Goal: Obtain resource: Obtain resource

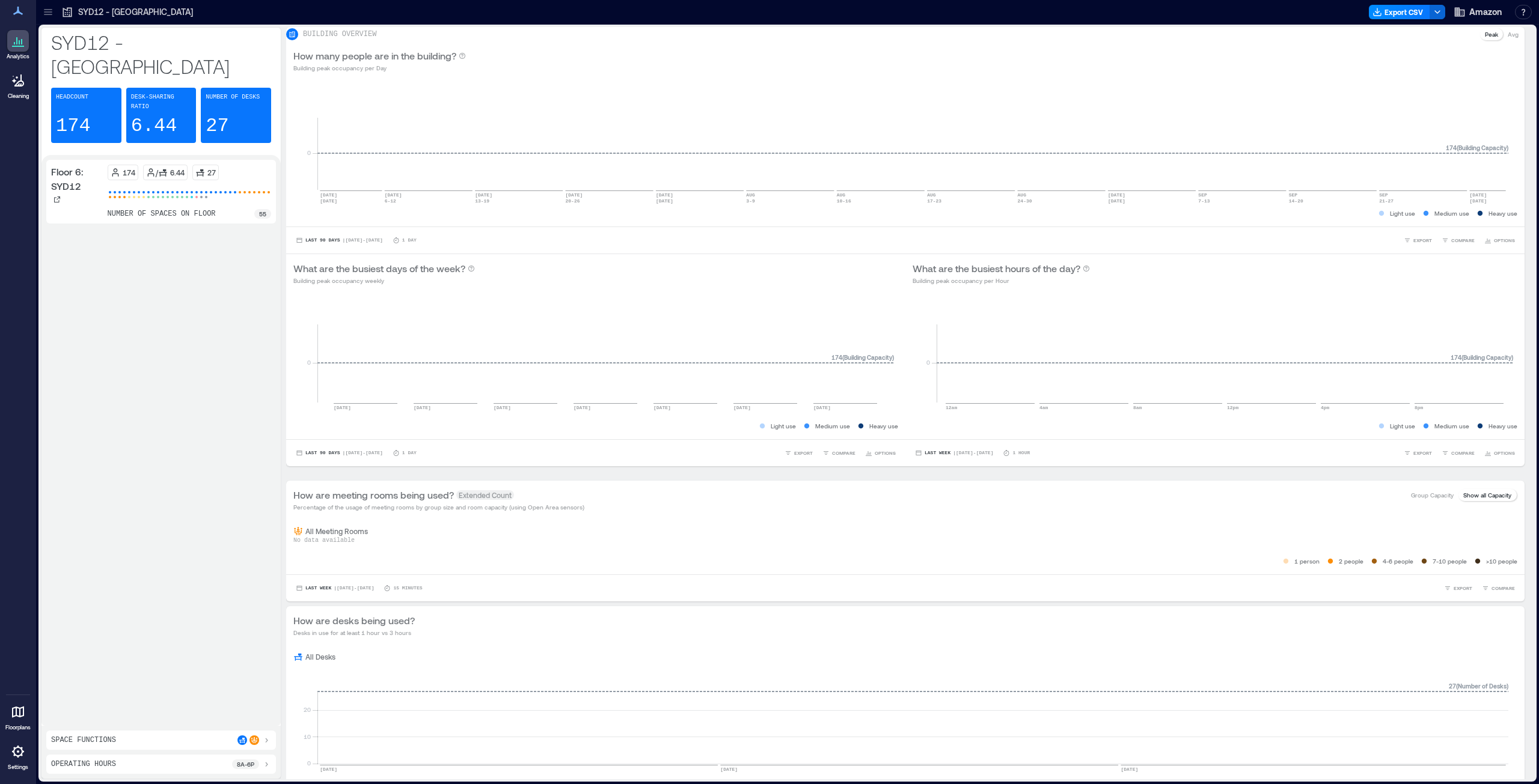
click at [45, 16] on icon at bounding box center [48, 12] width 12 height 12
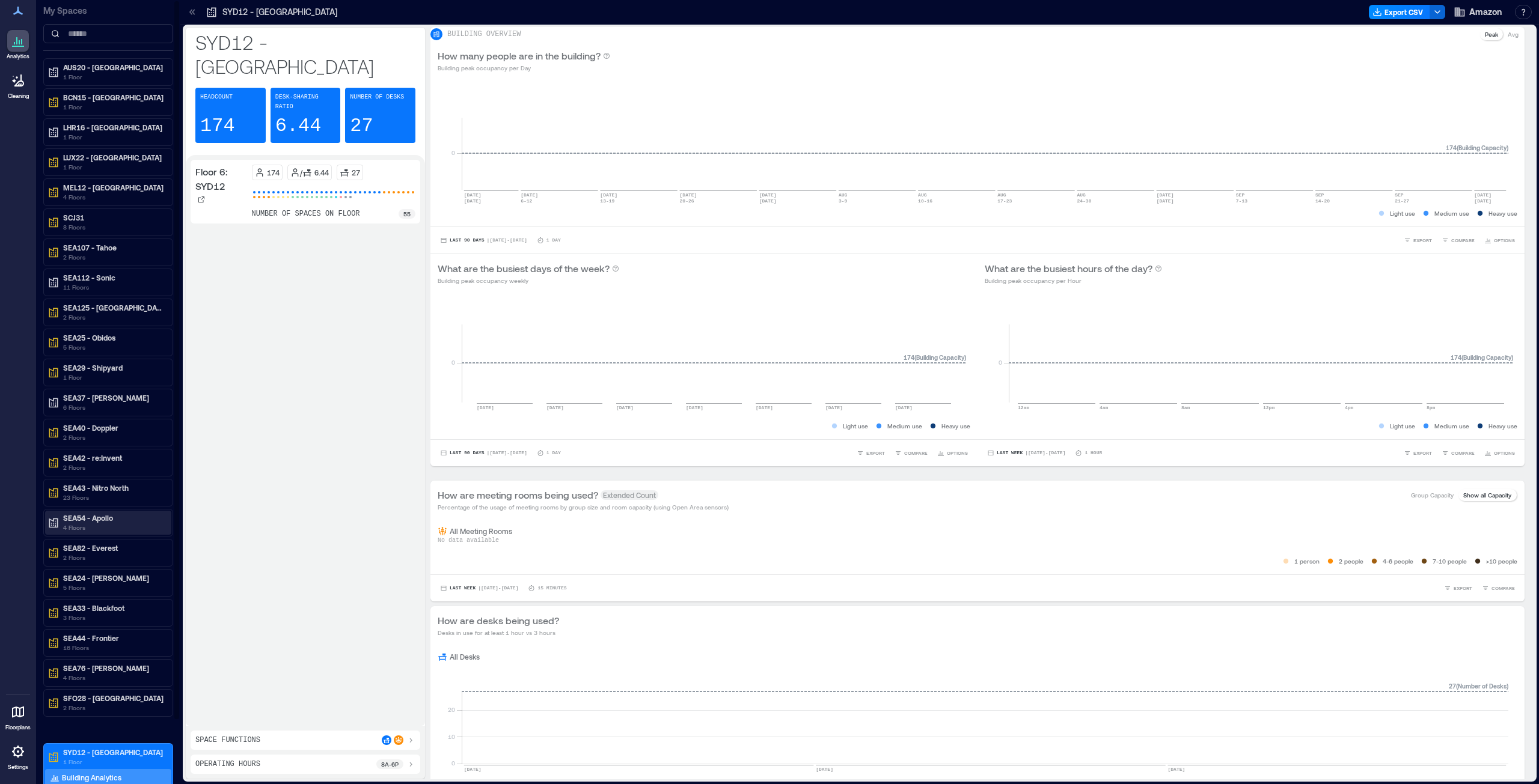
click at [97, 399] on p "SEA54 - Apollo" at bounding box center [114, 518] width 101 height 10
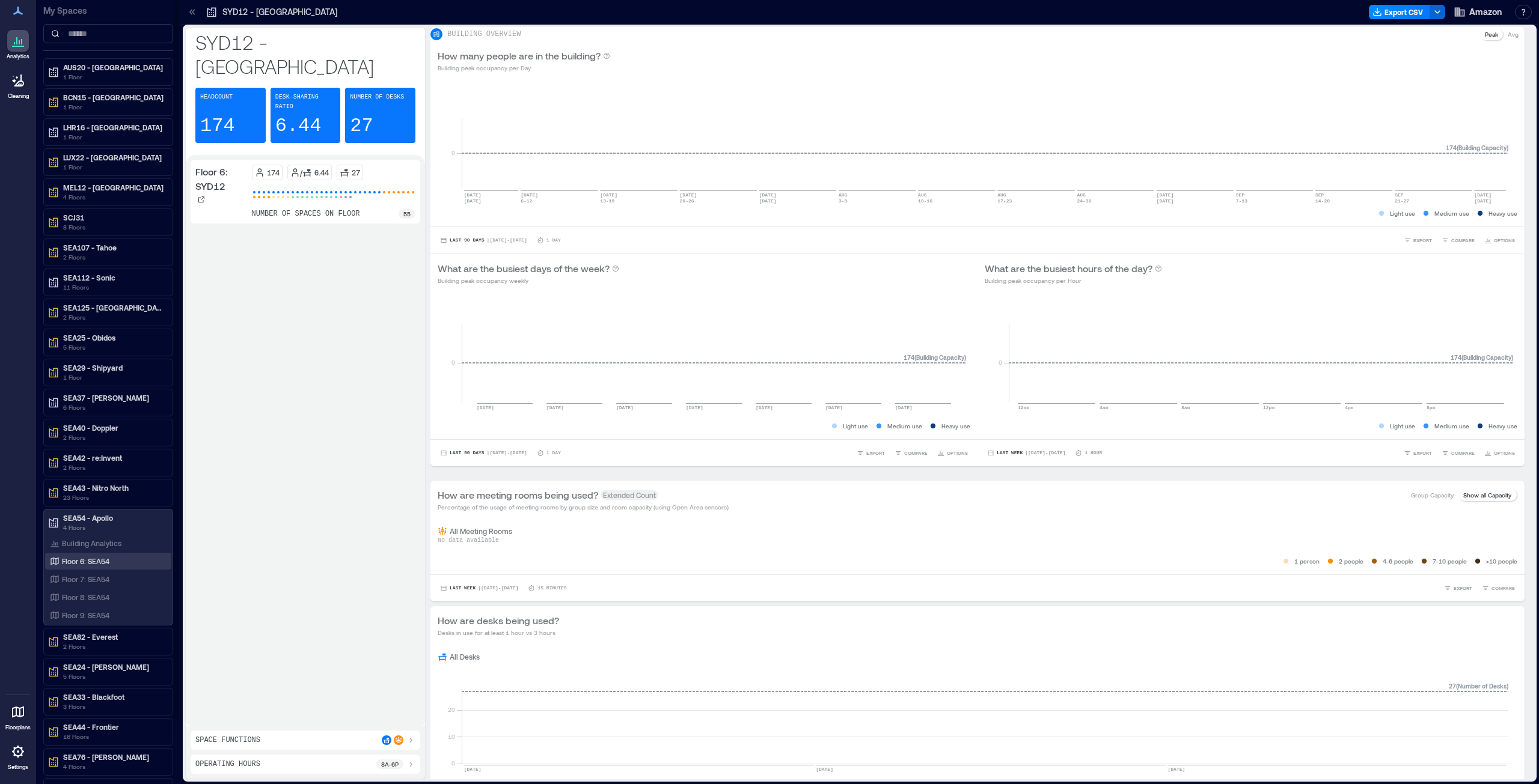
click at [74, 399] on p "Floor 6: SEA54" at bounding box center [86, 561] width 48 height 10
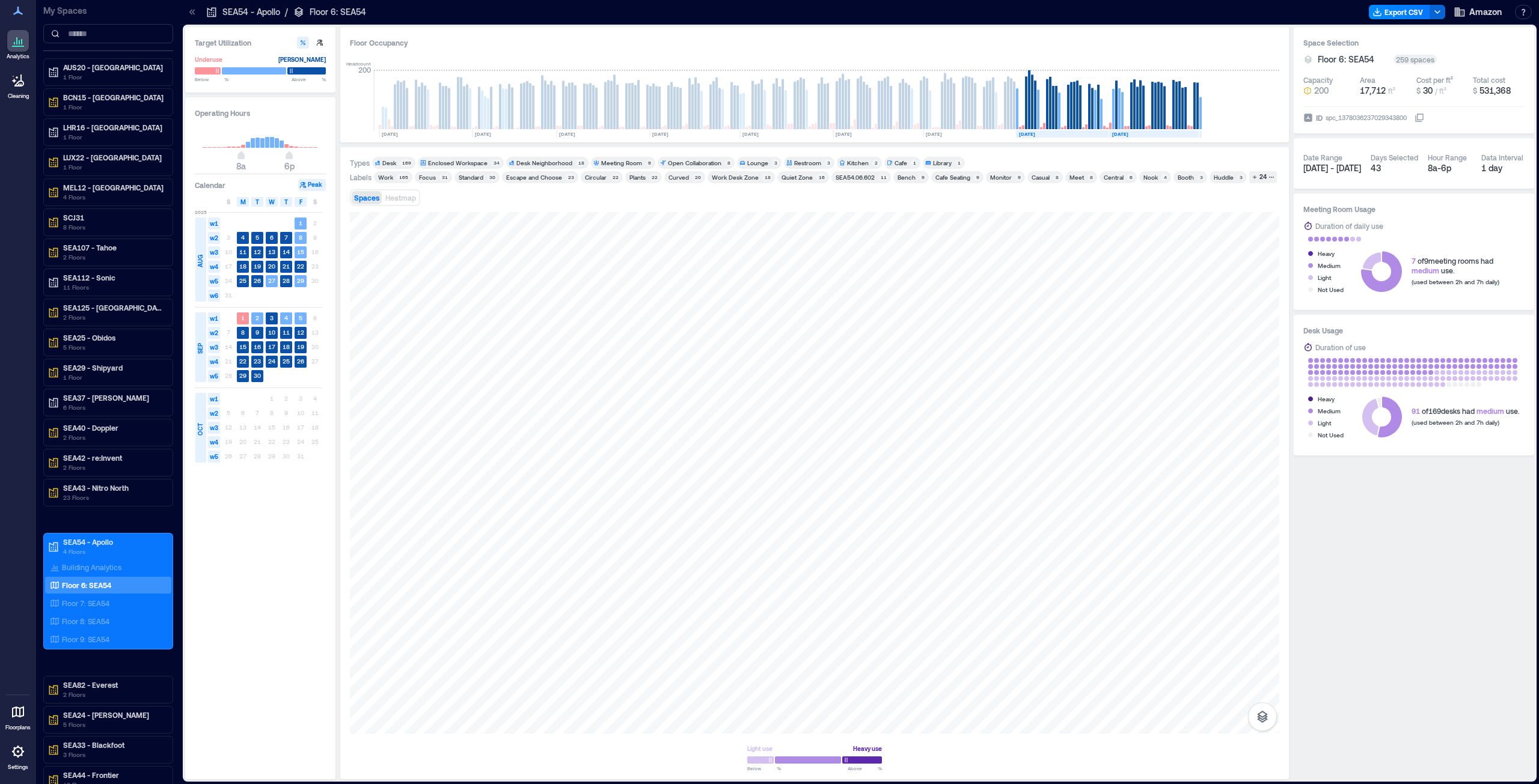
click at [617, 163] on div "Meeting Room" at bounding box center [622, 163] width 41 height 9
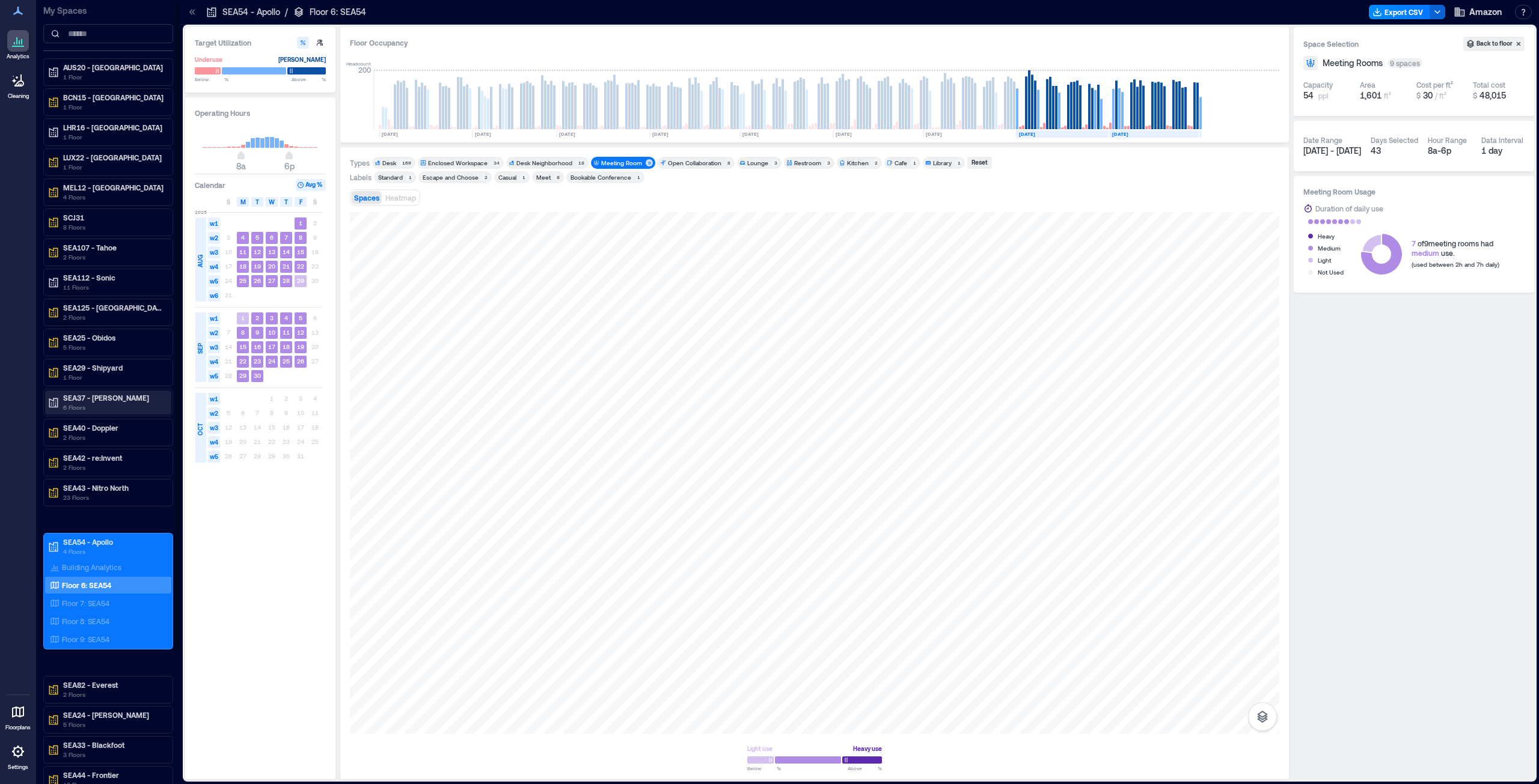
click at [109, 399] on p "6 Floors" at bounding box center [114, 408] width 101 height 10
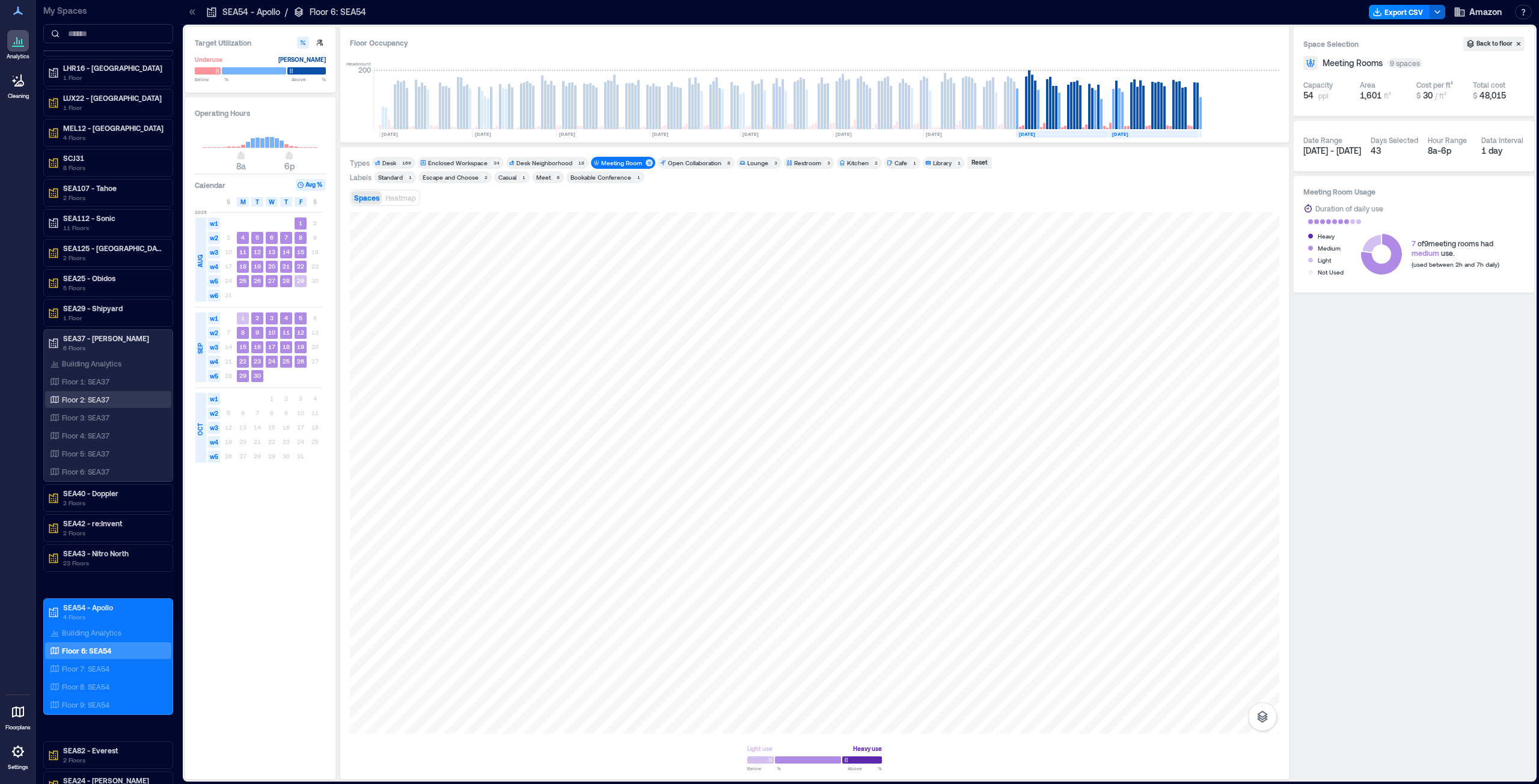
scroll to position [60, 0]
click at [769, 399] on div at bounding box center [814, 473] width 929 height 522
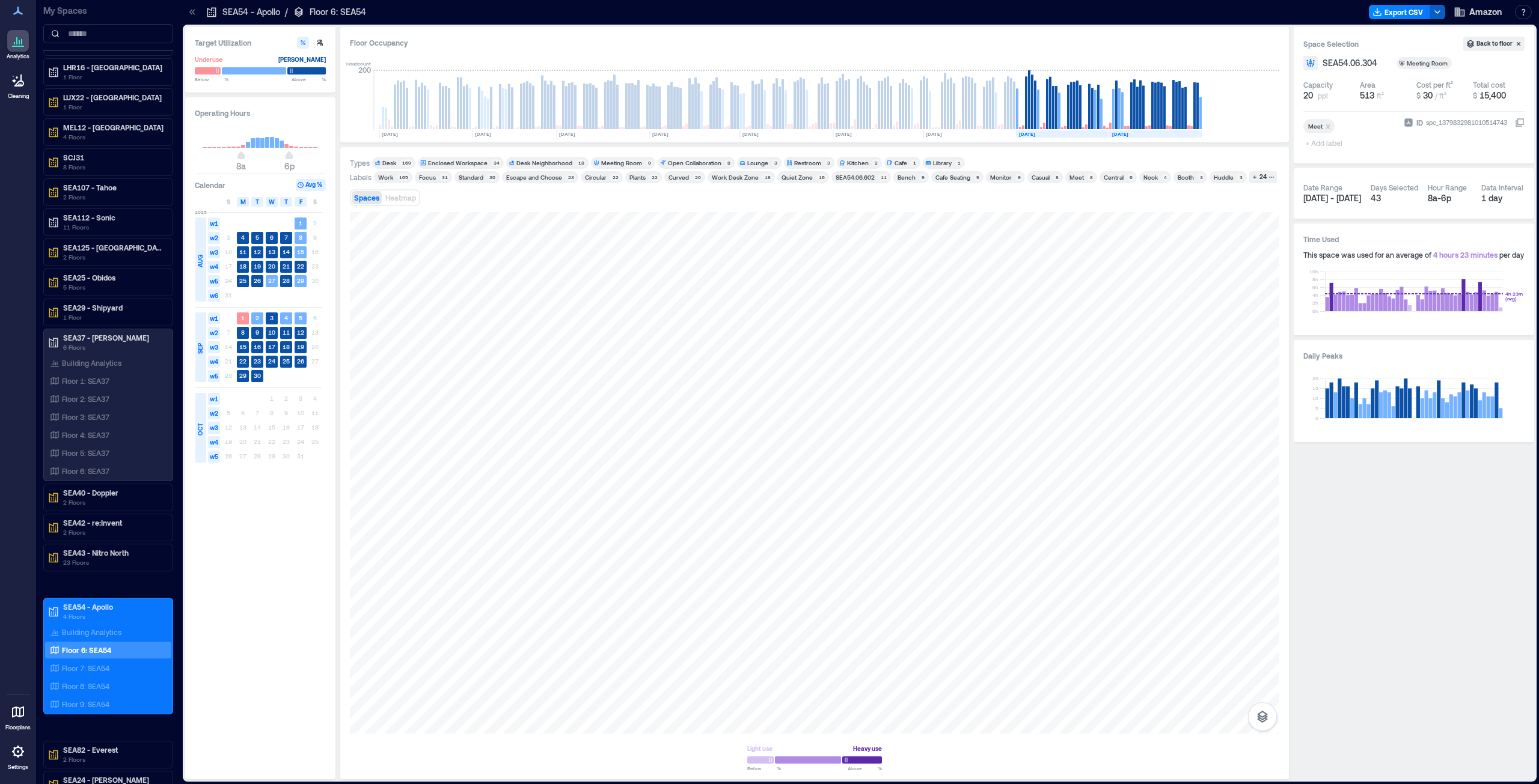
click at [769, 12] on polyline "button" at bounding box center [1437, 12] width 5 height 2
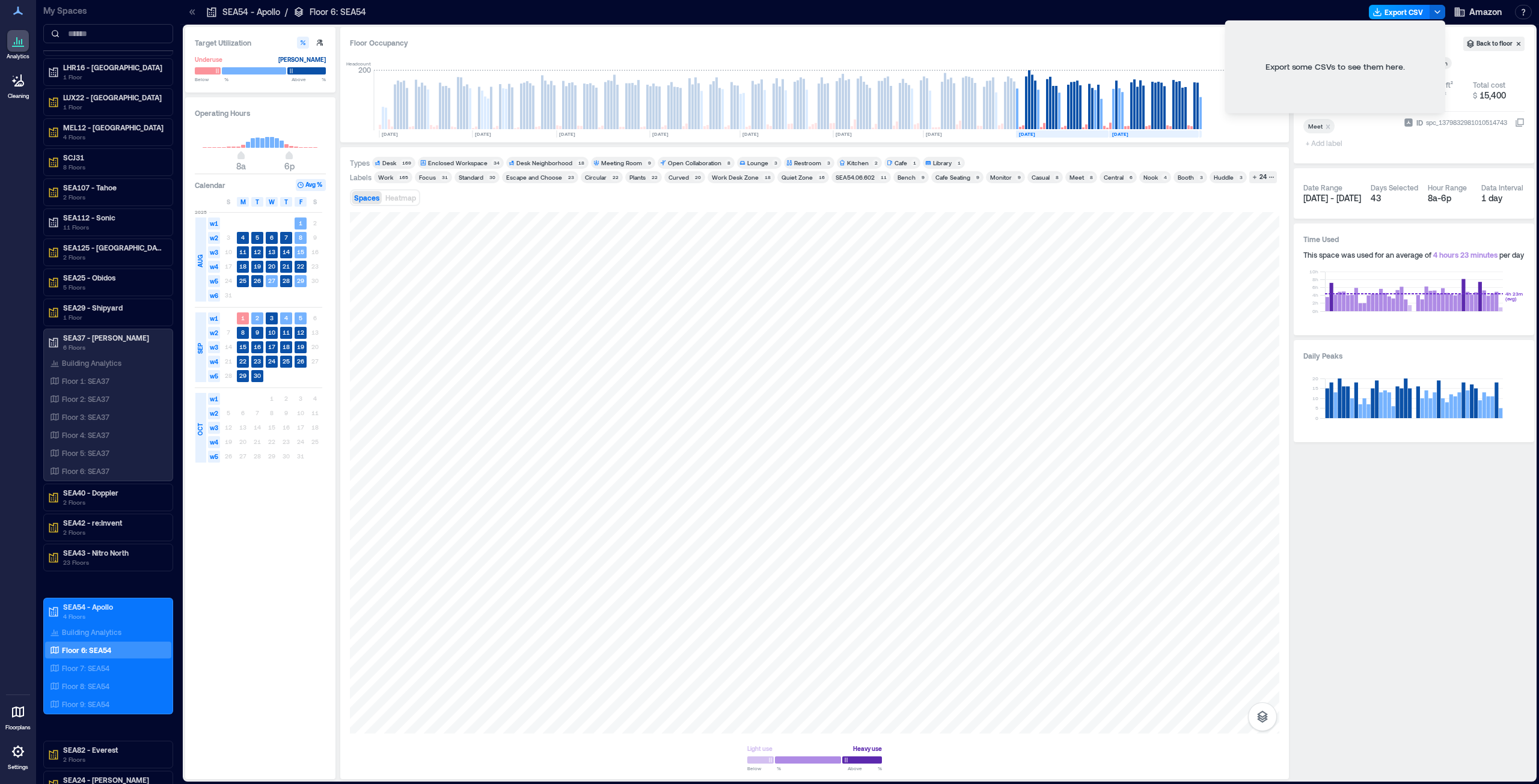
click at [769, 12] on button "Export CSV" at bounding box center [1399, 12] width 61 height 14
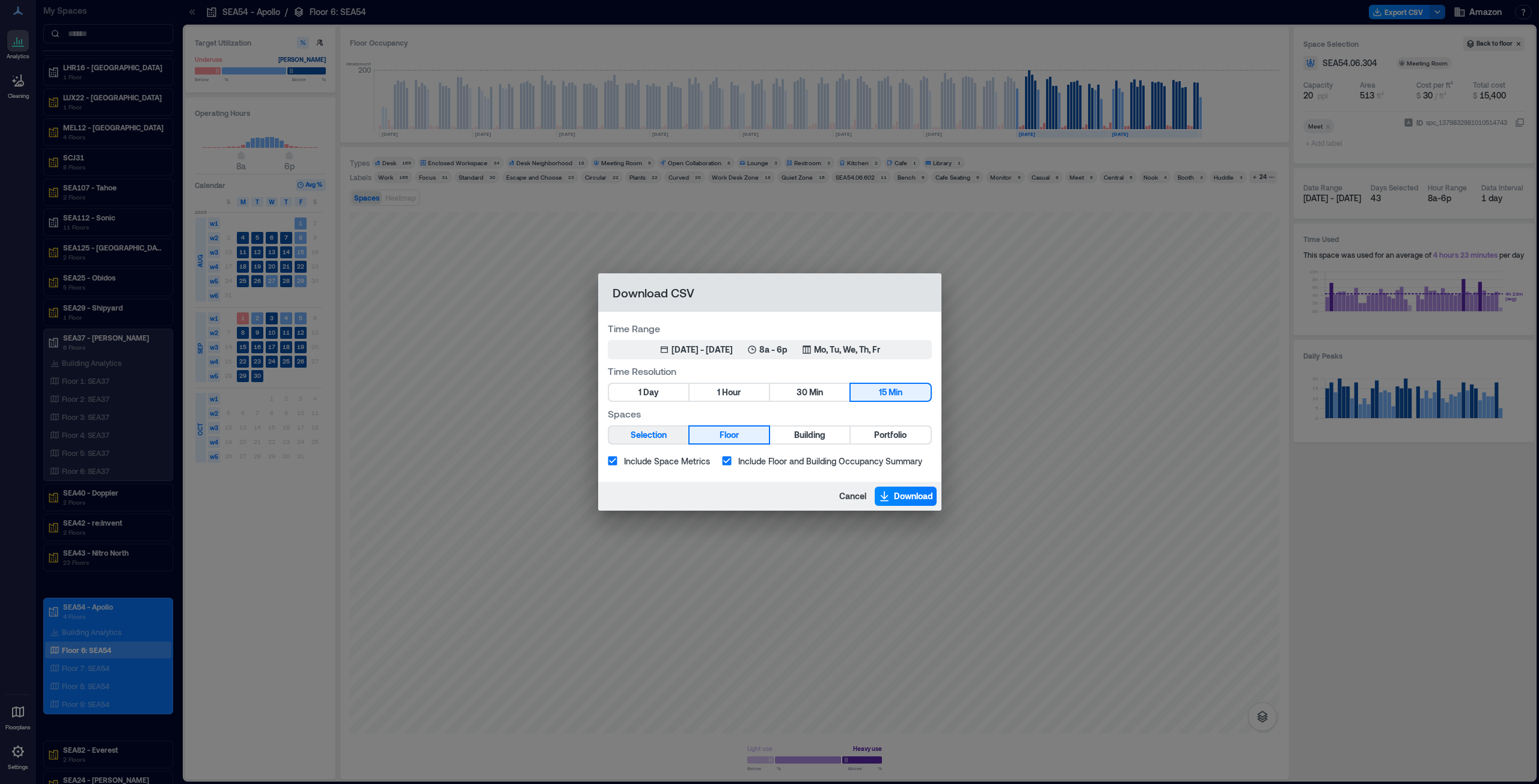
click at [635, 399] on span "Selection" at bounding box center [648, 435] width 36 height 15
click at [769, 399] on span "Download" at bounding box center [913, 496] width 39 height 12
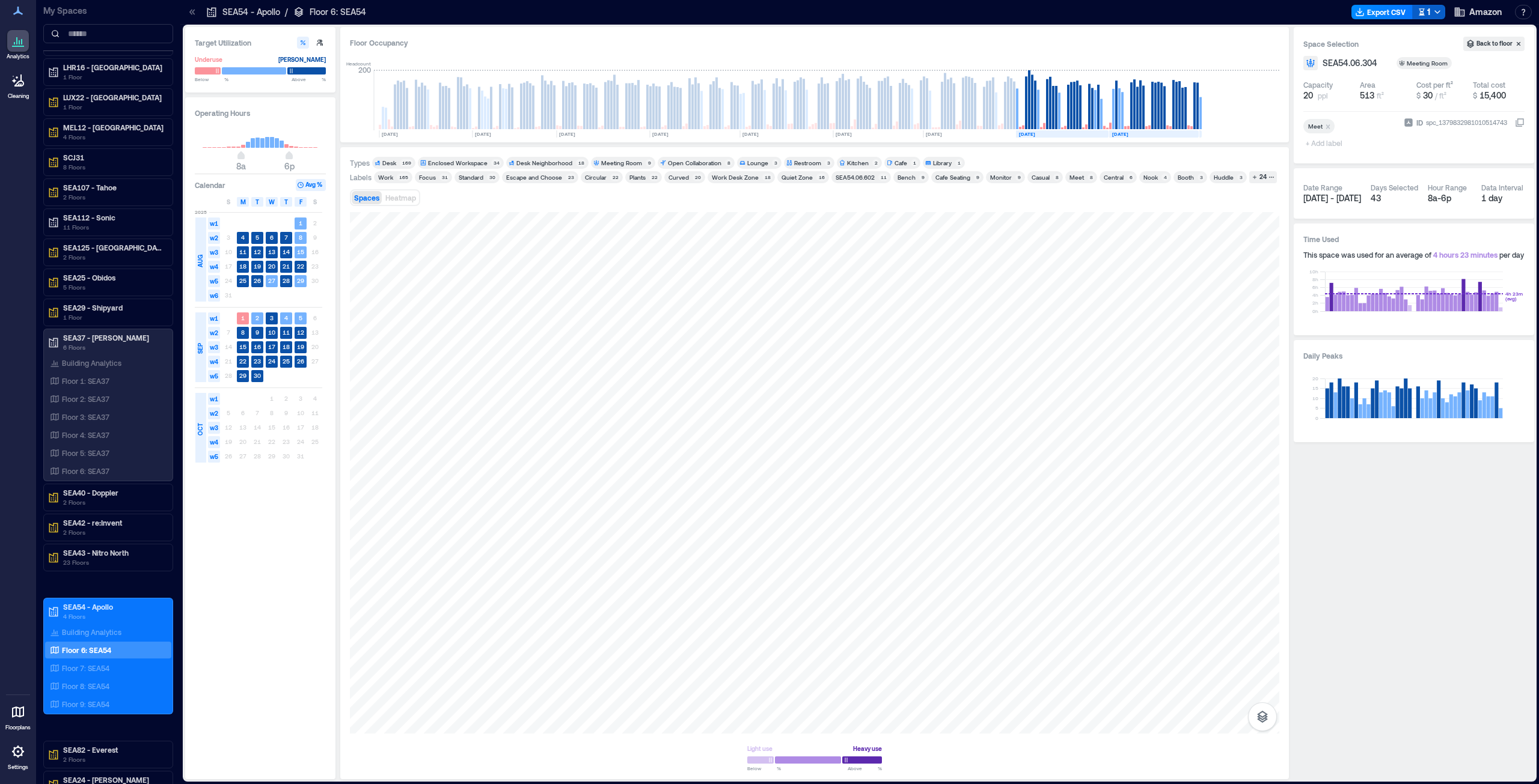
click at [769, 12] on icon "button" at bounding box center [1422, 12] width 9 height 9
drag, startPoint x: 1033, startPoint y: 14, endPoint x: 991, endPoint y: 27, distance: 44.0
click at [769, 14] on div at bounding box center [869, 12] width 989 height 19
click at [769, 15] on icon "button" at bounding box center [1437, 12] width 10 height 10
click at [769, 12] on button "Export CSV" at bounding box center [1399, 12] width 61 height 14
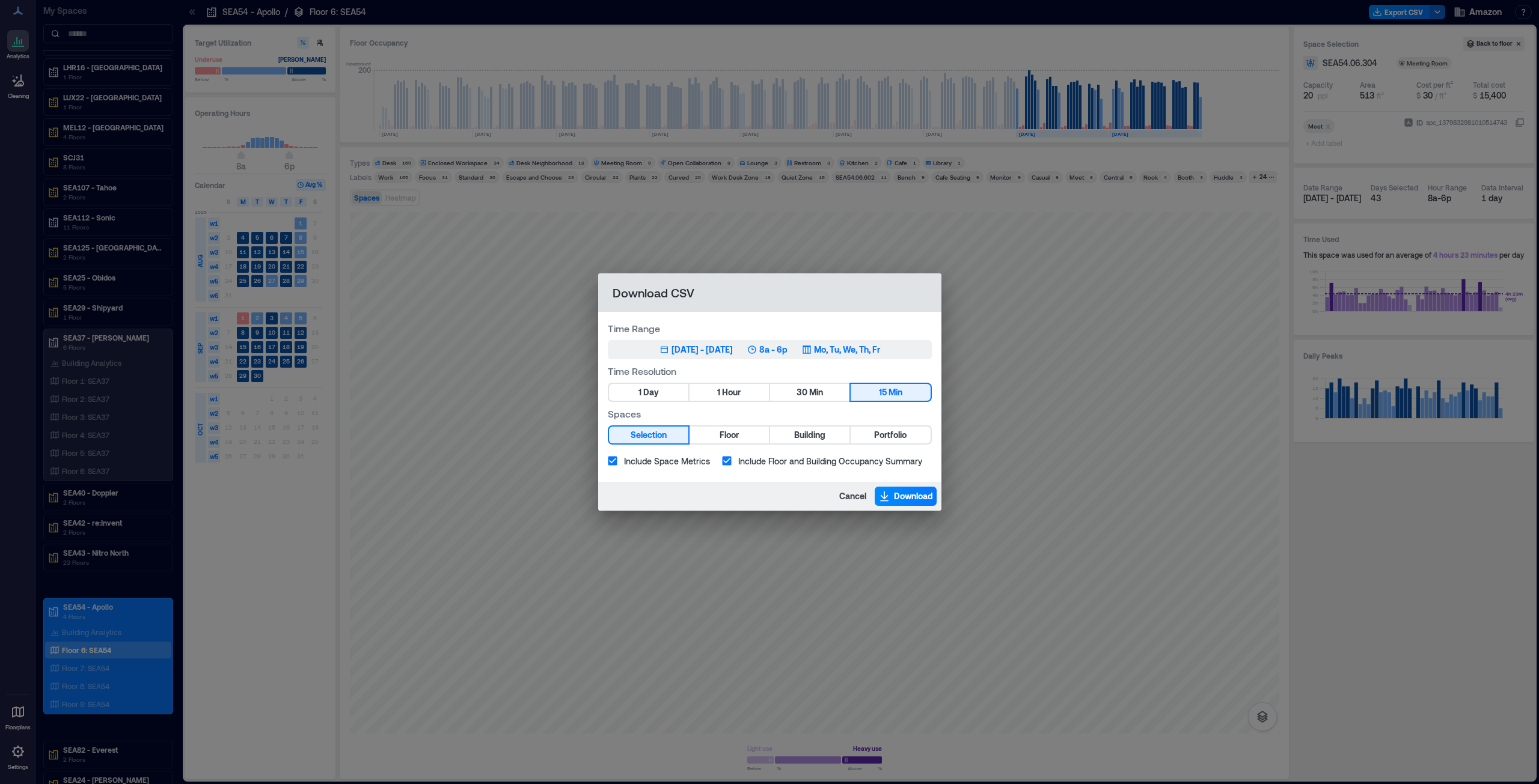
click at [679, 351] on div "[DATE] - [DATE]" at bounding box center [702, 349] width 61 height 12
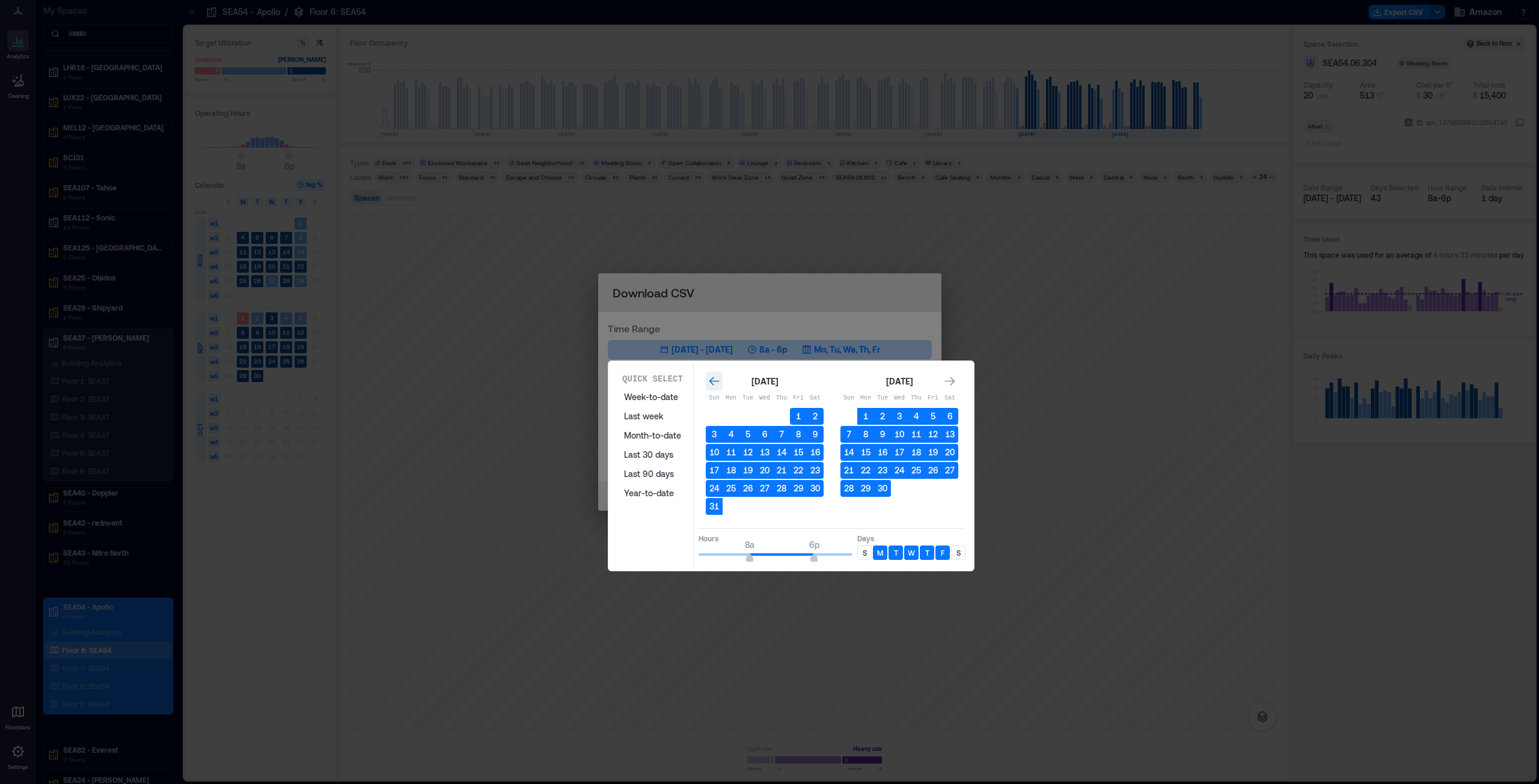
click at [719, 385] on icon "Go to previous month" at bounding box center [713, 381] width 12 height 12
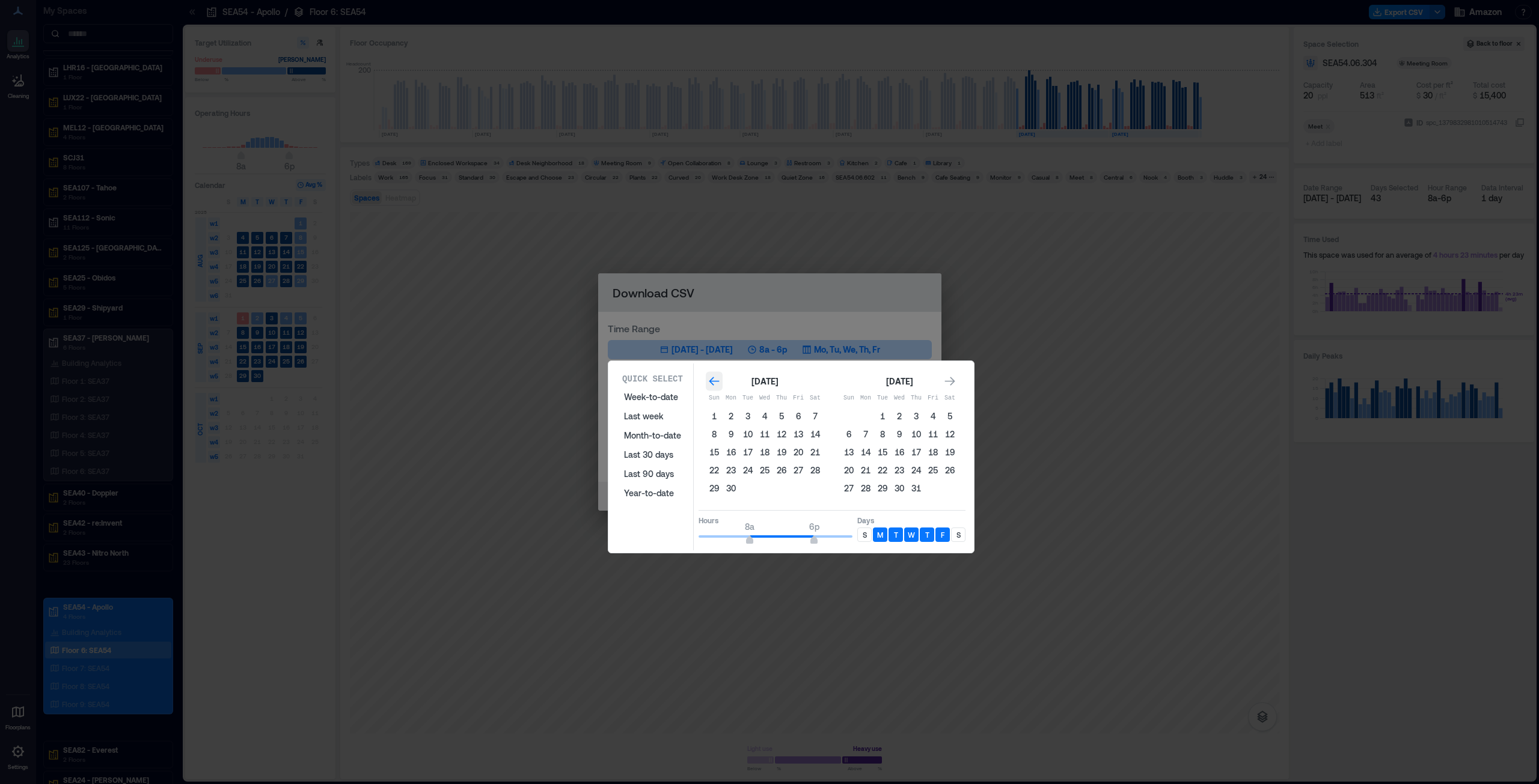
click at [719, 385] on icon "Go to previous month" at bounding box center [713, 381] width 12 height 12
click at [746, 399] on button "1" at bounding box center [747, 416] width 17 height 17
click at [769, 382] on icon "Go to next month" at bounding box center [949, 381] width 12 height 12
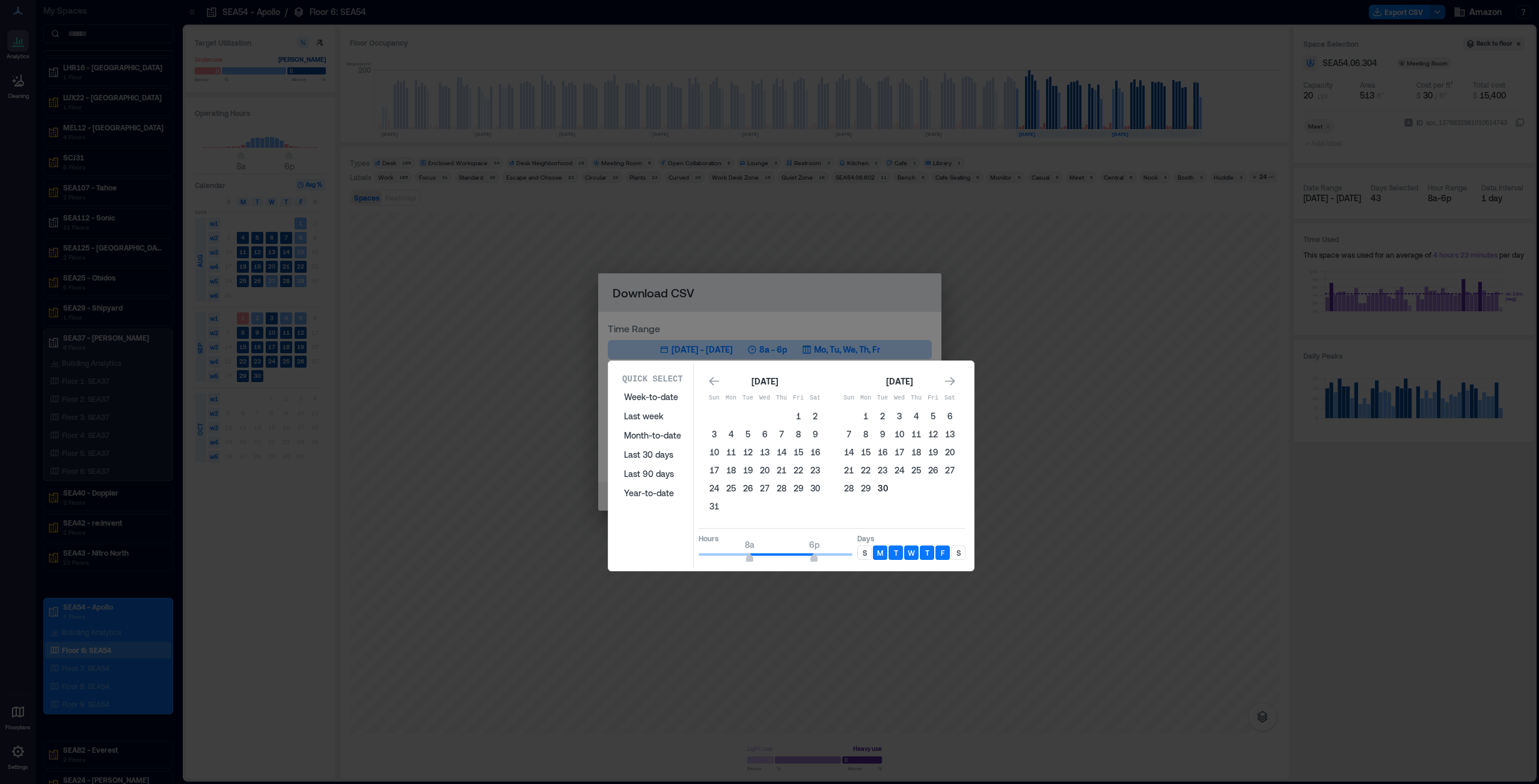
click at [769, 399] on button "30" at bounding box center [882, 488] width 17 height 17
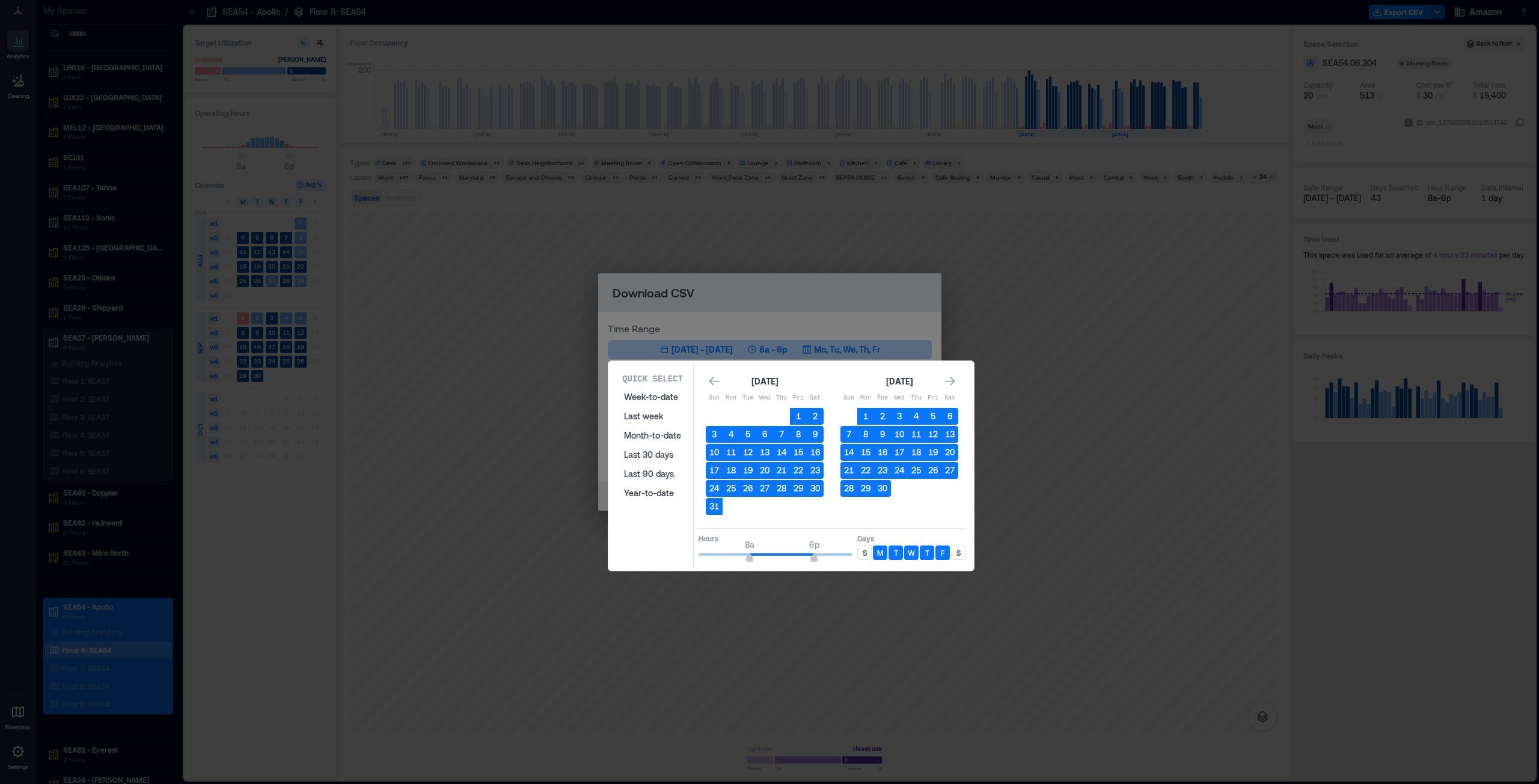
click at [769, 368] on div "[DATE] Sun Mon Tue Wed Thu Fri Sat 1 2 3 4 5 6 7 8 9 10 11 12 13 14 15 16 17 18…" at bounding box center [832, 445] width 267 height 156
click at [646, 399] on button "Year-to-date" at bounding box center [652, 493] width 71 height 19
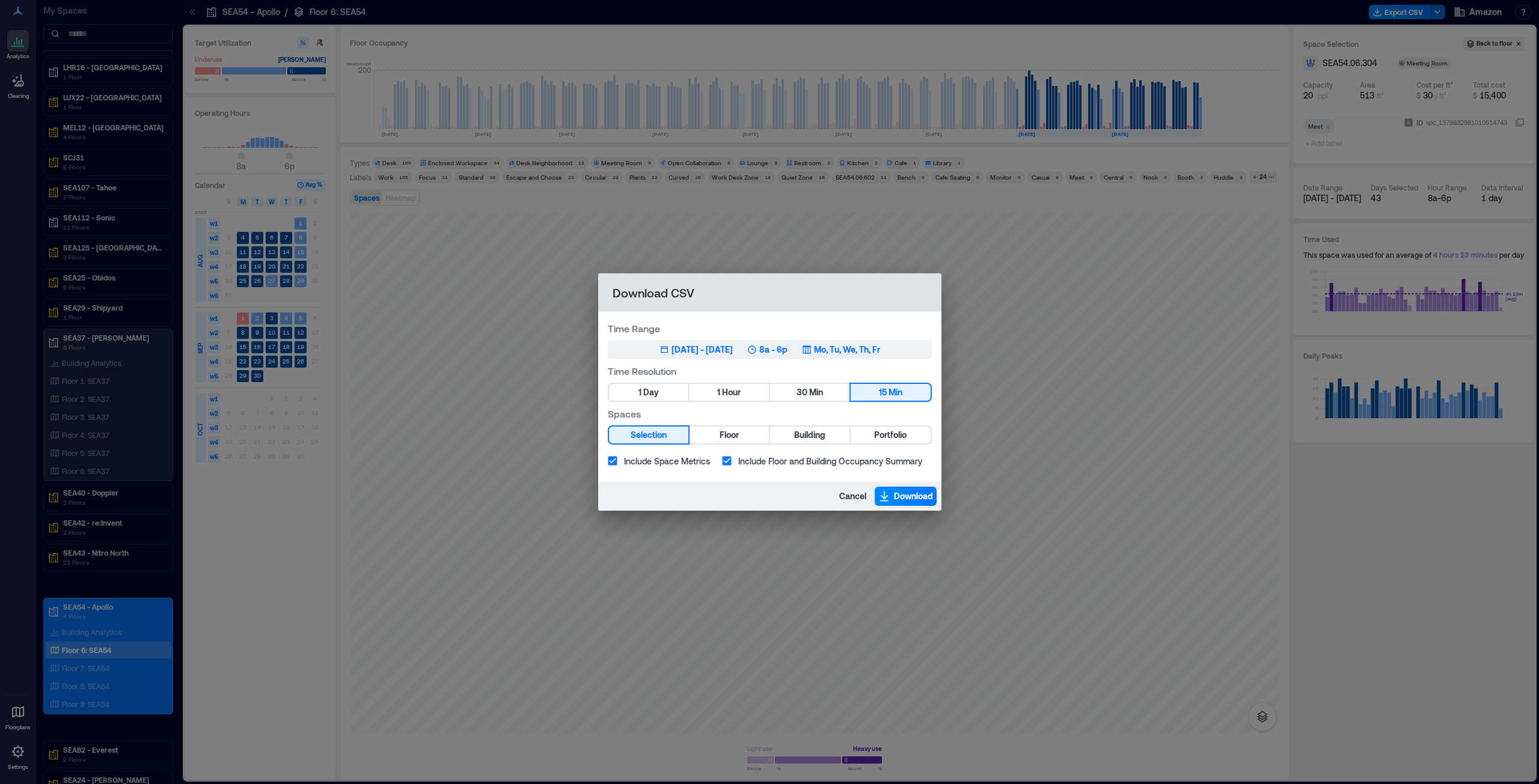
click at [684, 348] on div "[DATE] - [DATE]" at bounding box center [702, 349] width 61 height 12
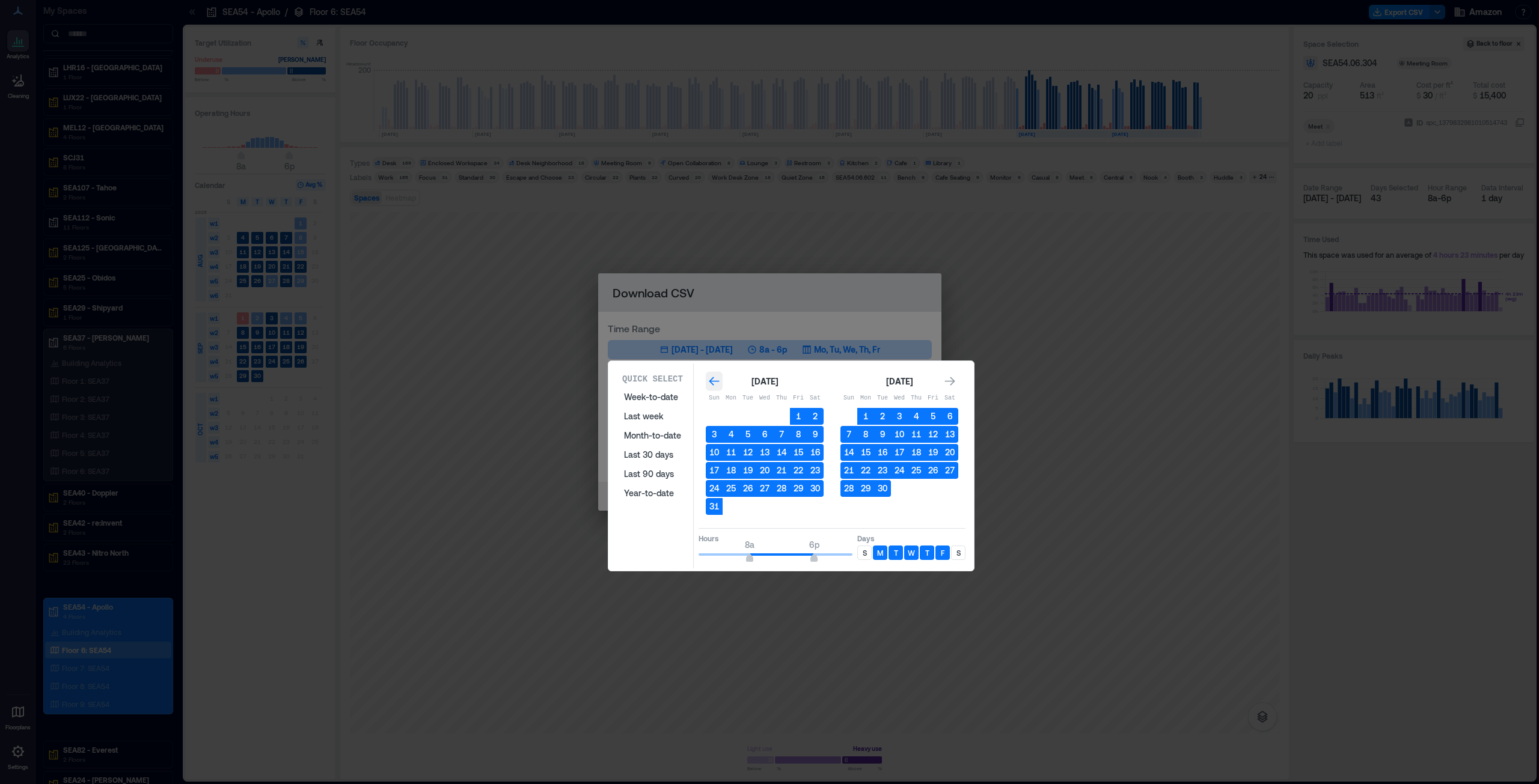
click at [713, 379] on icon "Go to previous month" at bounding box center [713, 381] width 12 height 12
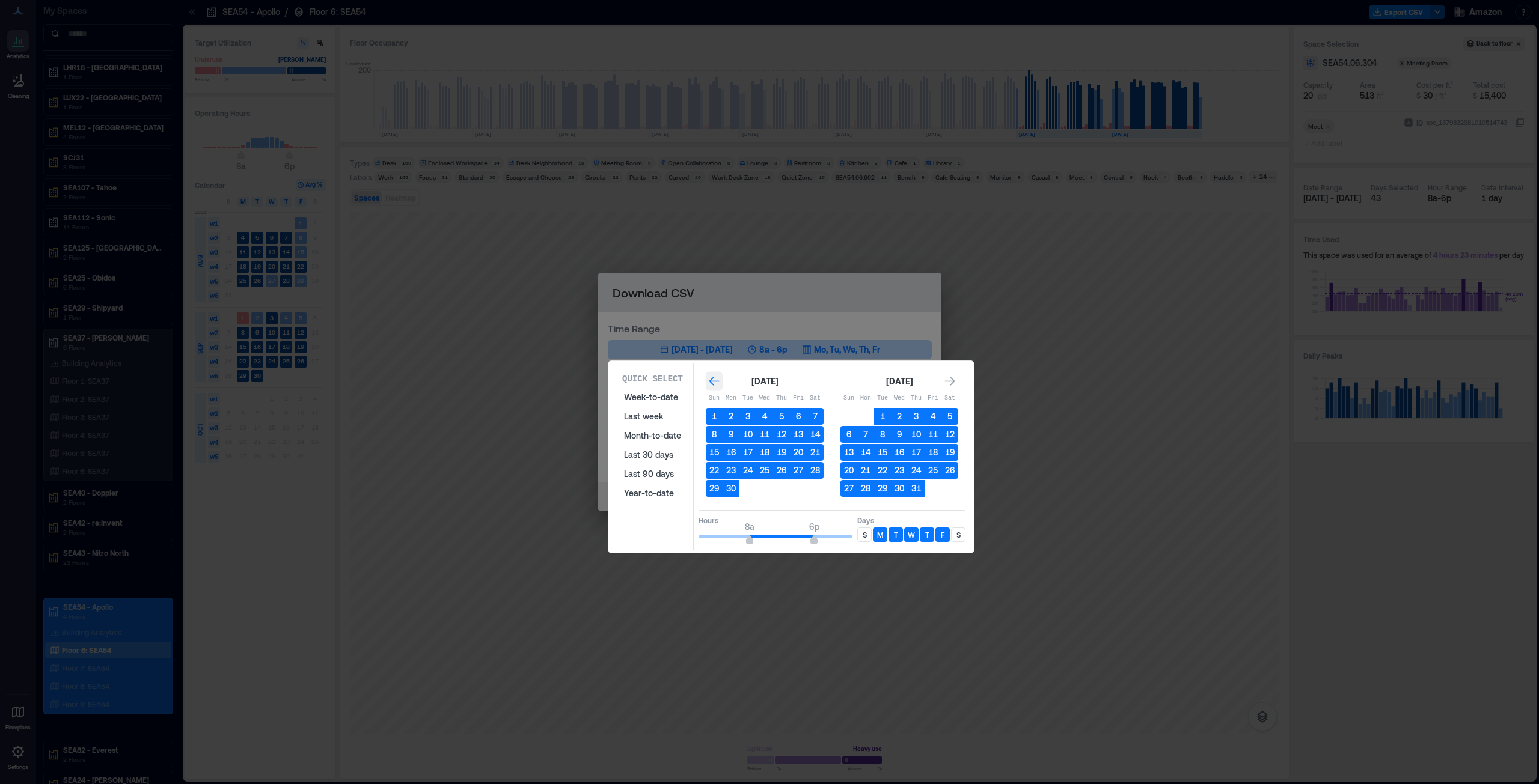
click at [713, 379] on icon "Go to previous month" at bounding box center [713, 381] width 12 height 12
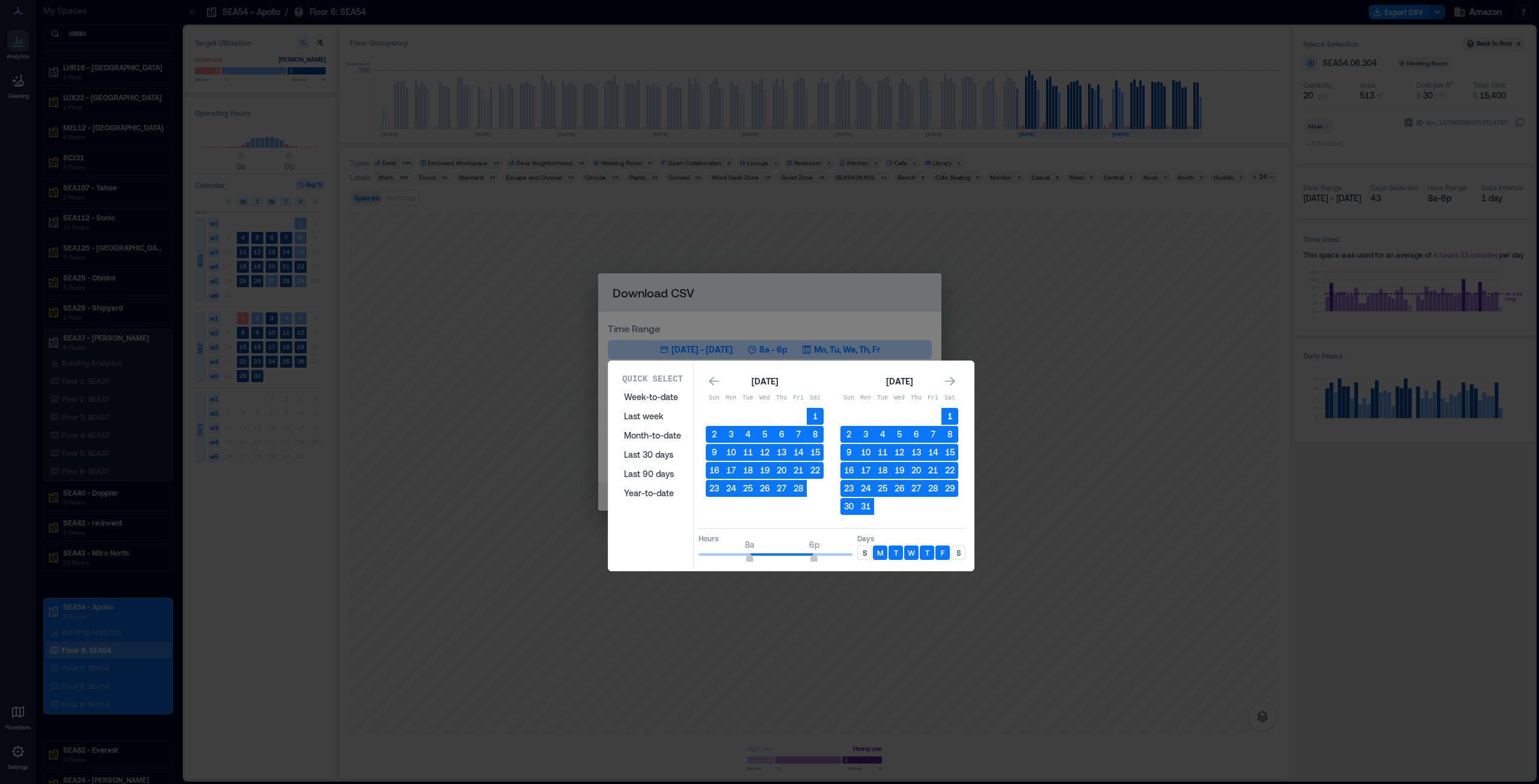
click at [769, 399] on button "1" at bounding box center [949, 416] width 17 height 17
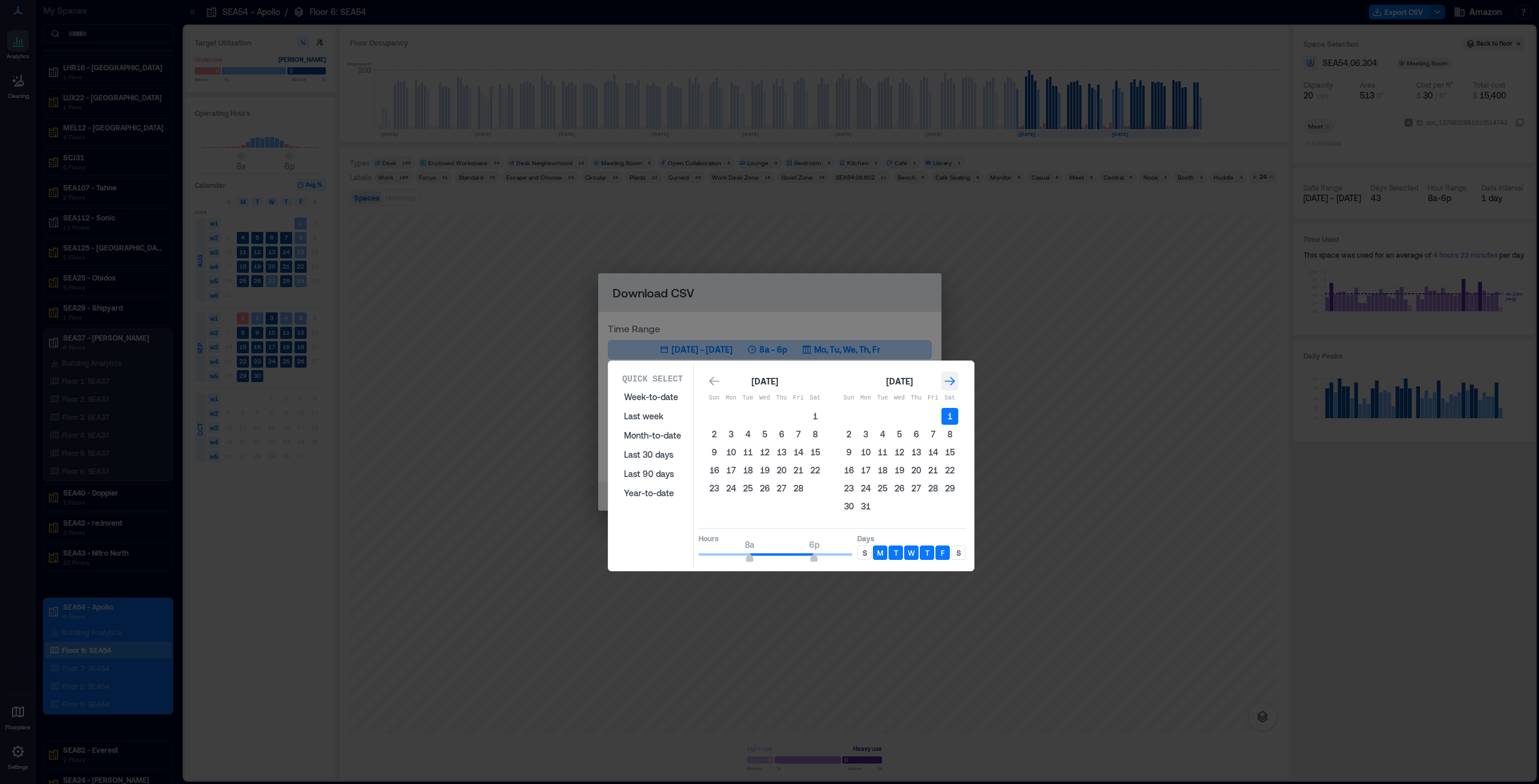
click at [769, 385] on icon "Go to next month" at bounding box center [949, 381] width 12 height 12
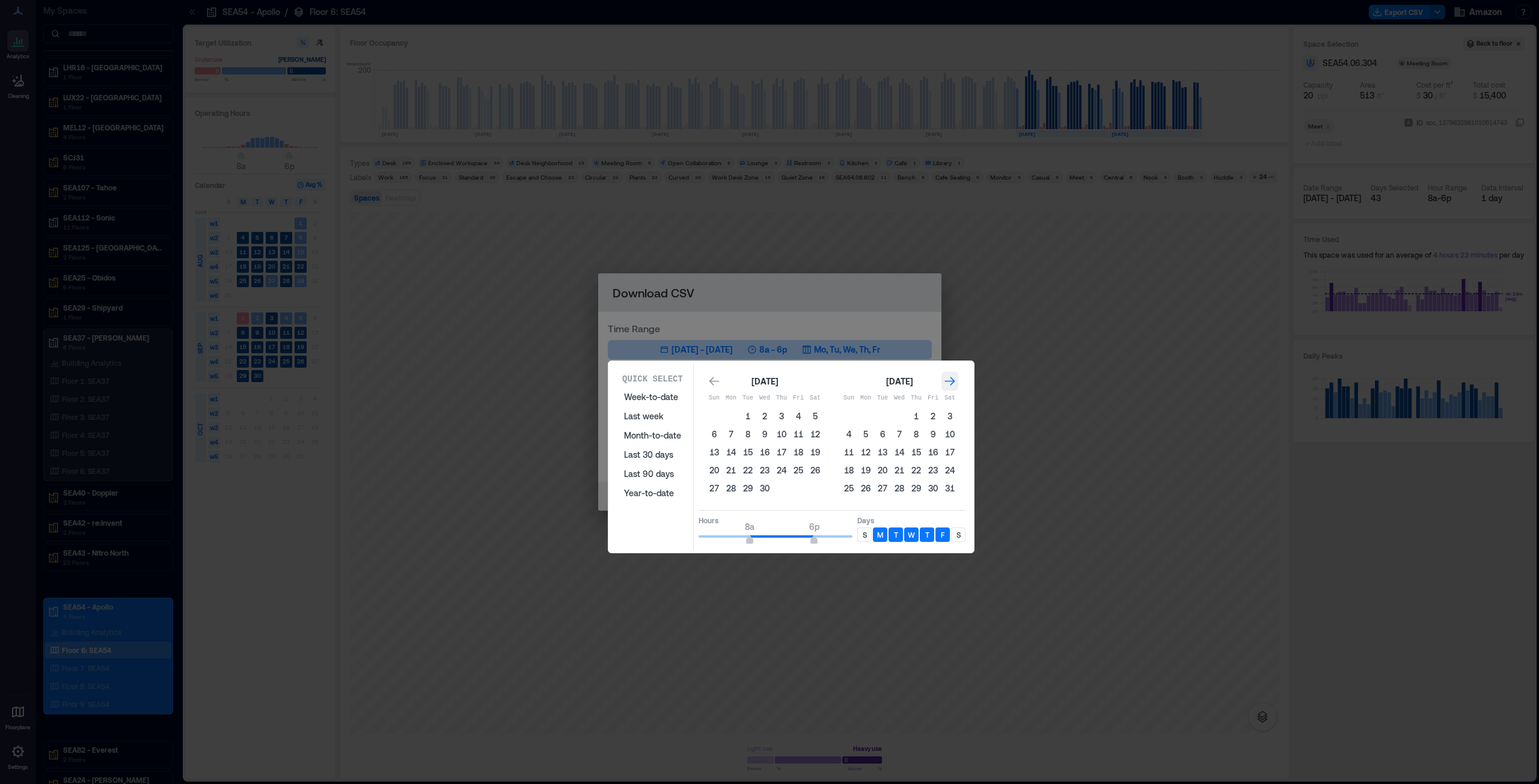
click at [769, 385] on icon "Go to next month" at bounding box center [949, 381] width 12 height 12
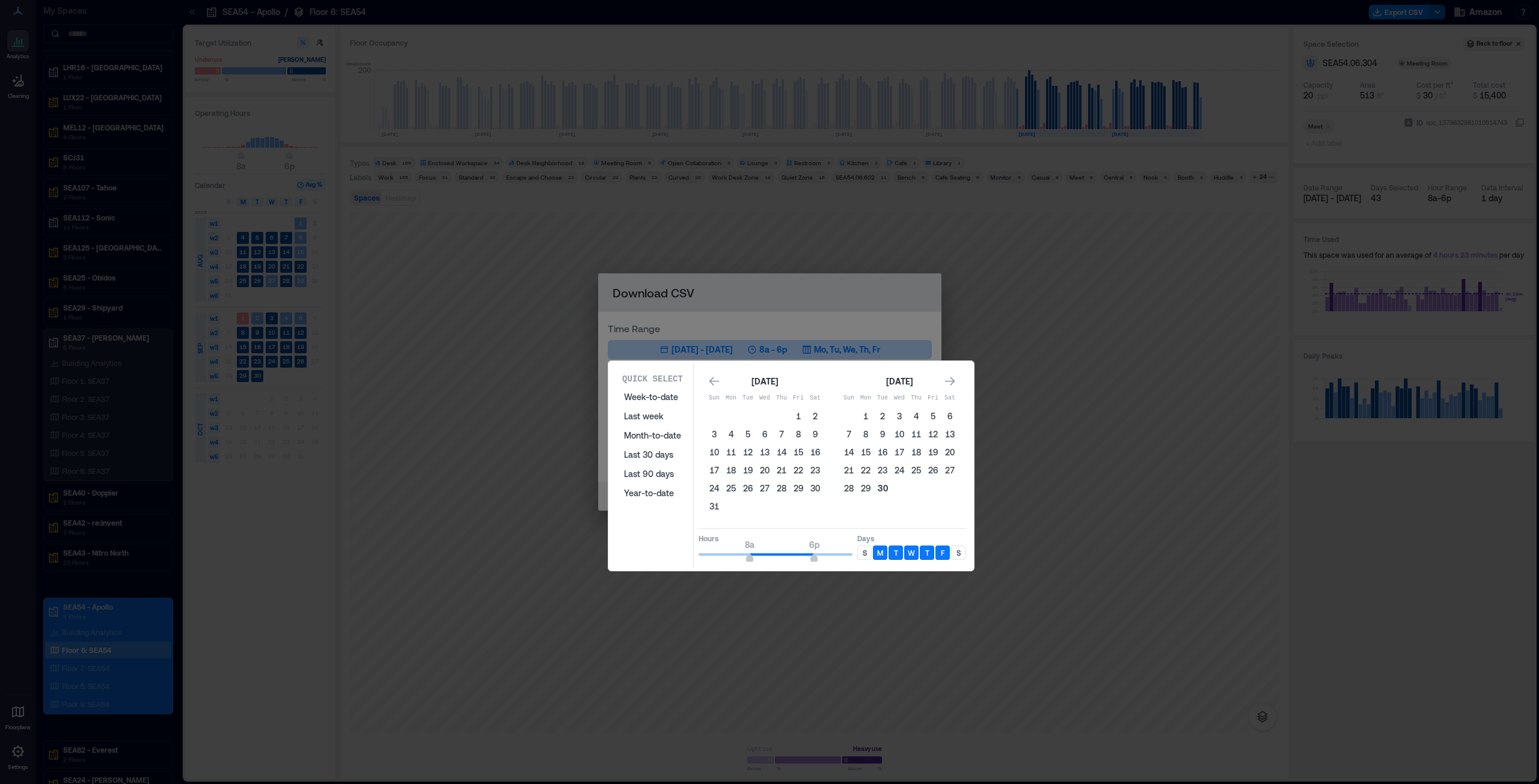
click at [769, 399] on button "30" at bounding box center [882, 488] width 17 height 17
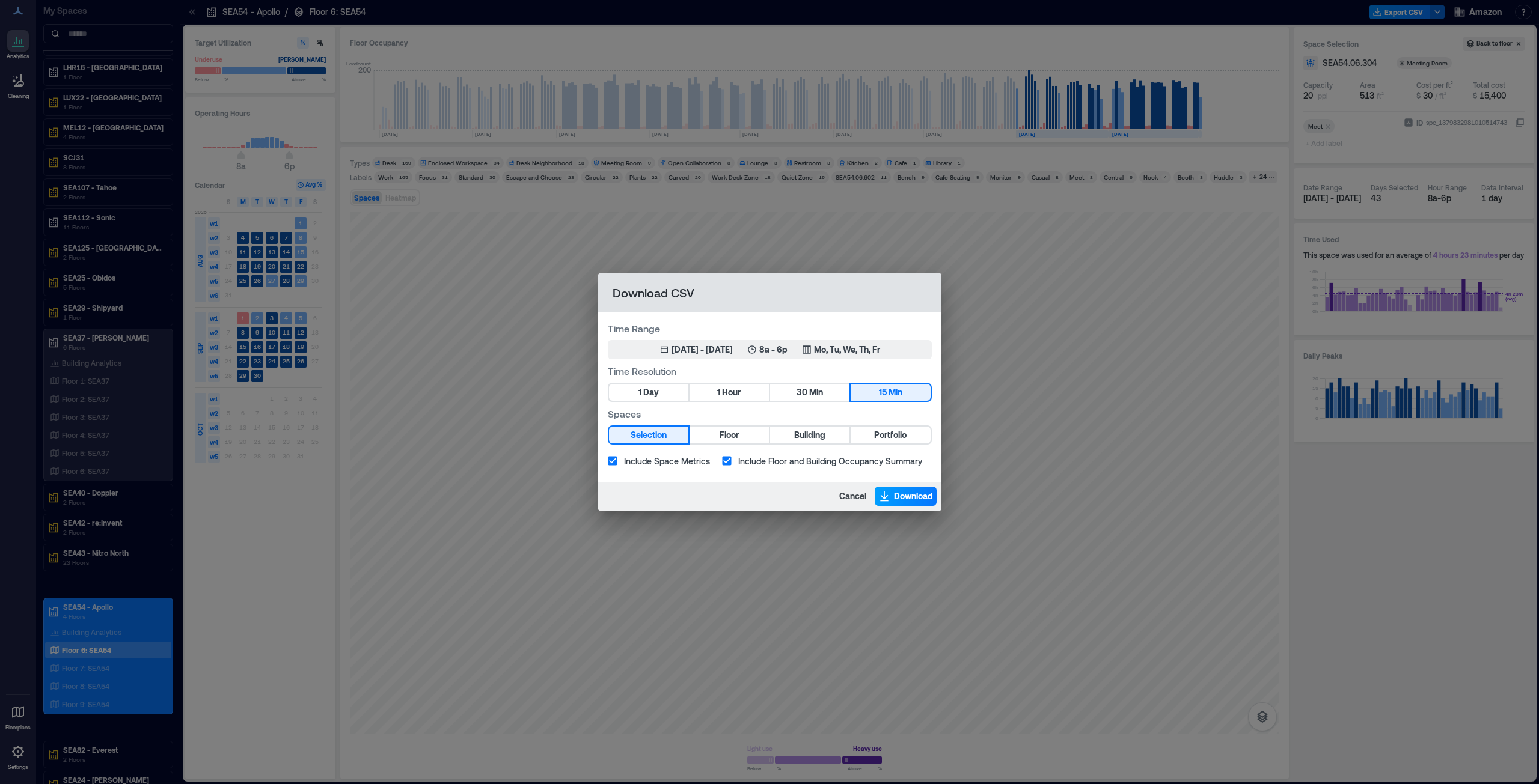
click at [769, 399] on span "Download" at bounding box center [913, 496] width 39 height 12
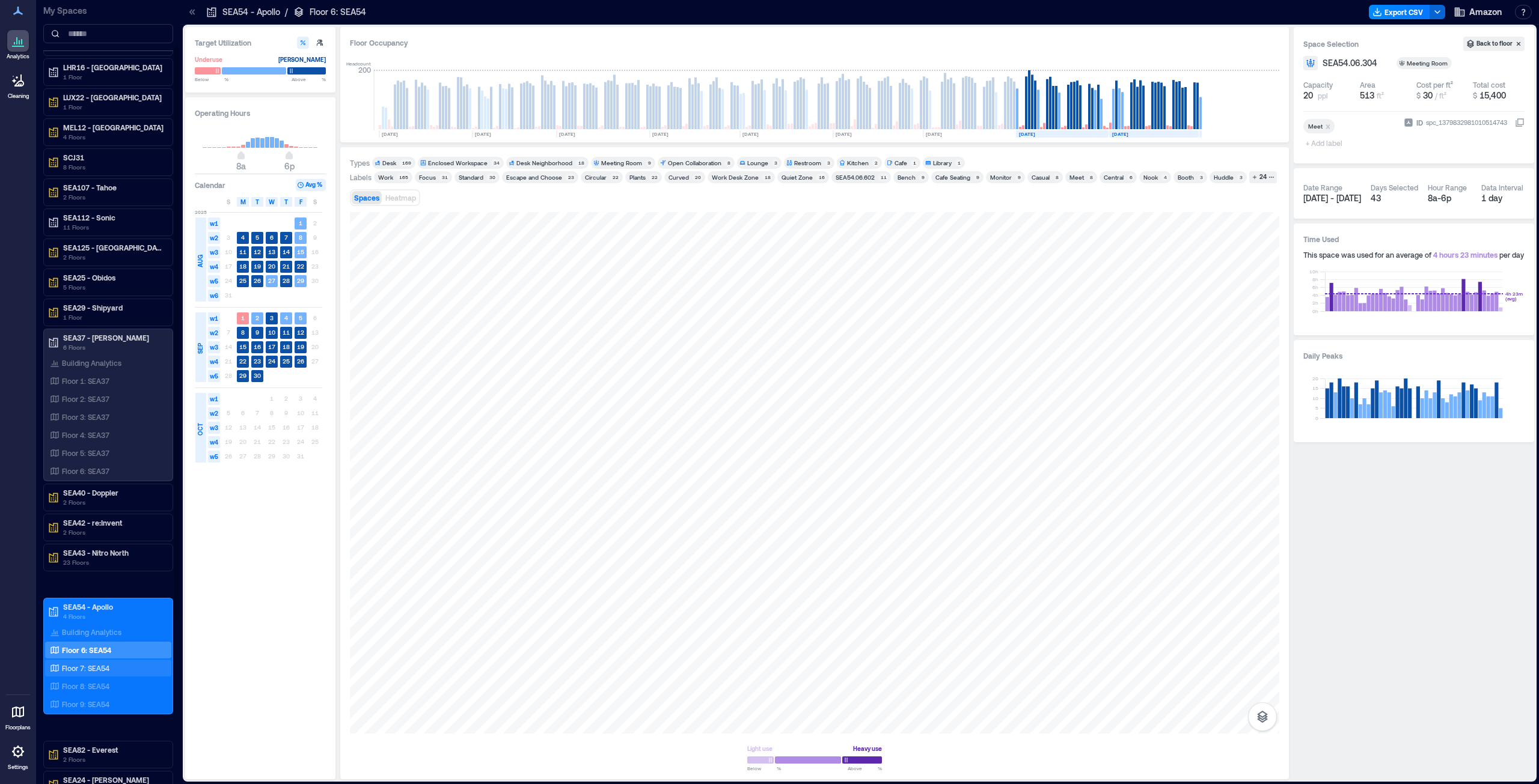
click at [103, 399] on p "Floor 7: SEA54" at bounding box center [86, 669] width 48 height 10
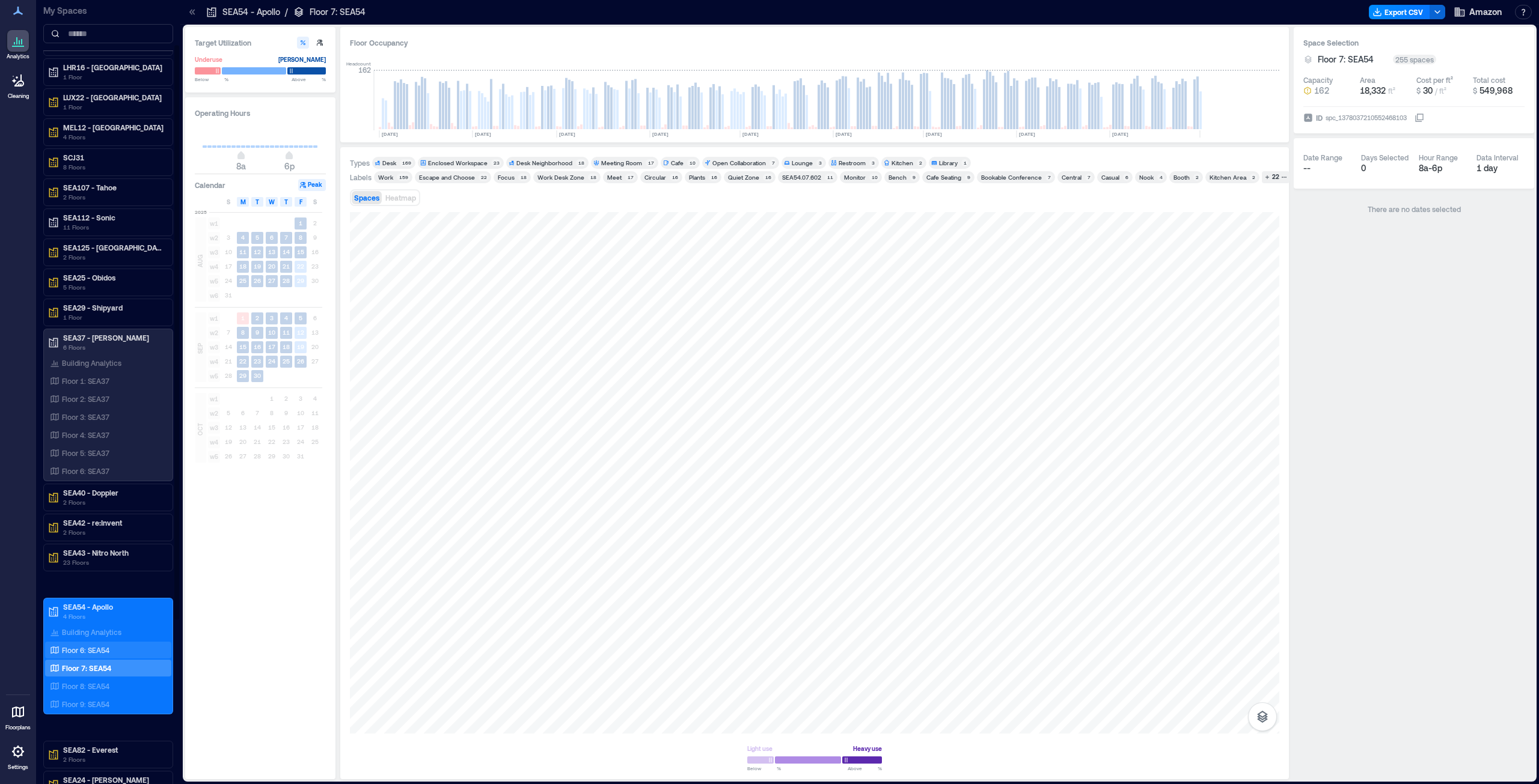
click at [93, 399] on p "Floor 6: SEA54" at bounding box center [86, 651] width 48 height 10
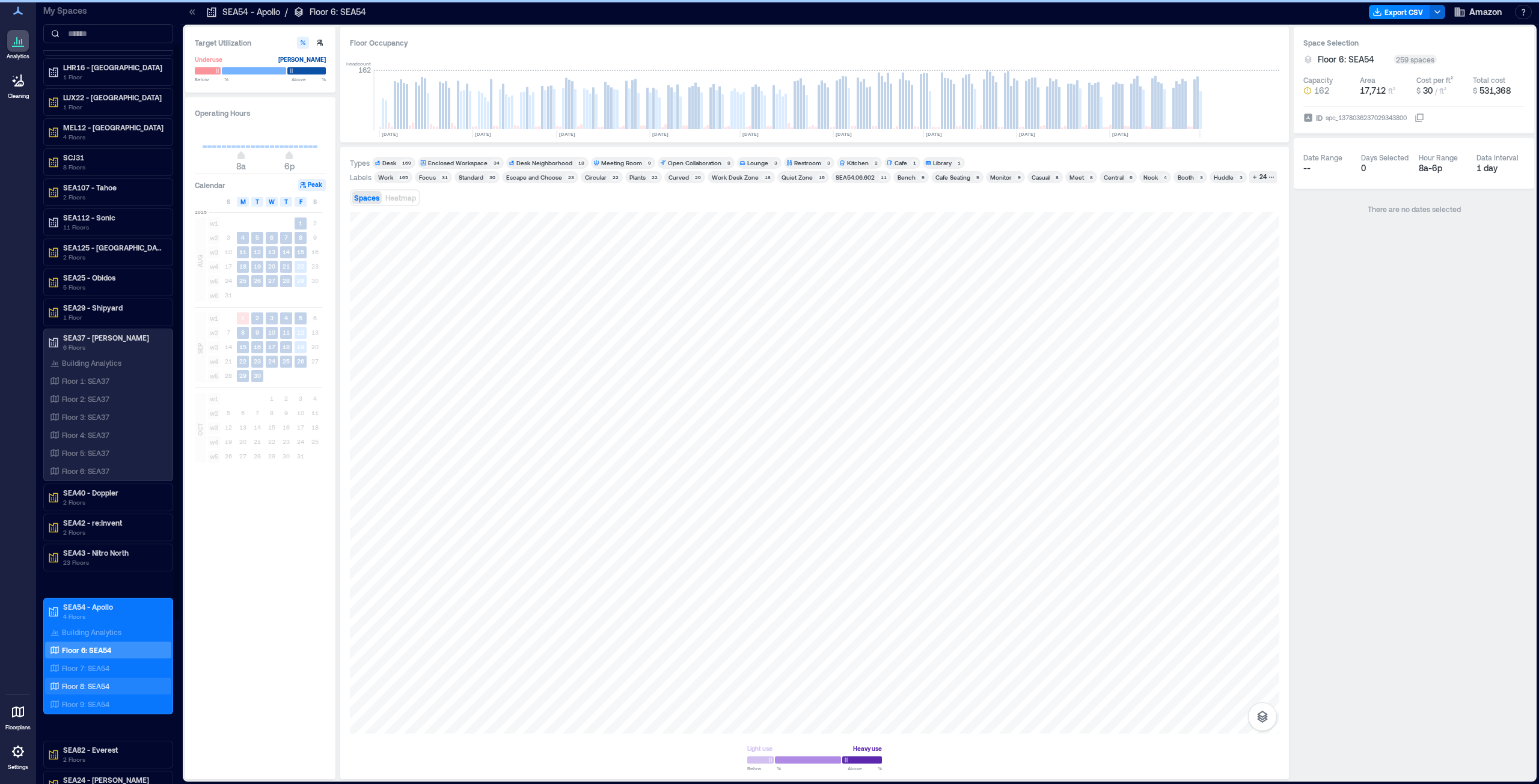
click at [86, 399] on p "Floor 8: SEA54" at bounding box center [86, 687] width 48 height 10
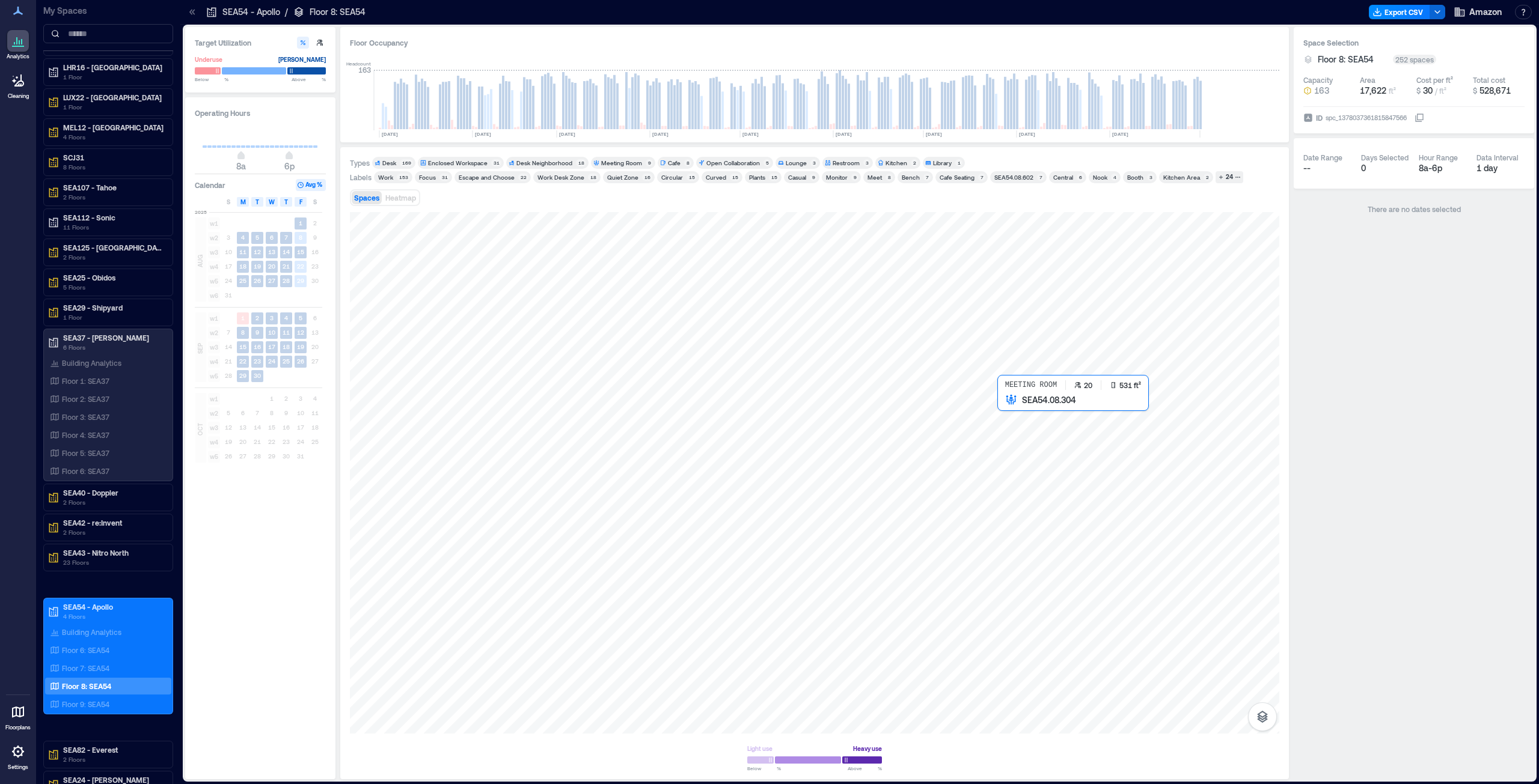
click at [769, 399] on div at bounding box center [814, 473] width 929 height 522
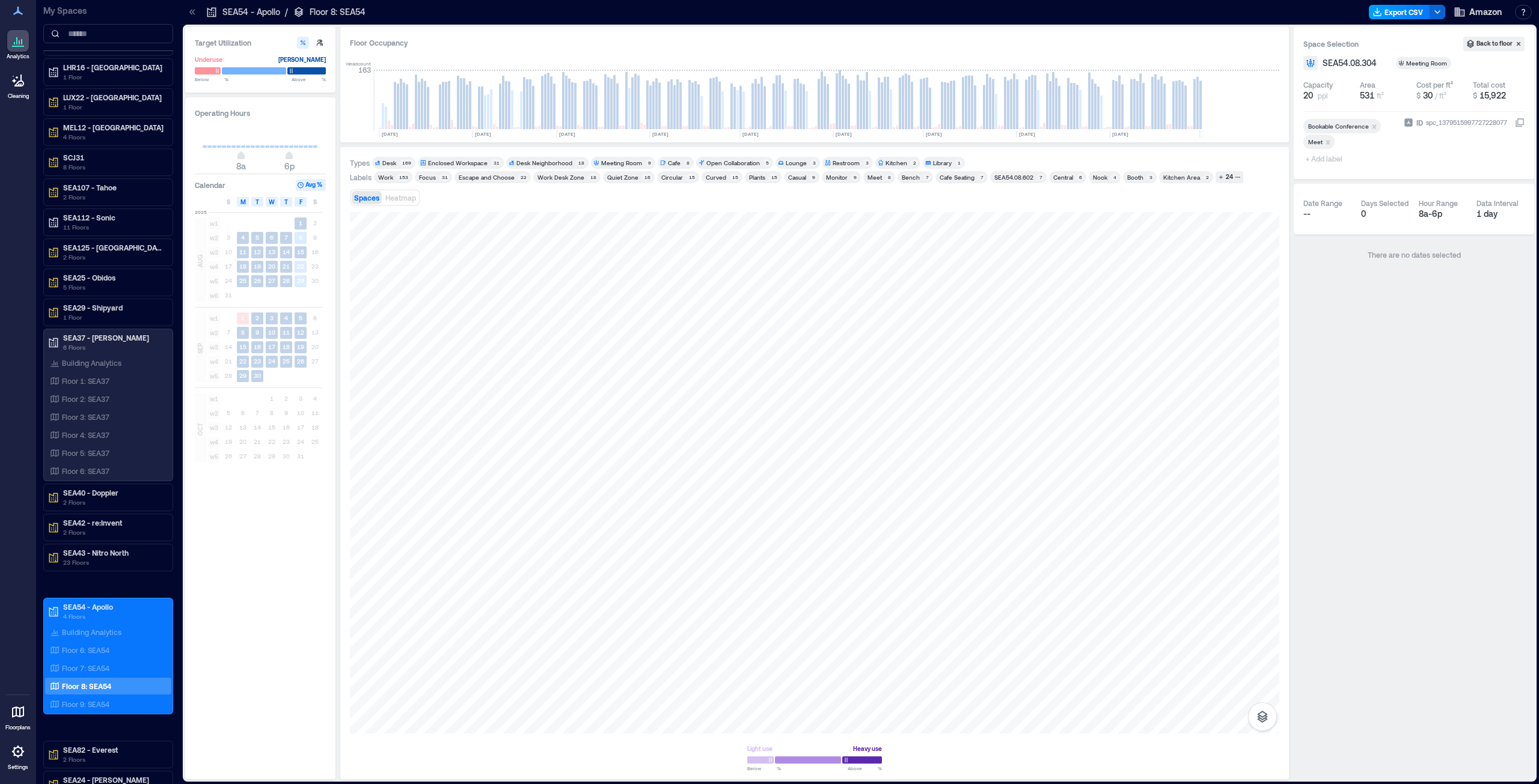
click at [769, 10] on button "Export CSV" at bounding box center [1399, 12] width 61 height 14
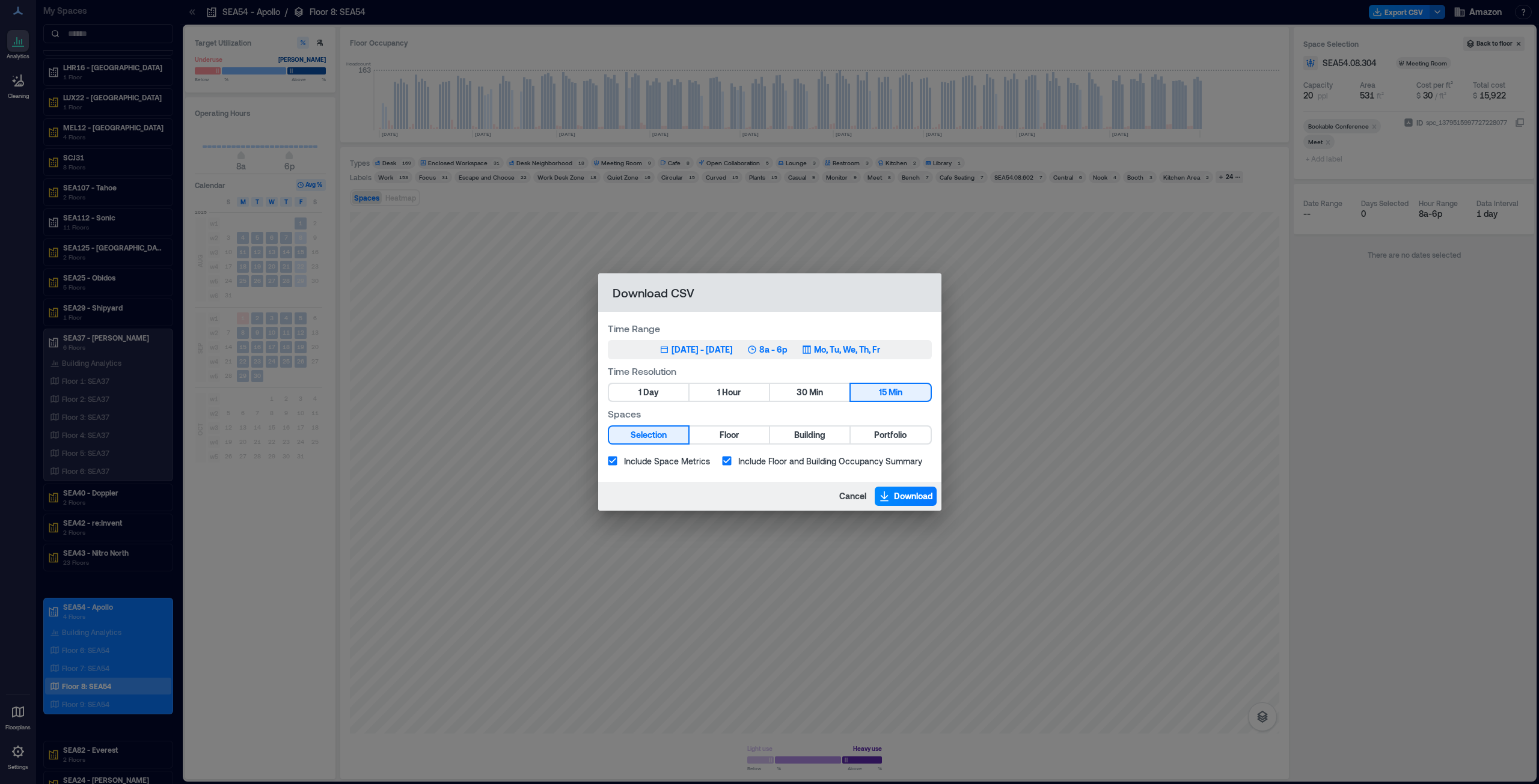
click at [678, 347] on div "[DATE] - [DATE]" at bounding box center [702, 349] width 61 height 12
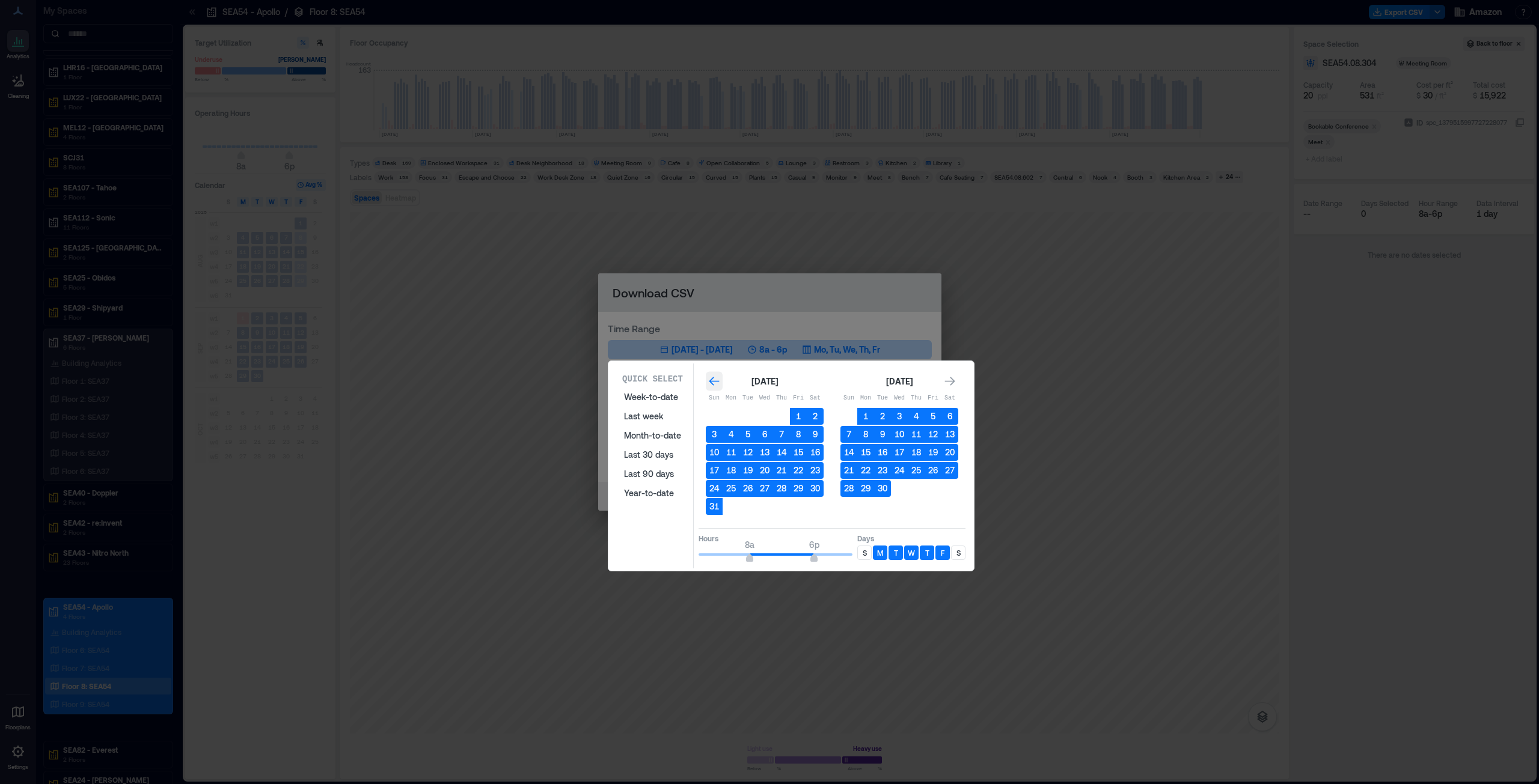
click at [713, 381] on icon "Go to previous month" at bounding box center [713, 381] width 10 height 9
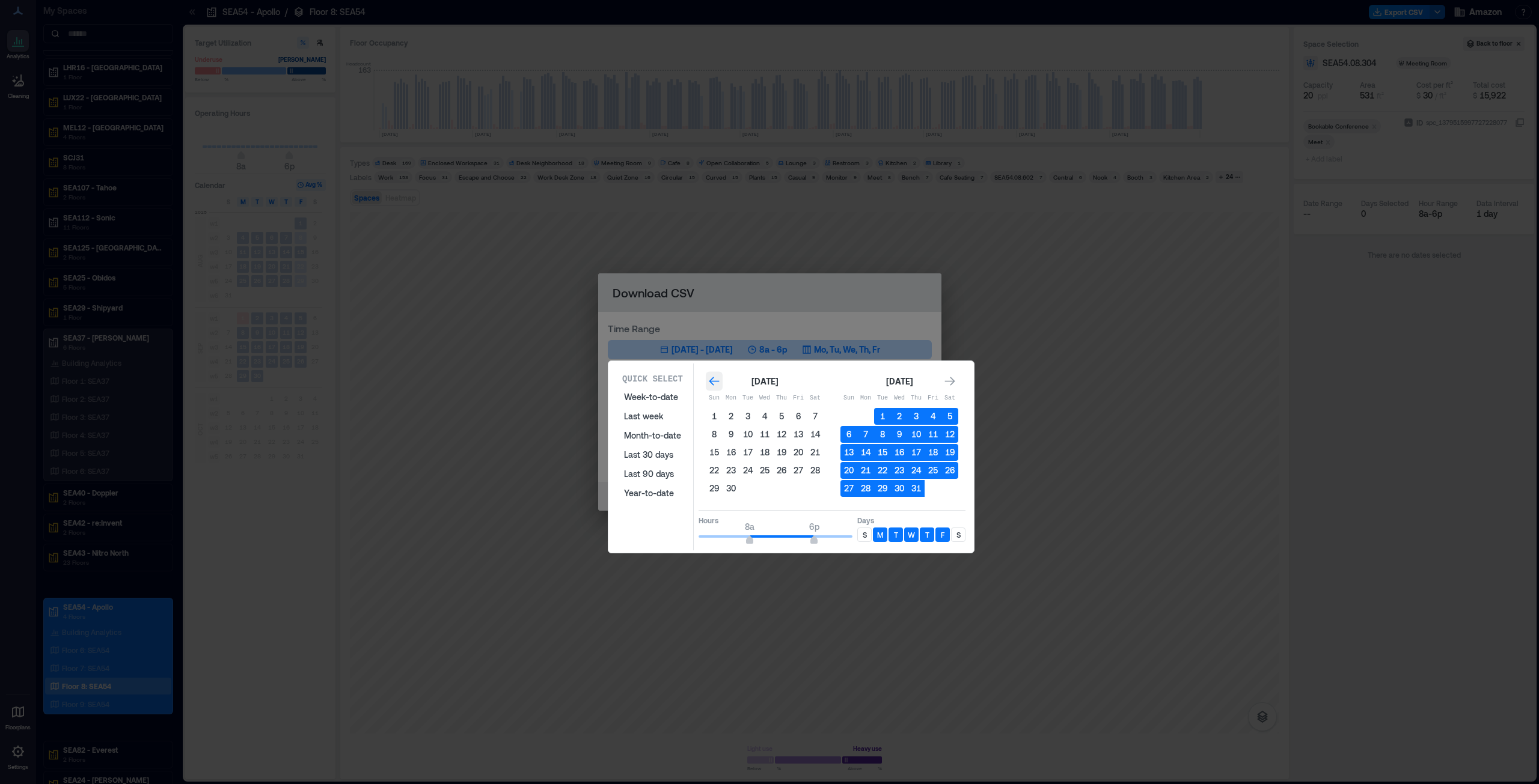
click at [713, 381] on icon "Go to previous month" at bounding box center [713, 381] width 10 height 9
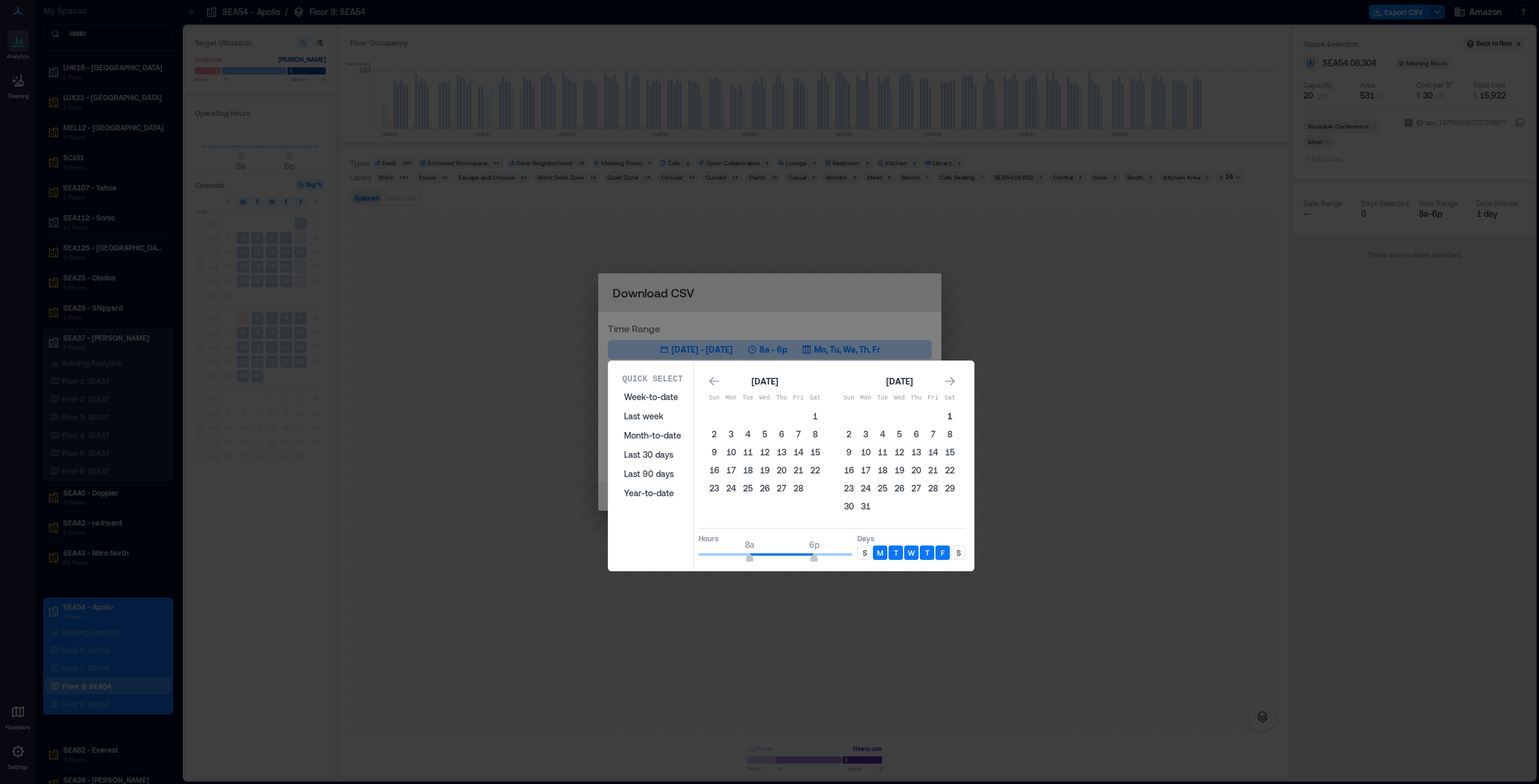
click at [769, 399] on button "1" at bounding box center [949, 416] width 17 height 17
click at [769, 385] on icon "Go to next month" at bounding box center [949, 381] width 12 height 12
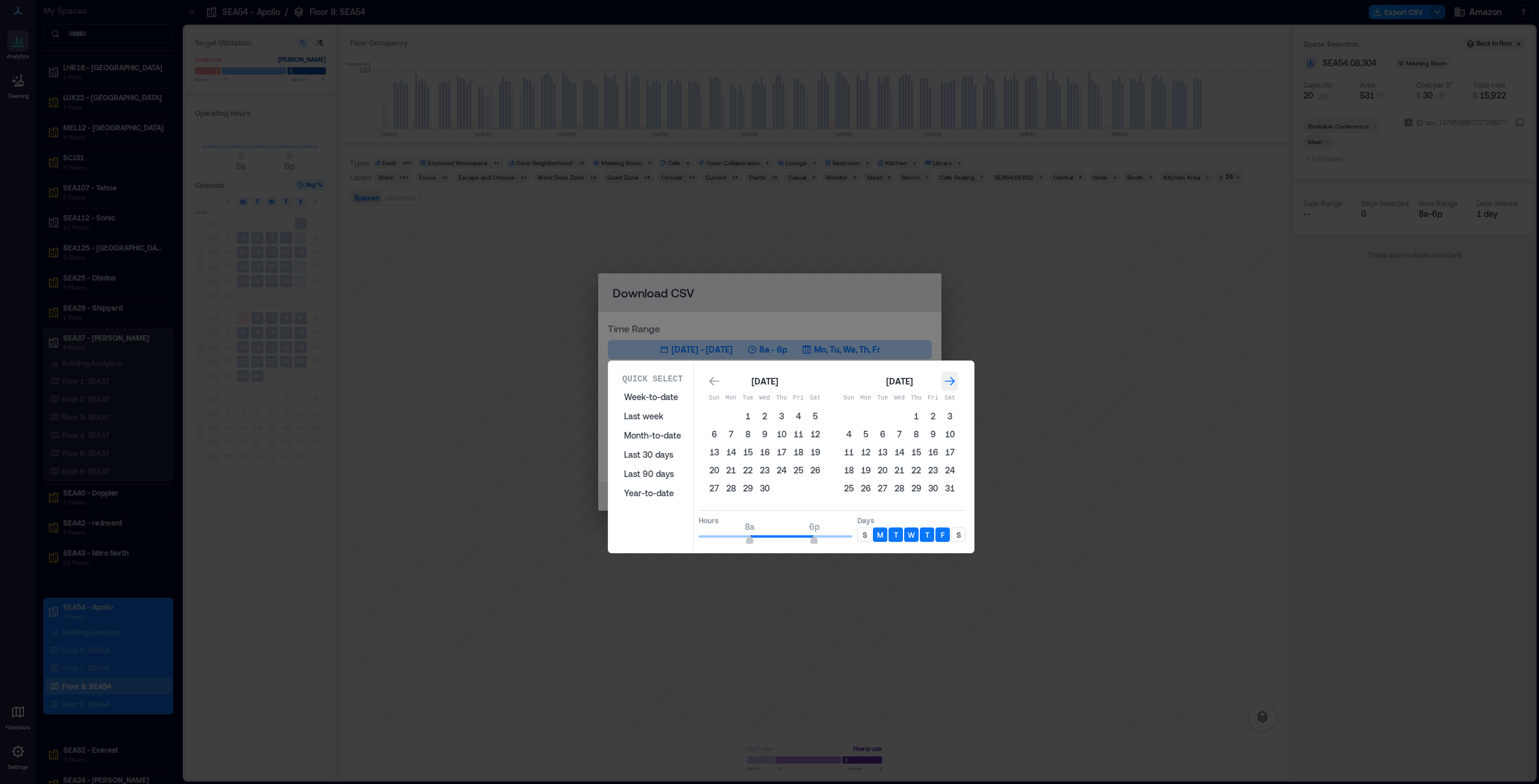
click at [769, 385] on icon "Go to next month" at bounding box center [949, 381] width 12 height 12
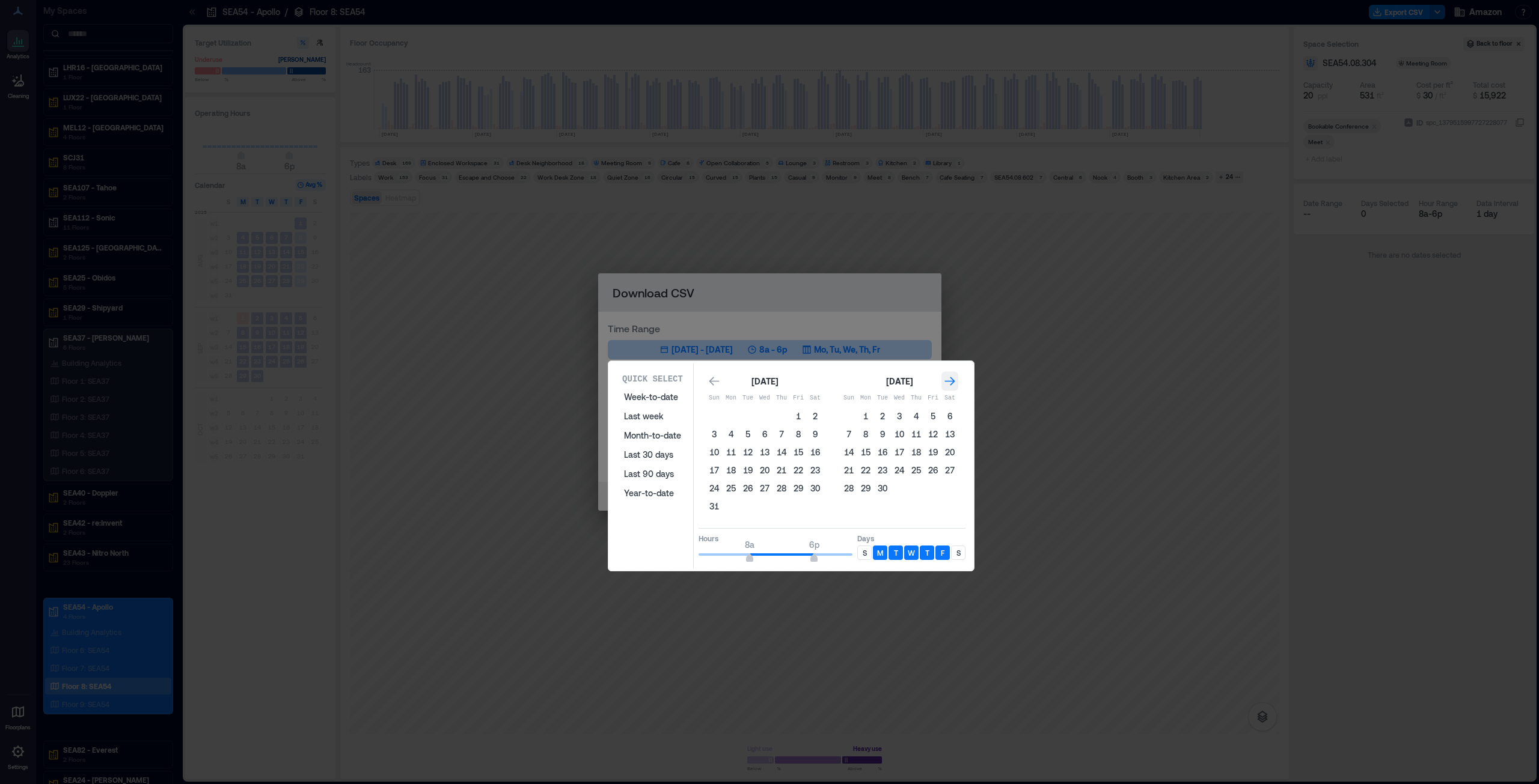
click at [769, 385] on icon "Go to next month" at bounding box center [949, 381] width 12 height 12
click at [716, 385] on icon "Go to previous month" at bounding box center [713, 381] width 12 height 12
click at [769, 399] on button "30" at bounding box center [882, 488] width 17 height 17
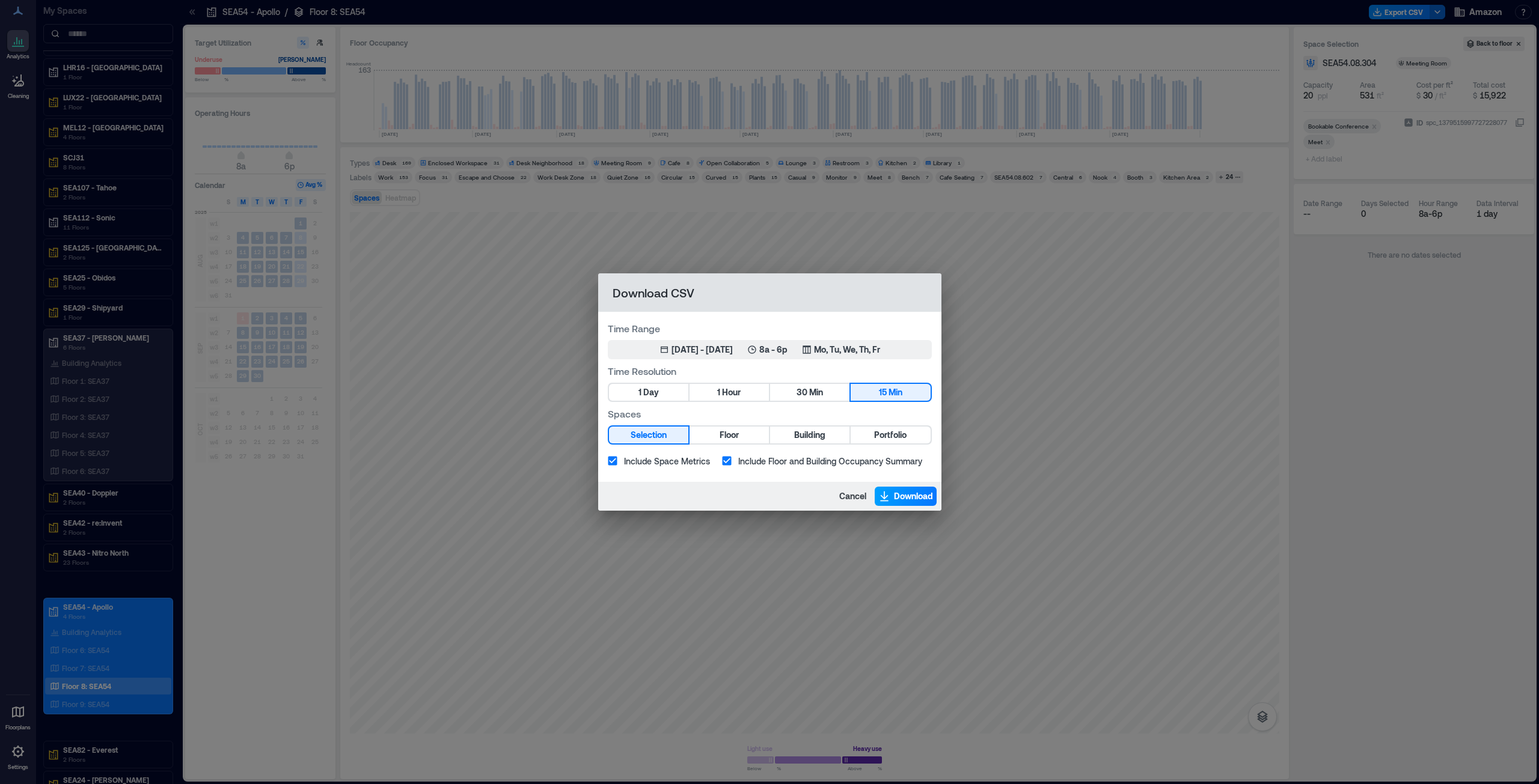
click at [769, 399] on span "Download" at bounding box center [913, 496] width 39 height 12
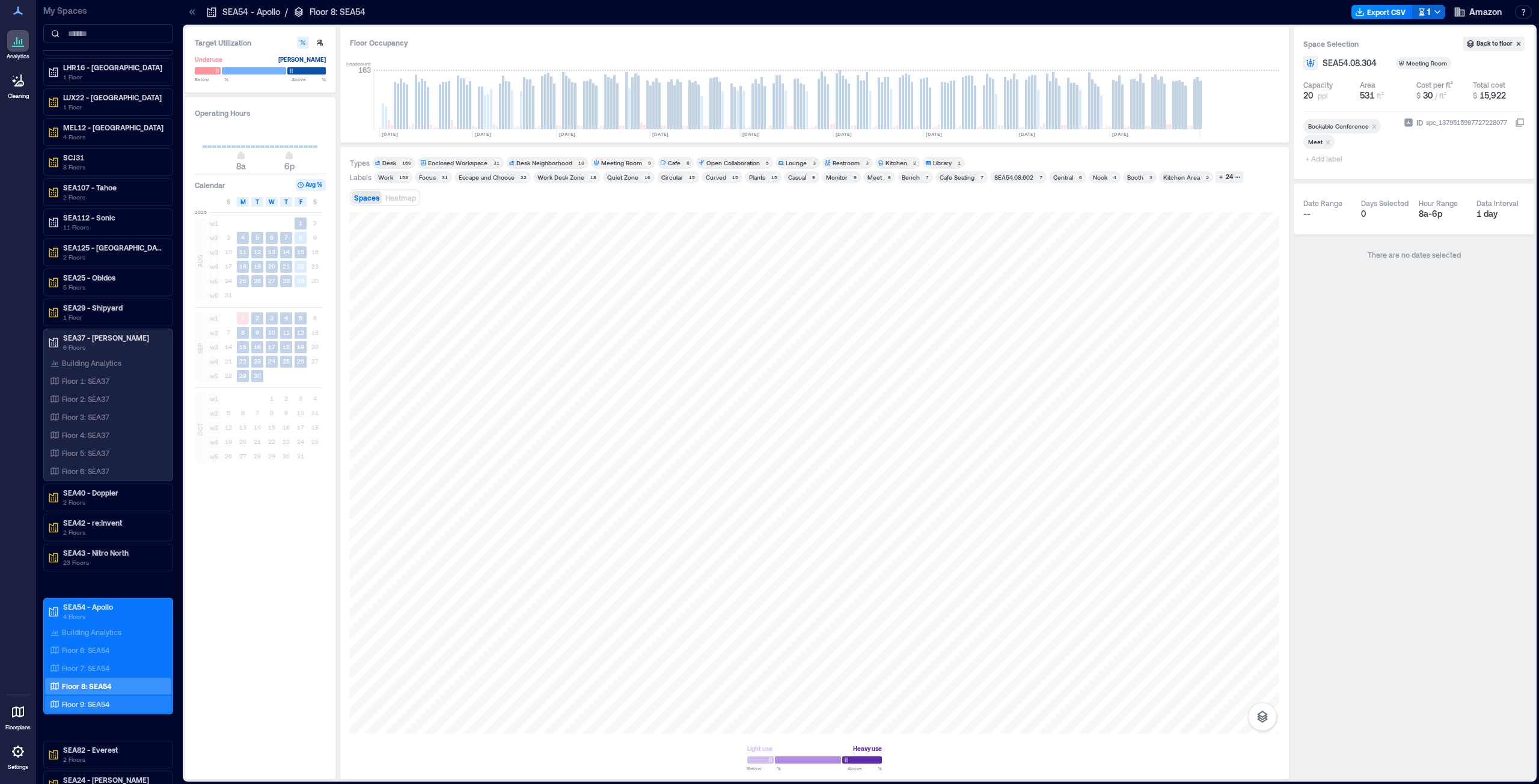
click at [83, 399] on p "Floor 9: SEA54" at bounding box center [86, 705] width 48 height 10
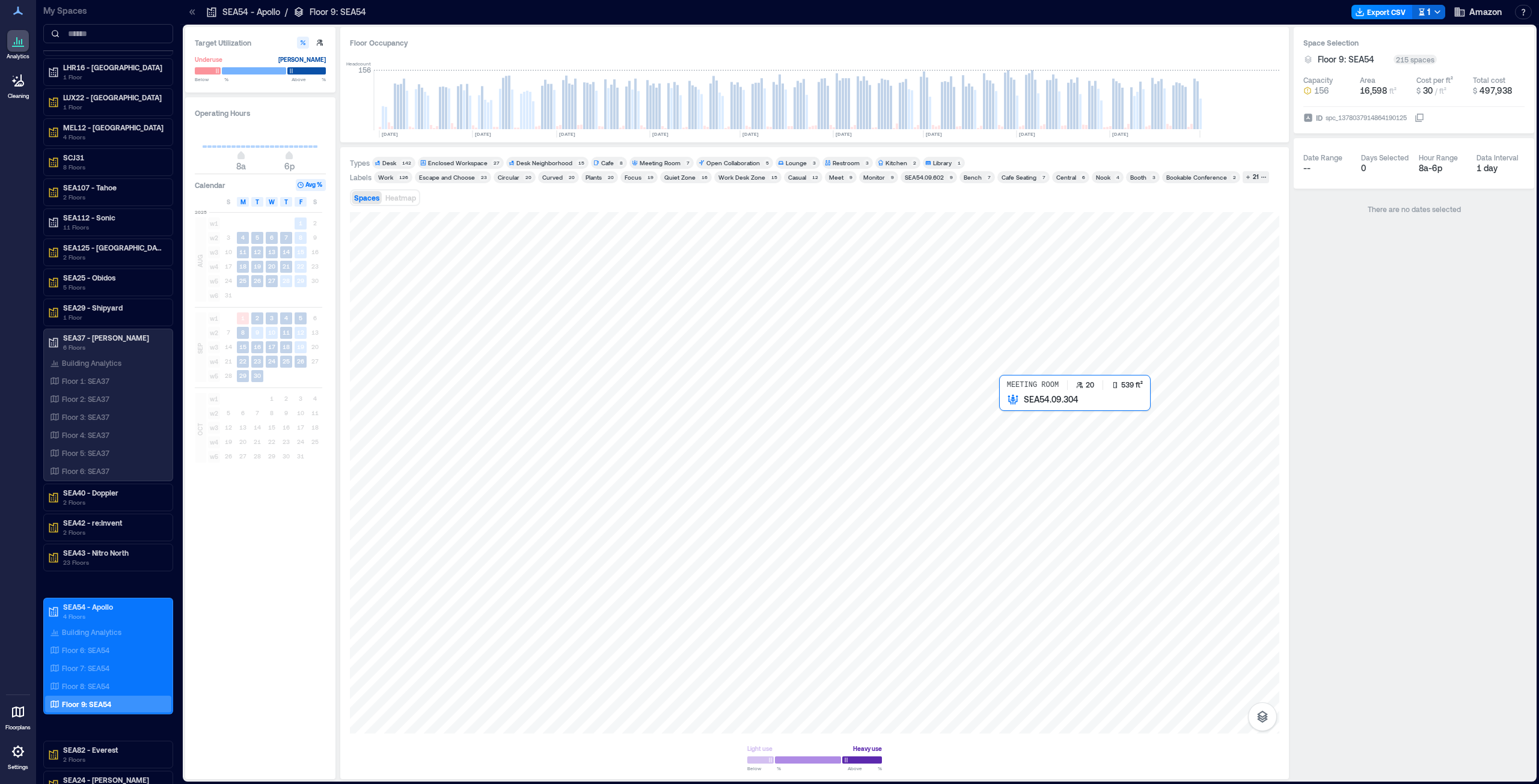
click at [769, 399] on div at bounding box center [814, 473] width 929 height 522
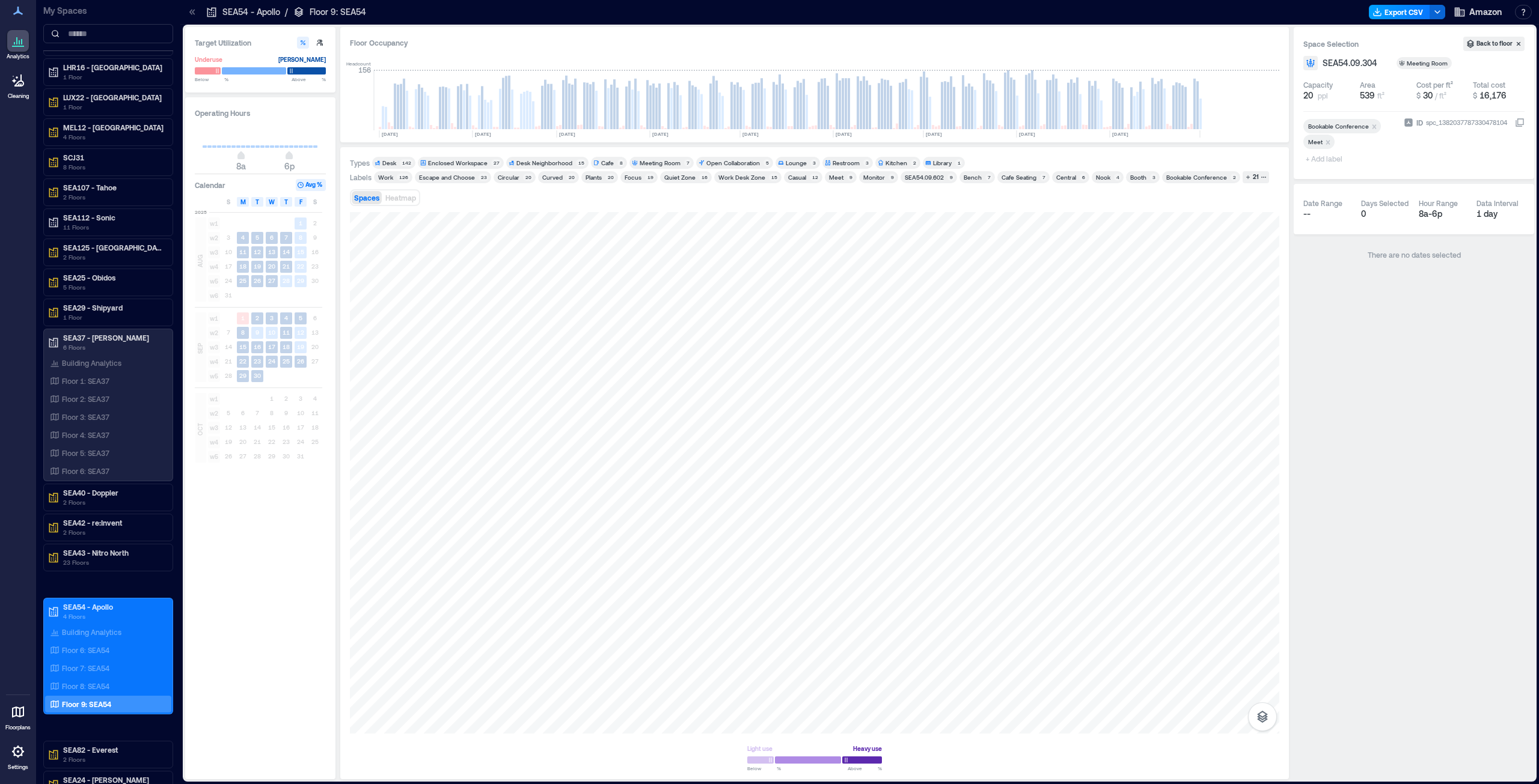
click at [769, 9] on button "Export CSV" at bounding box center [1399, 12] width 61 height 14
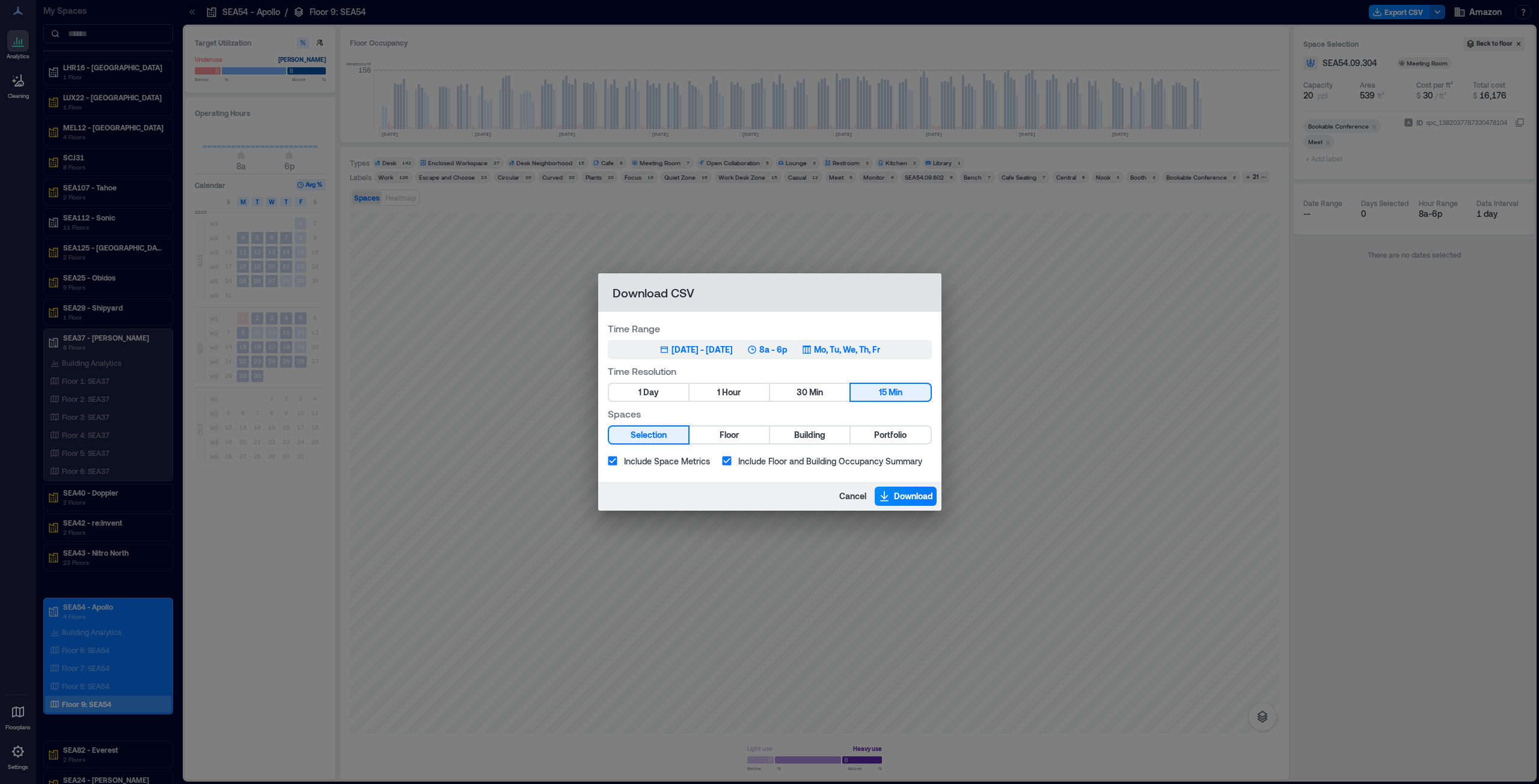
click at [683, 348] on div "[DATE] - [DATE]" at bounding box center [702, 349] width 61 height 12
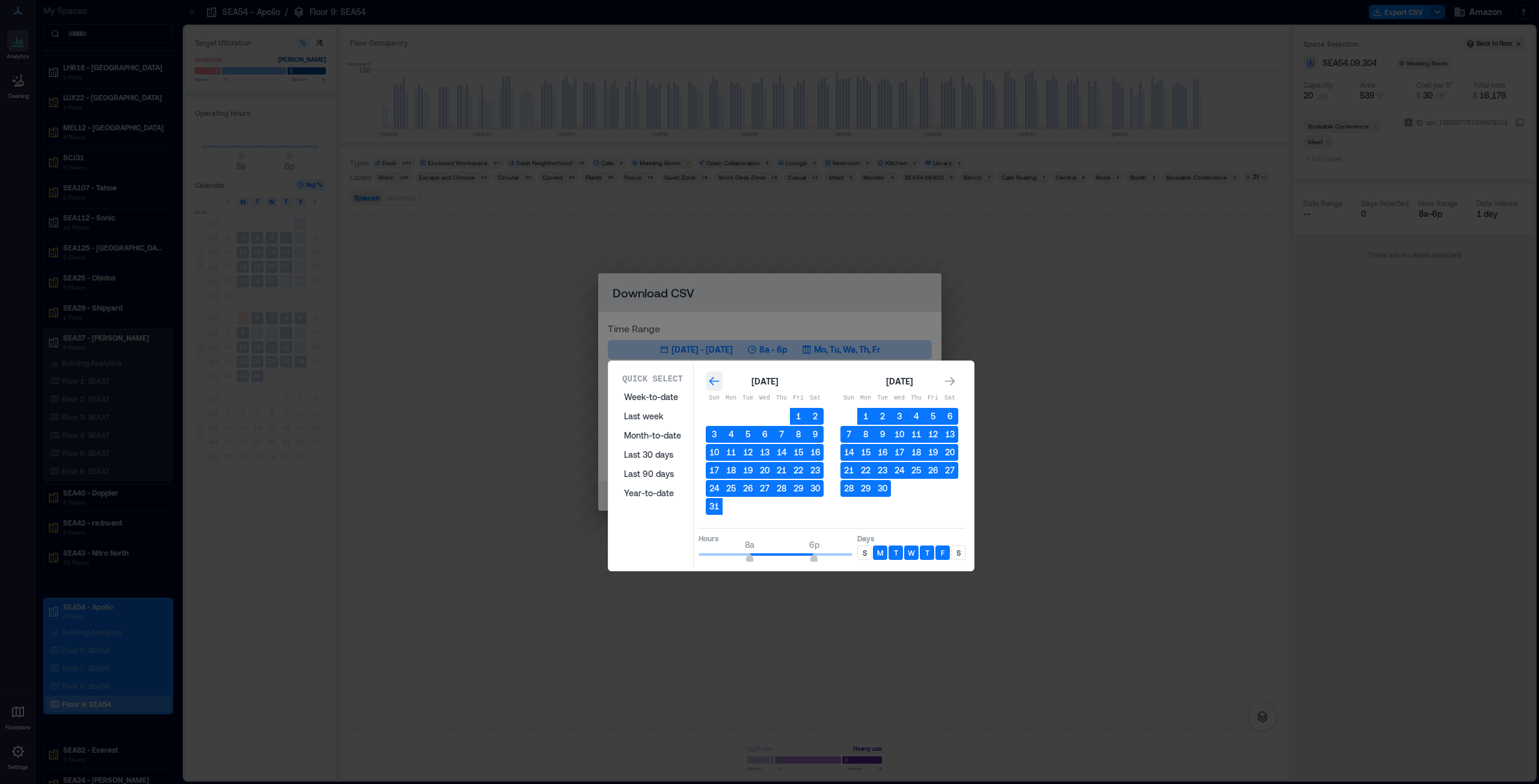
click at [712, 381] on icon "Go to previous month" at bounding box center [713, 381] width 10 height 9
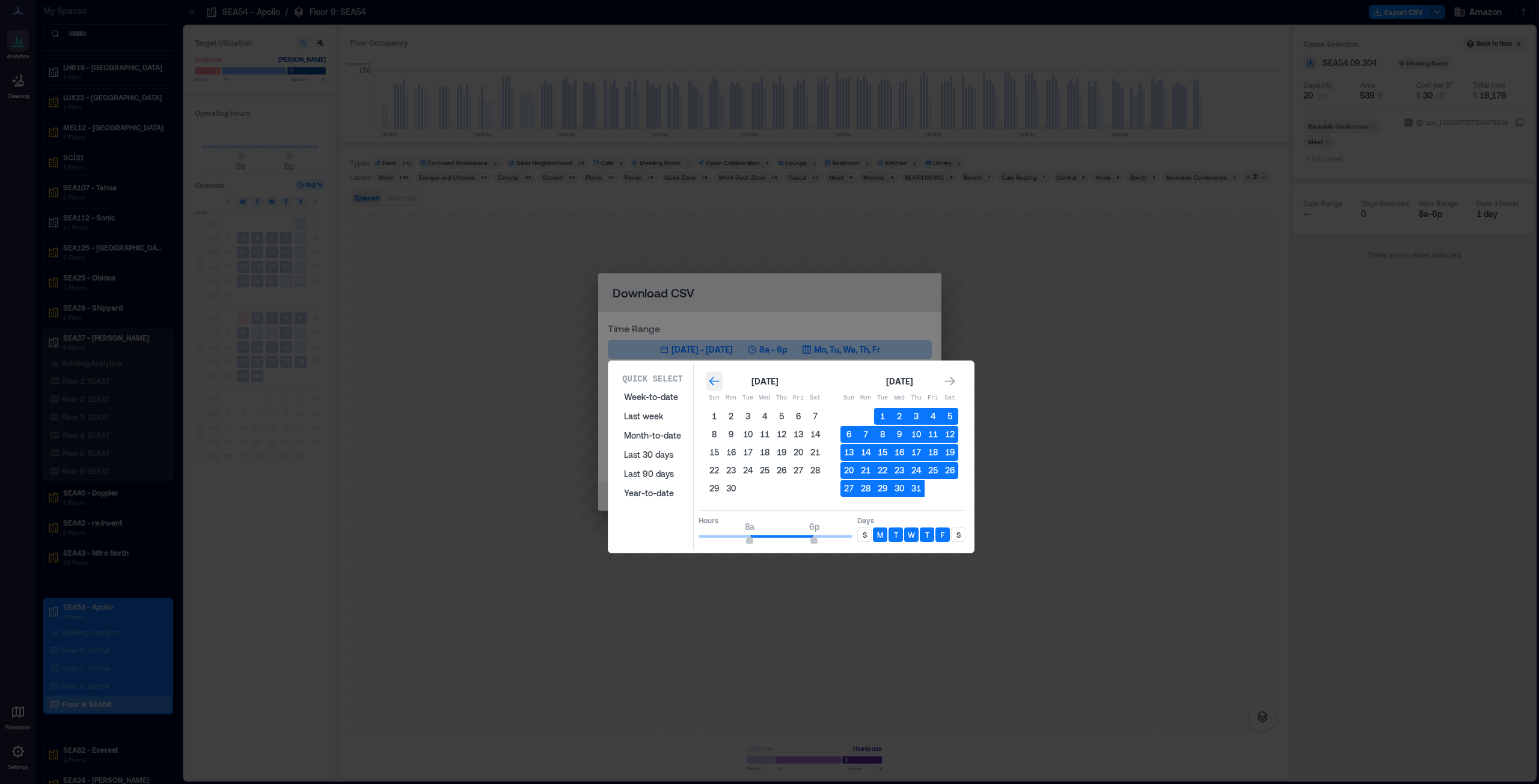
click at [712, 381] on icon "Go to previous month" at bounding box center [713, 381] width 10 height 9
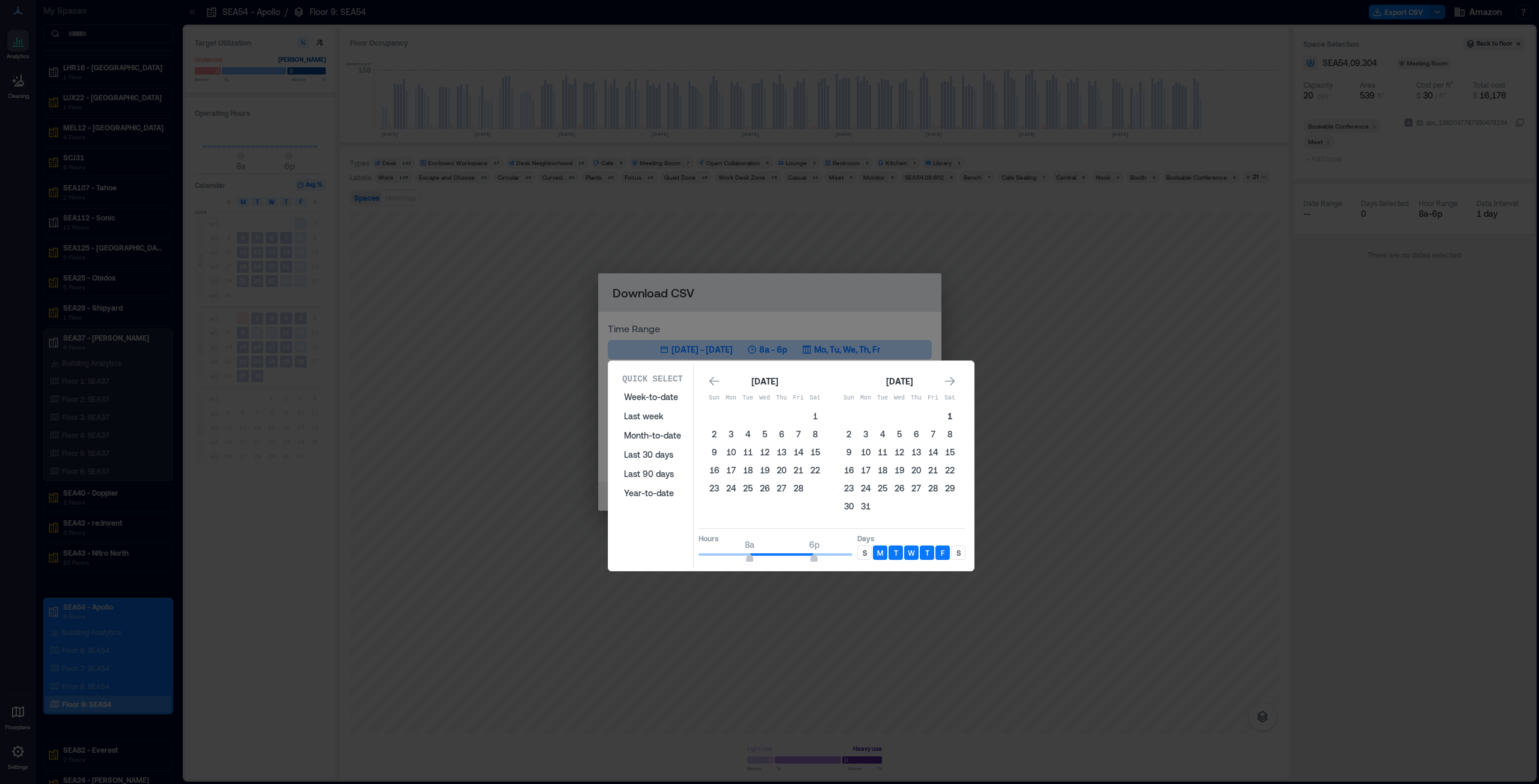
click at [769, 399] on button "1" at bounding box center [949, 416] width 17 height 17
click at [769, 382] on icon "Go to next month" at bounding box center [949, 381] width 12 height 12
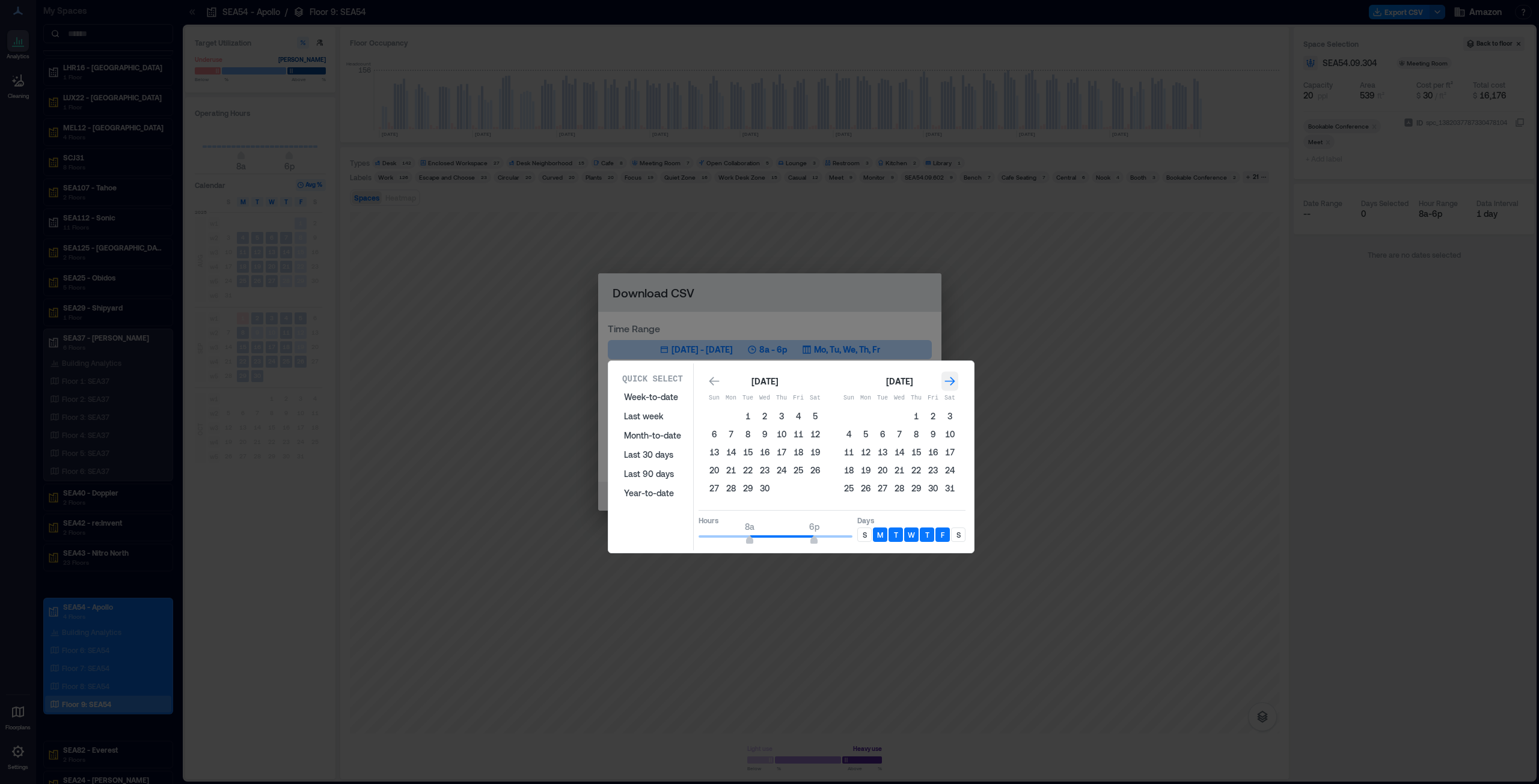
click at [769, 382] on icon "Go to next month" at bounding box center [949, 381] width 12 height 12
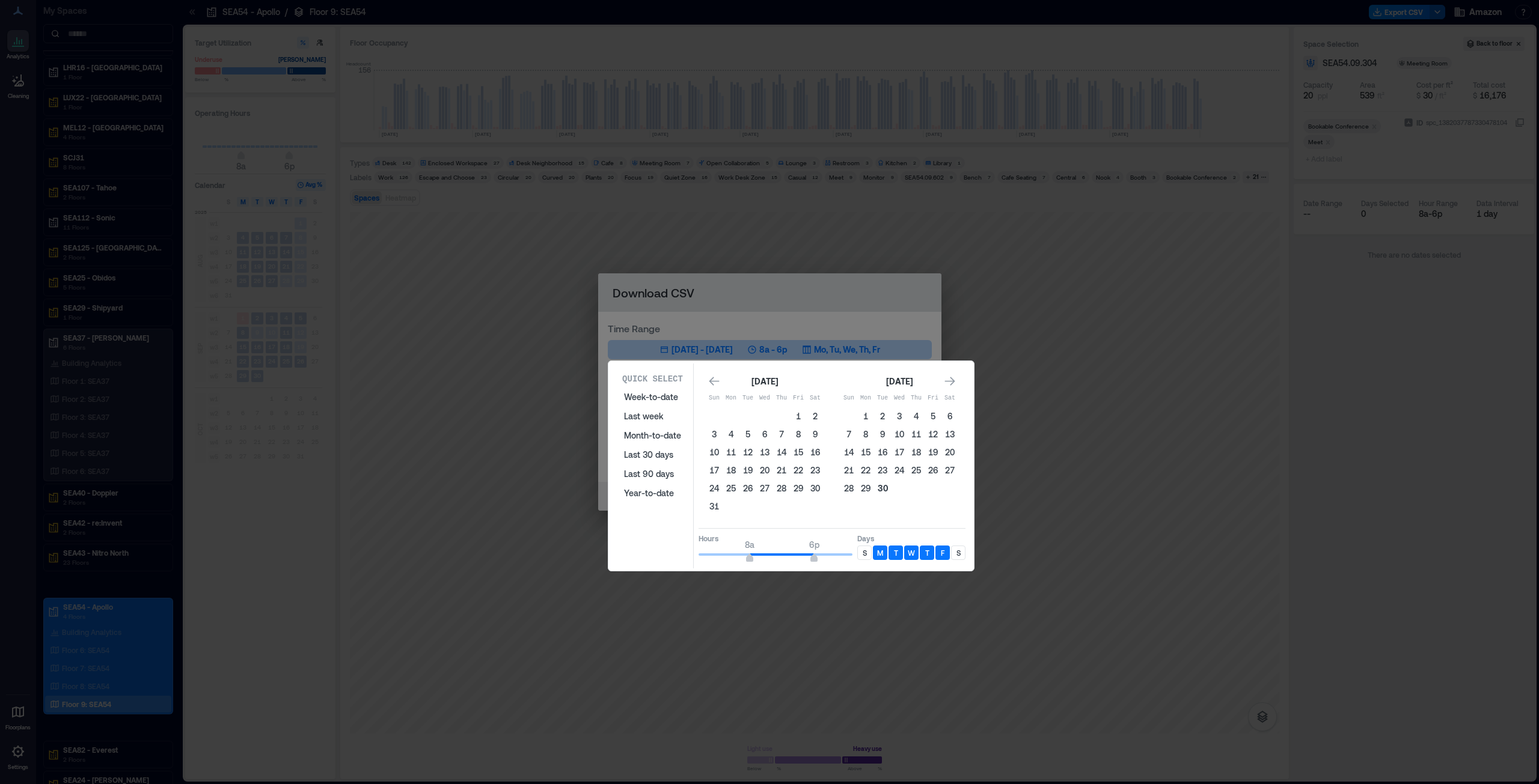
click at [769, 399] on button "30" at bounding box center [882, 488] width 17 height 17
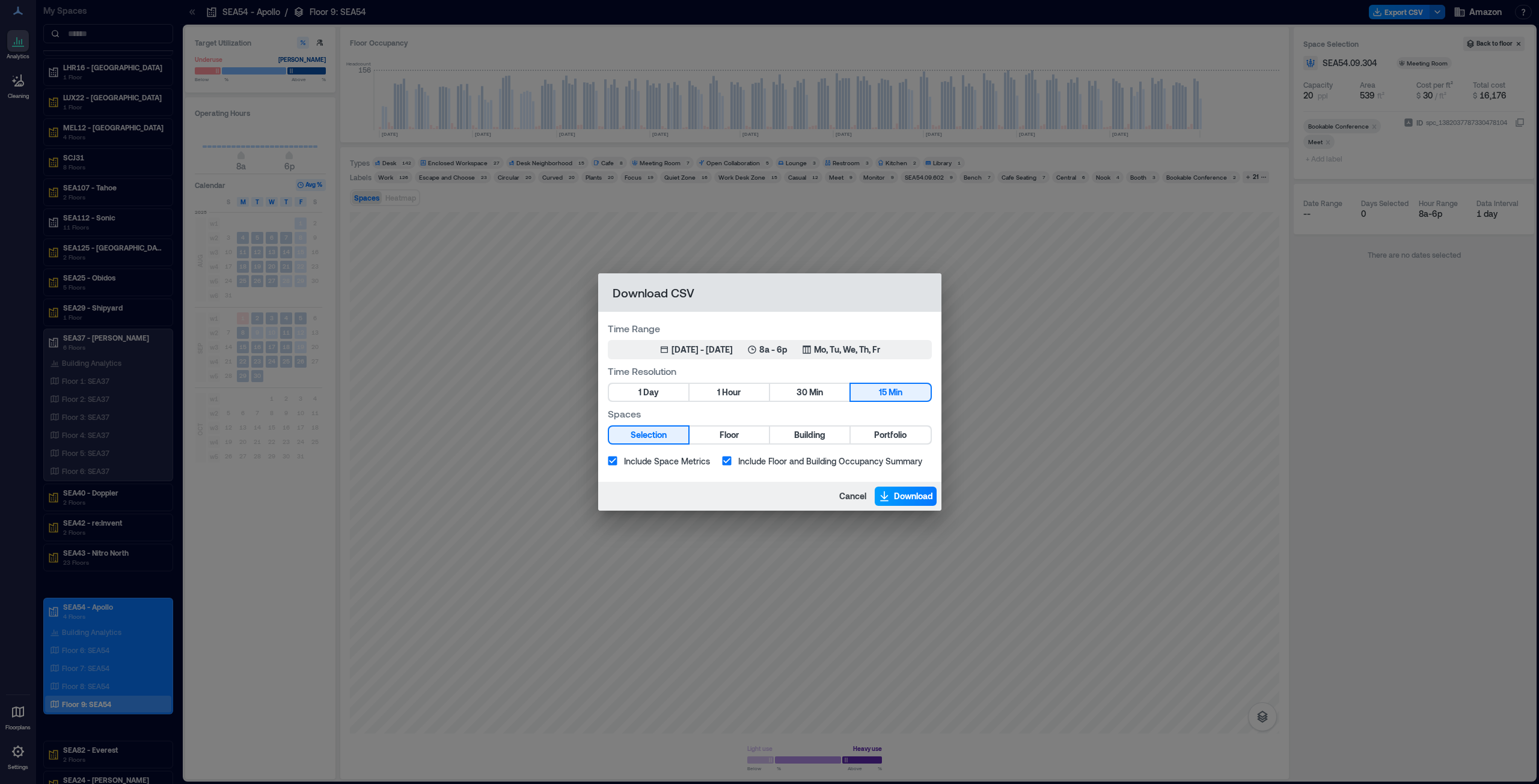
click at [769, 399] on span "Download" at bounding box center [913, 496] width 39 height 12
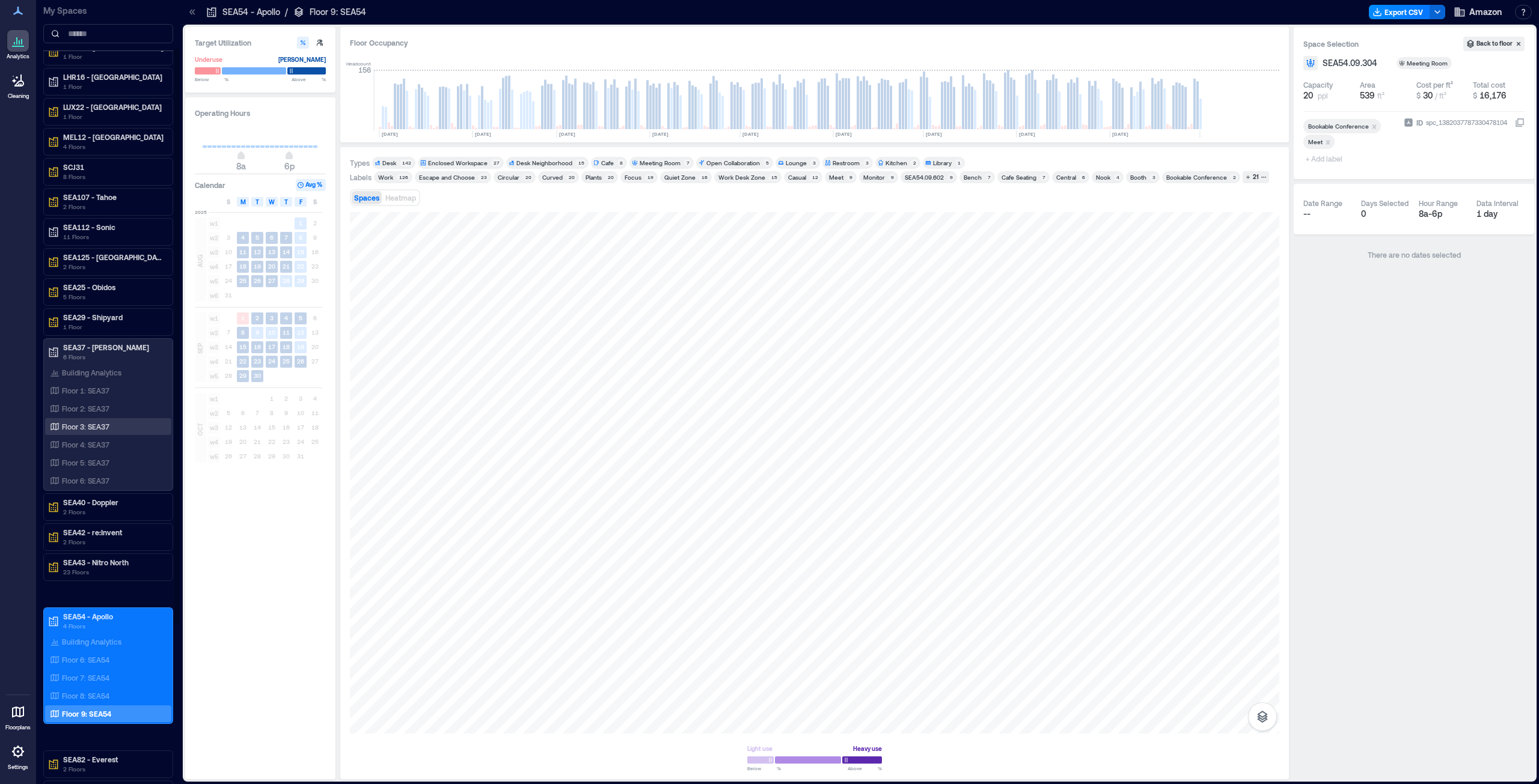
scroll to position [46, 0]
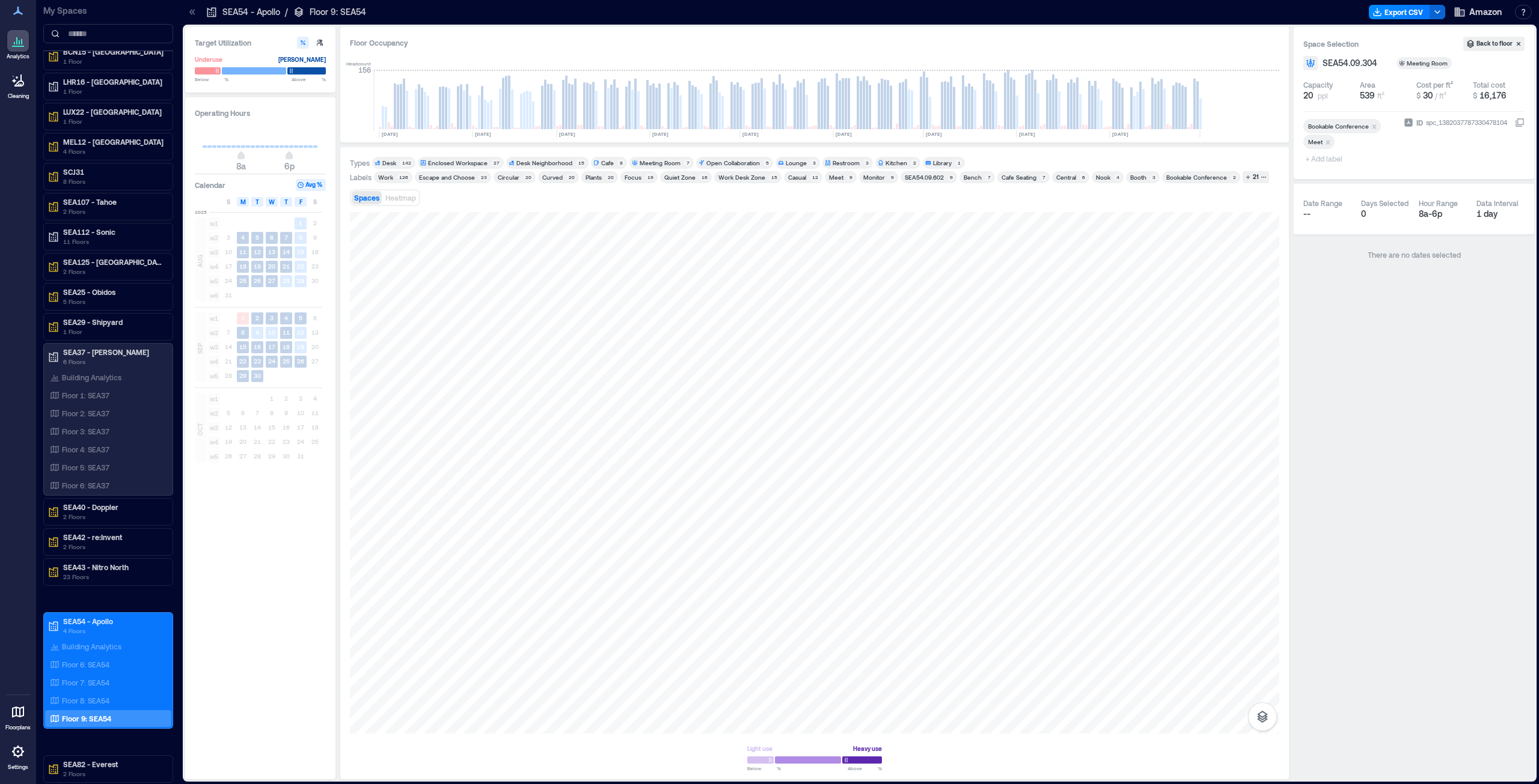
drag, startPoint x: 89, startPoint y: 480, endPoint x: 332, endPoint y: 545, distance: 251.5
click at [89, 399] on div "Floor 6: SEA37" at bounding box center [106, 485] width 117 height 12
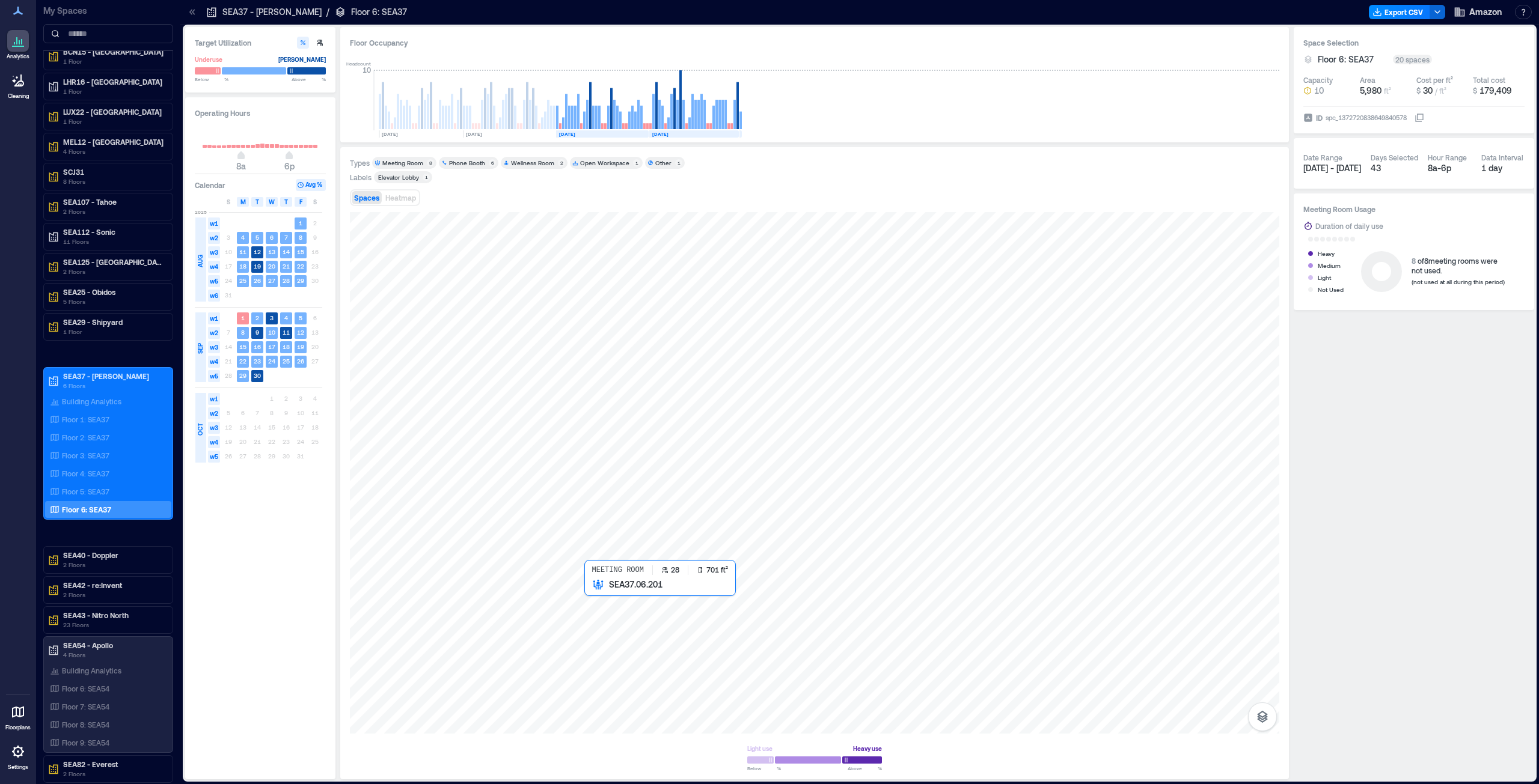
click at [659, 399] on div at bounding box center [814, 473] width 929 height 522
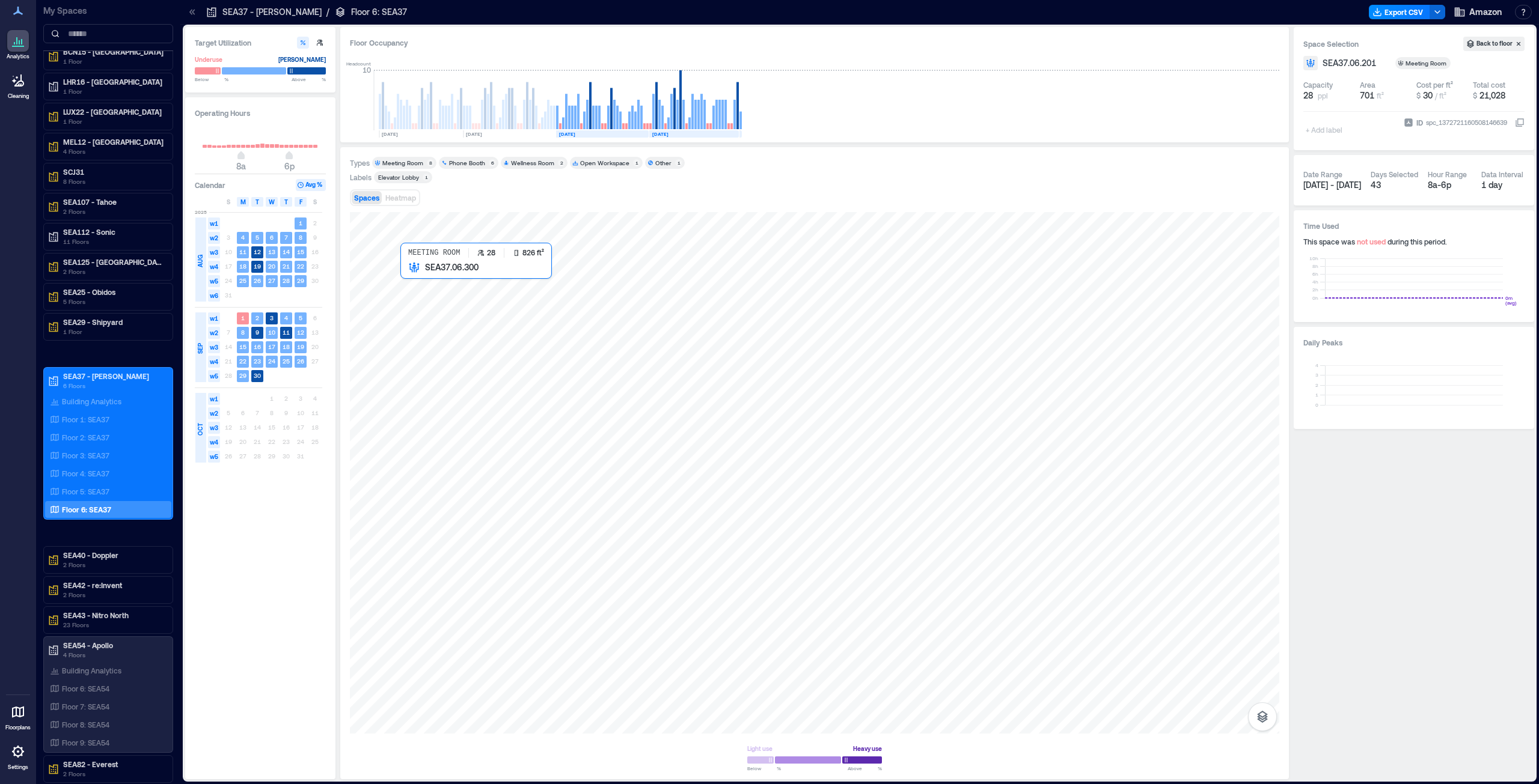
click at [464, 349] on div at bounding box center [814, 473] width 929 height 522
click at [99, 399] on div "Floor 5: SEA37" at bounding box center [108, 491] width 126 height 17
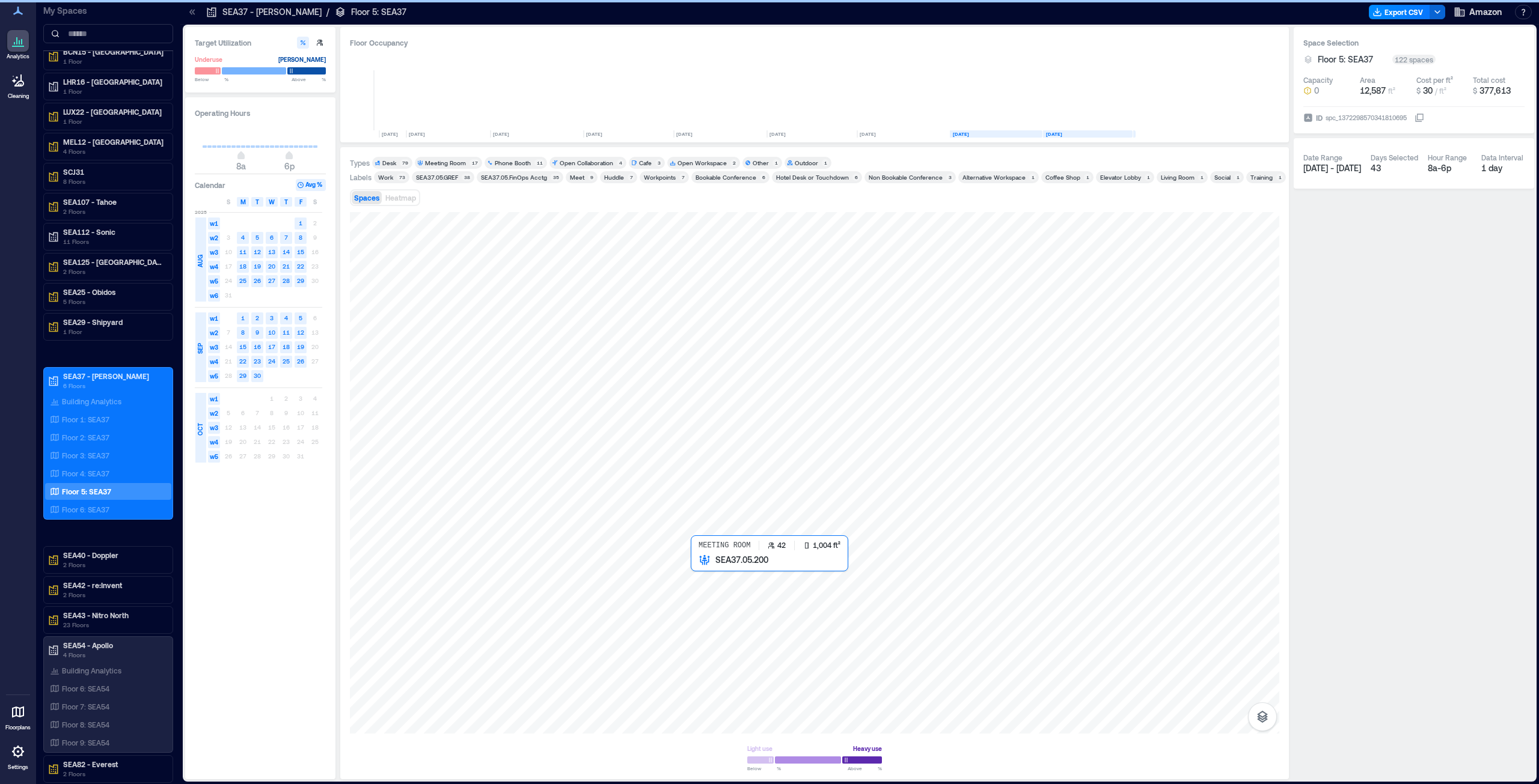
click at [759, 399] on div at bounding box center [814, 473] width 929 height 522
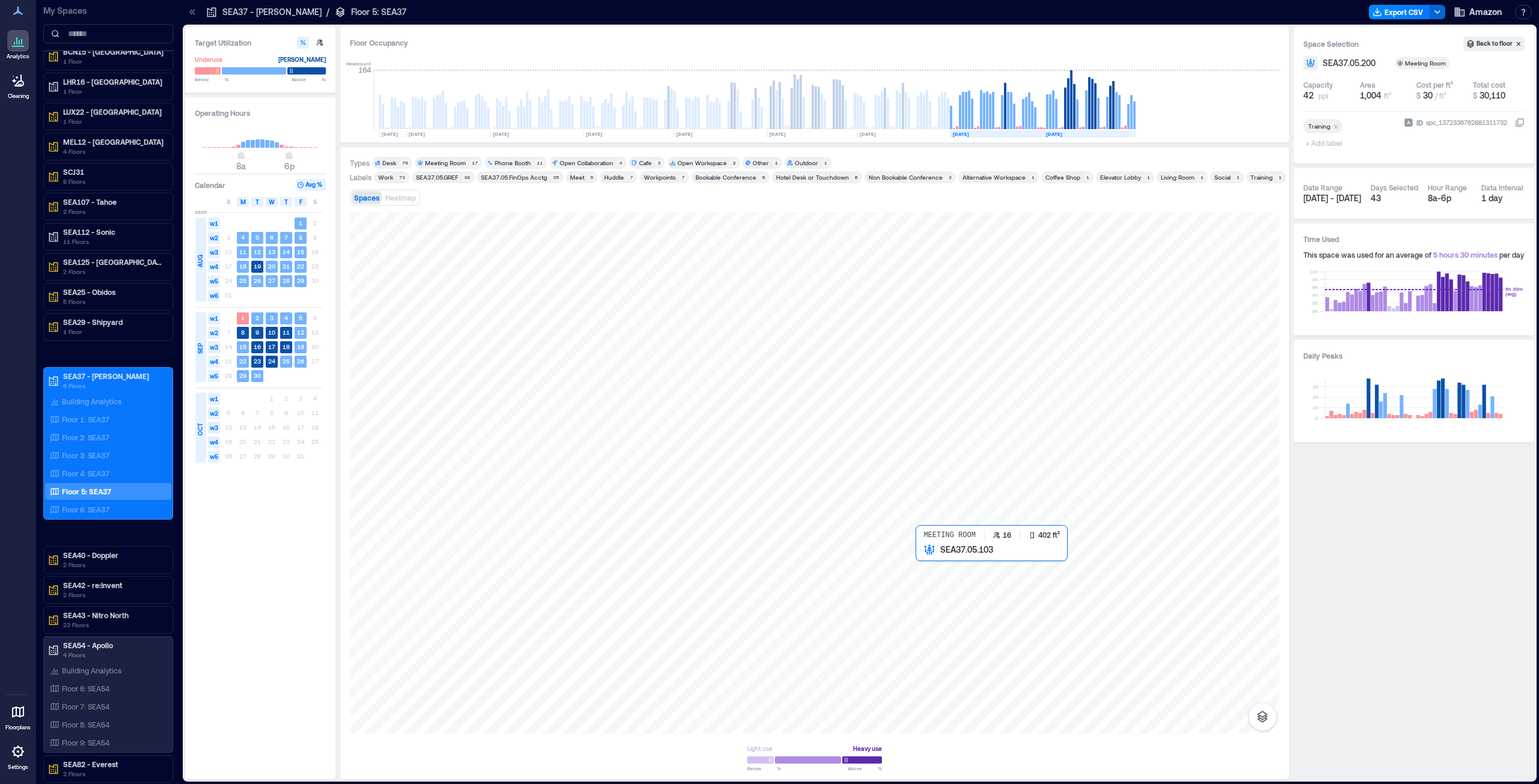
click at [769, 399] on div at bounding box center [814, 473] width 929 height 522
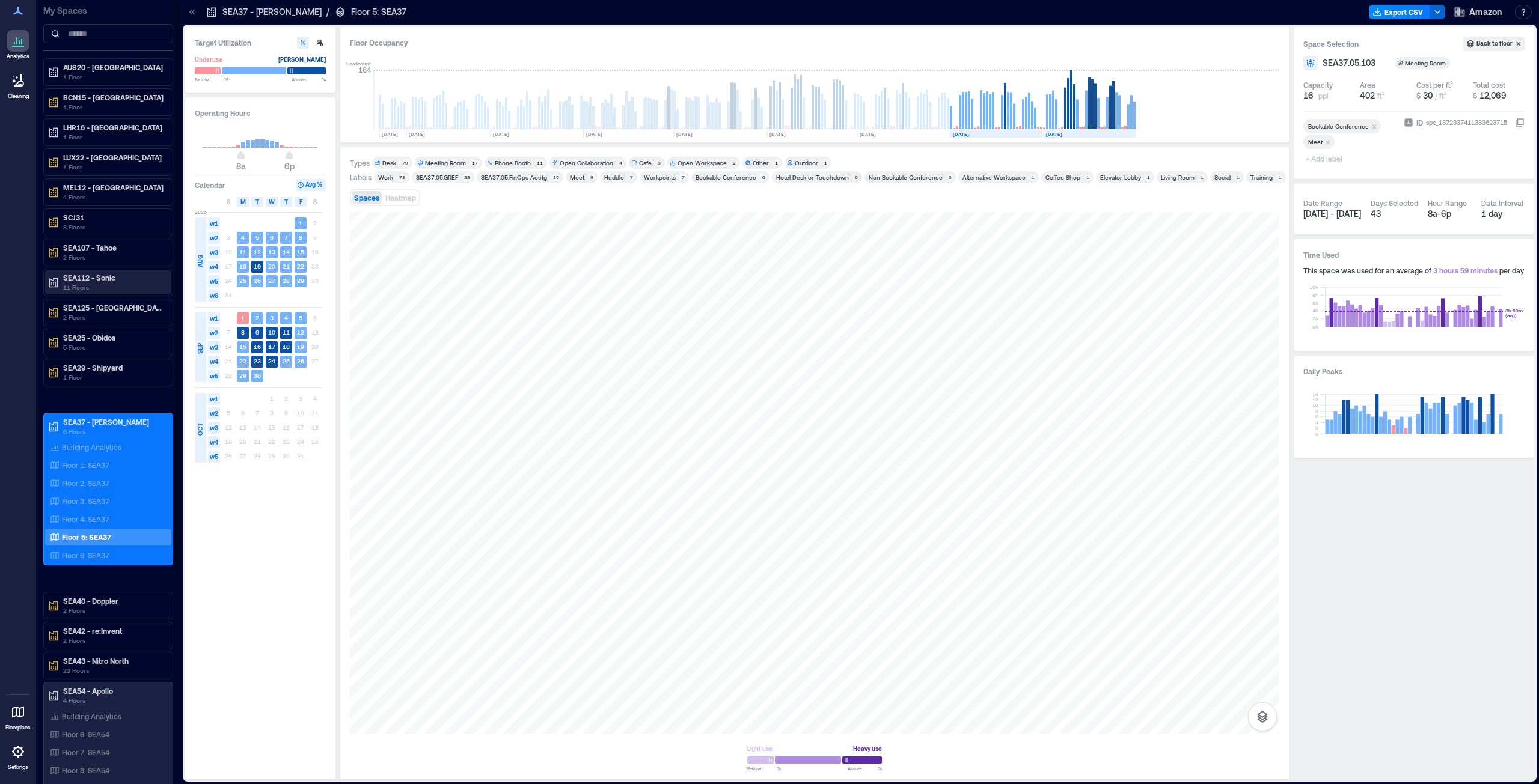
click at [112, 282] on p "11 Floors" at bounding box center [114, 287] width 101 height 10
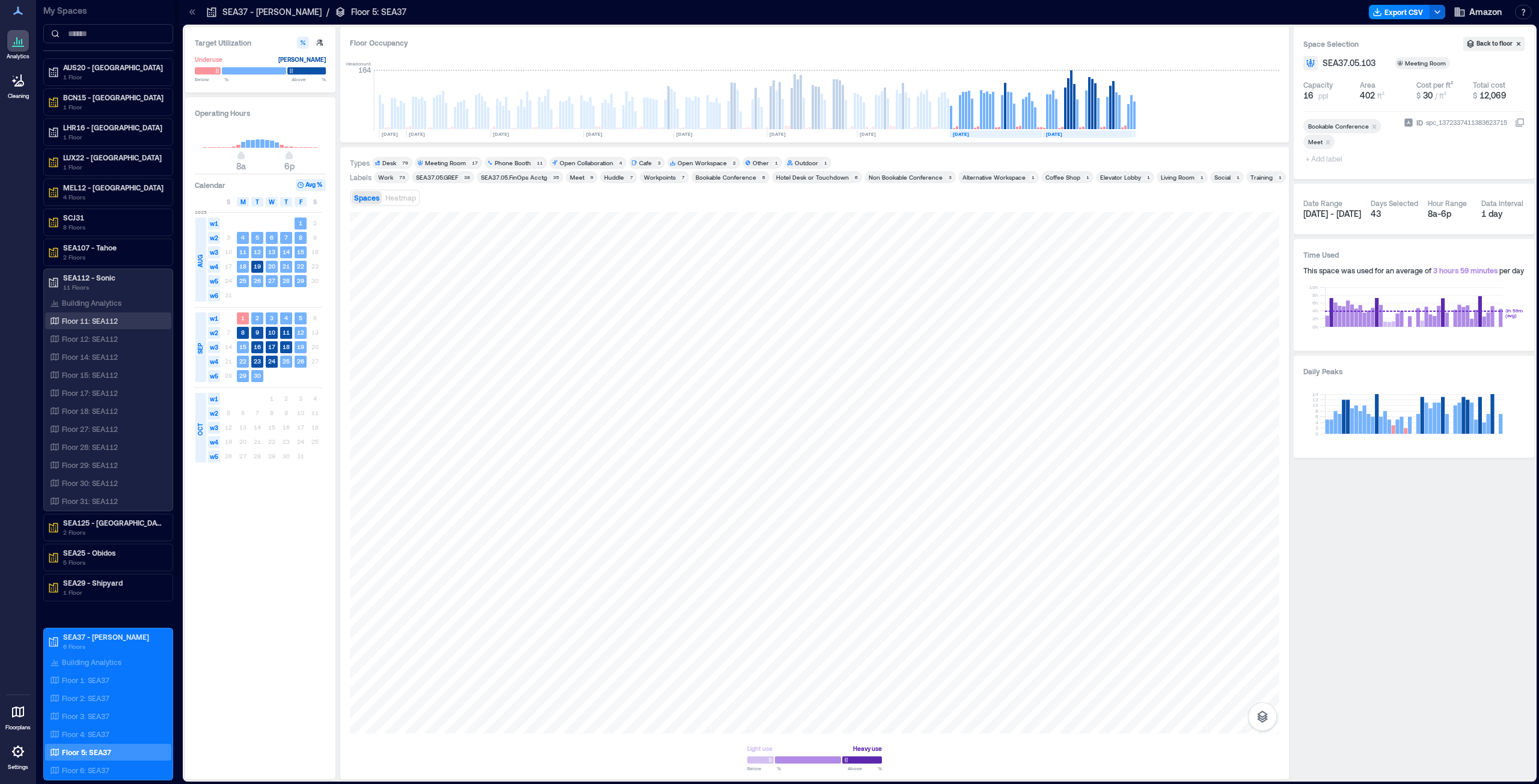
click at [101, 323] on p "Floor 11: SEA112" at bounding box center [90, 321] width 56 height 10
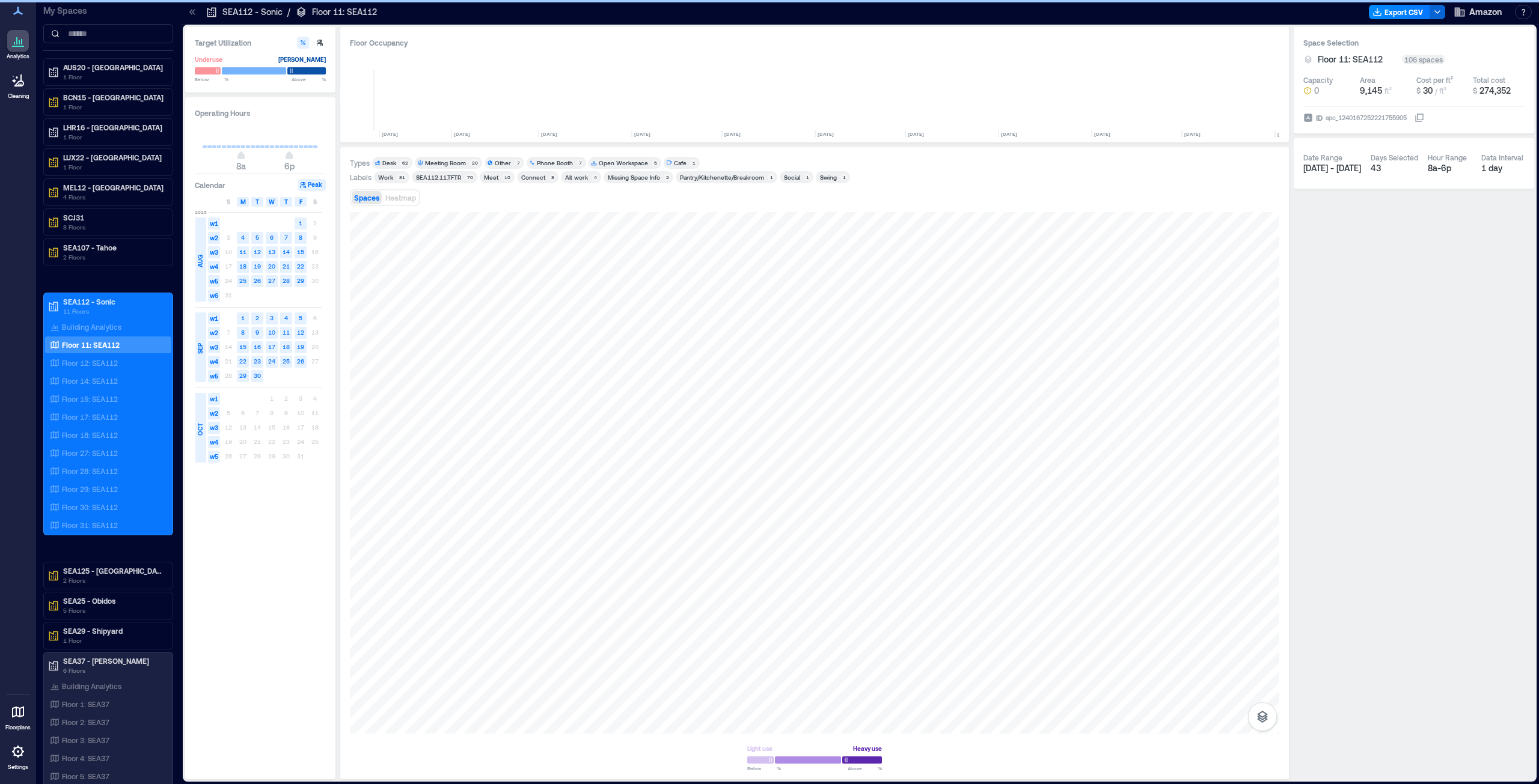
scroll to position [0, 1002]
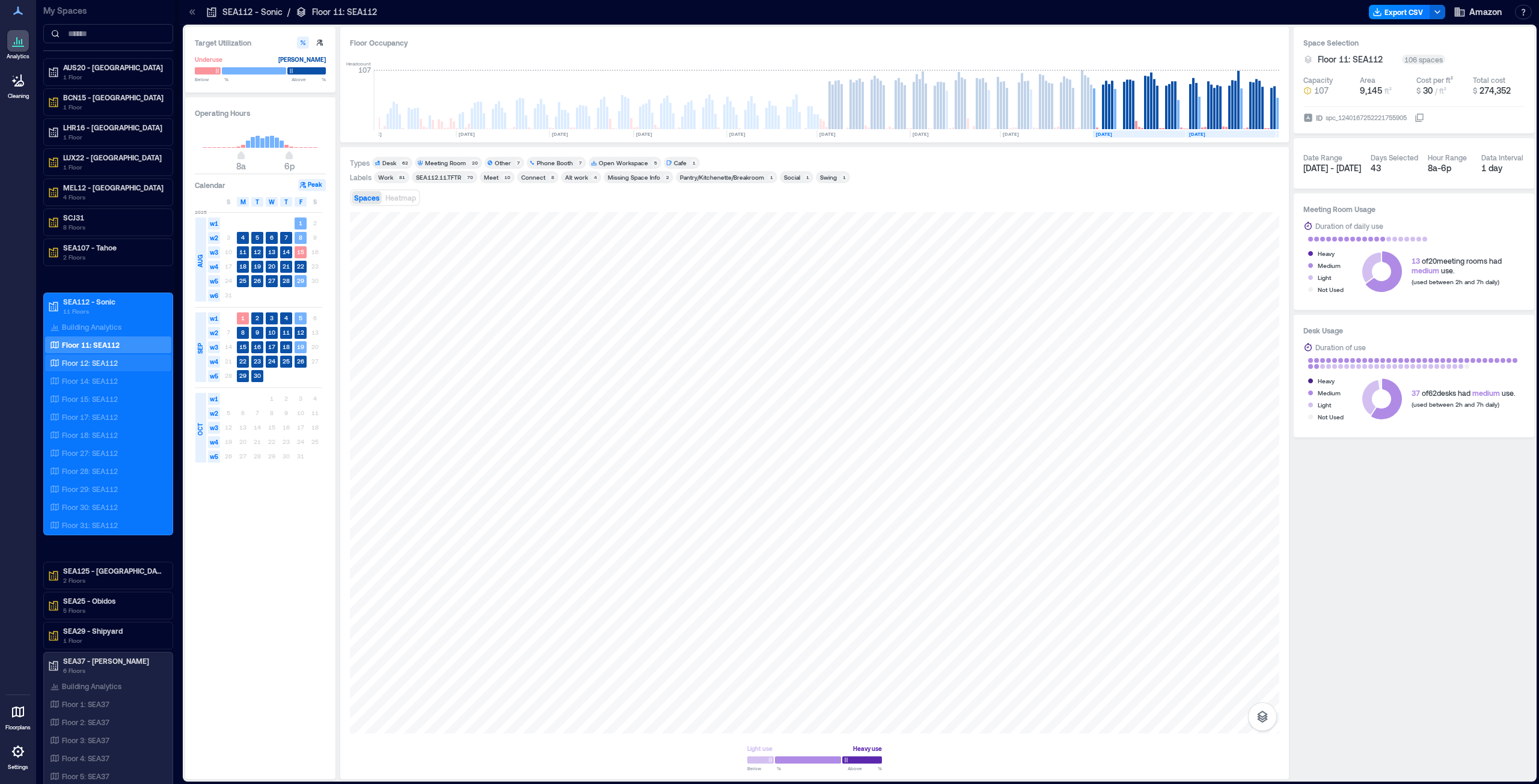
click at [99, 358] on p "Floor 12: SEA112" at bounding box center [90, 363] width 56 height 10
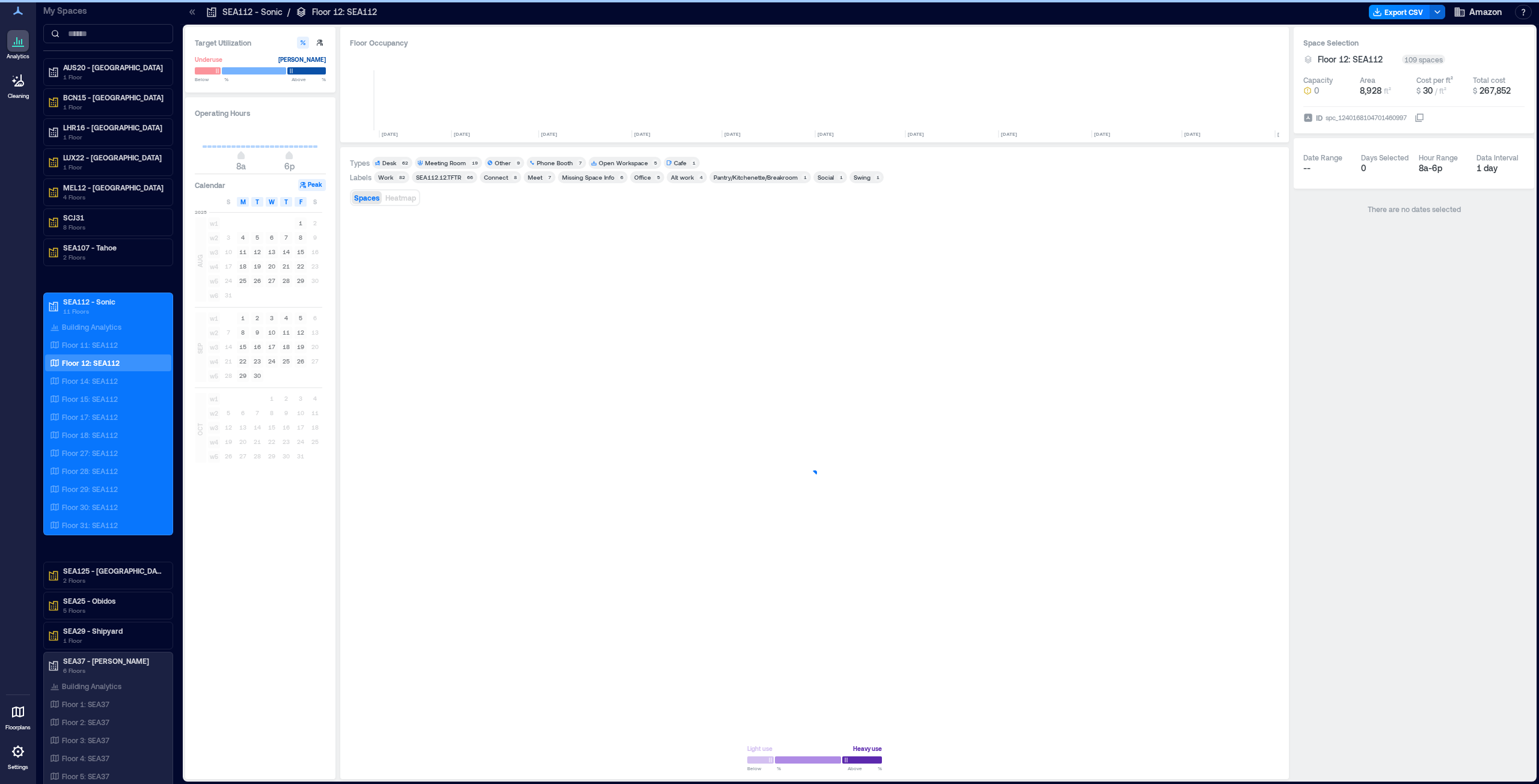
scroll to position [0, 1002]
click at [74, 378] on p "Floor 14: SEA112" at bounding box center [90, 381] width 56 height 10
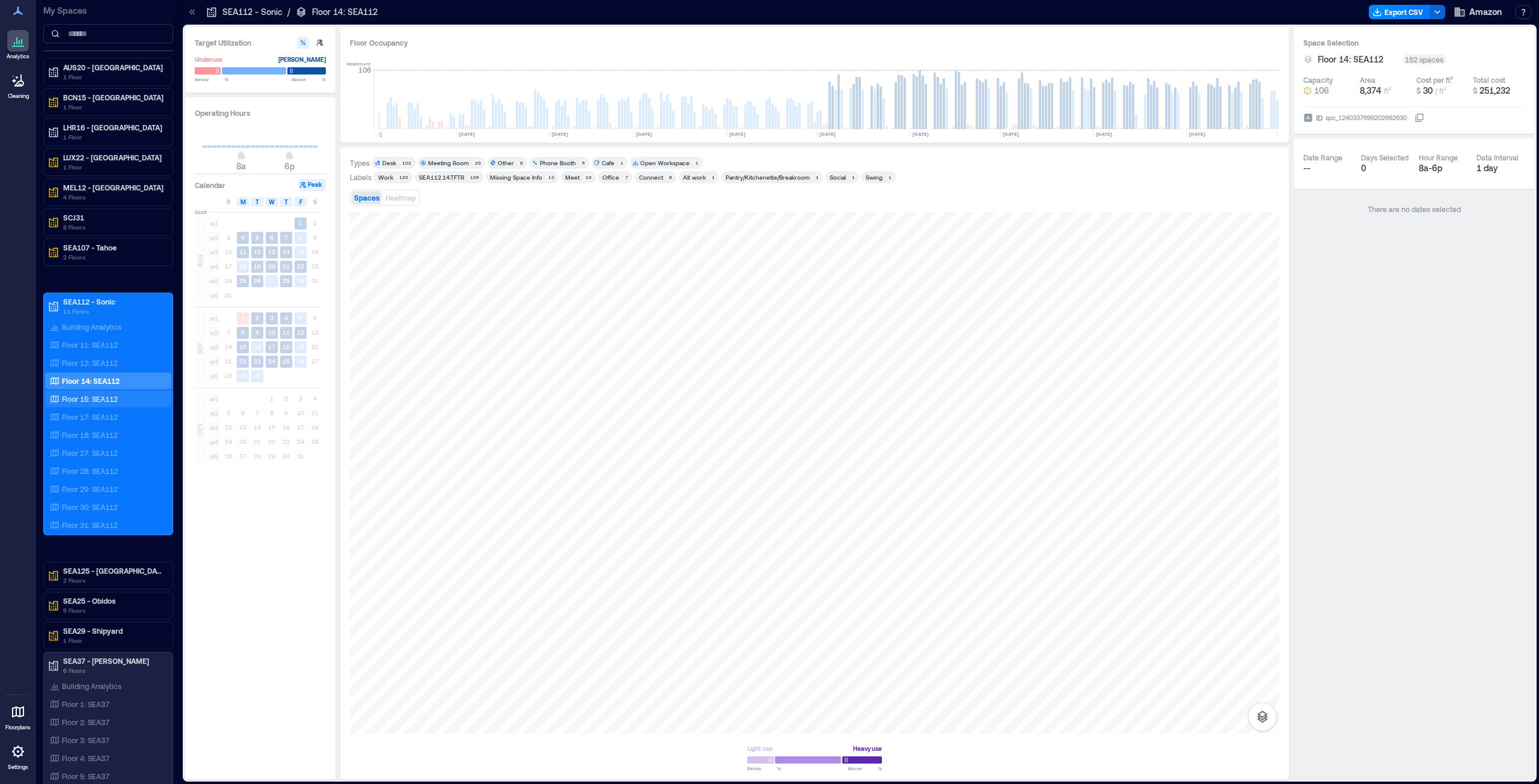
click at [87, 399] on p "Floor 15: SEA112" at bounding box center [90, 399] width 56 height 10
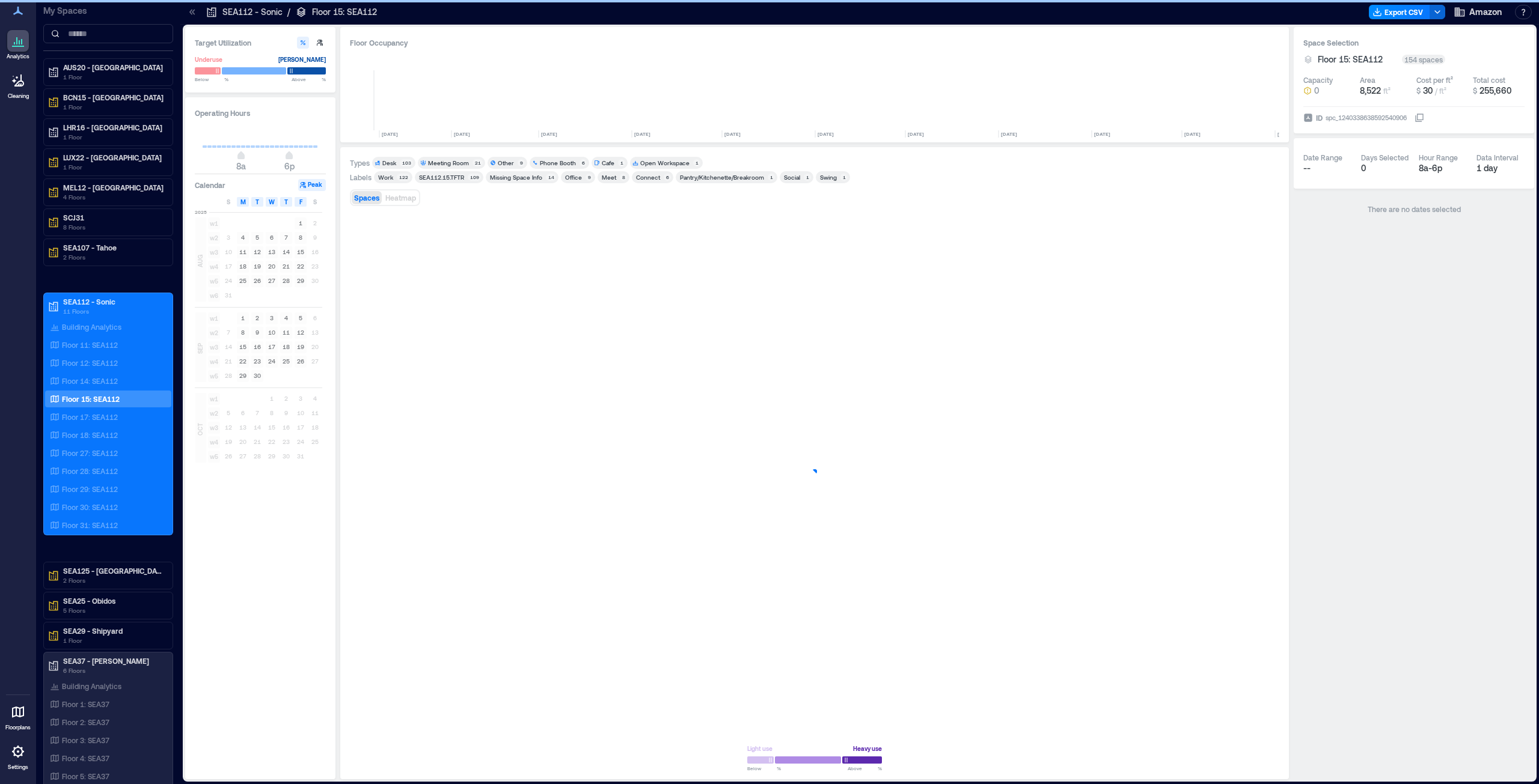
scroll to position [0, 1002]
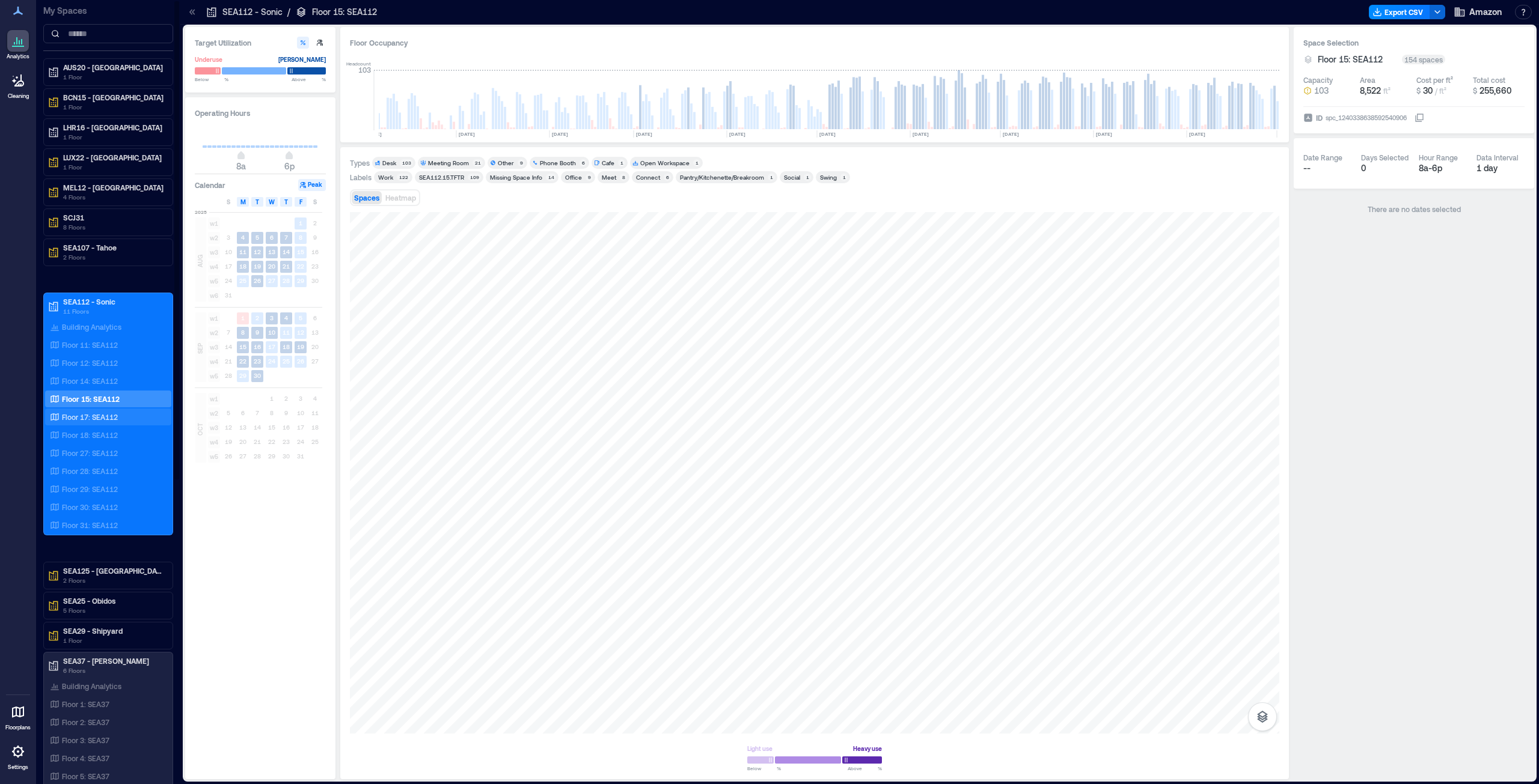
click at [111, 399] on div "Floor 17: SEA112" at bounding box center [106, 417] width 117 height 12
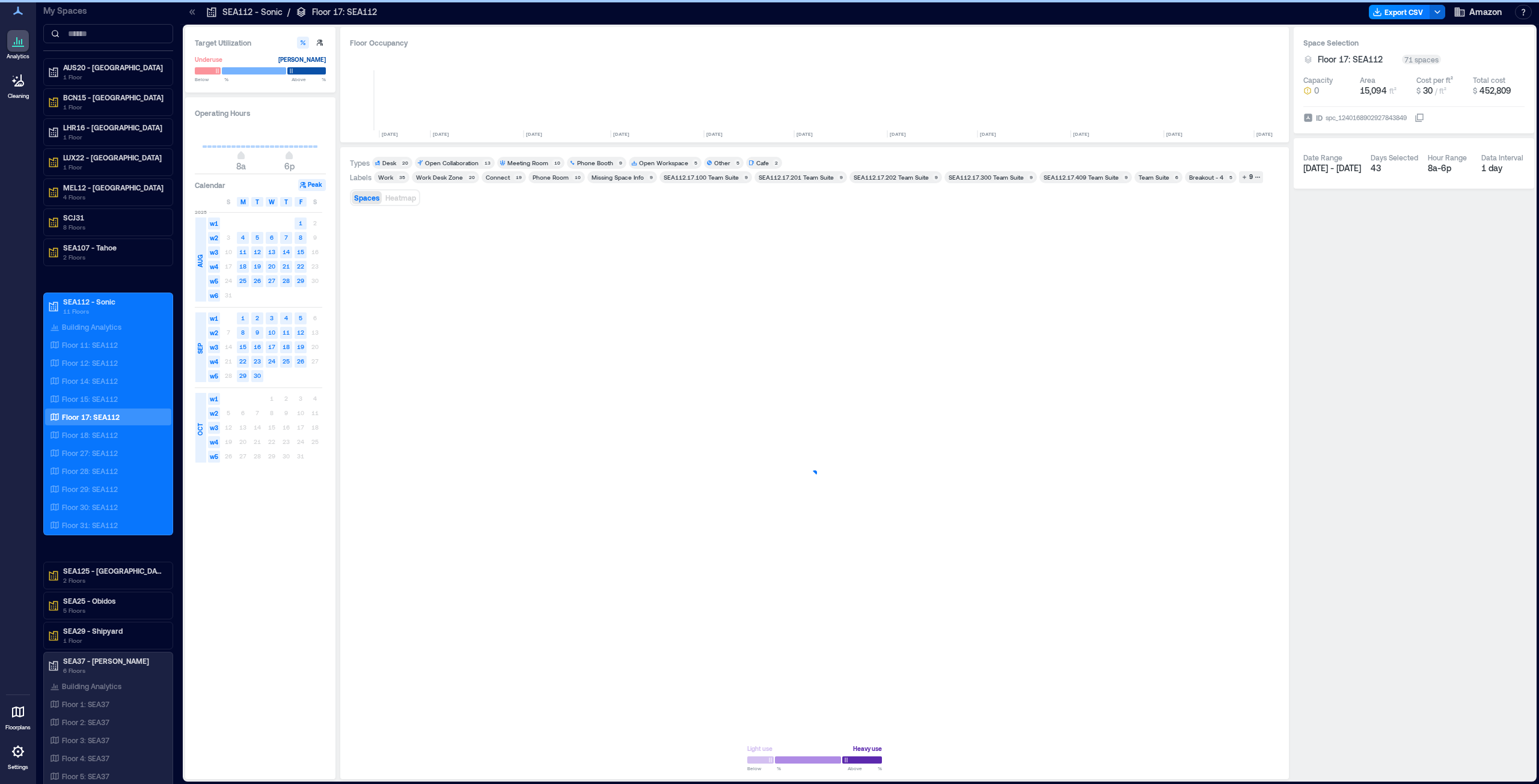
scroll to position [0, 1074]
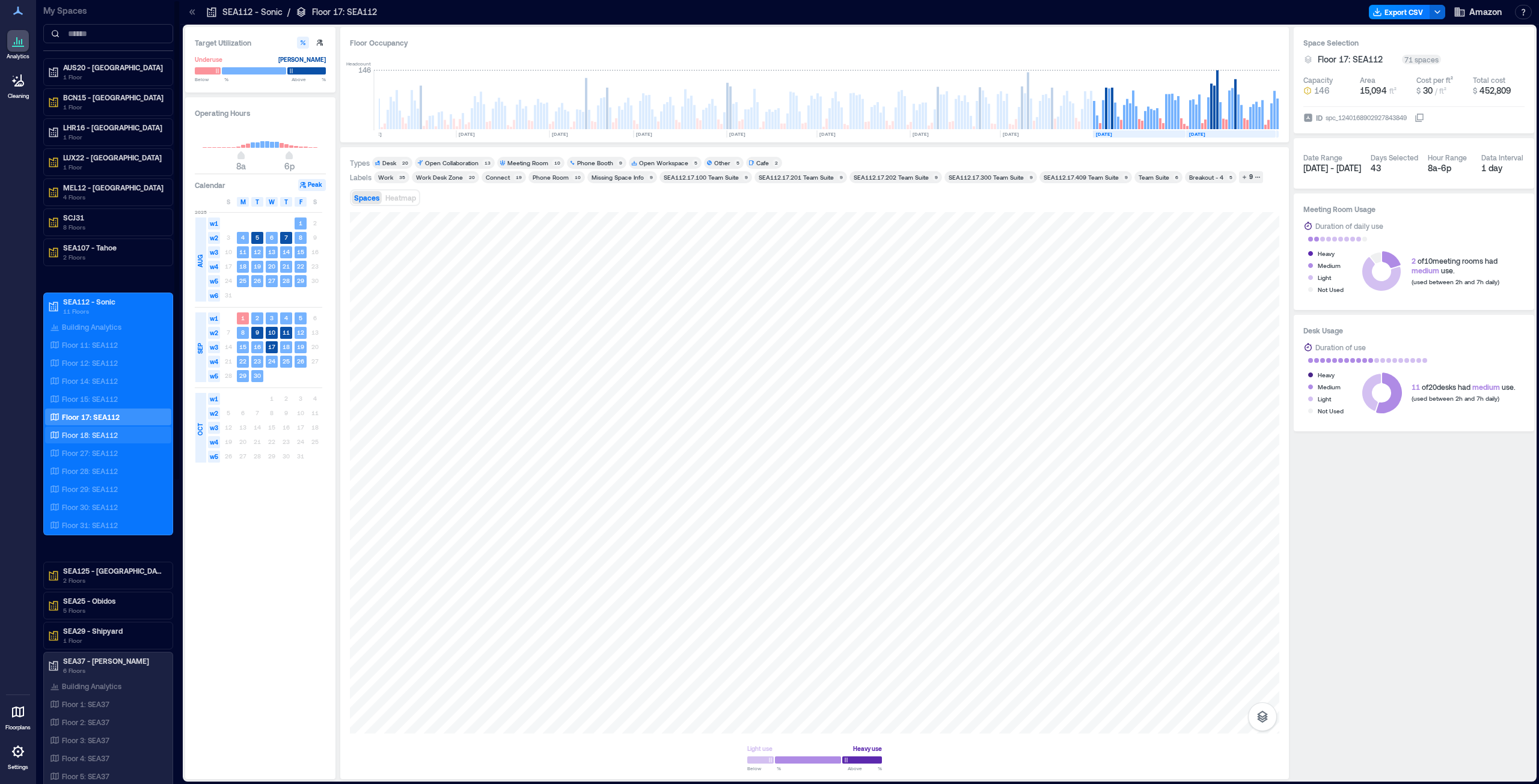
click at [100, 399] on p "Floor 18: SEA112" at bounding box center [90, 435] width 56 height 10
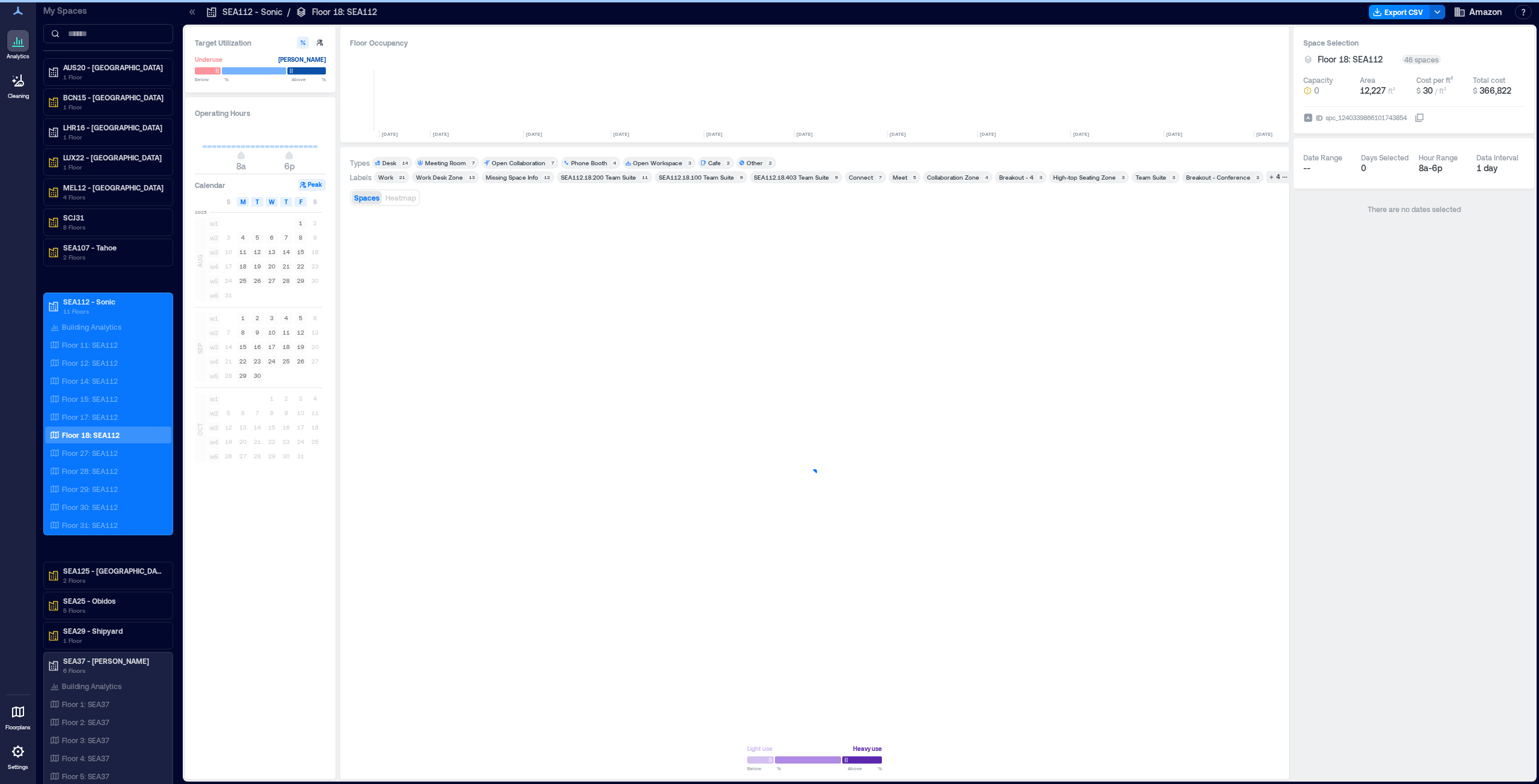
scroll to position [0, 1074]
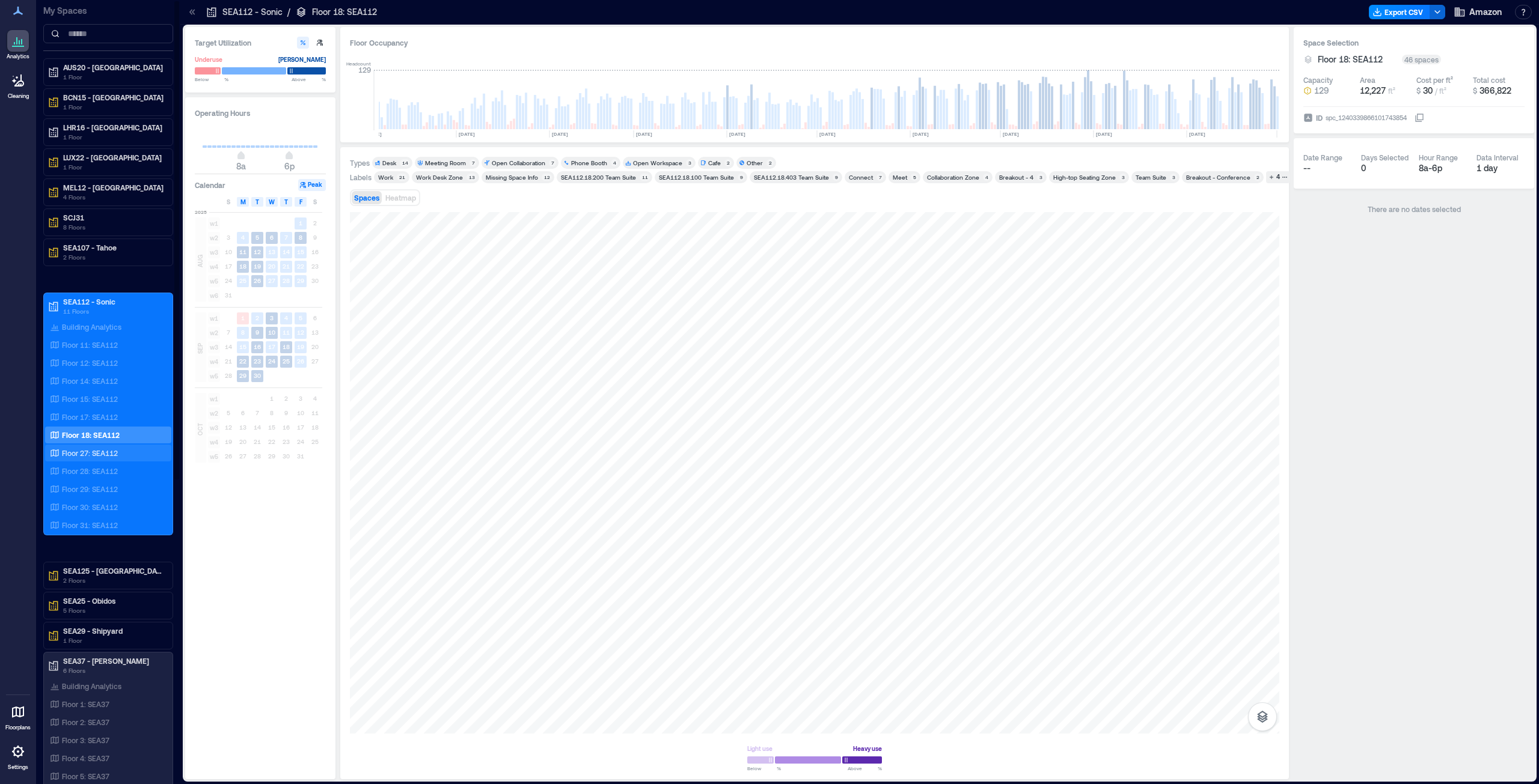
click at [81, 399] on p "Floor 27: SEA112" at bounding box center [90, 453] width 56 height 10
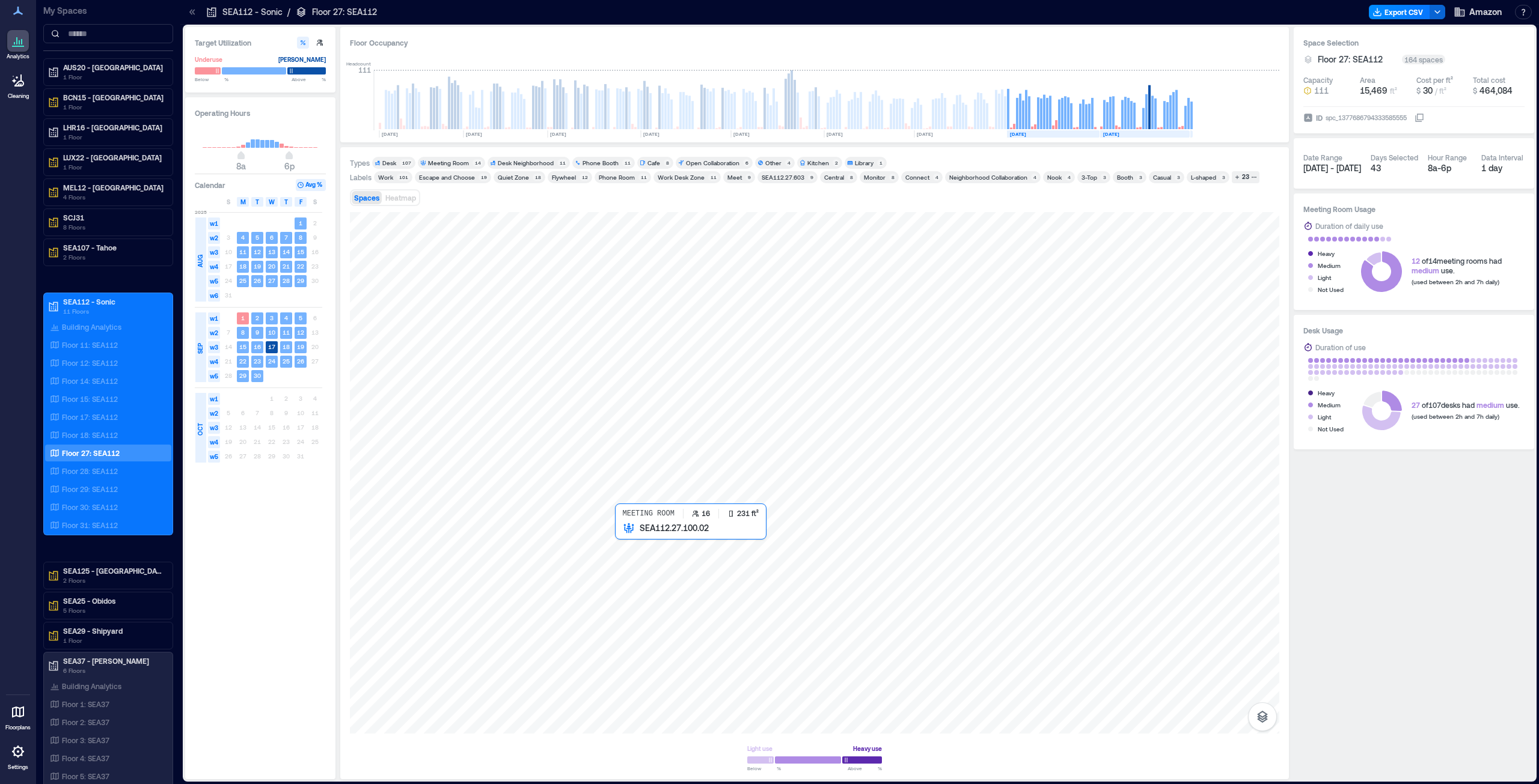
click at [648, 399] on div at bounding box center [814, 473] width 929 height 522
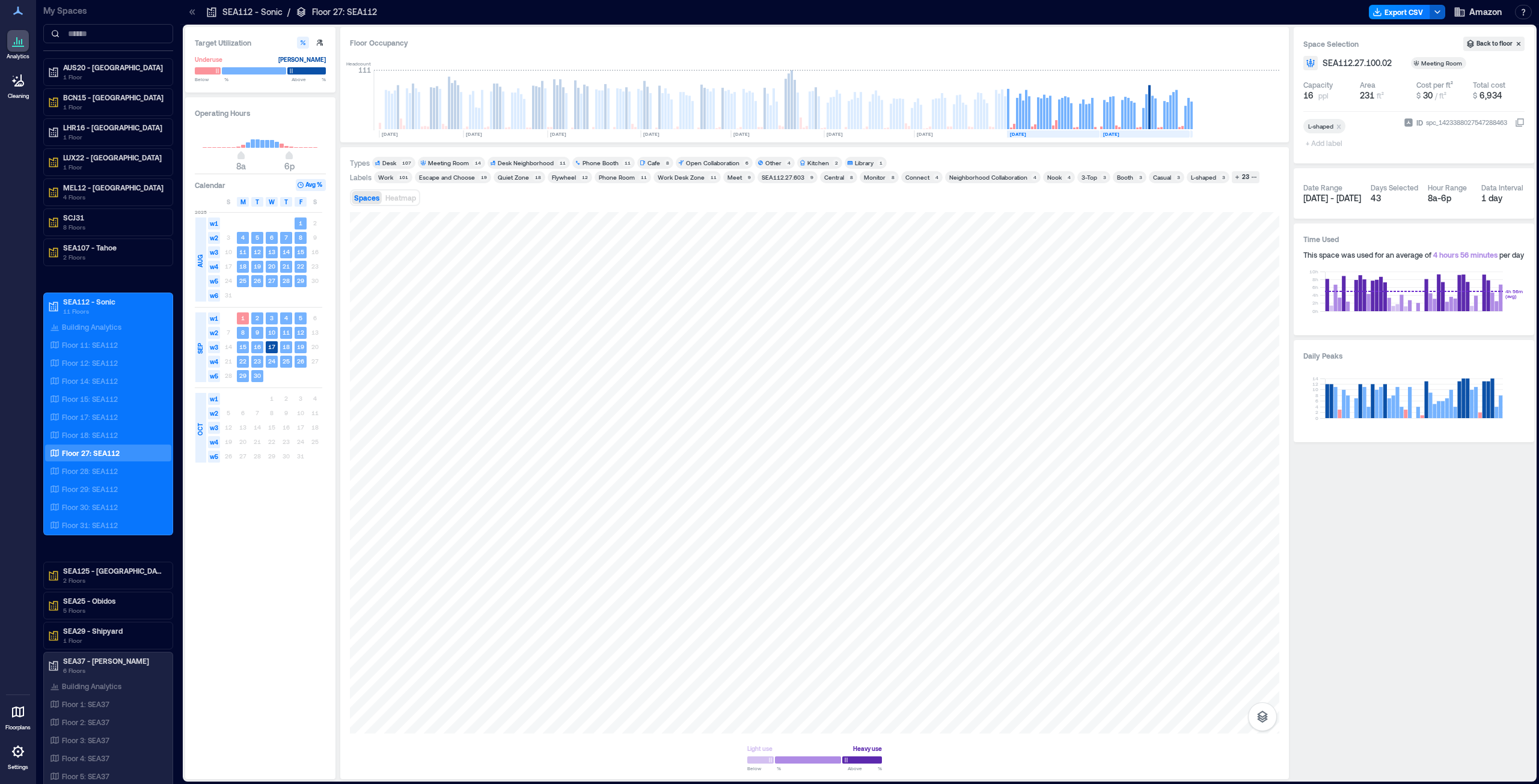
click at [769, 9] on icon "button" at bounding box center [1437, 12] width 10 height 10
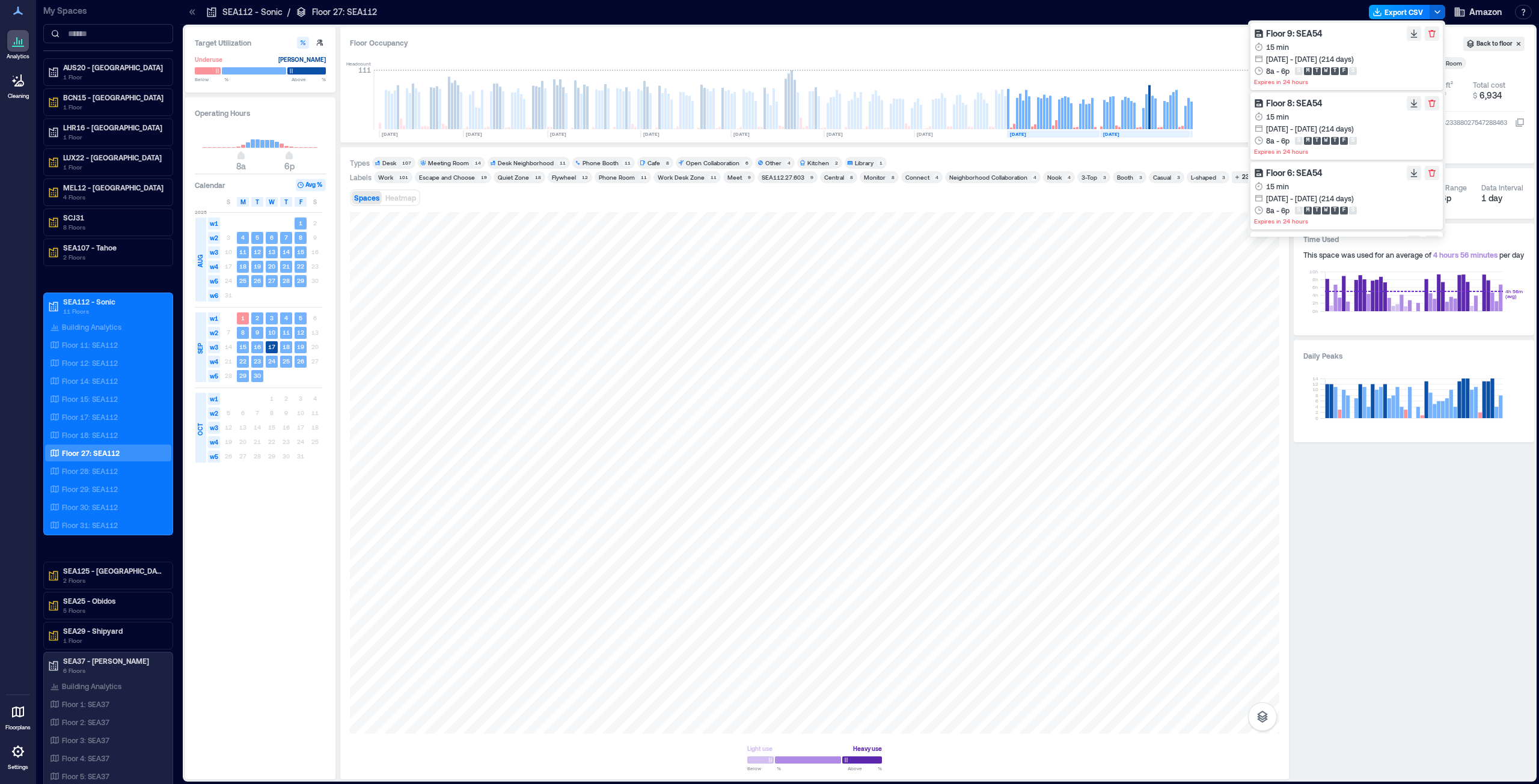
click at [769, 9] on button "Export CSV" at bounding box center [1399, 12] width 61 height 14
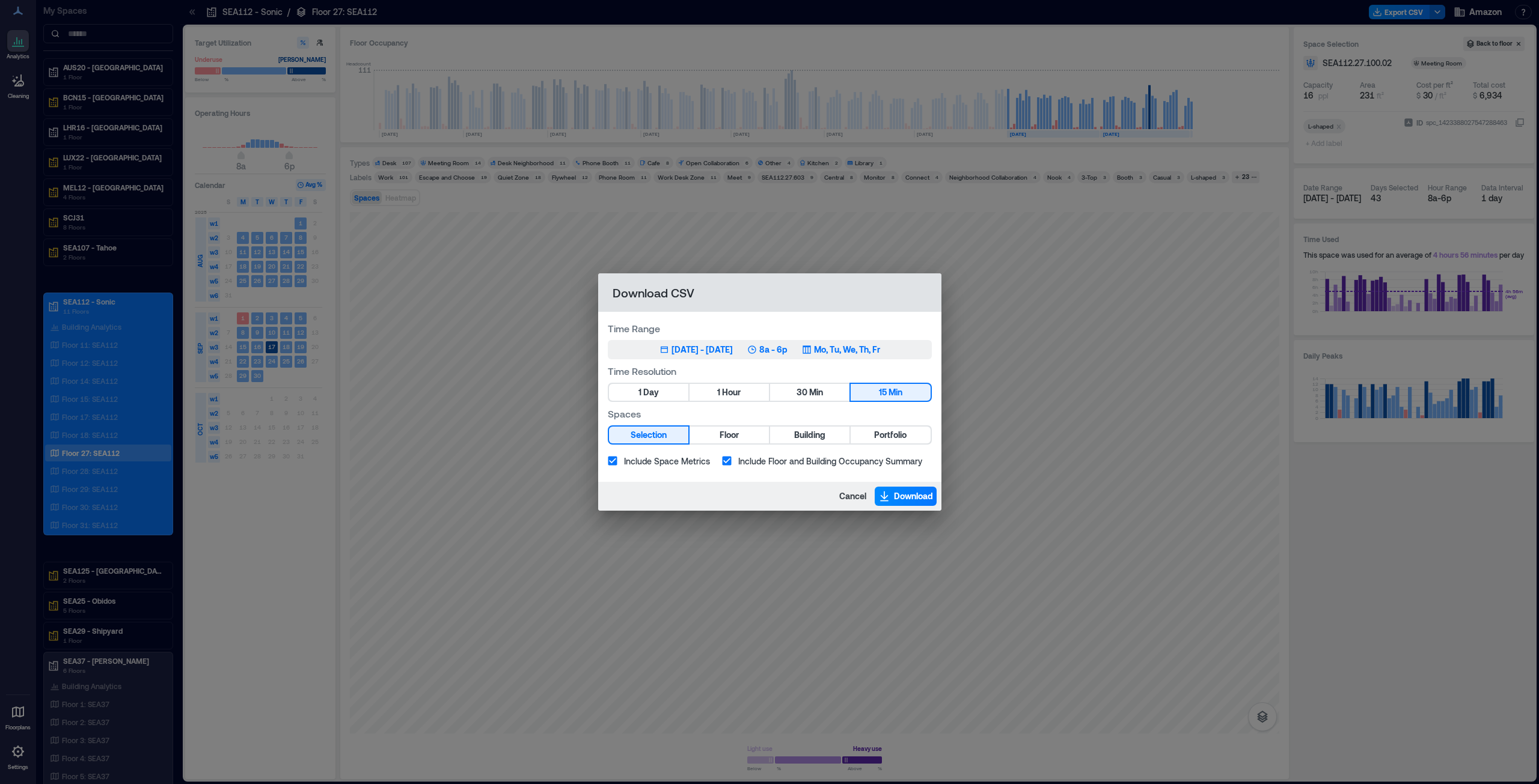
click at [725, 351] on div "[DATE] - [DATE]" at bounding box center [702, 349] width 61 height 12
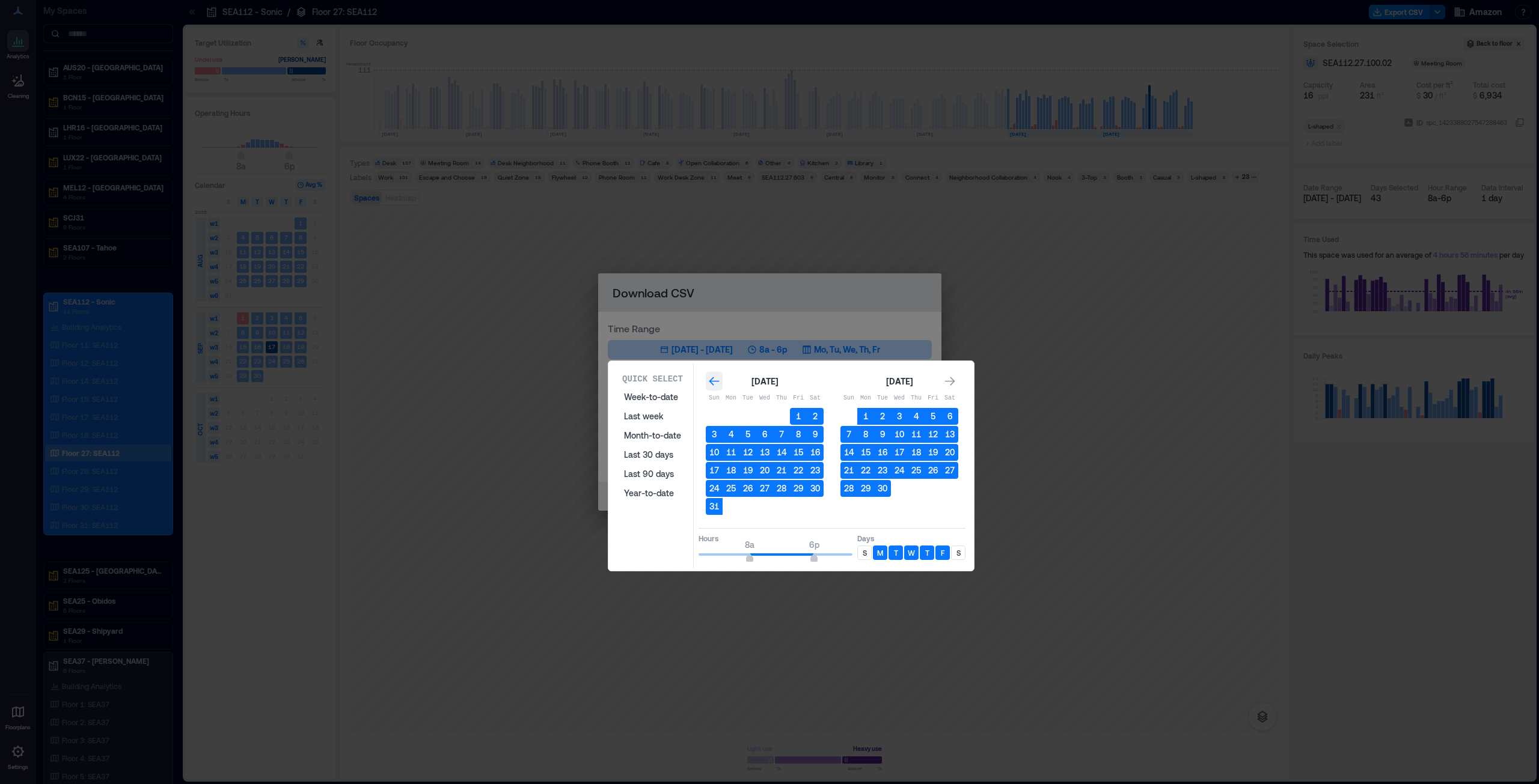
click at [710, 379] on icon "Go to previous month" at bounding box center [713, 381] width 12 height 12
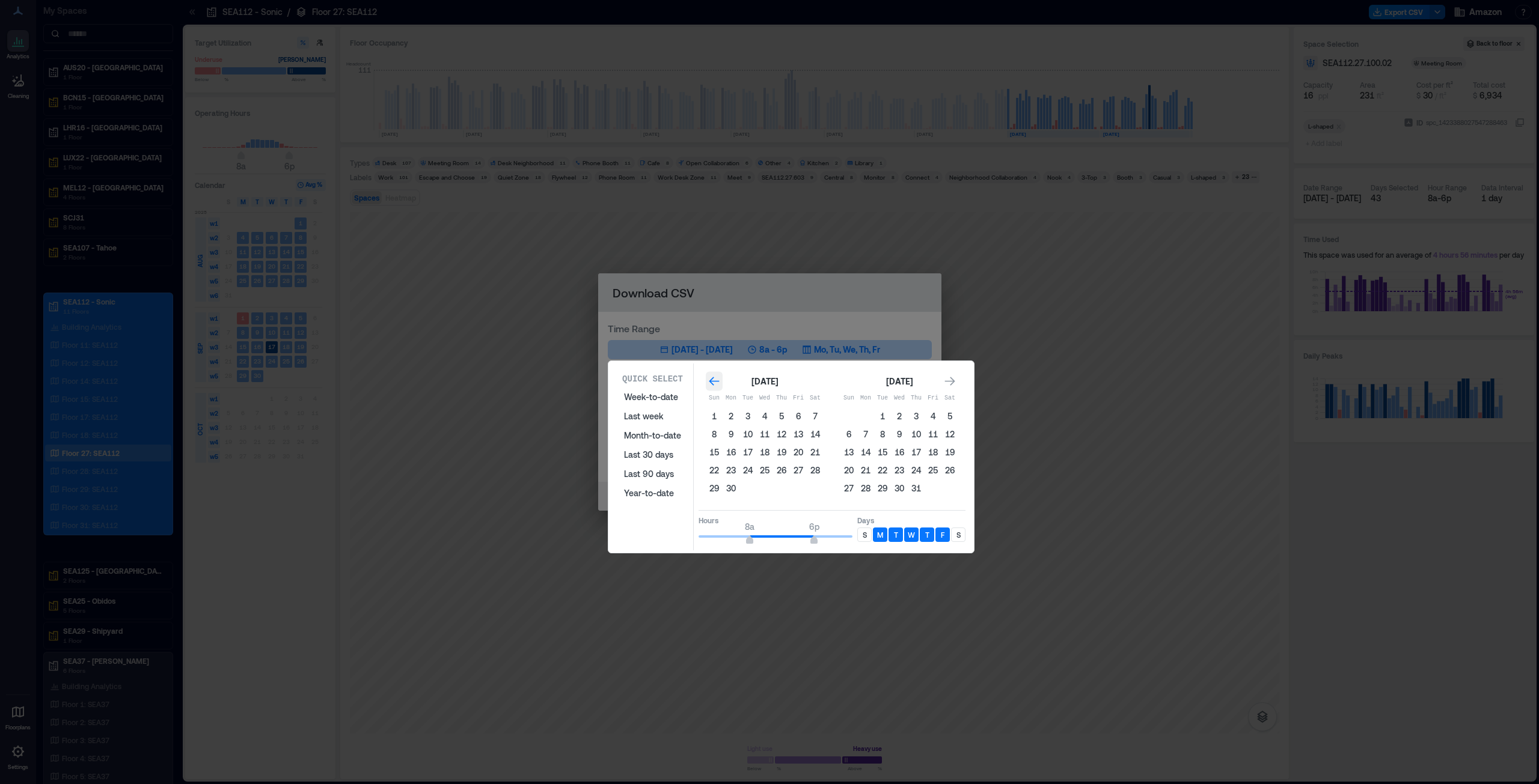
click at [710, 379] on icon "Go to previous month" at bounding box center [713, 381] width 12 height 12
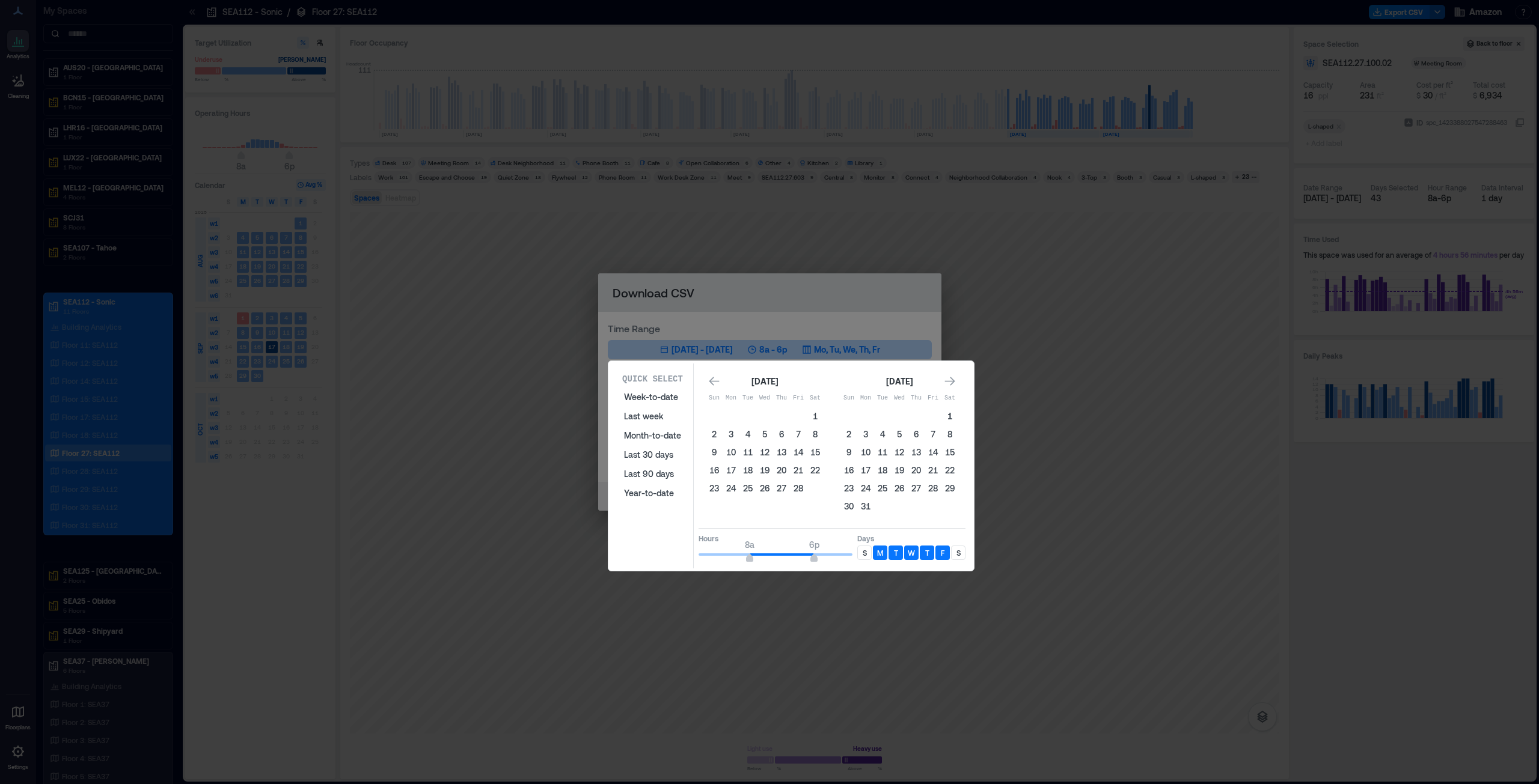
click at [769, 399] on button "1" at bounding box center [949, 416] width 17 height 17
click at [769, 383] on div "Go to next month" at bounding box center [949, 381] width 17 height 19
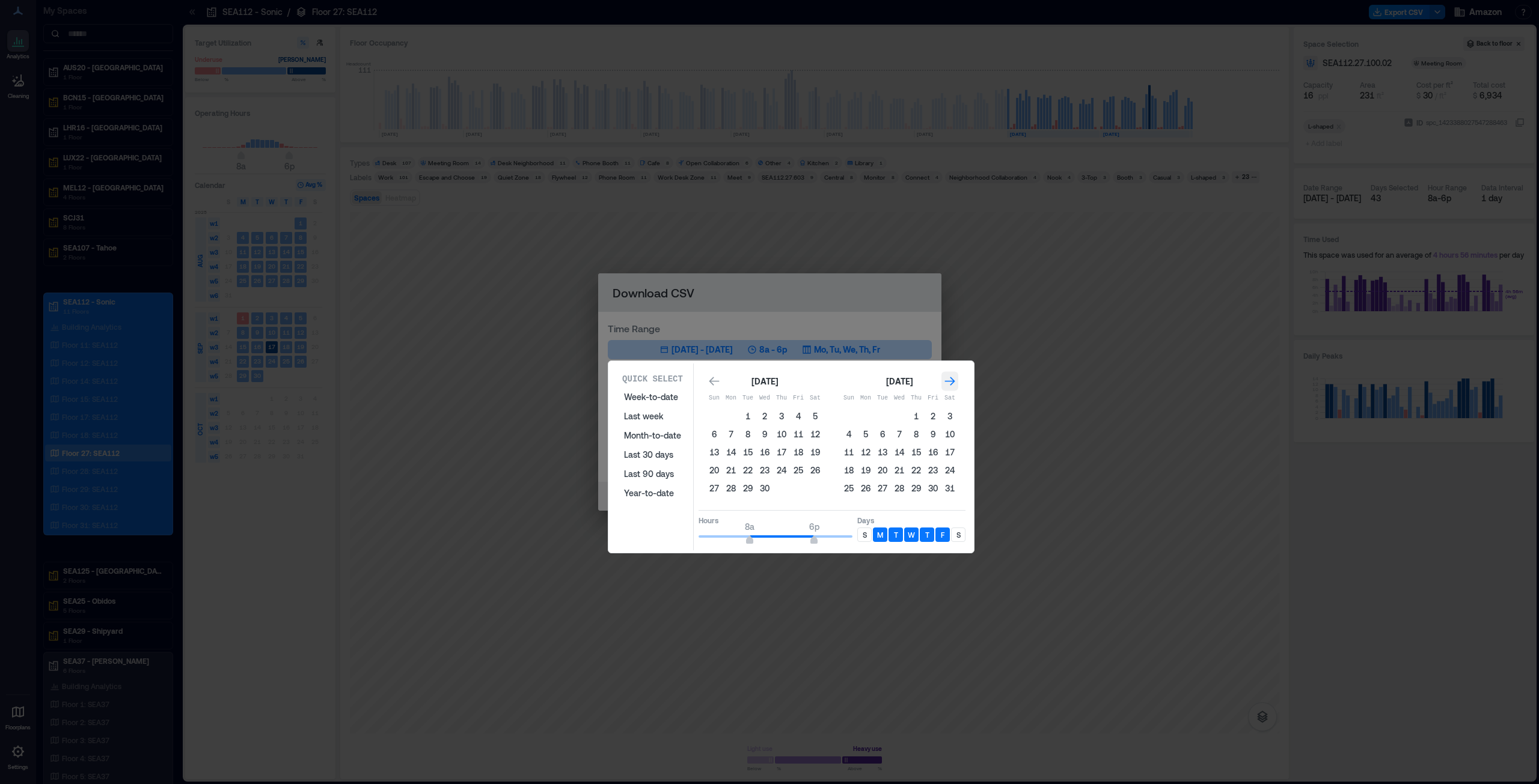
click at [769, 383] on div "Go to next month" at bounding box center [949, 381] width 17 height 19
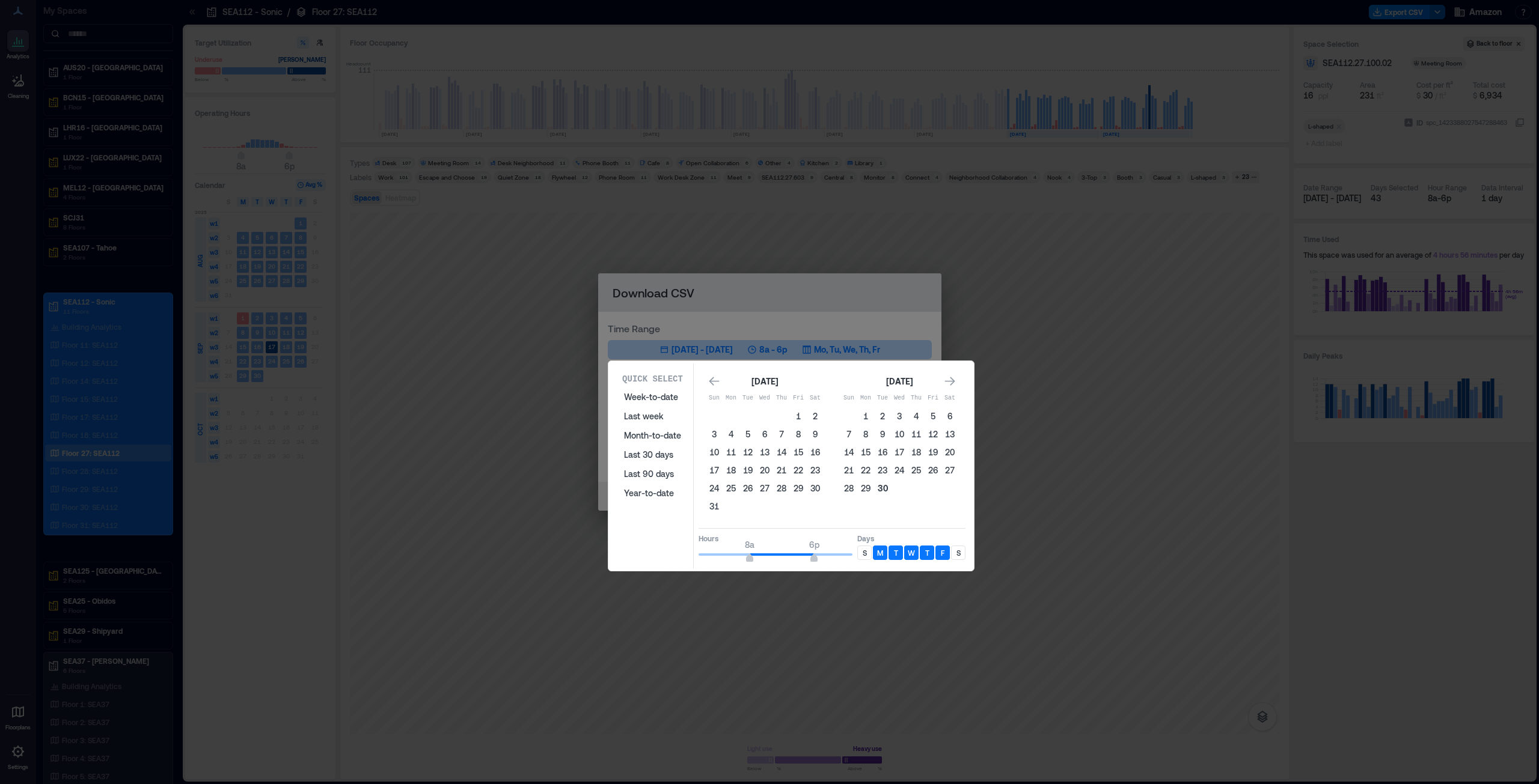
click at [769, 399] on button "30" at bounding box center [882, 488] width 17 height 17
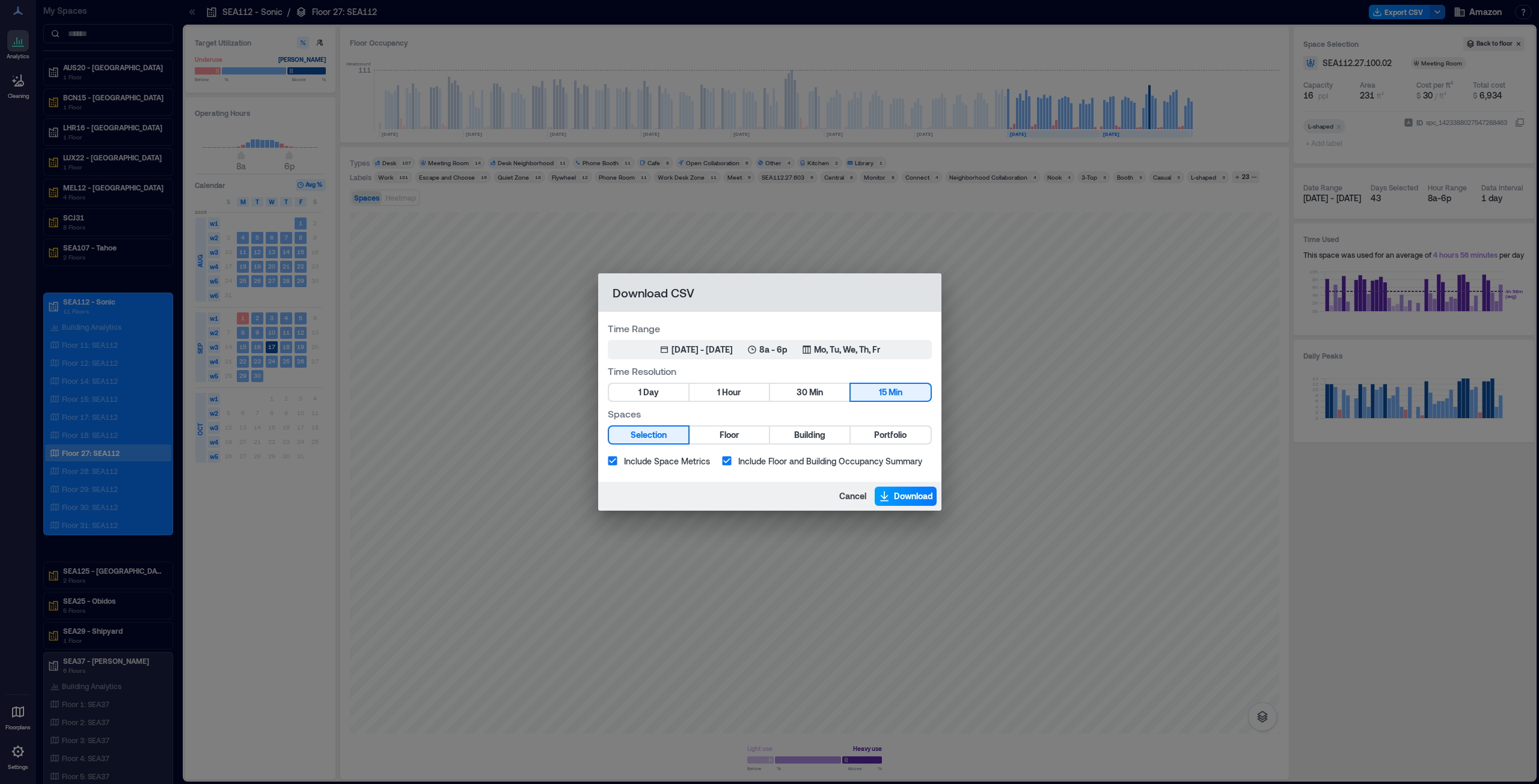
click at [769, 399] on span "Download" at bounding box center [913, 496] width 39 height 12
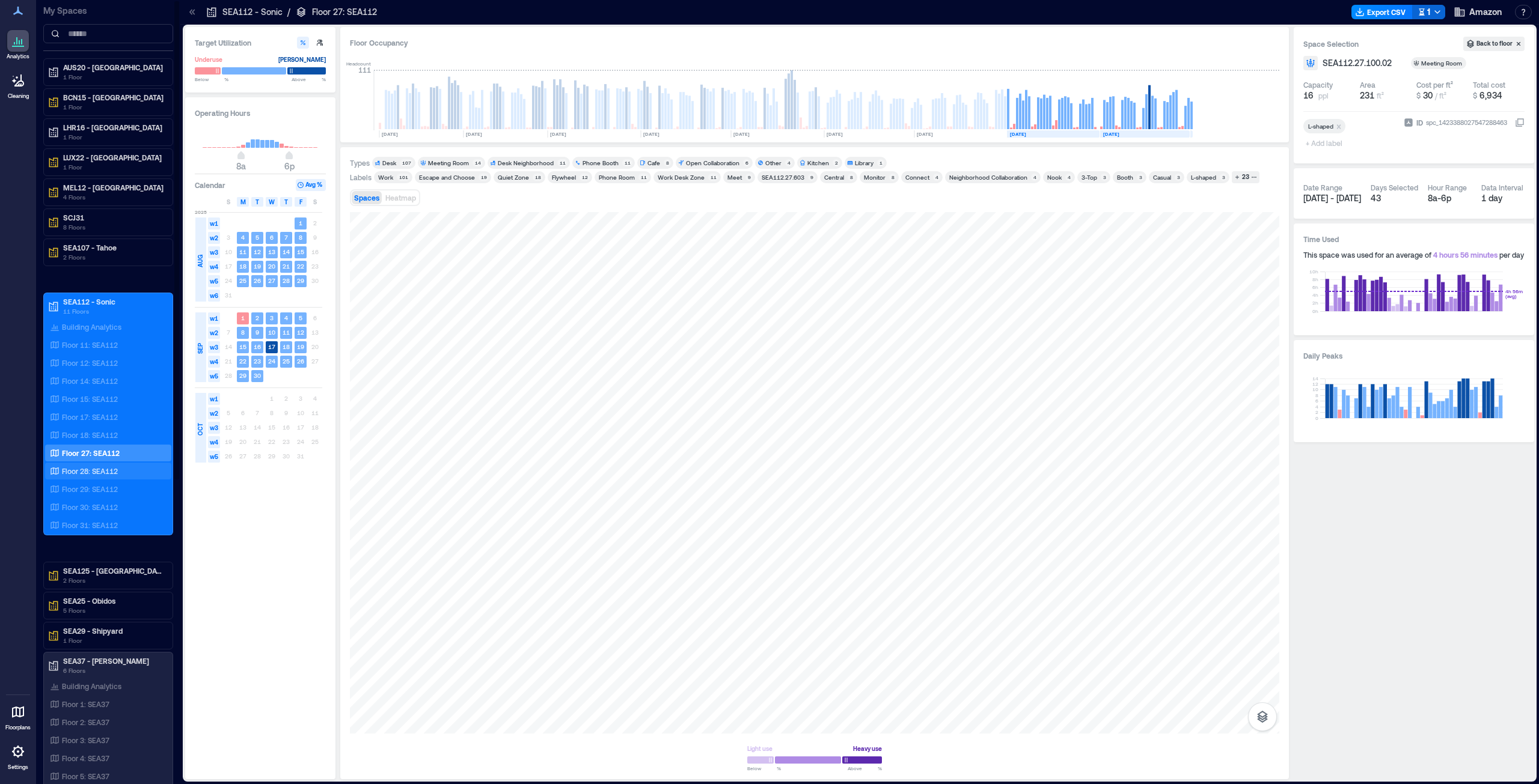
click at [107, 399] on p "Floor 28: SEA112" at bounding box center [90, 471] width 56 height 10
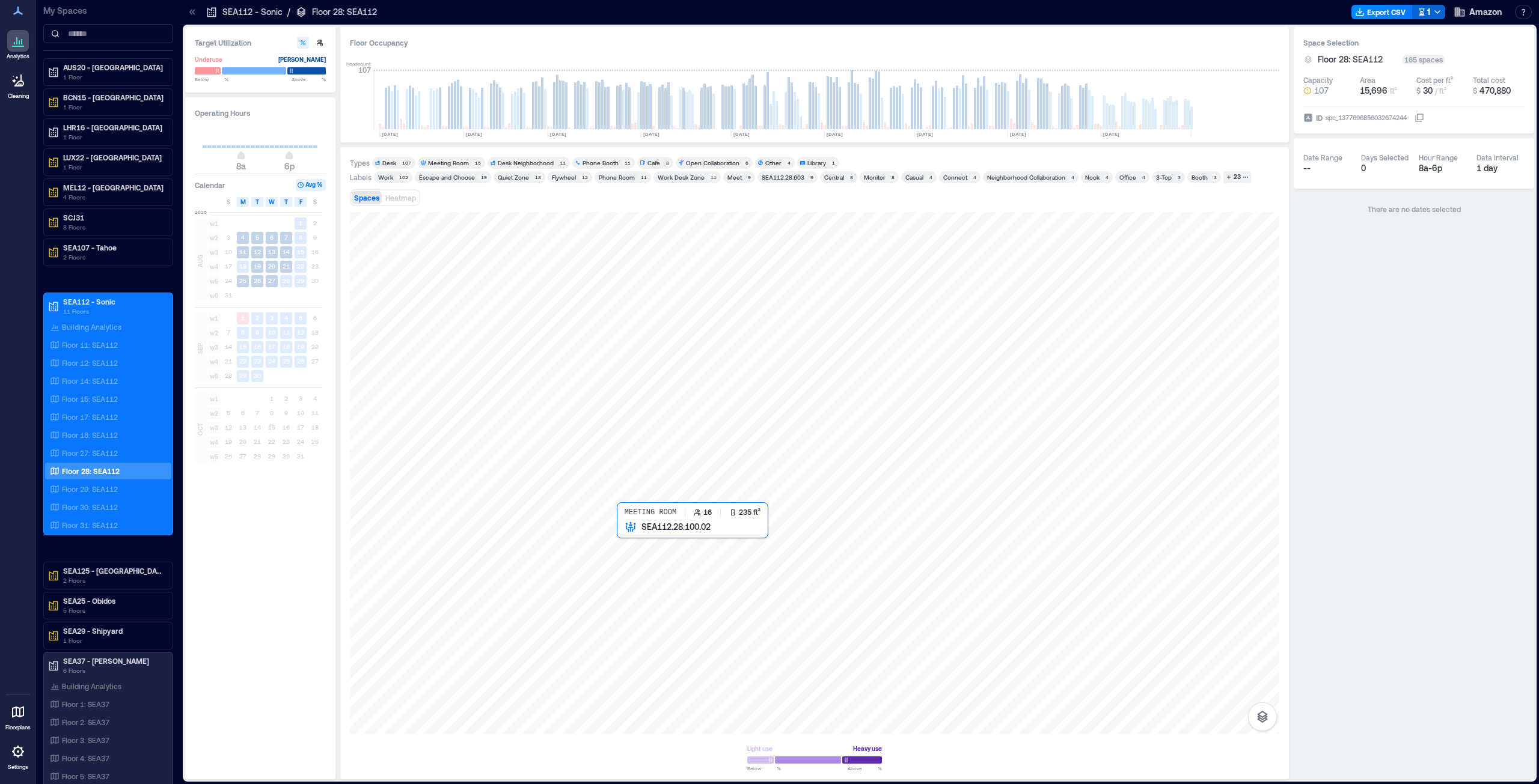
click at [643, 399] on div at bounding box center [814, 473] width 929 height 522
click at [640, 399] on div at bounding box center [814, 473] width 929 height 522
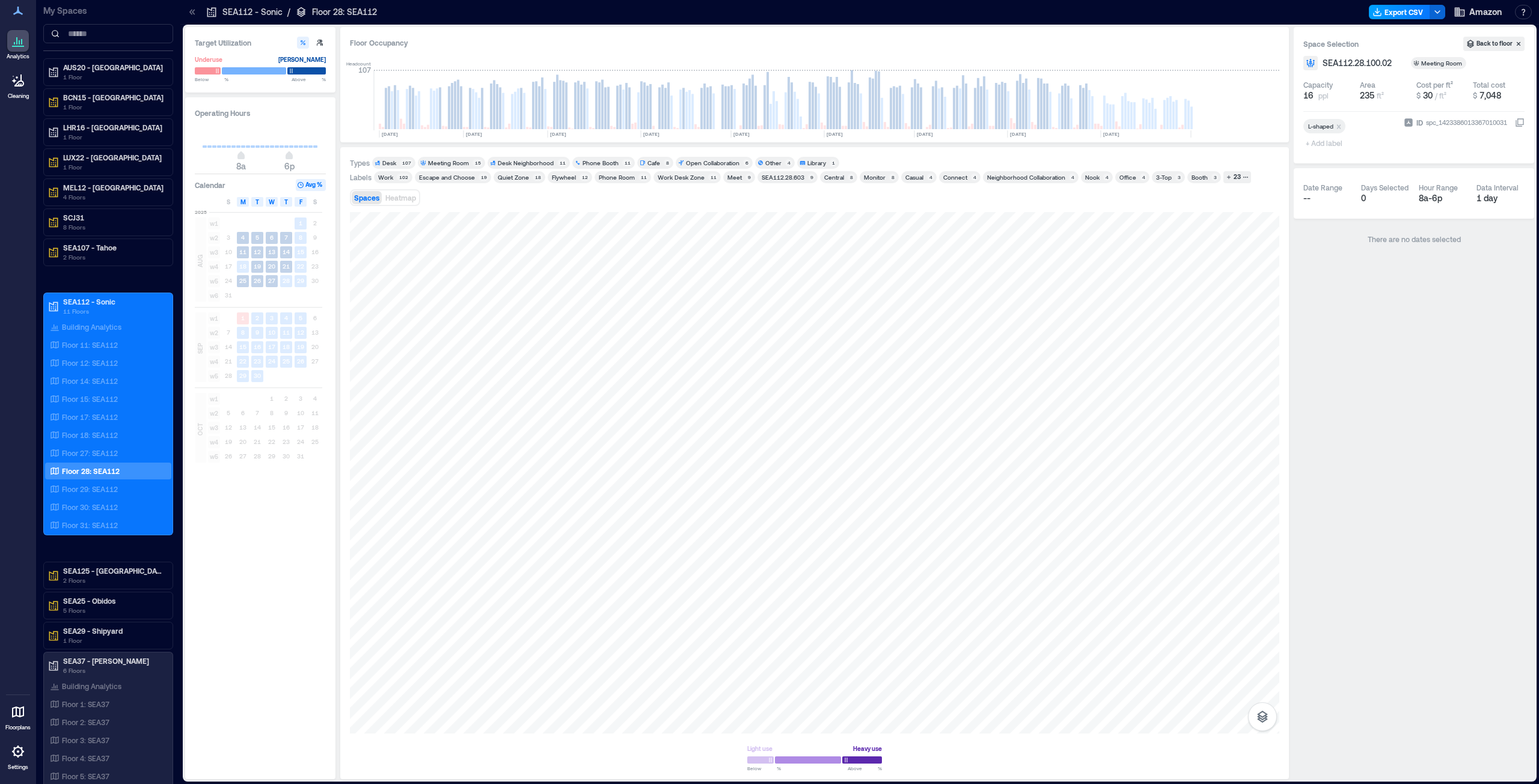
click at [769, 14] on button "Export CSV" at bounding box center [1399, 12] width 61 height 14
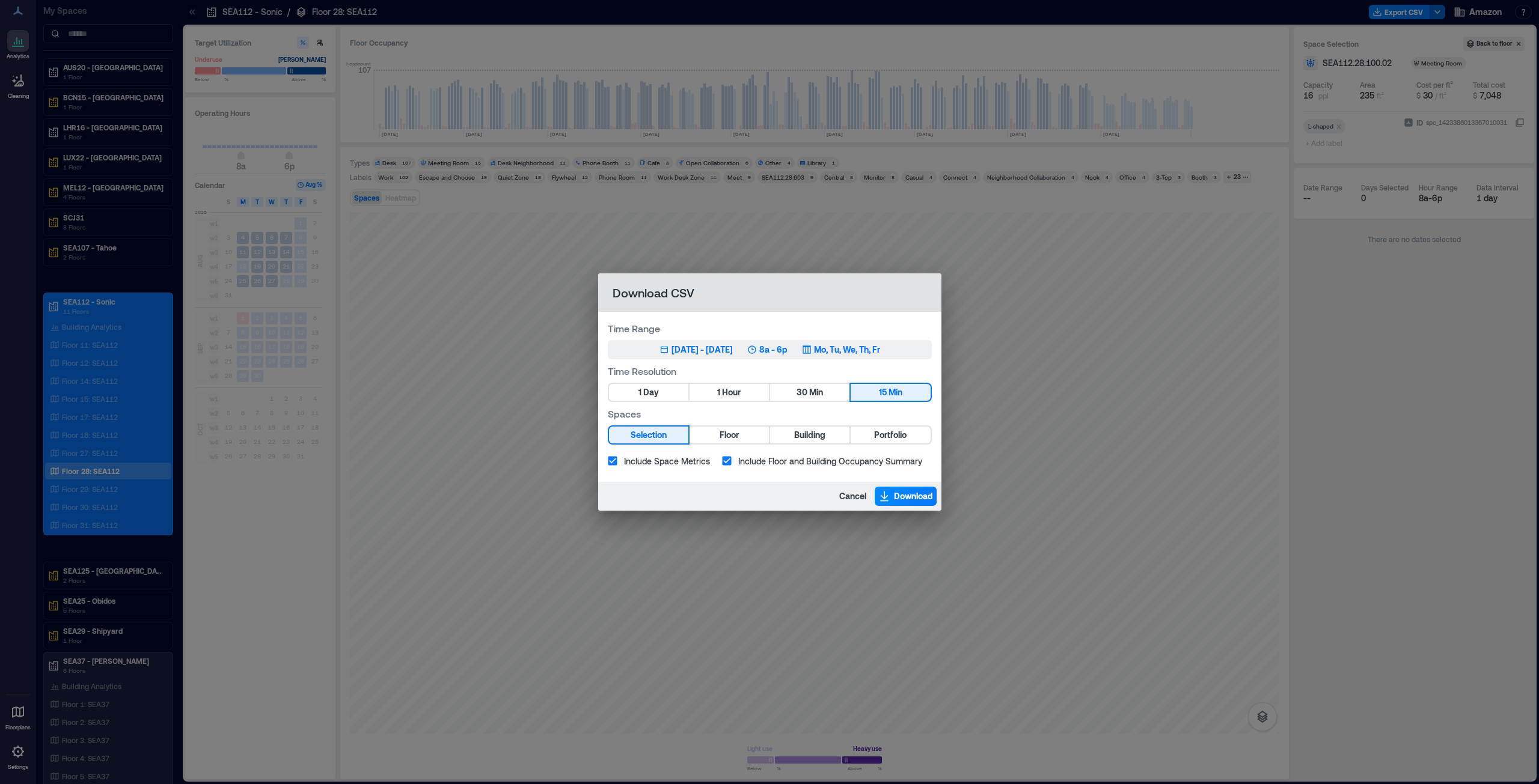
click at [769, 348] on p "8a - 6p" at bounding box center [774, 349] width 29 height 12
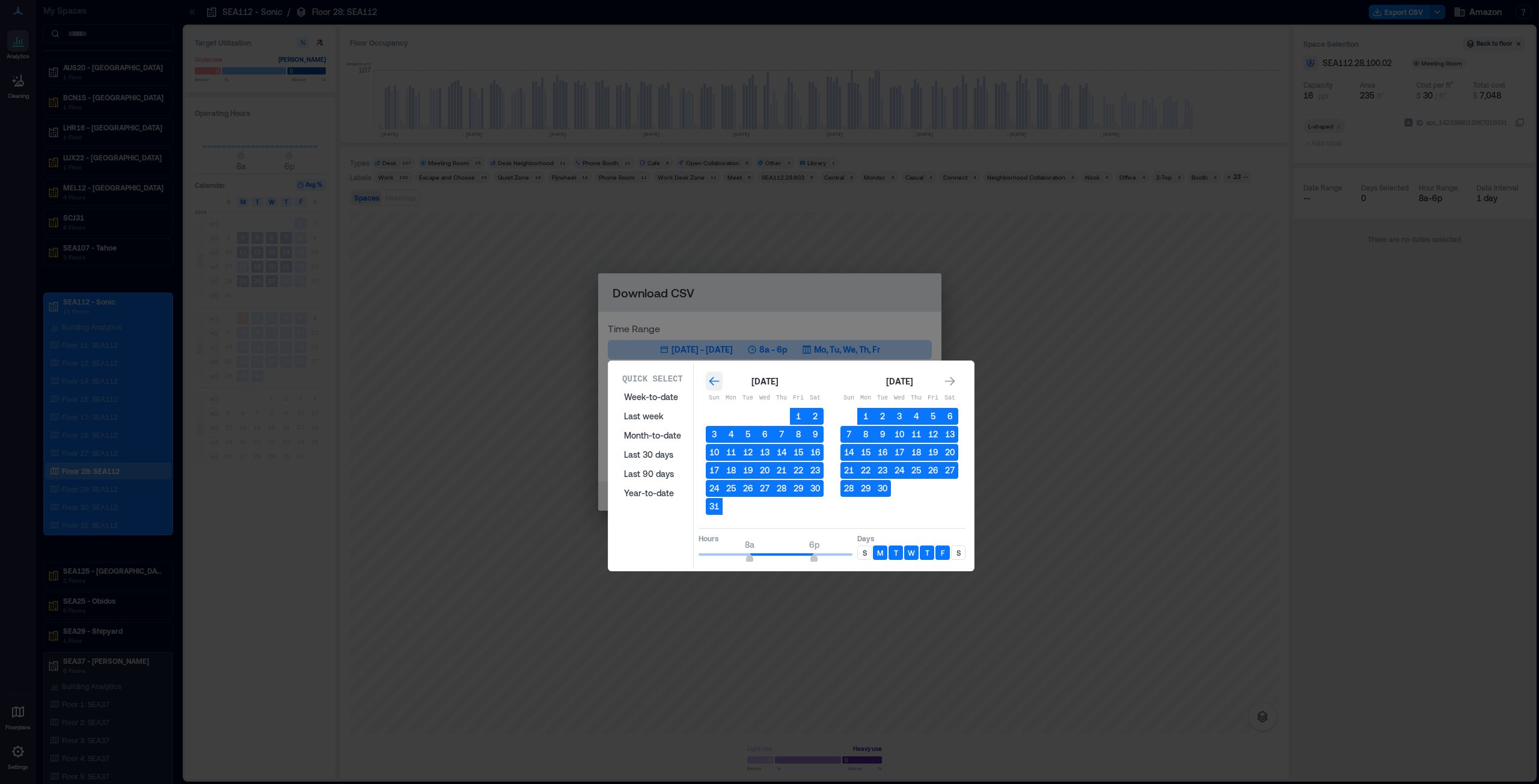
click at [709, 381] on icon "Go to previous month" at bounding box center [713, 381] width 10 height 9
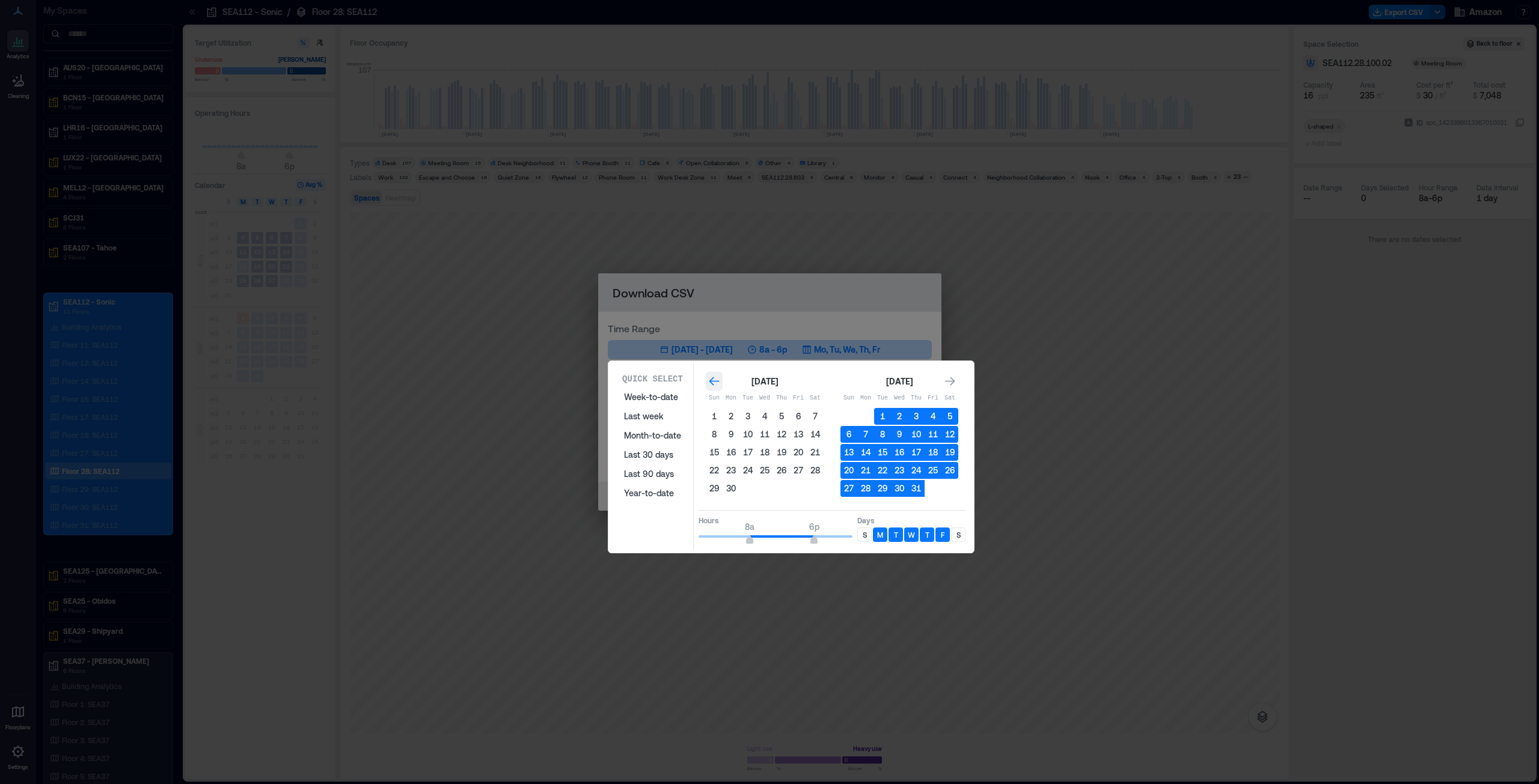
click at [709, 381] on icon "Go to previous month" at bounding box center [713, 381] width 10 height 9
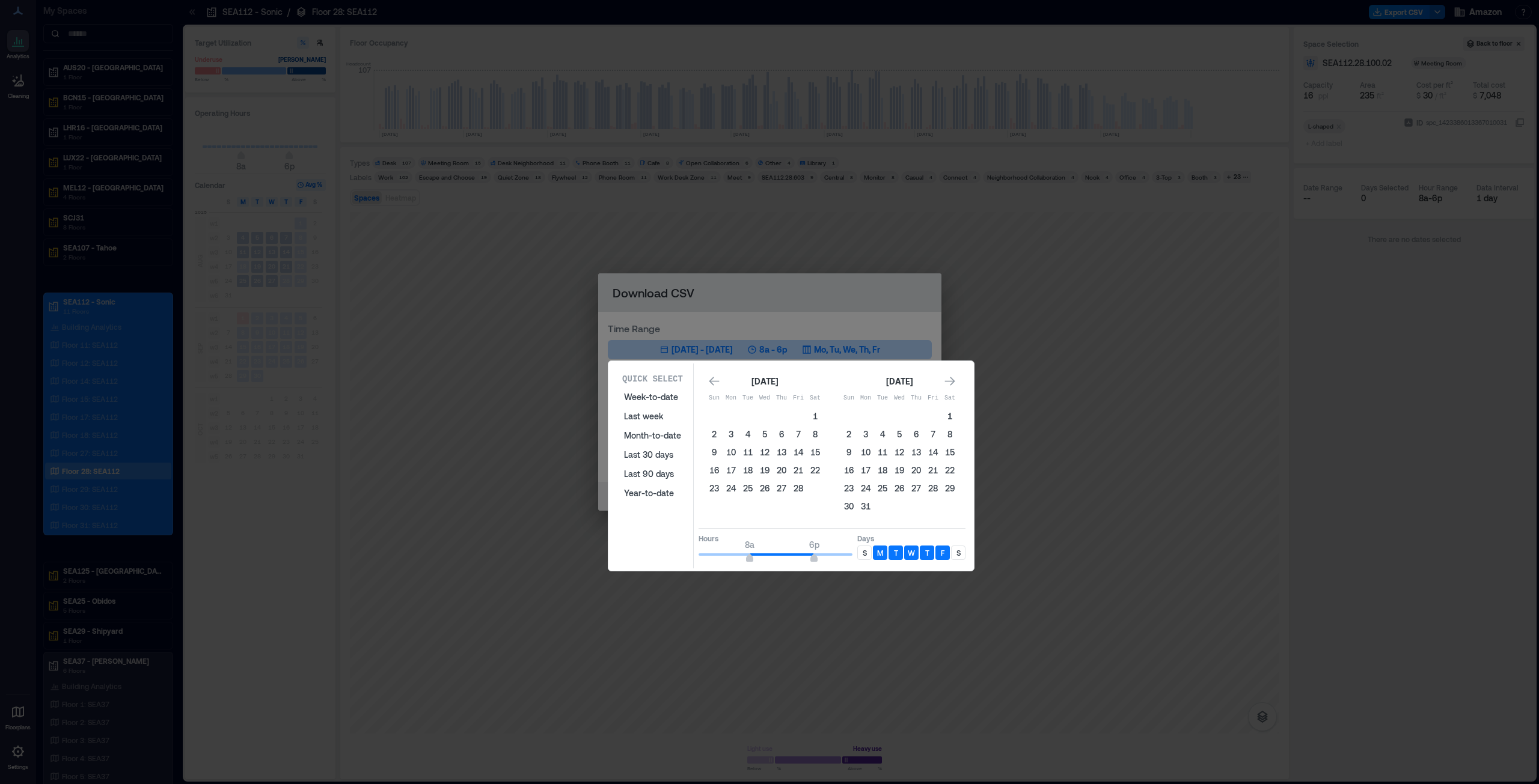
click at [769, 399] on button "1" at bounding box center [949, 416] width 17 height 17
click at [769, 381] on div "[DATE] Sun Mon Tue Wed Thu Fri Sat 1 2 3 4 5 6 7 8 9 10 11 12 13 14 15 16 17 18…" at bounding box center [832, 445] width 267 height 156
click at [769, 379] on icon "Go to next month" at bounding box center [949, 381] width 12 height 12
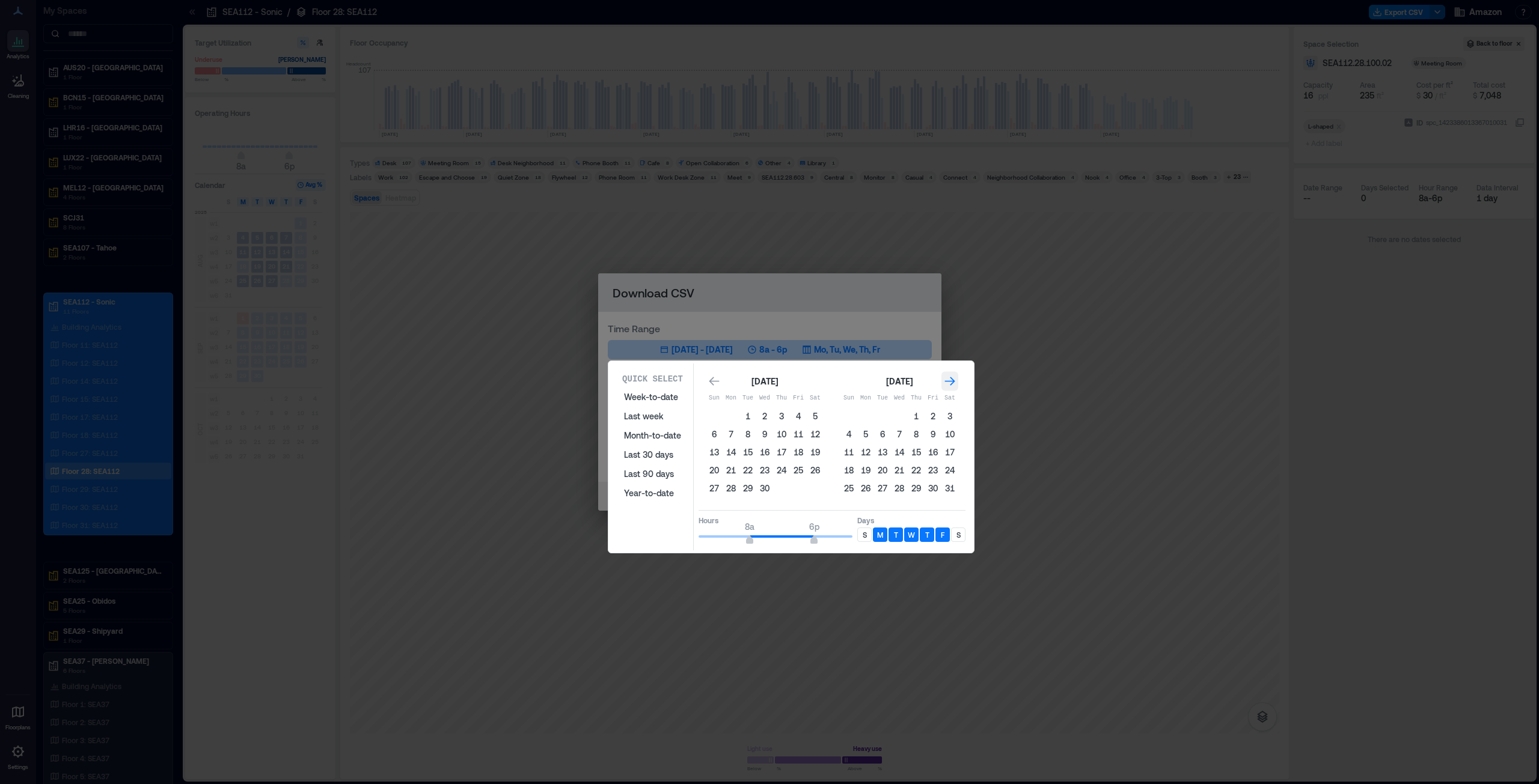
click at [769, 379] on icon "Go to next month" at bounding box center [949, 381] width 12 height 12
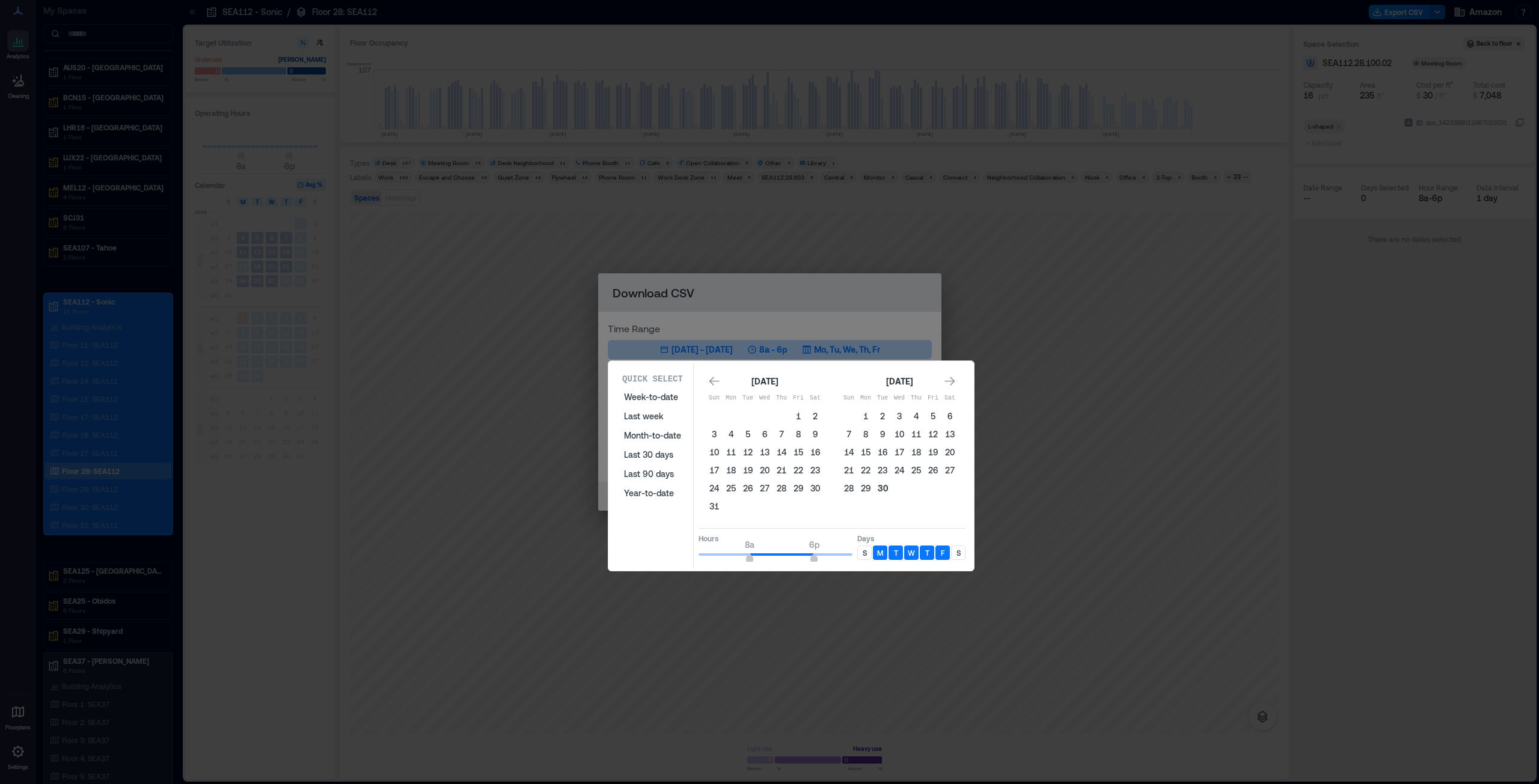
click at [769, 399] on button "30" at bounding box center [882, 488] width 17 height 17
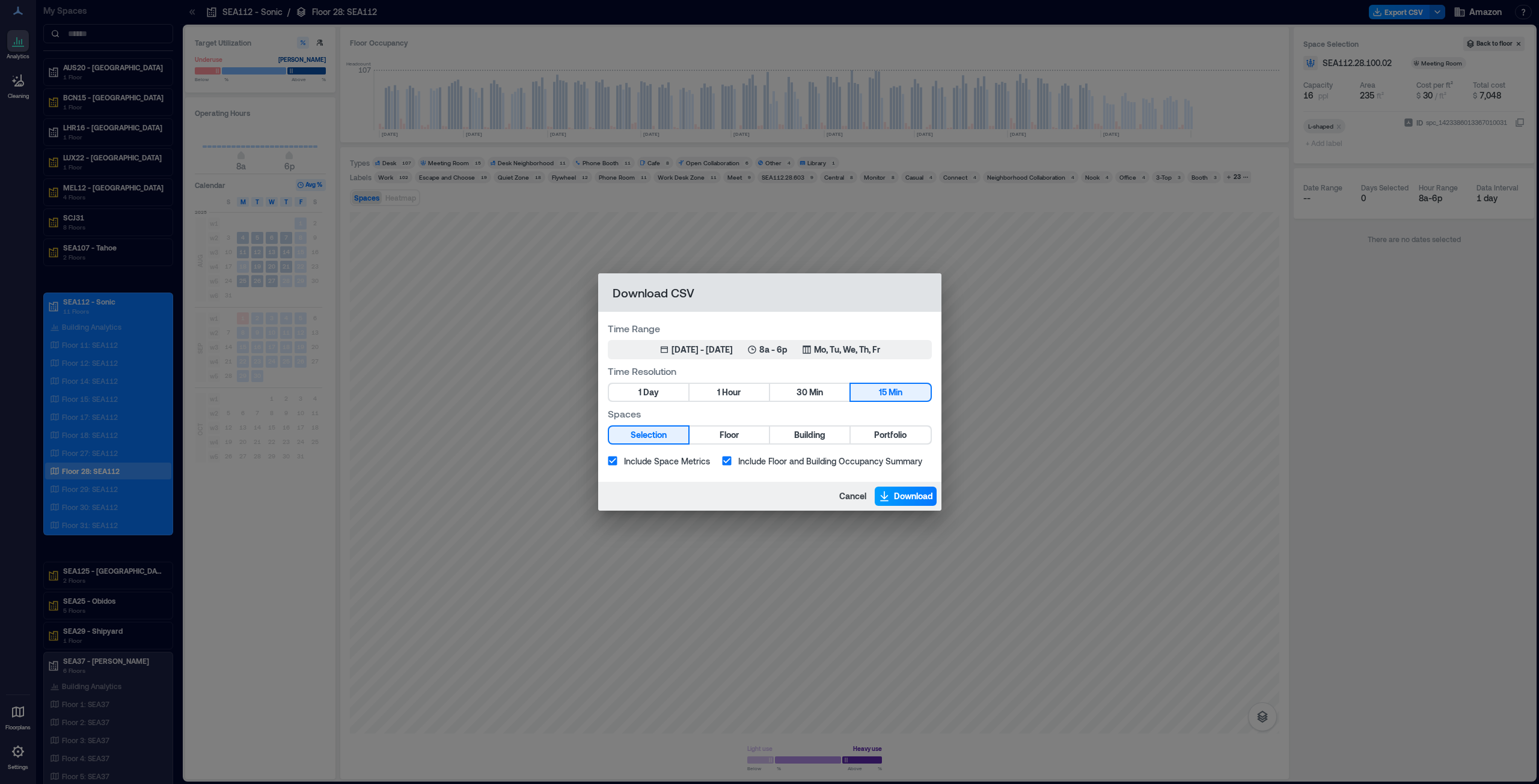
click at [769, 399] on span "Download" at bounding box center [913, 496] width 39 height 12
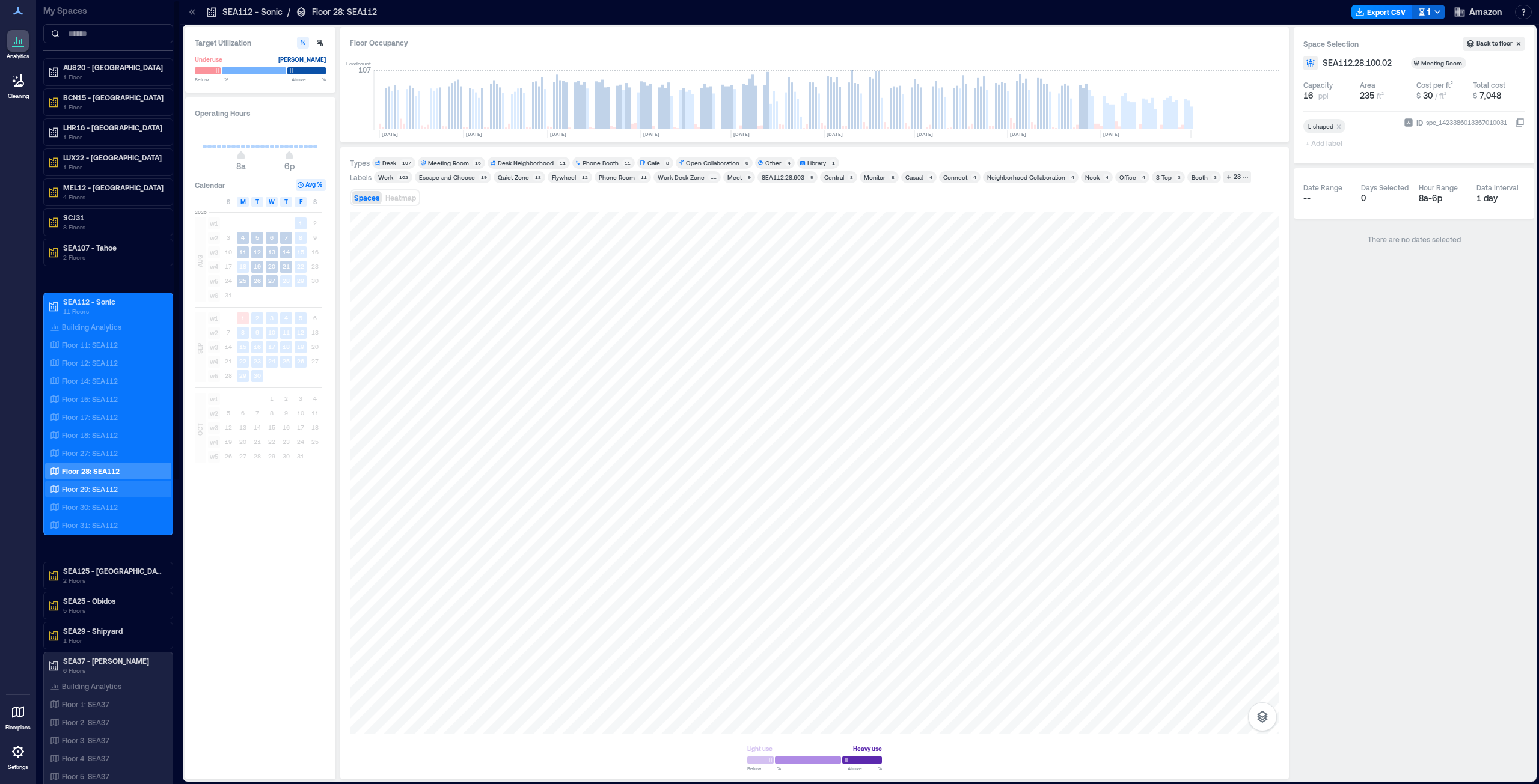
click at [107, 399] on p "Floor 29: SEA112" at bounding box center [90, 489] width 56 height 10
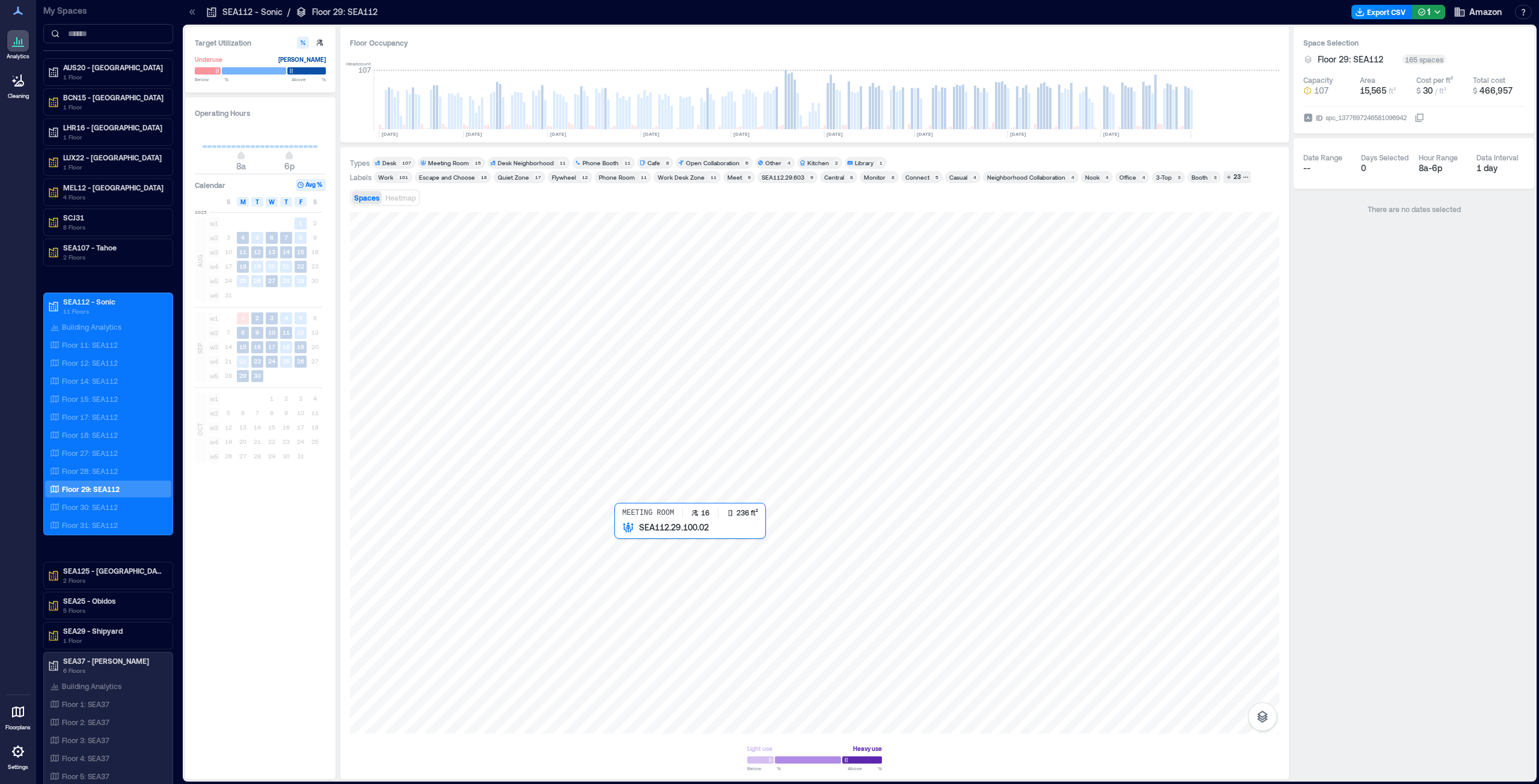
click at [633, 399] on div at bounding box center [814, 473] width 929 height 522
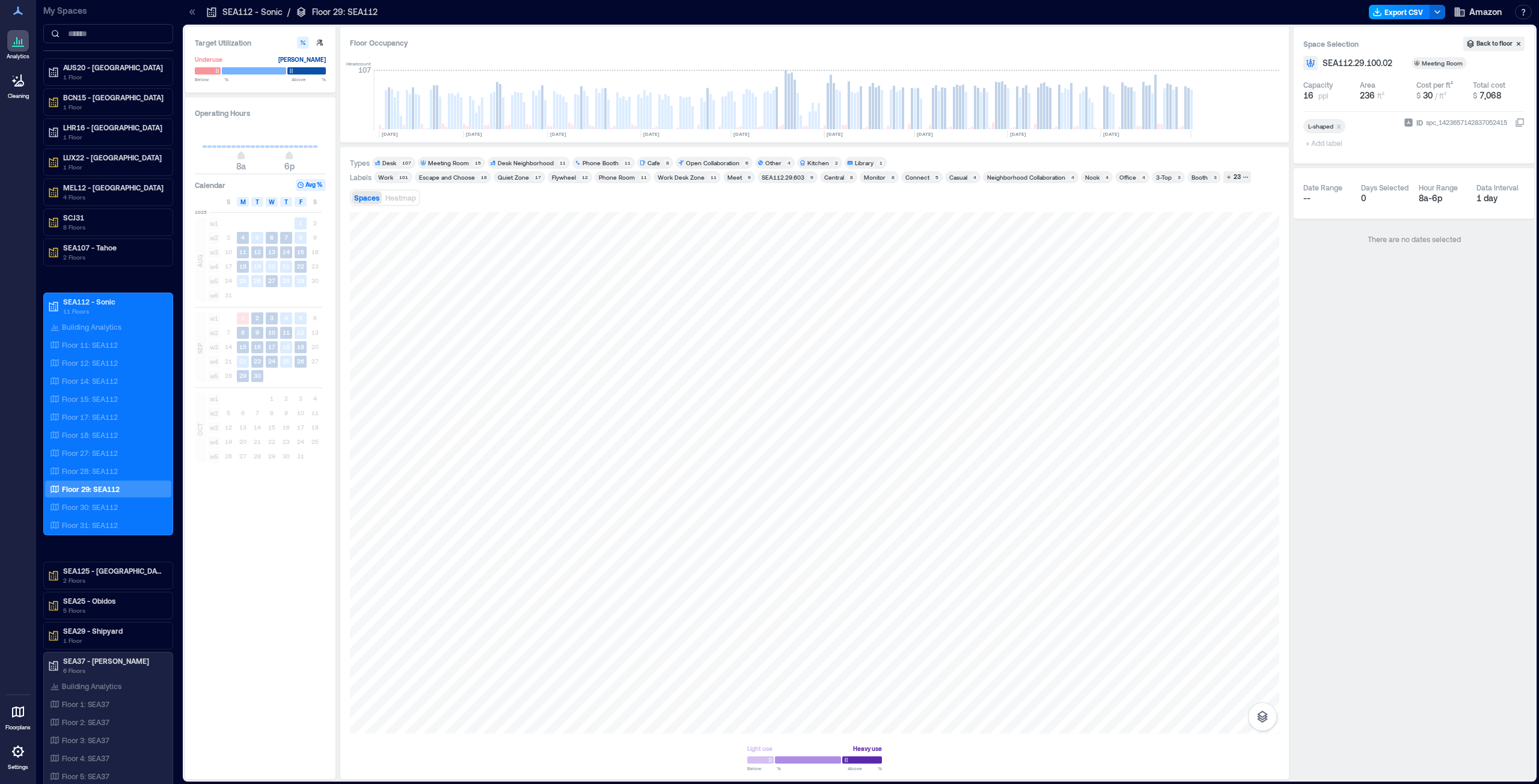
click at [769, 11] on button "Export CSV" at bounding box center [1399, 12] width 61 height 14
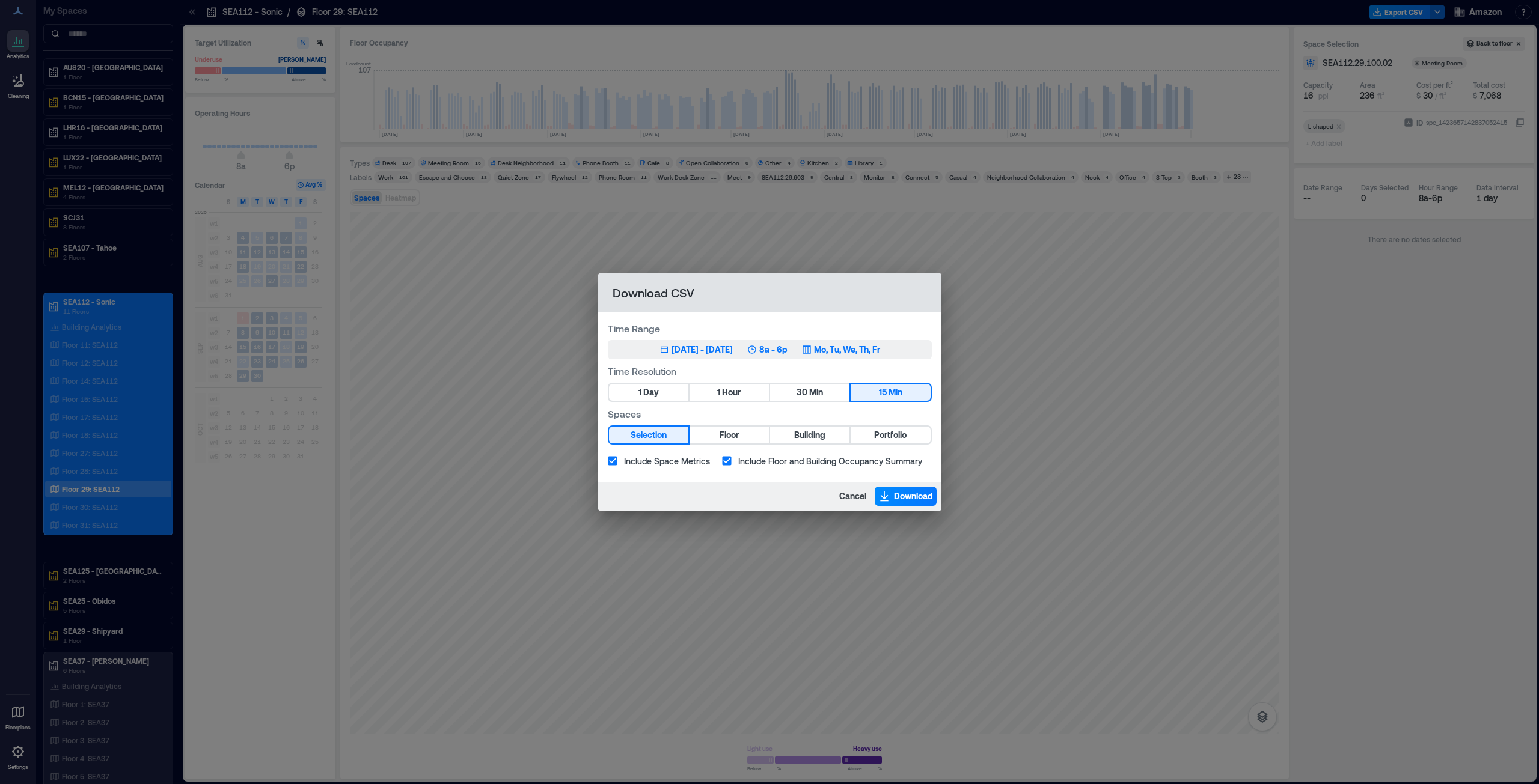
click at [688, 350] on div "[DATE] - [DATE]" at bounding box center [702, 349] width 61 height 12
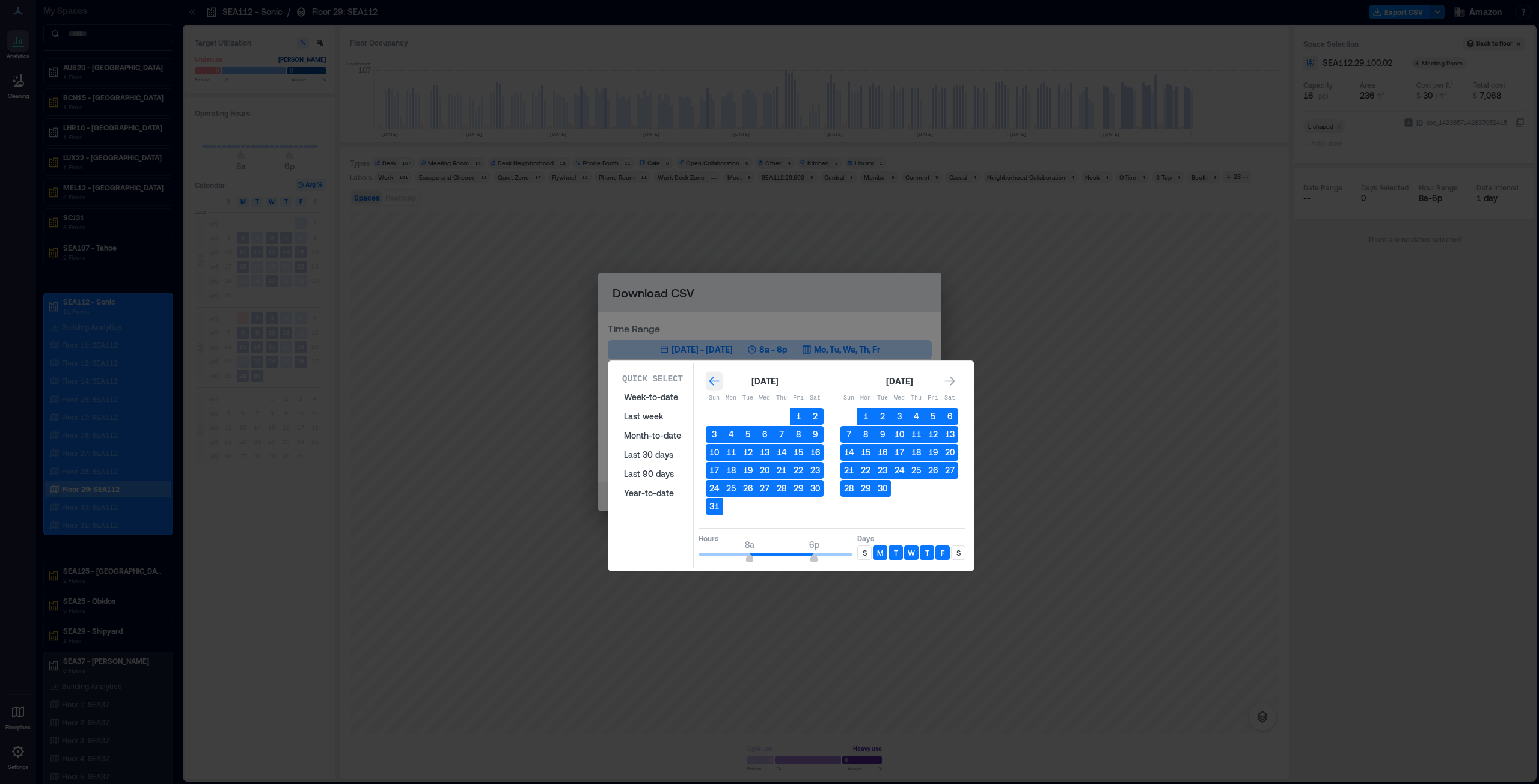
click at [711, 380] on icon "Go to previous month" at bounding box center [713, 381] width 12 height 12
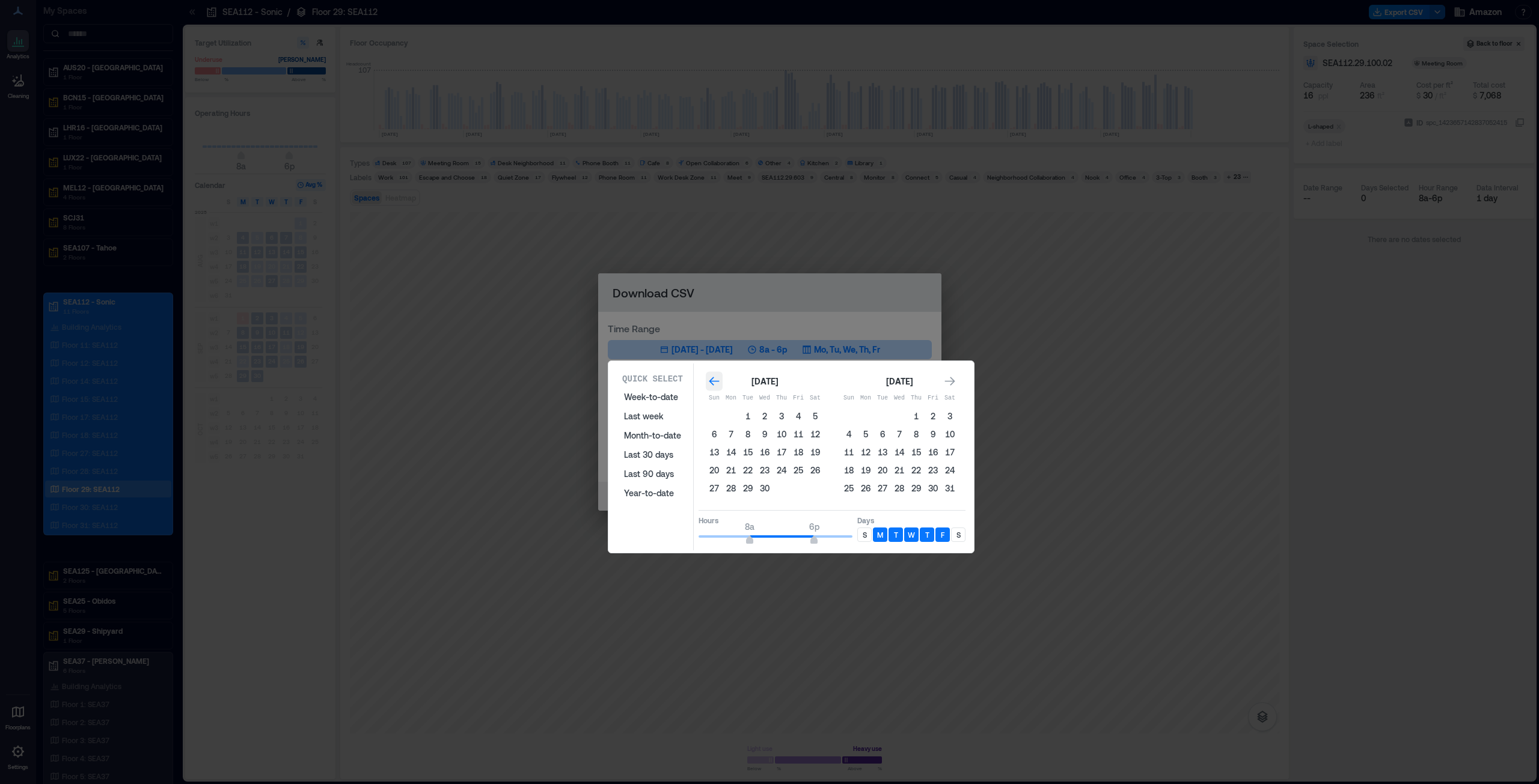
click at [711, 380] on icon "Go to previous month" at bounding box center [713, 381] width 12 height 12
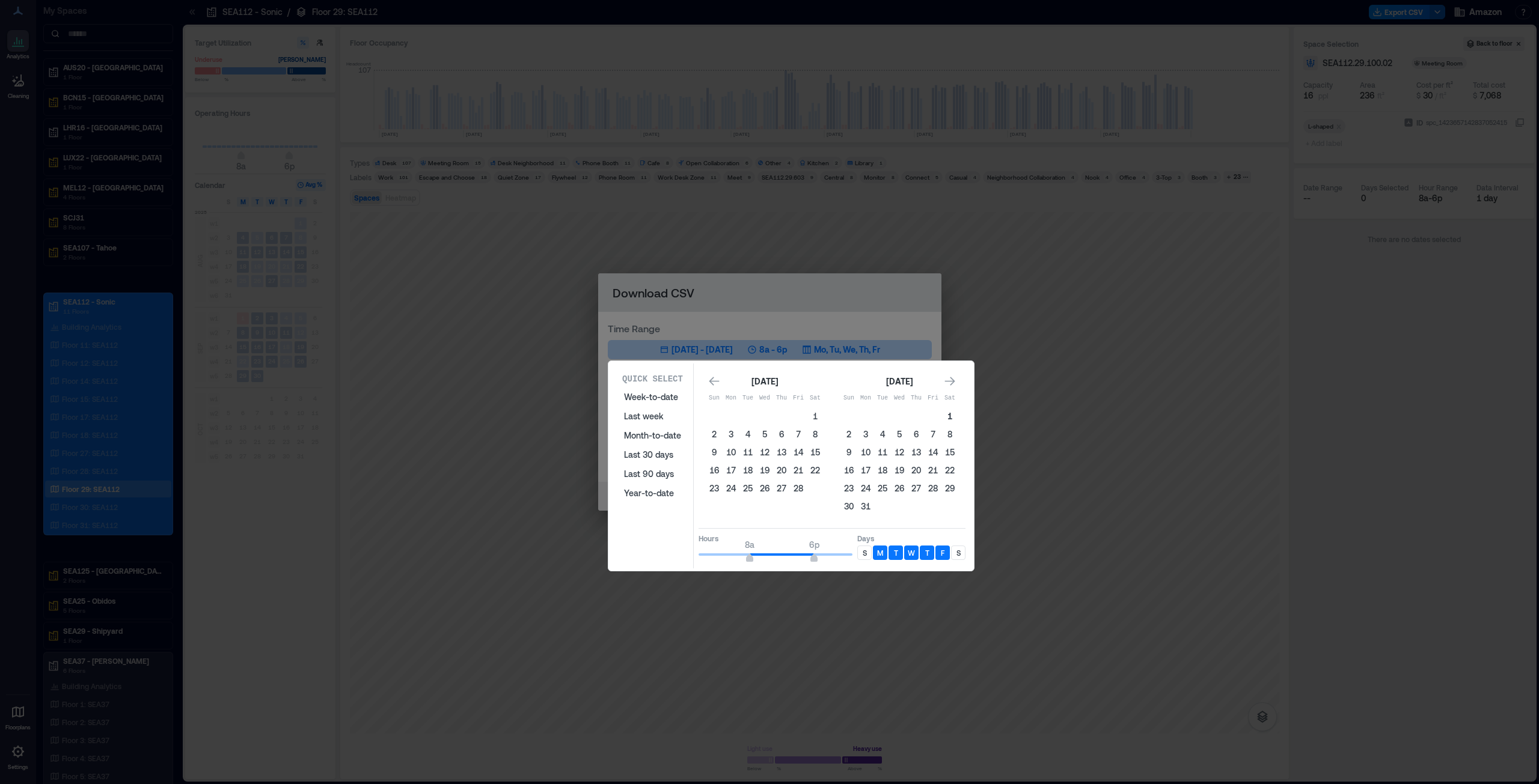
click at [769, 399] on button "1" at bounding box center [949, 416] width 17 height 17
click at [769, 380] on icon "Go to next month" at bounding box center [949, 381] width 12 height 12
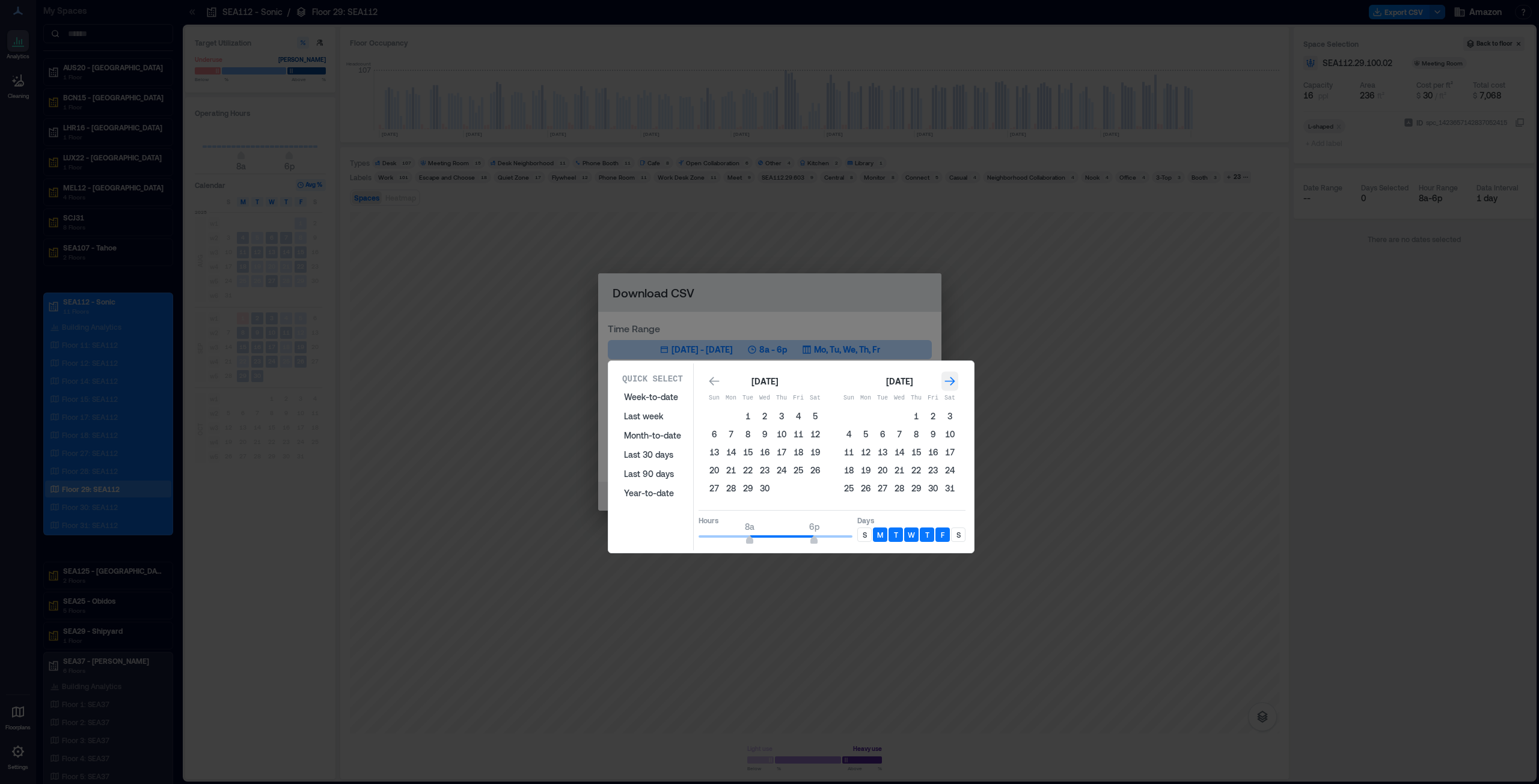
click at [769, 380] on icon "Go to next month" at bounding box center [949, 381] width 12 height 12
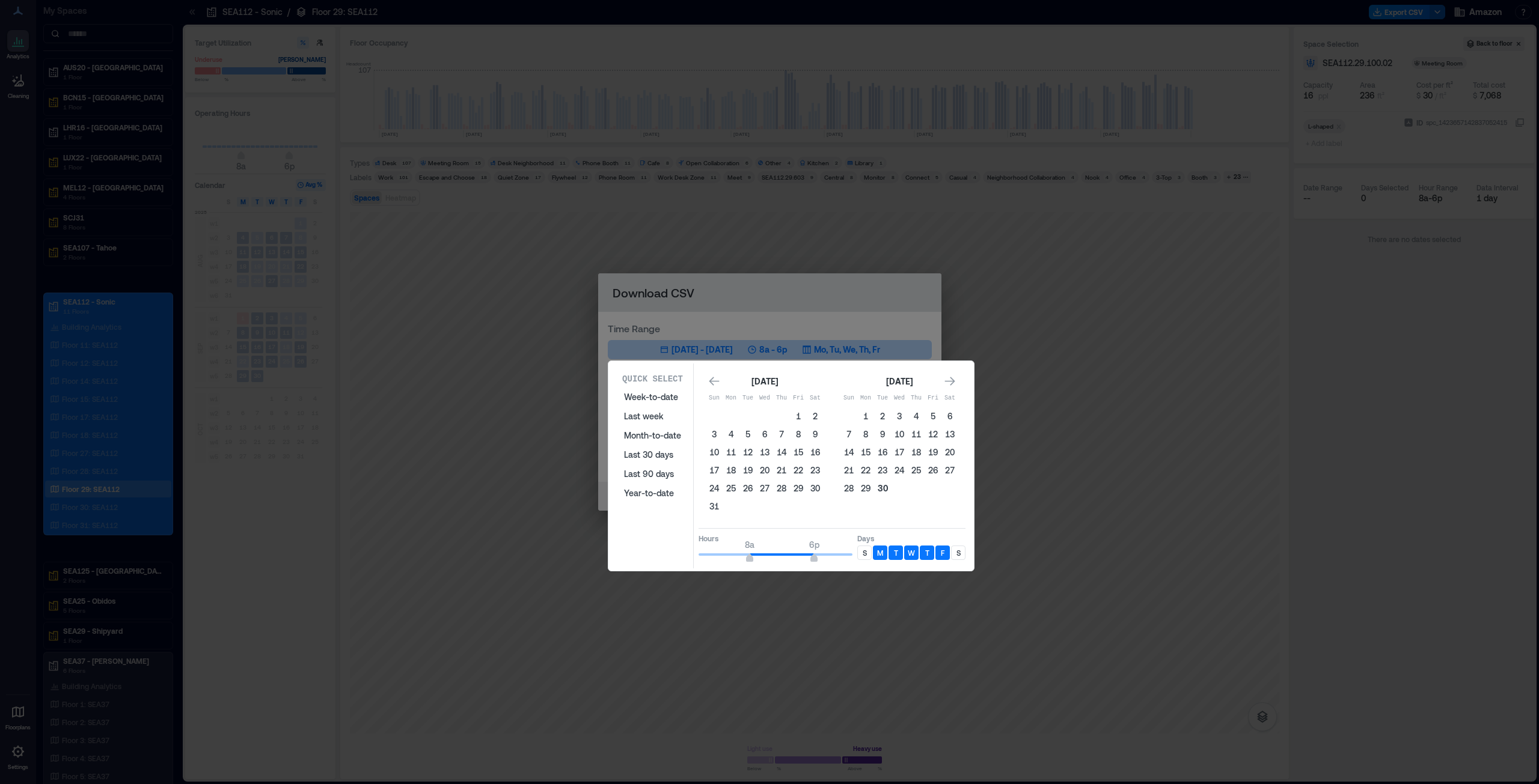
click at [769, 399] on button "30" at bounding box center [882, 488] width 17 height 17
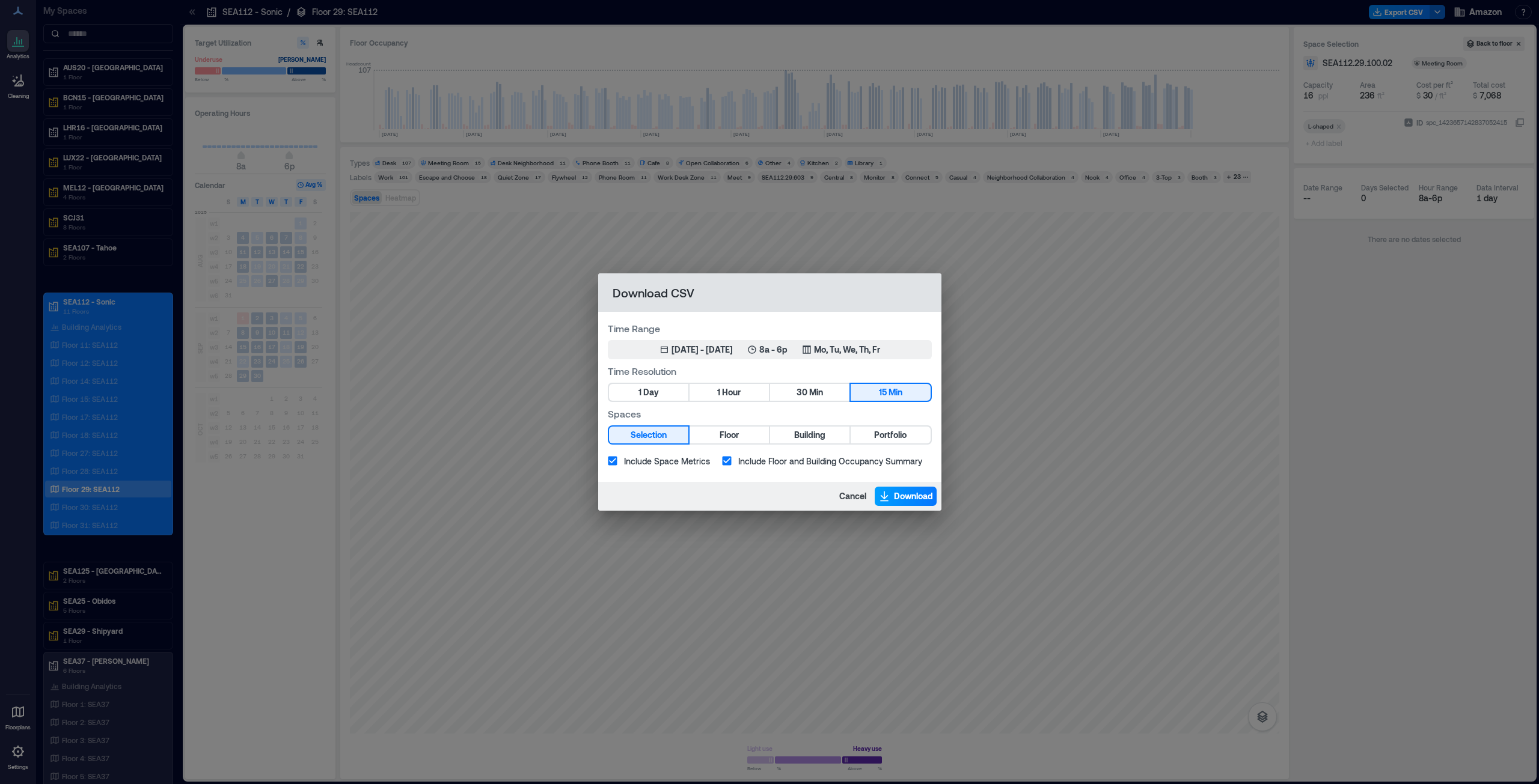
click at [769, 399] on span "Download" at bounding box center [913, 496] width 39 height 12
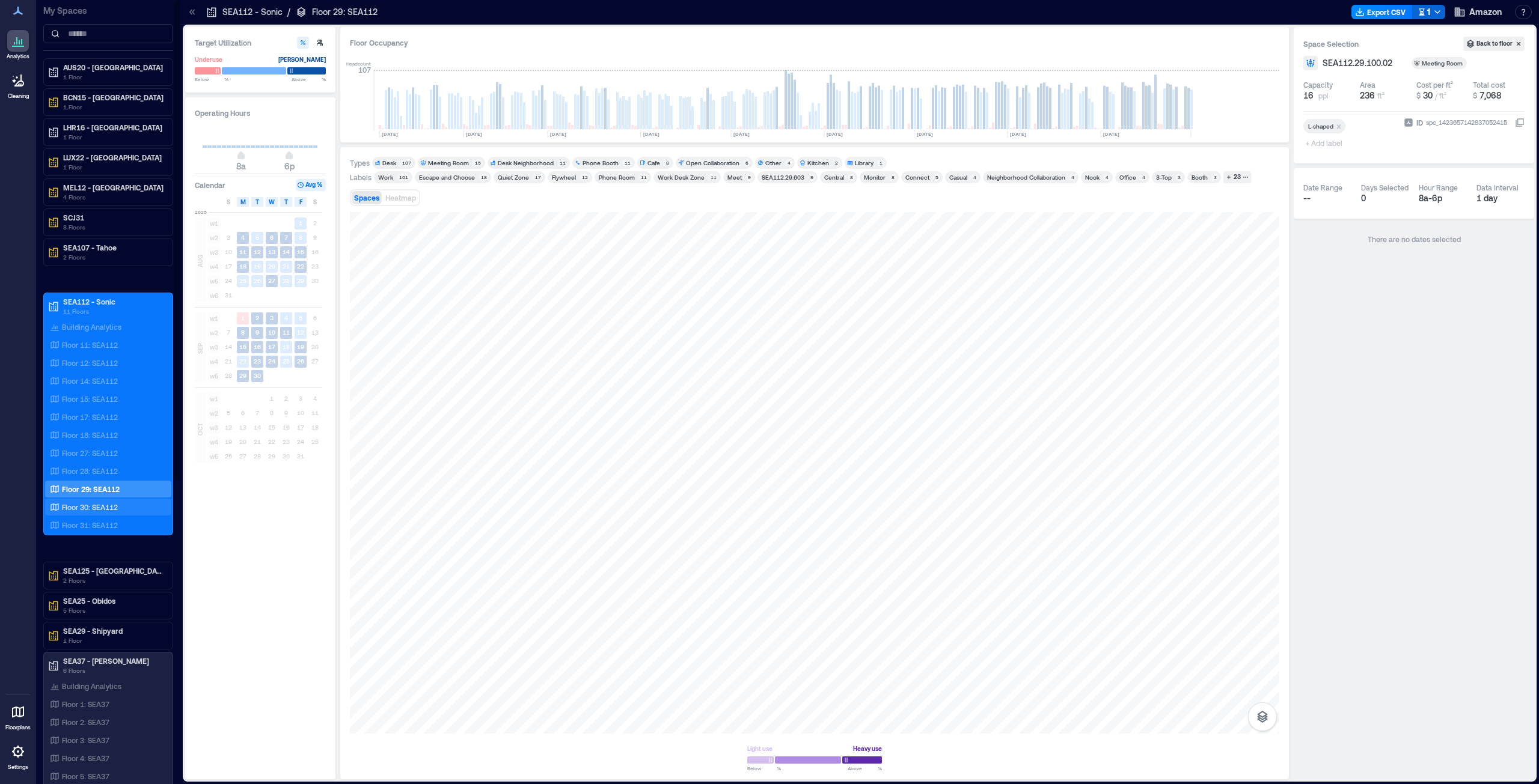
click at [94, 399] on p "Floor 30: SEA112" at bounding box center [90, 507] width 56 height 10
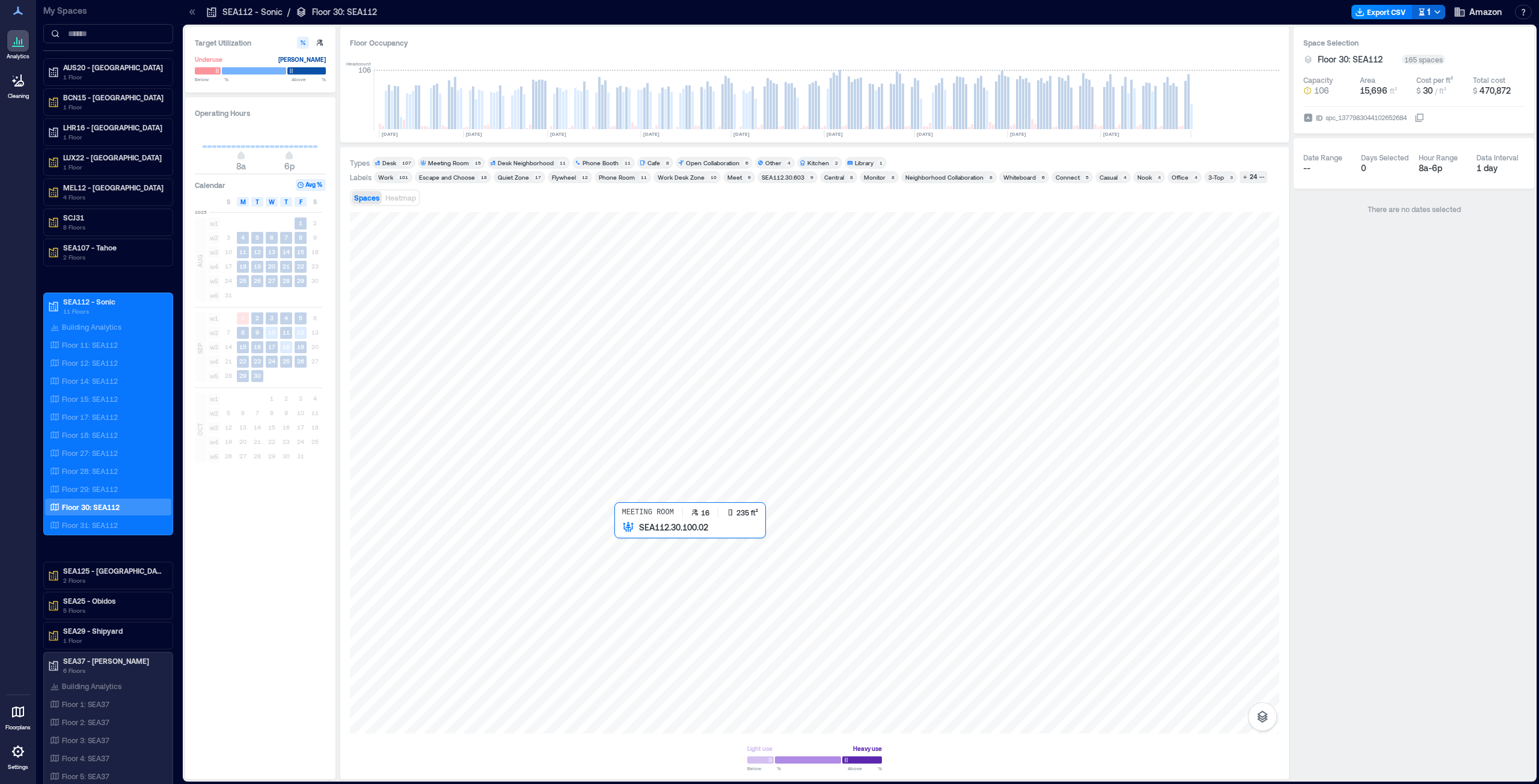
click at [631, 399] on div at bounding box center [814, 473] width 929 height 522
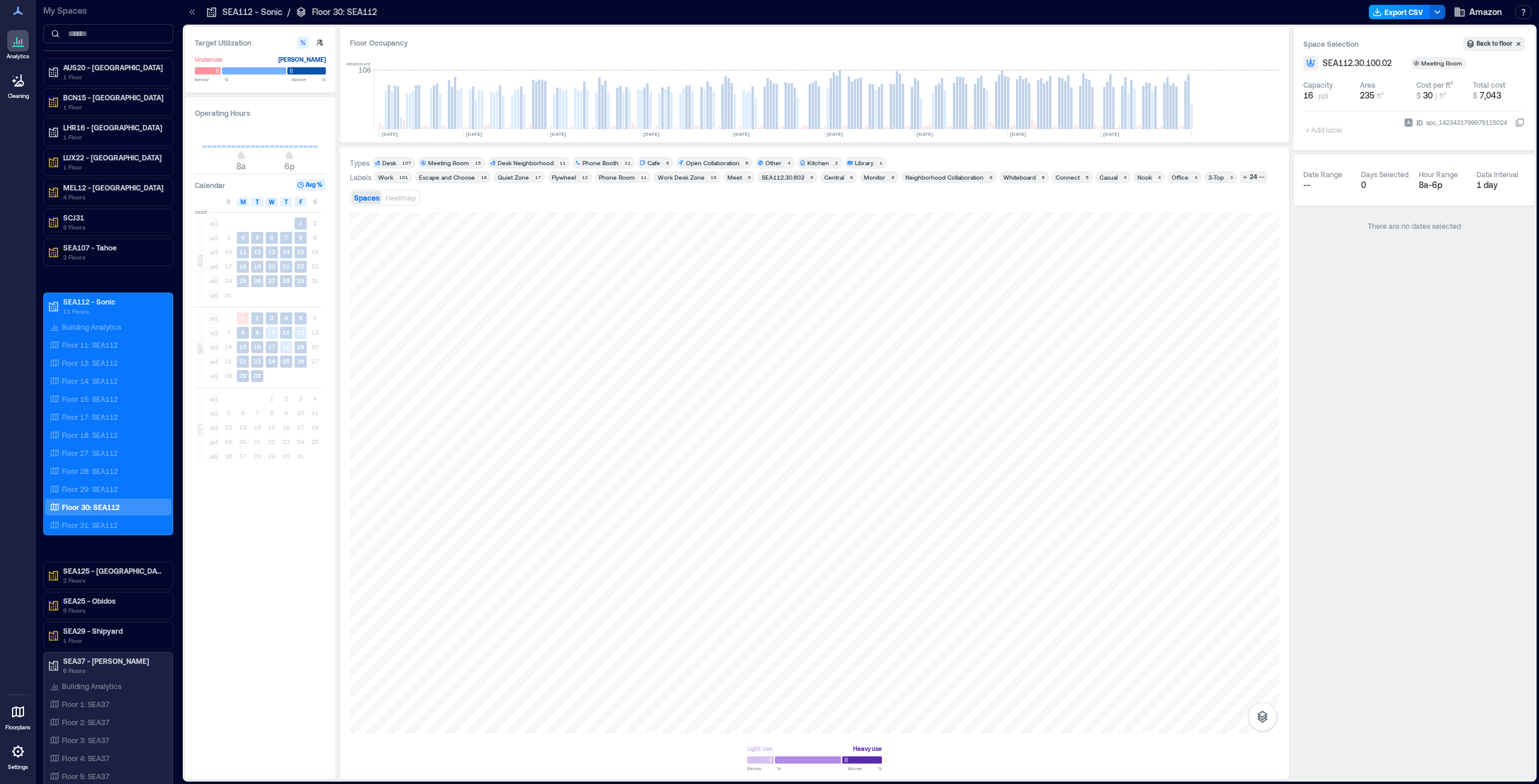
click at [769, 10] on button "Export CSV" at bounding box center [1399, 12] width 61 height 14
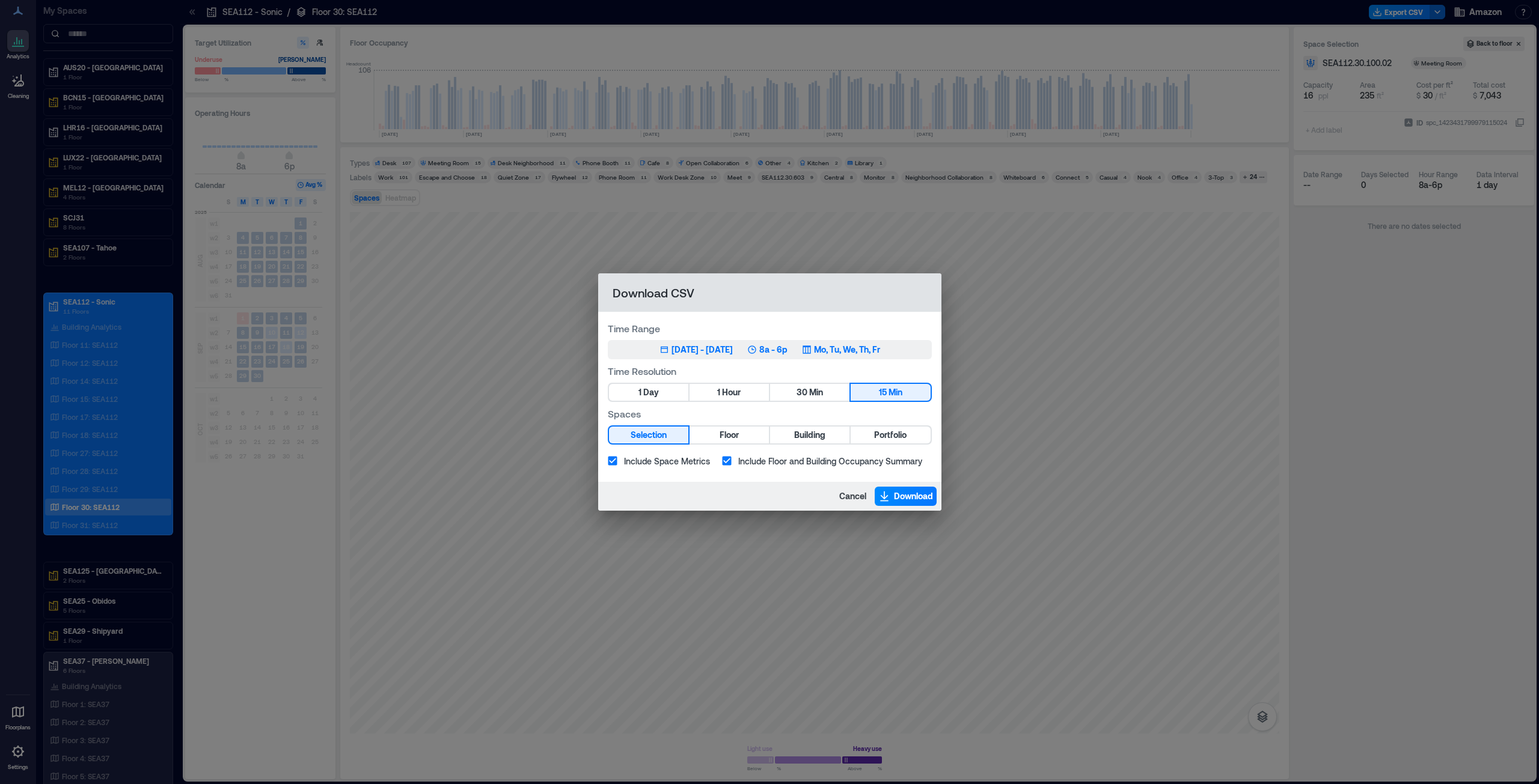
click at [705, 349] on div "[DATE] - [DATE]" at bounding box center [702, 349] width 61 height 12
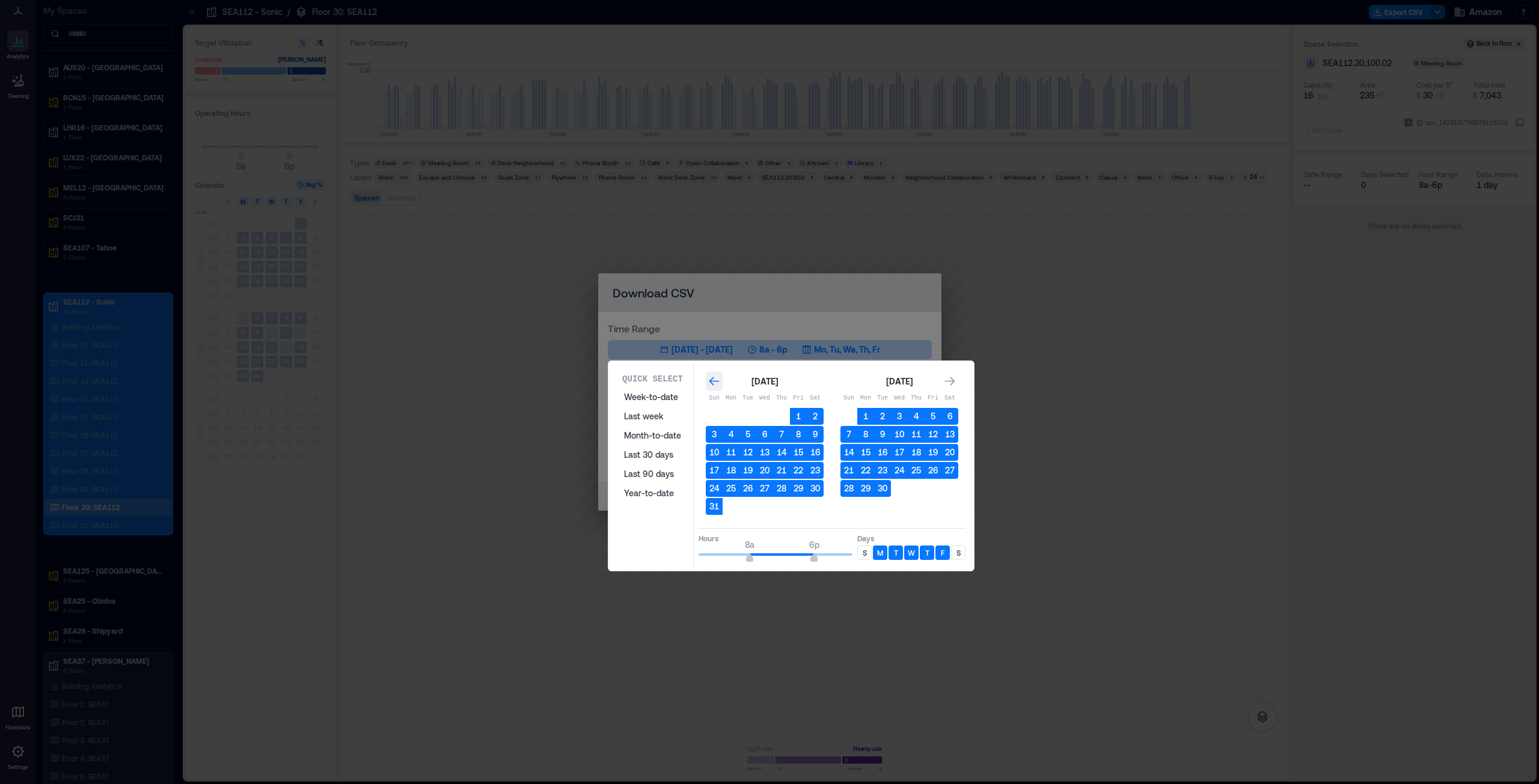
click at [711, 378] on icon "Go to previous month" at bounding box center [713, 381] width 12 height 12
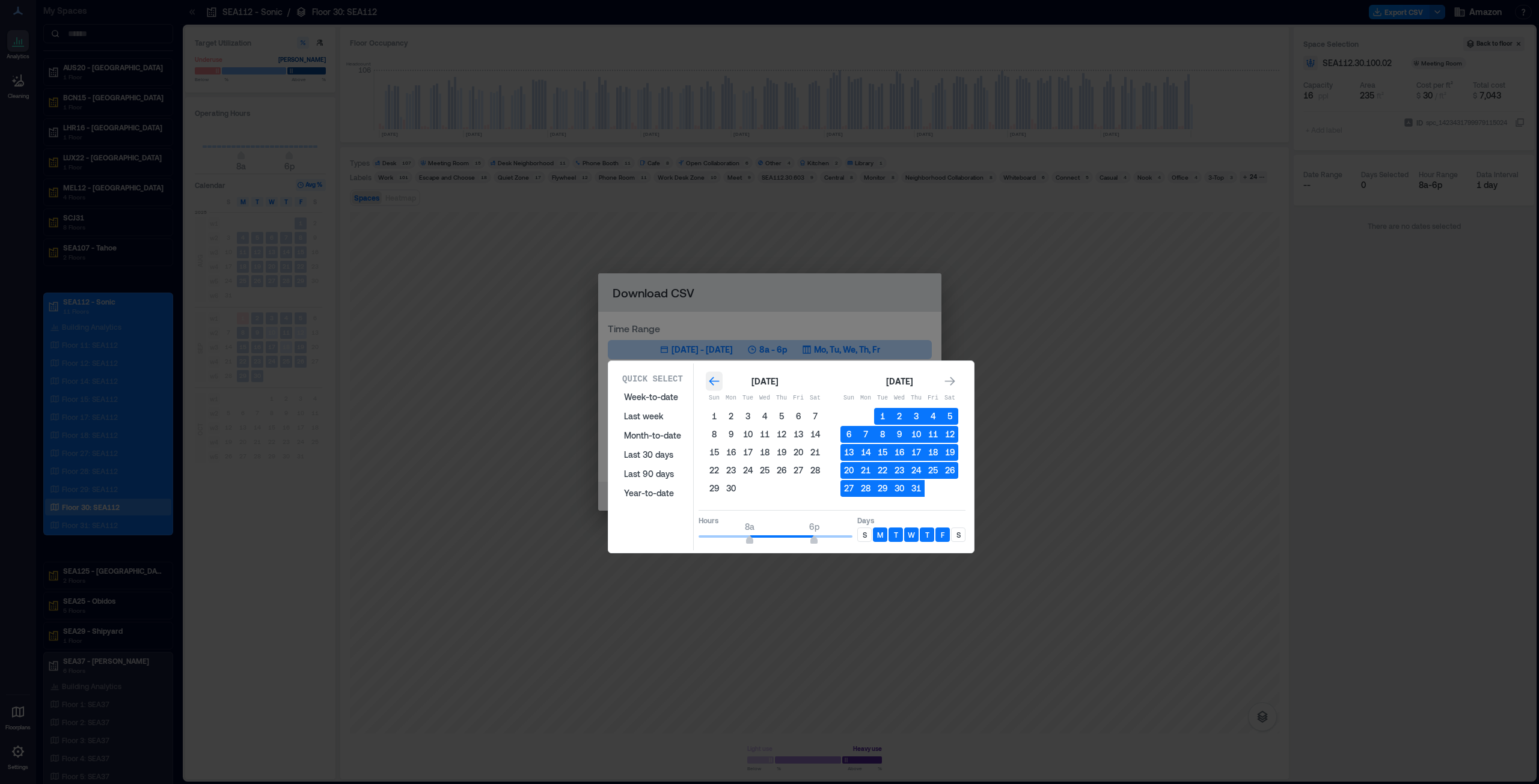
click at [711, 378] on icon "Go to previous month" at bounding box center [713, 381] width 12 height 12
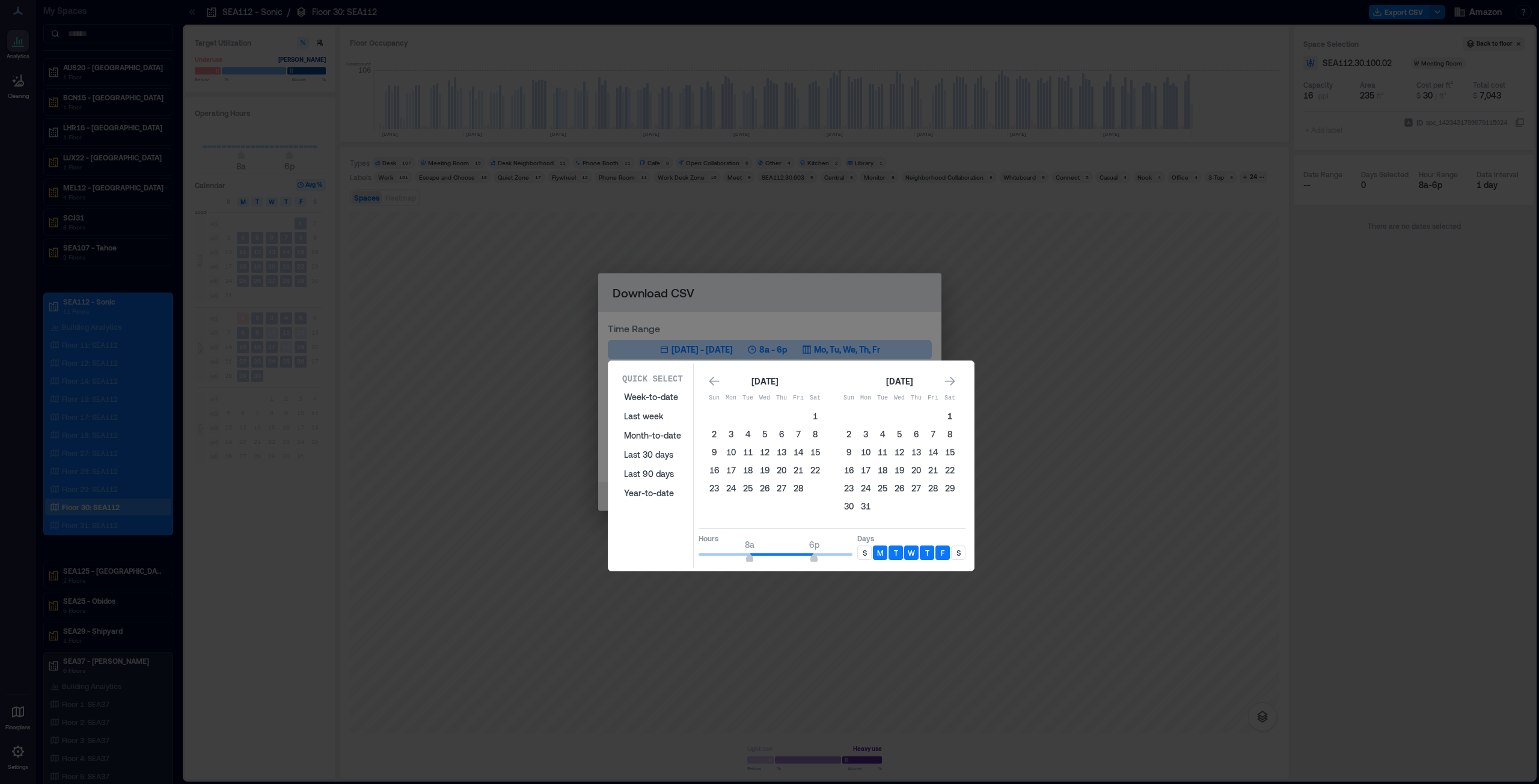
click at [769, 399] on button "1" at bounding box center [949, 416] width 17 height 17
click at [769, 383] on icon "Go to next month" at bounding box center [949, 381] width 12 height 12
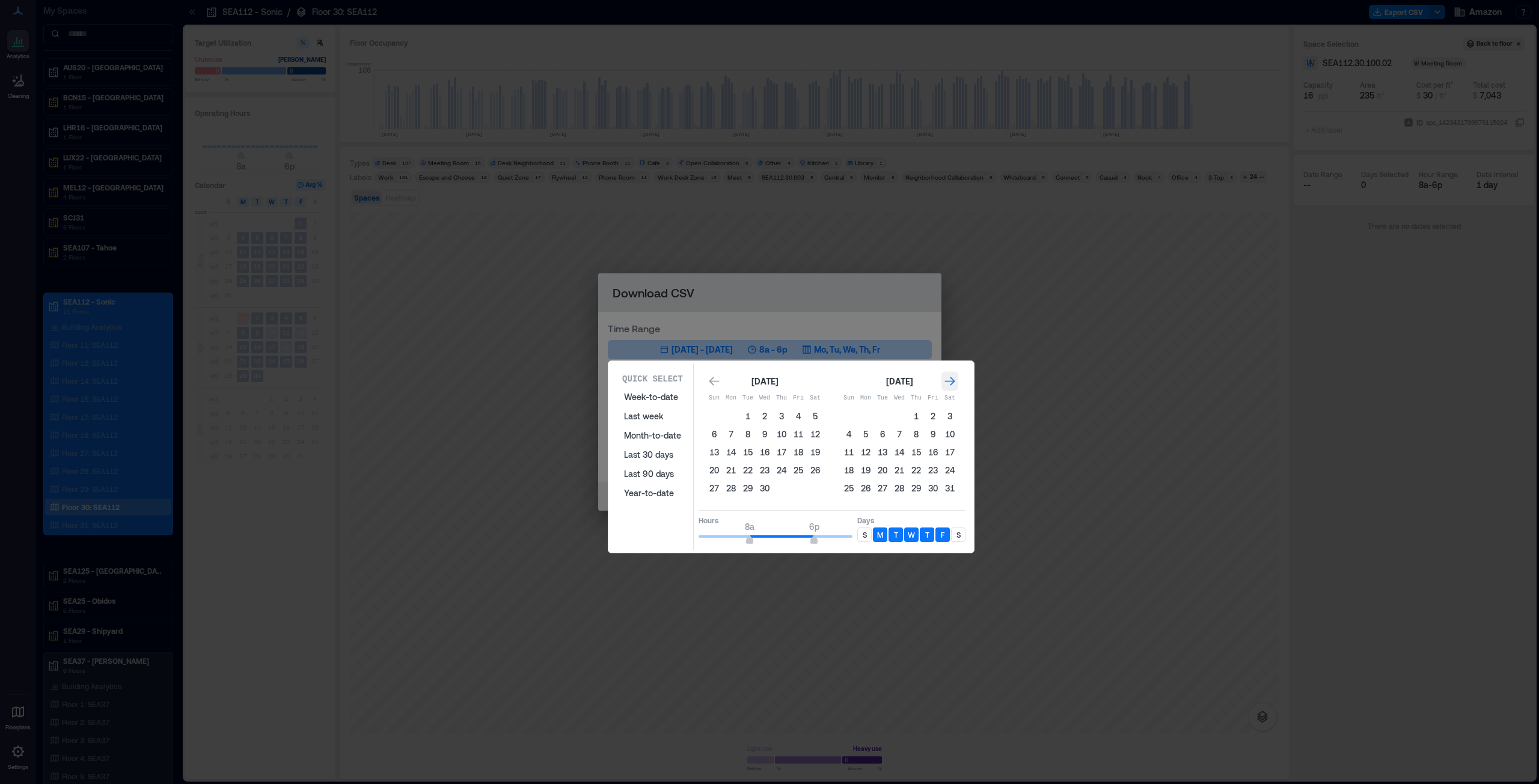
click at [769, 383] on icon "Go to next month" at bounding box center [949, 381] width 12 height 12
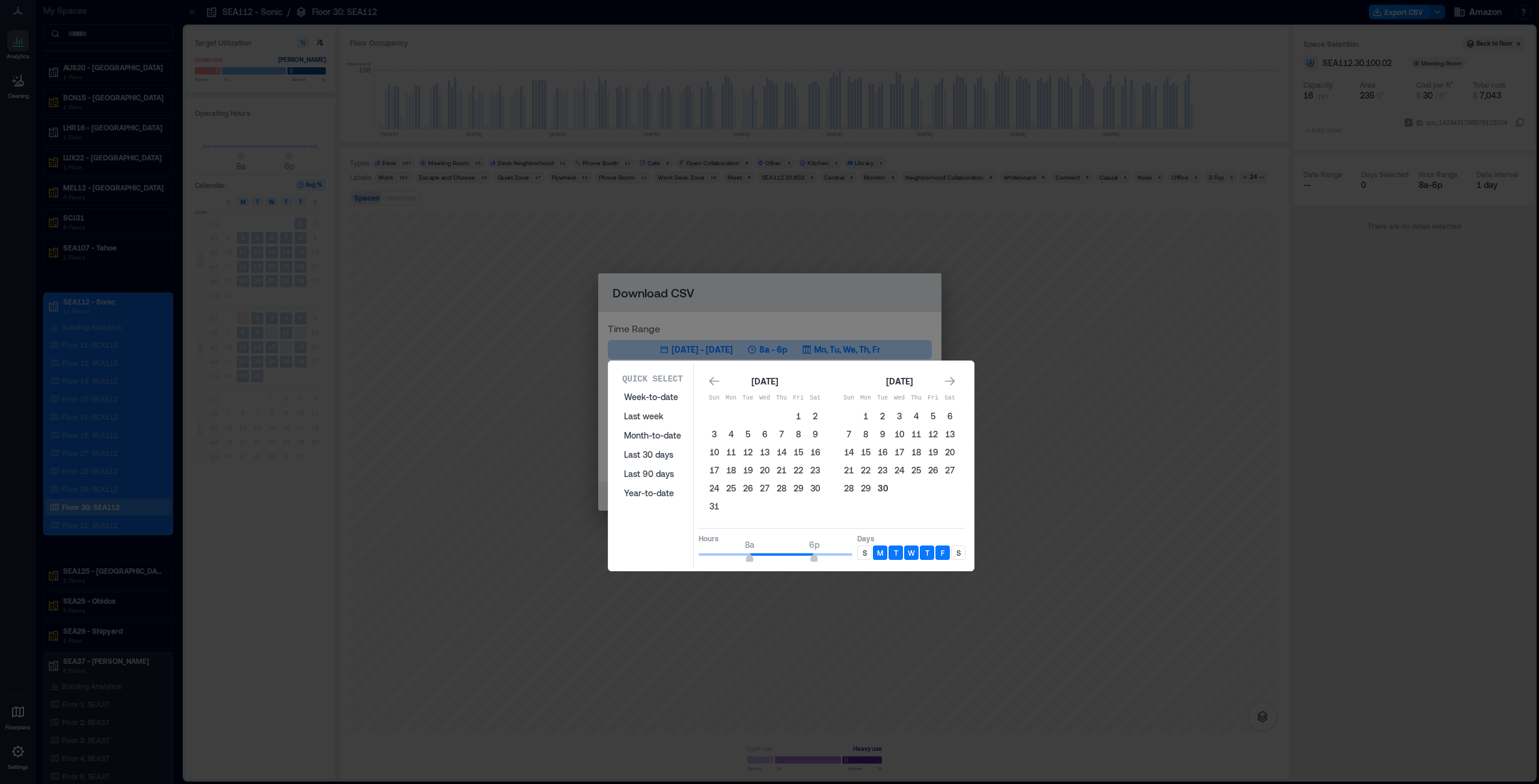
click at [769, 399] on button "30" at bounding box center [882, 488] width 17 height 17
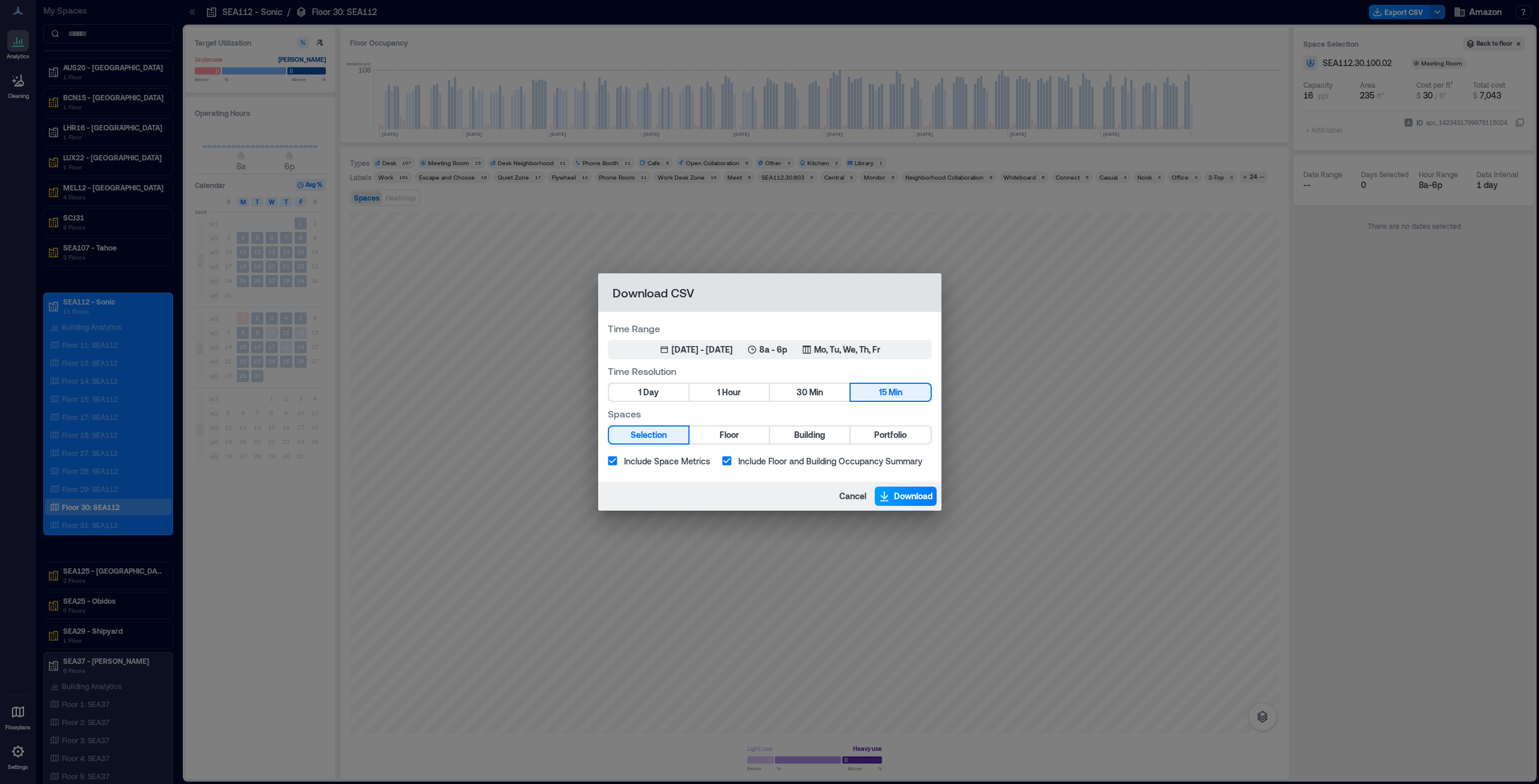
click at [769, 399] on span "Download" at bounding box center [913, 496] width 39 height 12
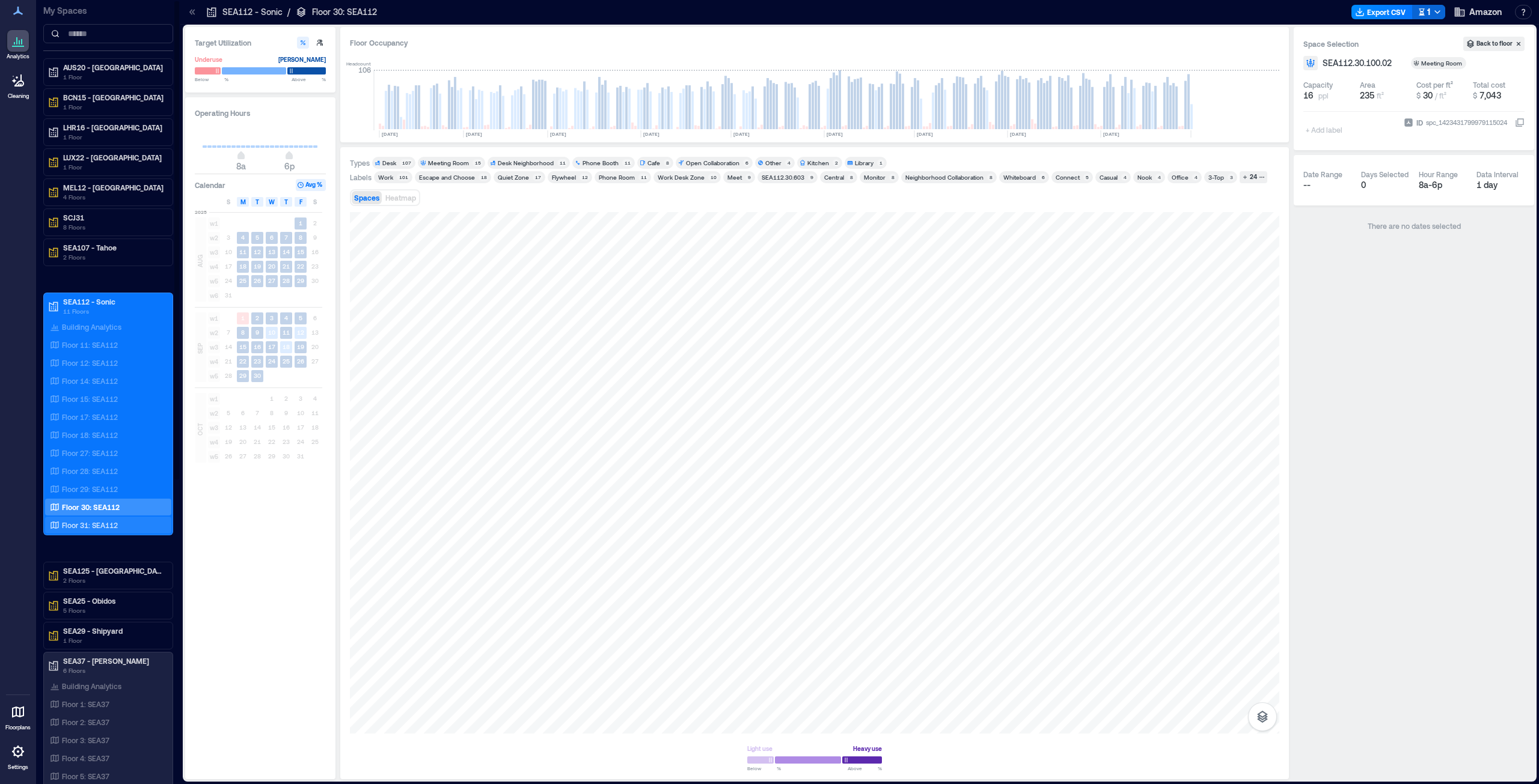
click at [96, 399] on p "Floor 31: SEA112" at bounding box center [90, 525] width 56 height 10
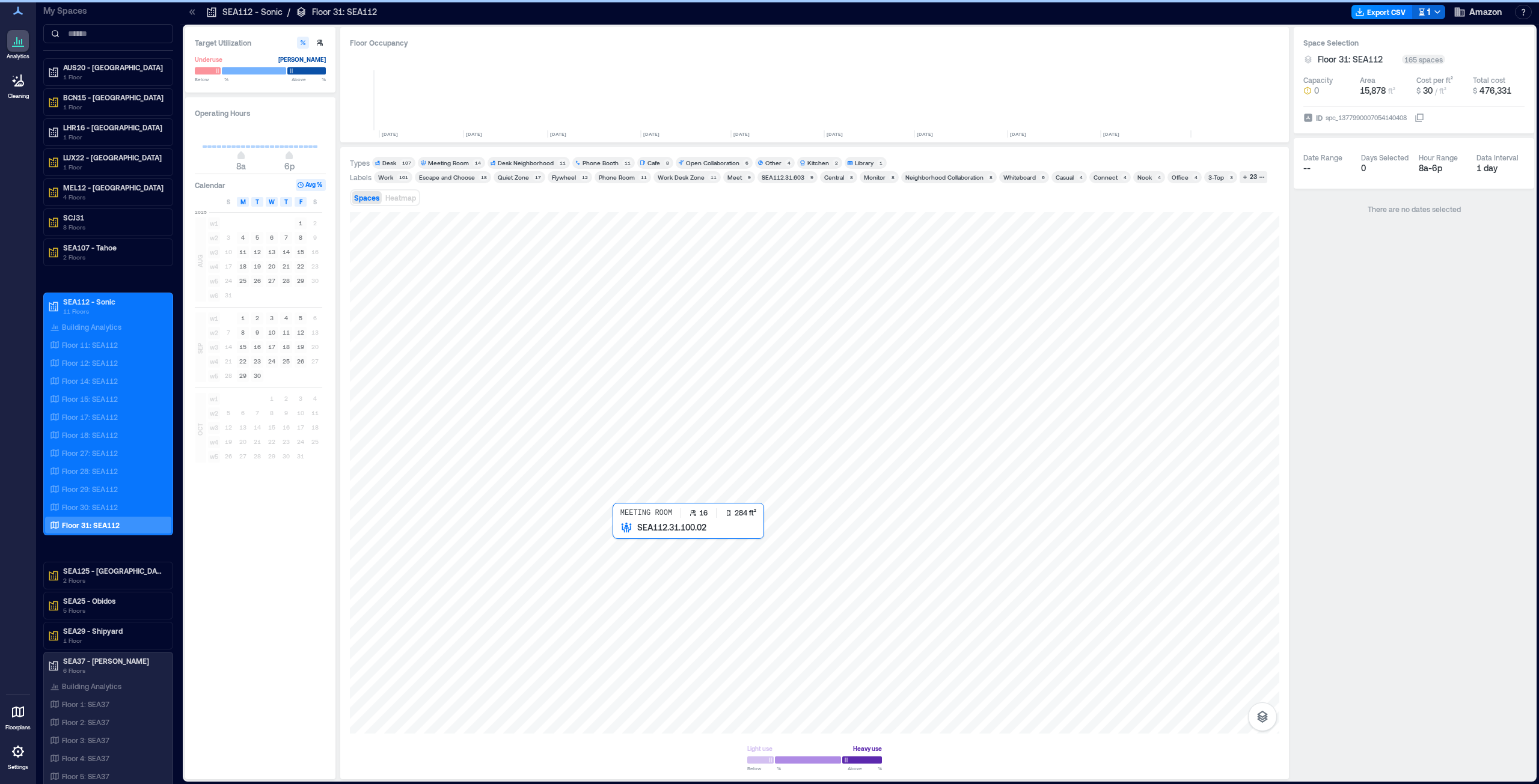
click at [641, 399] on div at bounding box center [814, 473] width 929 height 522
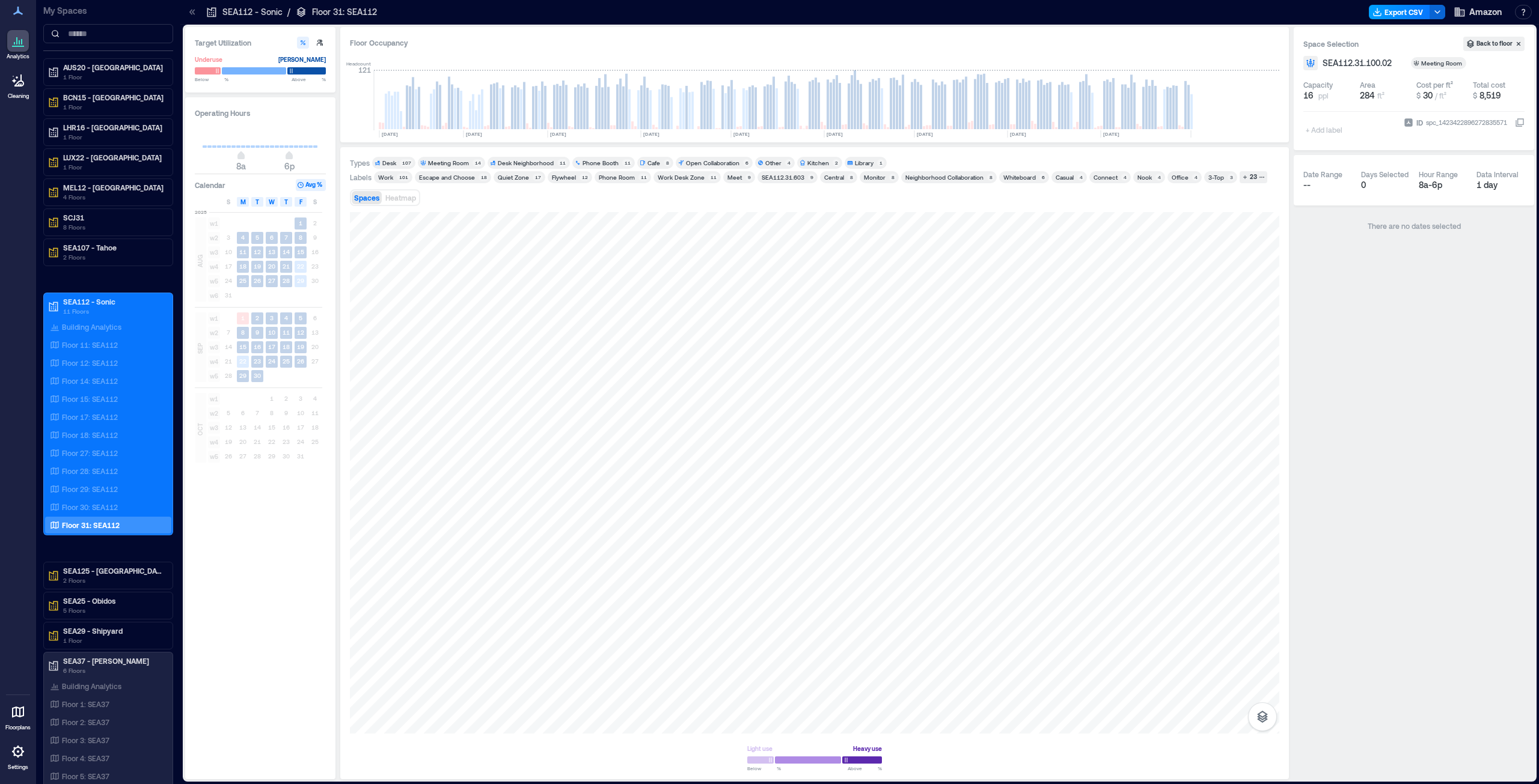
click at [769, 7] on button "Export CSV" at bounding box center [1399, 12] width 61 height 14
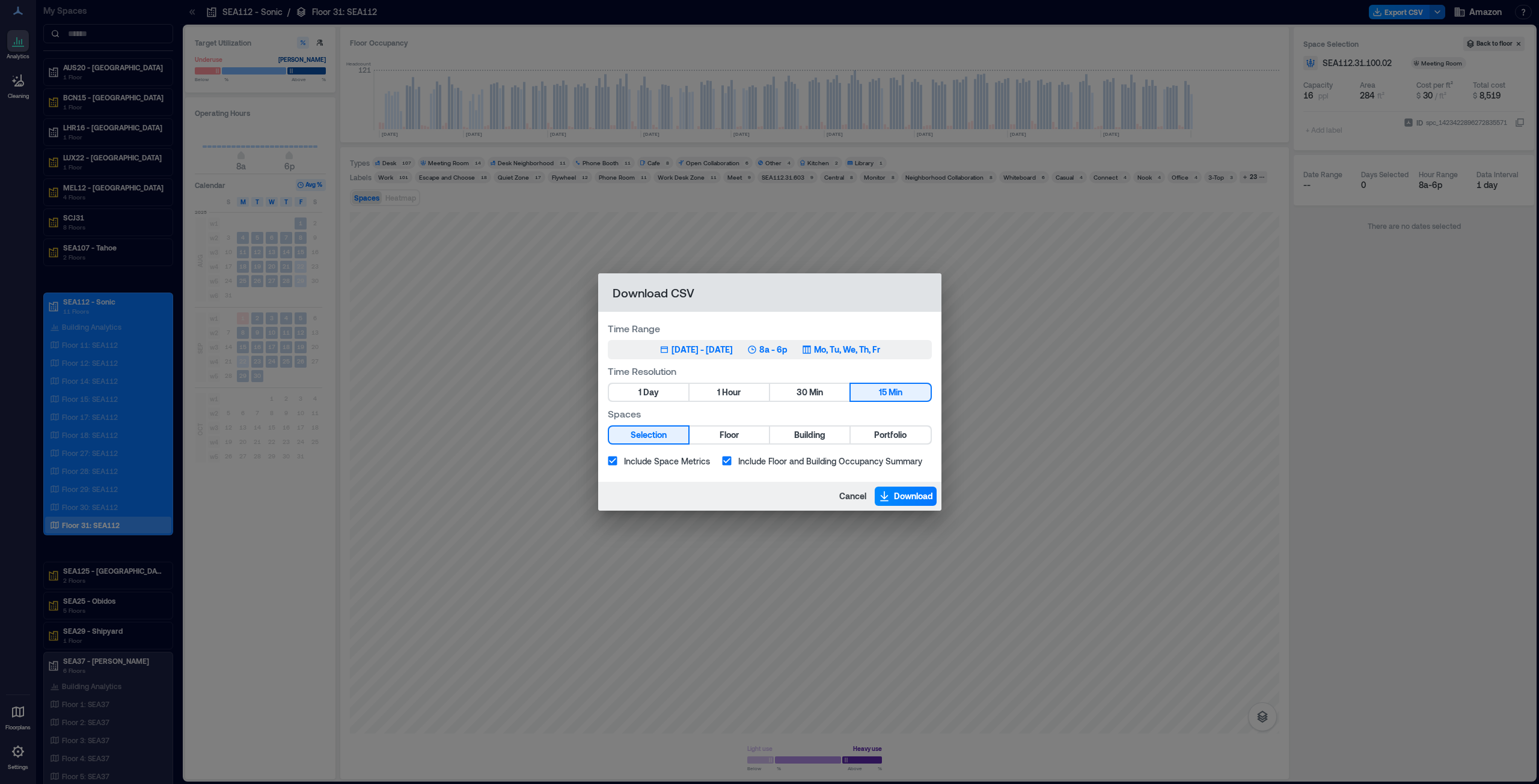
click at [700, 344] on div "[DATE] - [DATE]" at bounding box center [702, 349] width 61 height 12
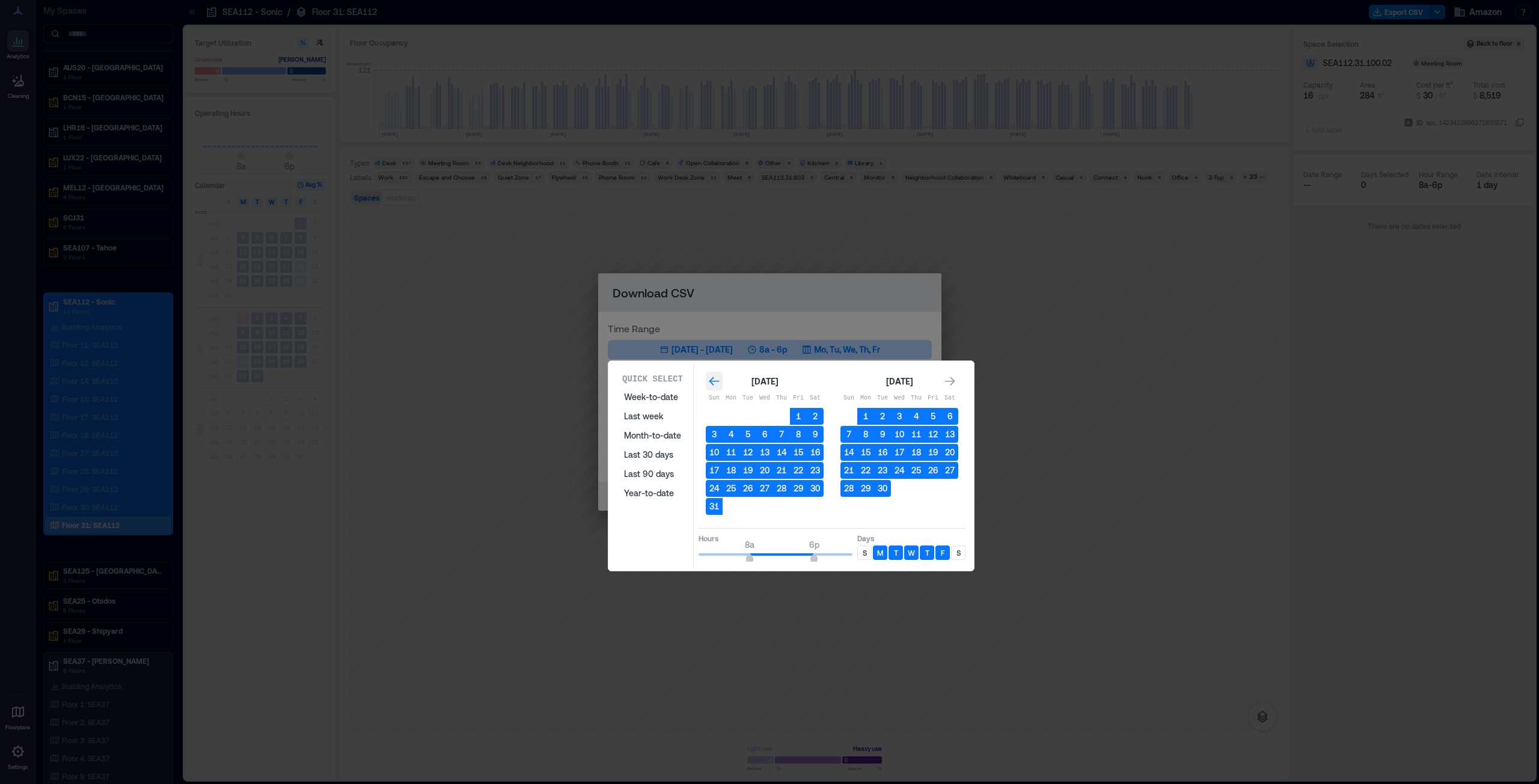
click at [718, 379] on icon "Go to previous month" at bounding box center [713, 381] width 12 height 12
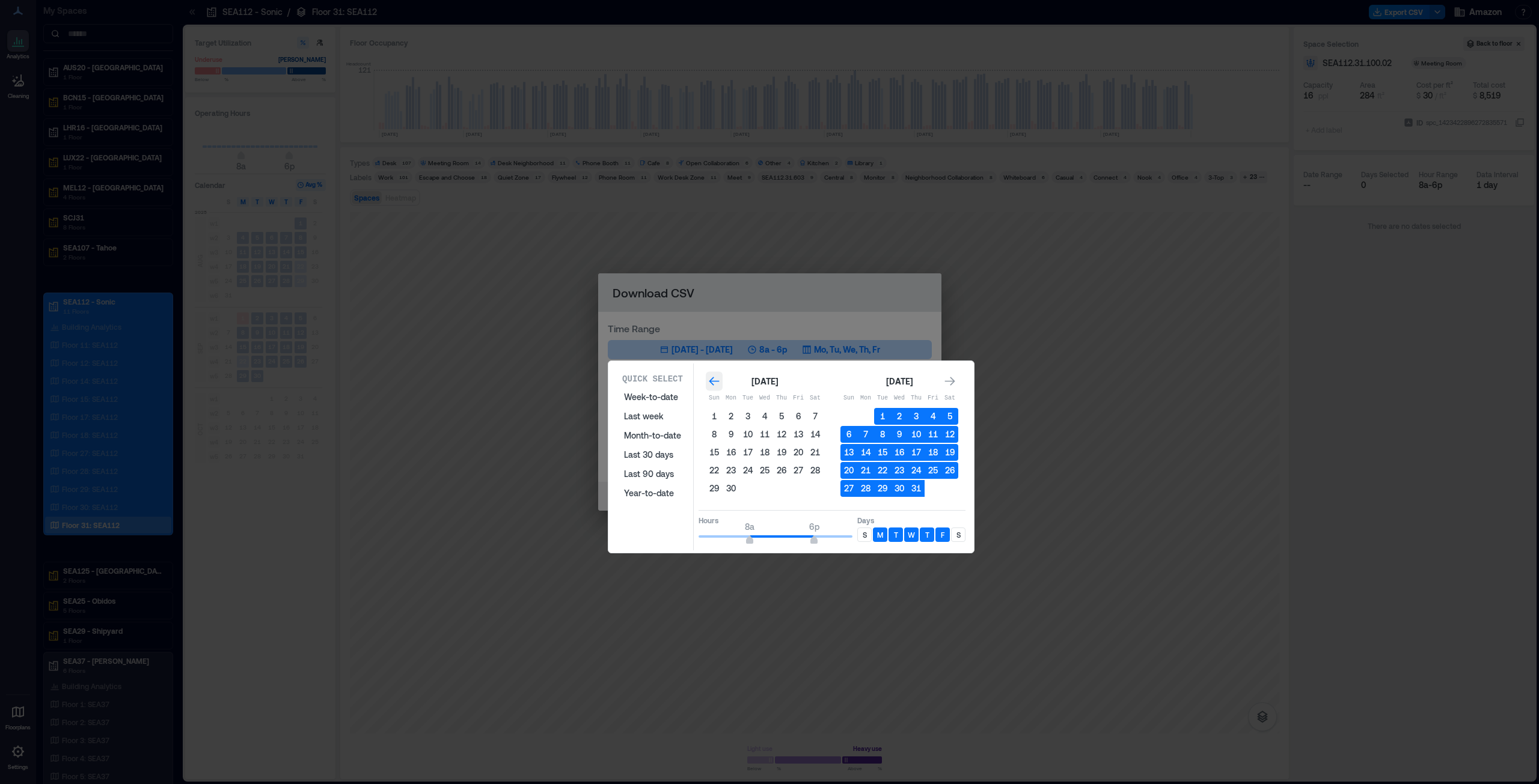
click at [718, 379] on icon "Go to previous month" at bounding box center [713, 381] width 12 height 12
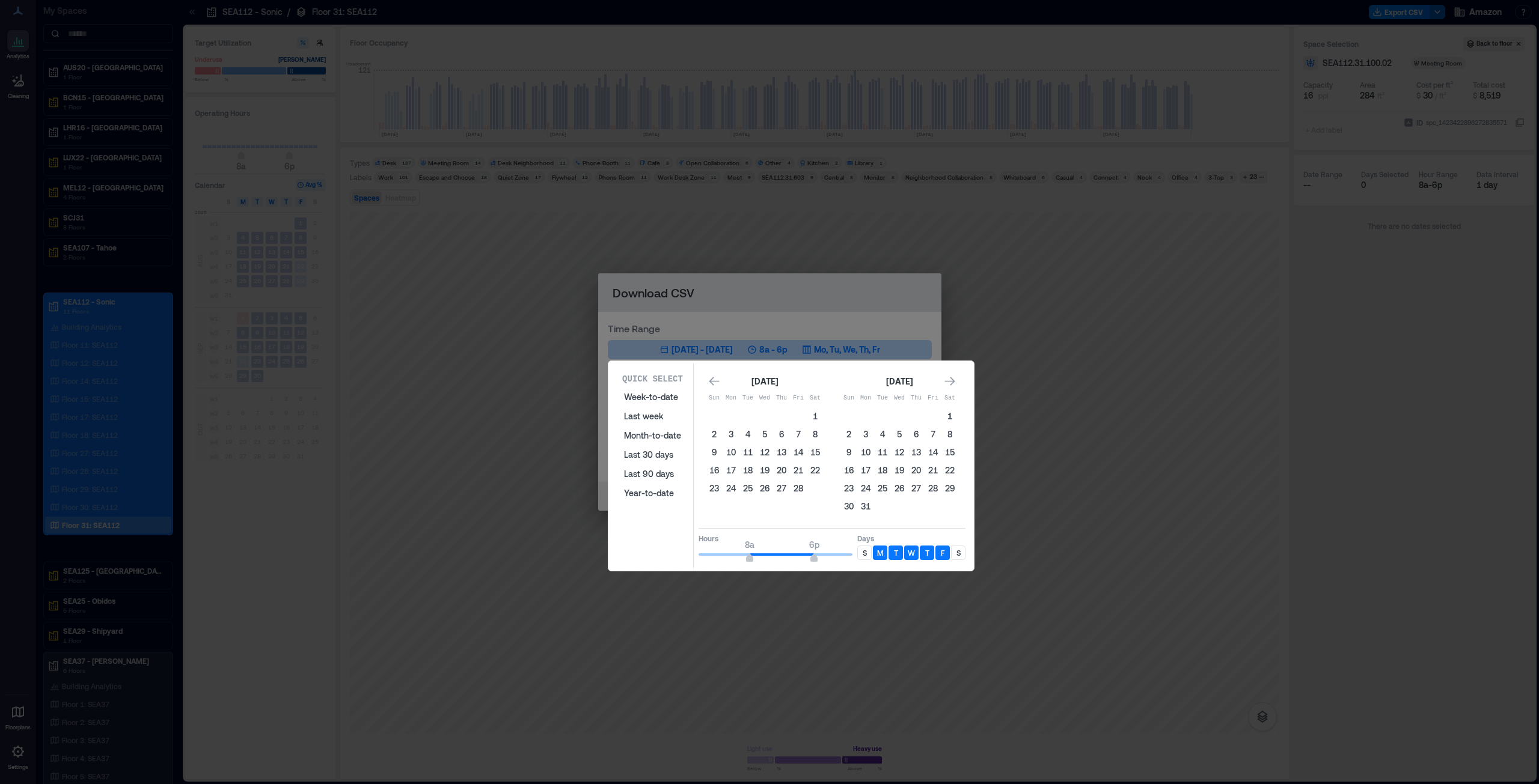
click at [769, 399] on button "1" at bounding box center [949, 416] width 17 height 17
click at [769, 379] on div "Go to next month" at bounding box center [949, 381] width 17 height 19
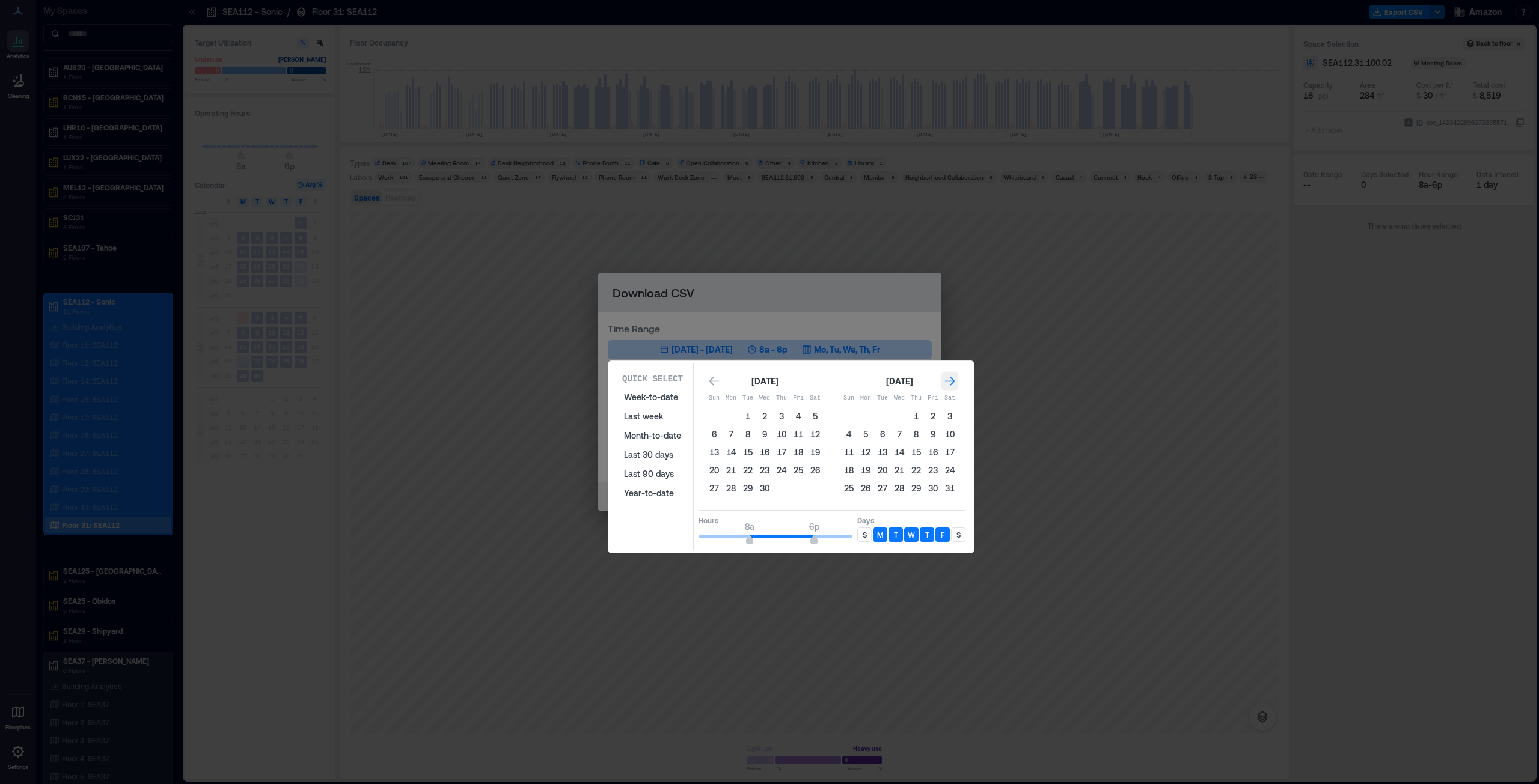
click at [769, 379] on div "Go to next month" at bounding box center [949, 381] width 17 height 19
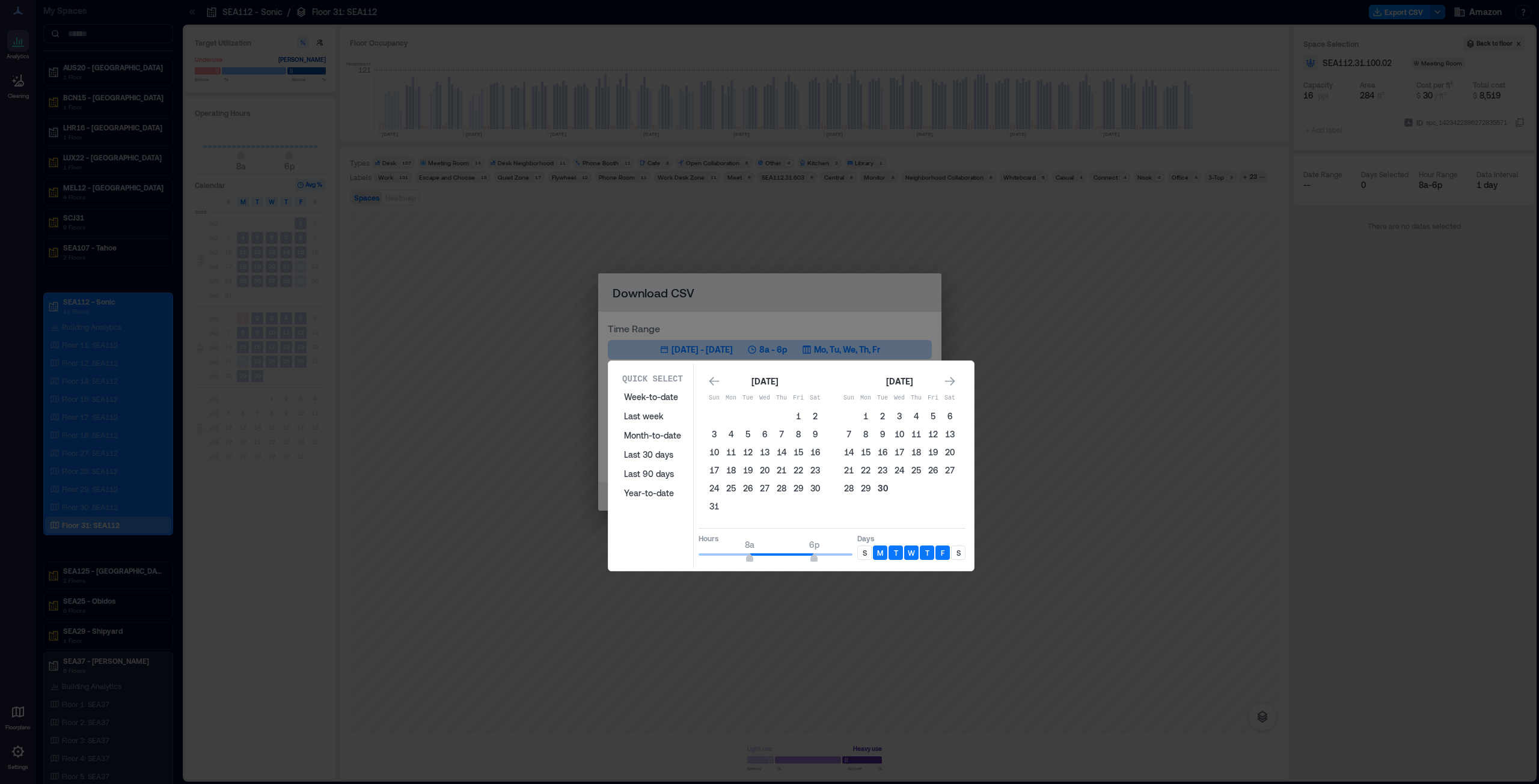
click at [769, 399] on button "30" at bounding box center [882, 488] width 17 height 17
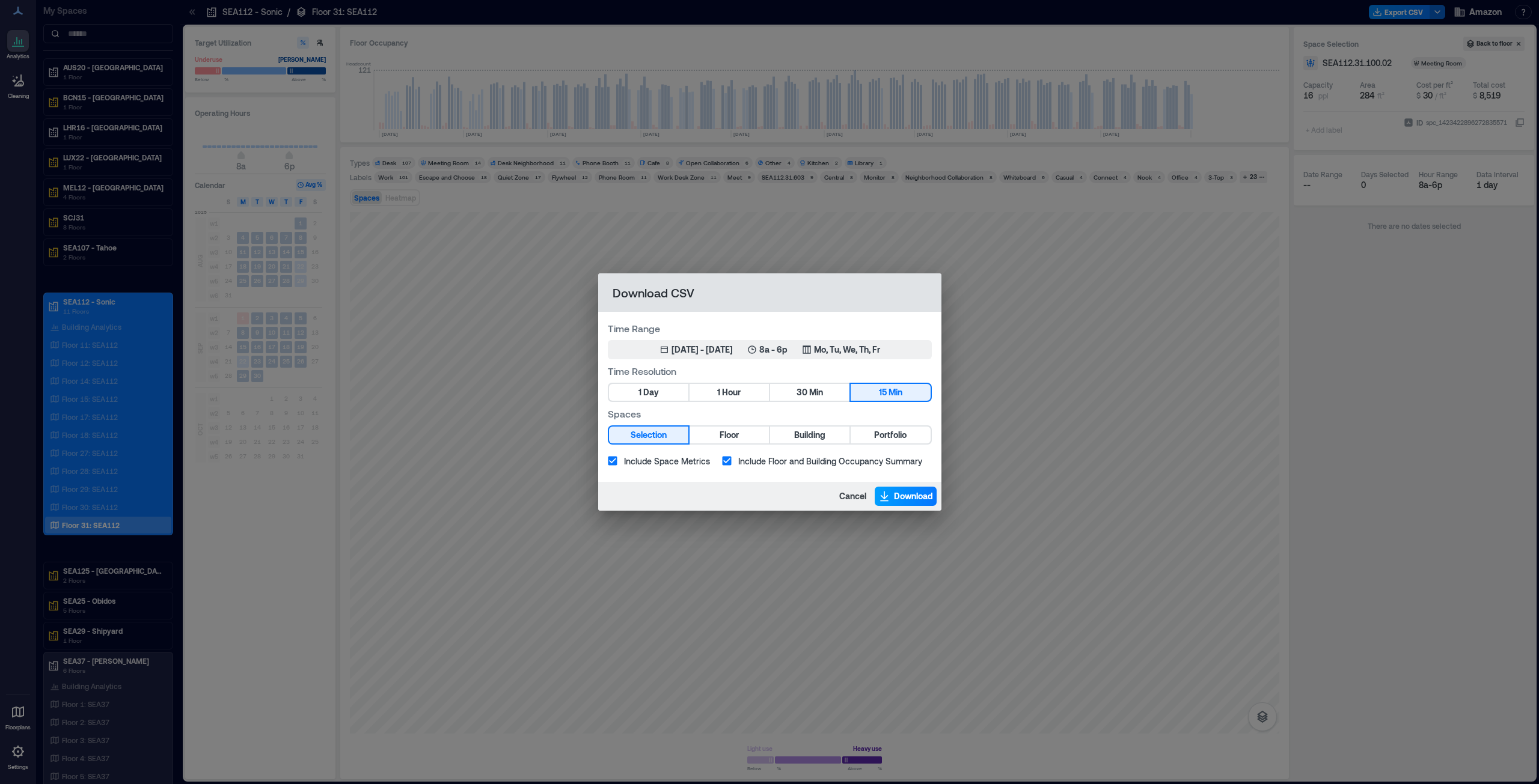
click at [769, 399] on span "Download" at bounding box center [913, 496] width 39 height 12
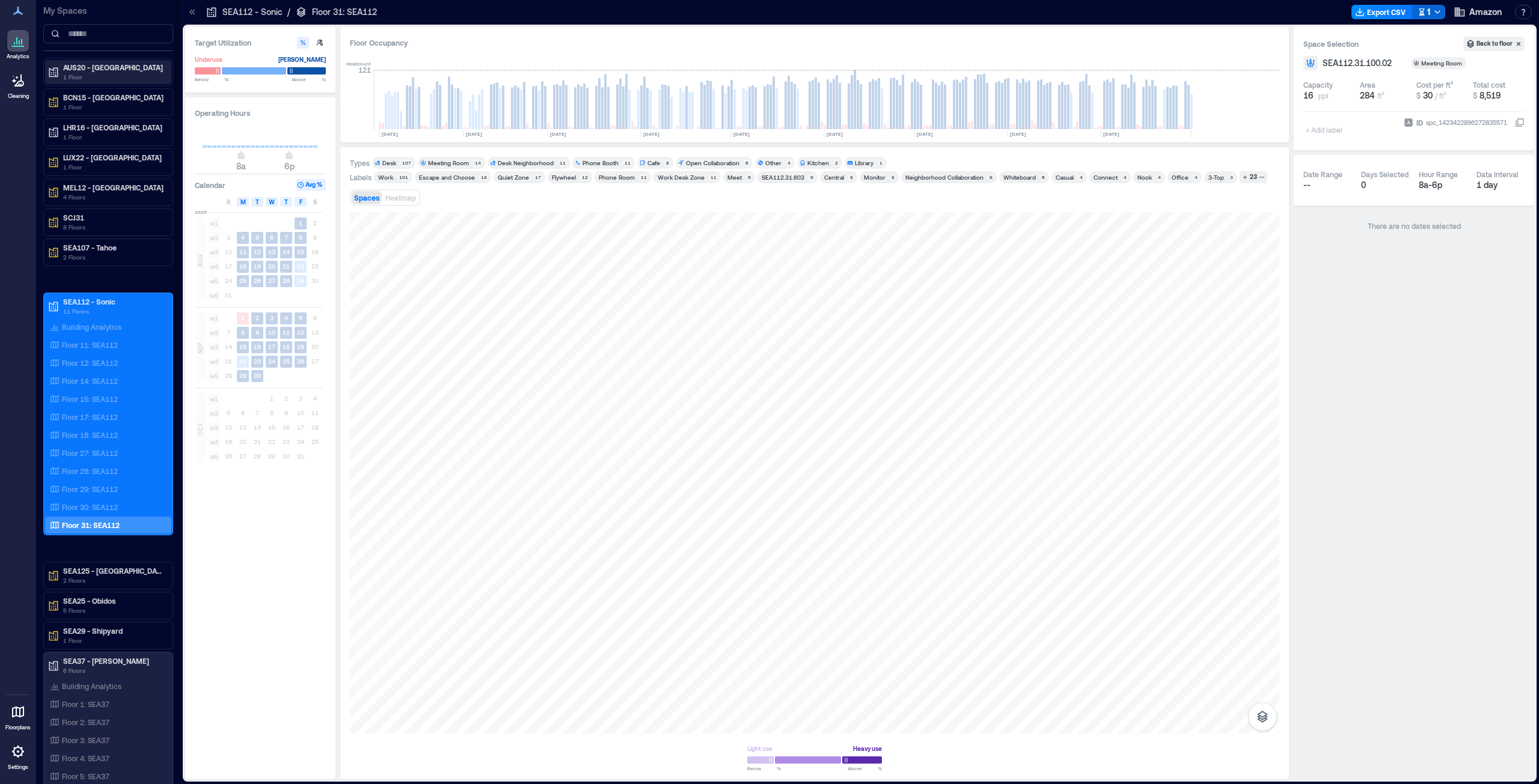
click at [92, 78] on p "1 Floor" at bounding box center [114, 77] width 101 height 10
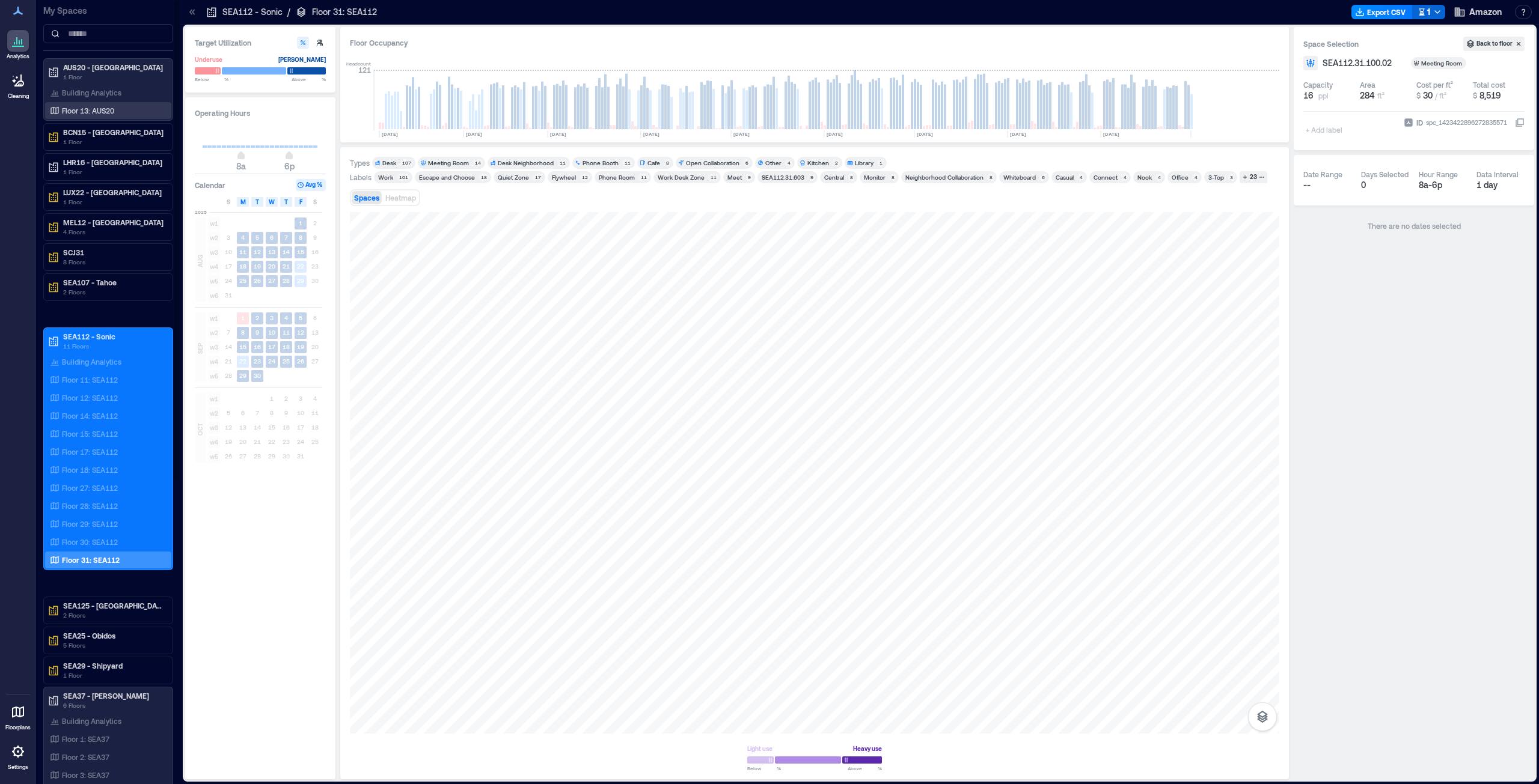
click at [81, 107] on p "Floor 13: AUS20" at bounding box center [88, 111] width 52 height 10
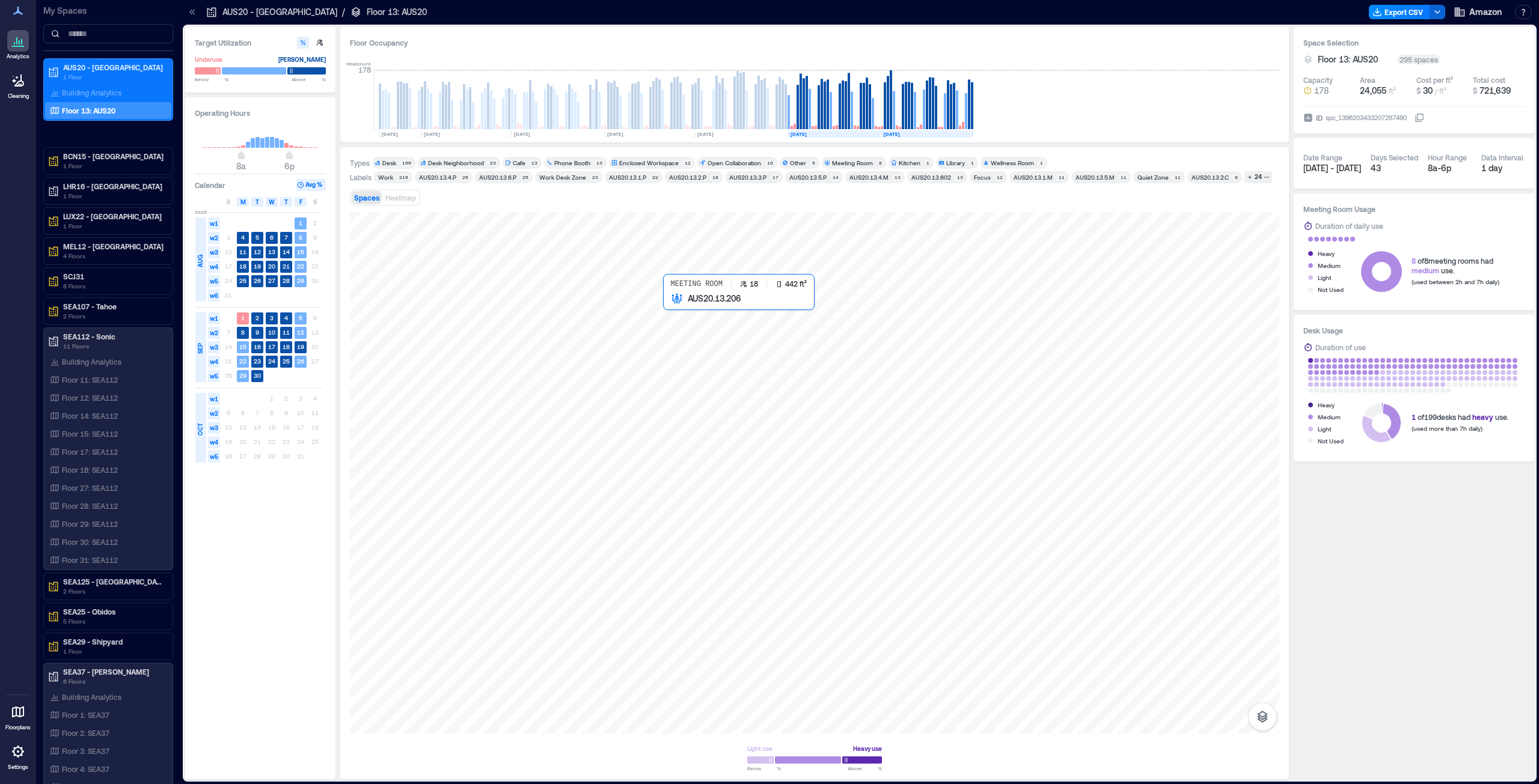
click at [692, 319] on div at bounding box center [814, 473] width 929 height 522
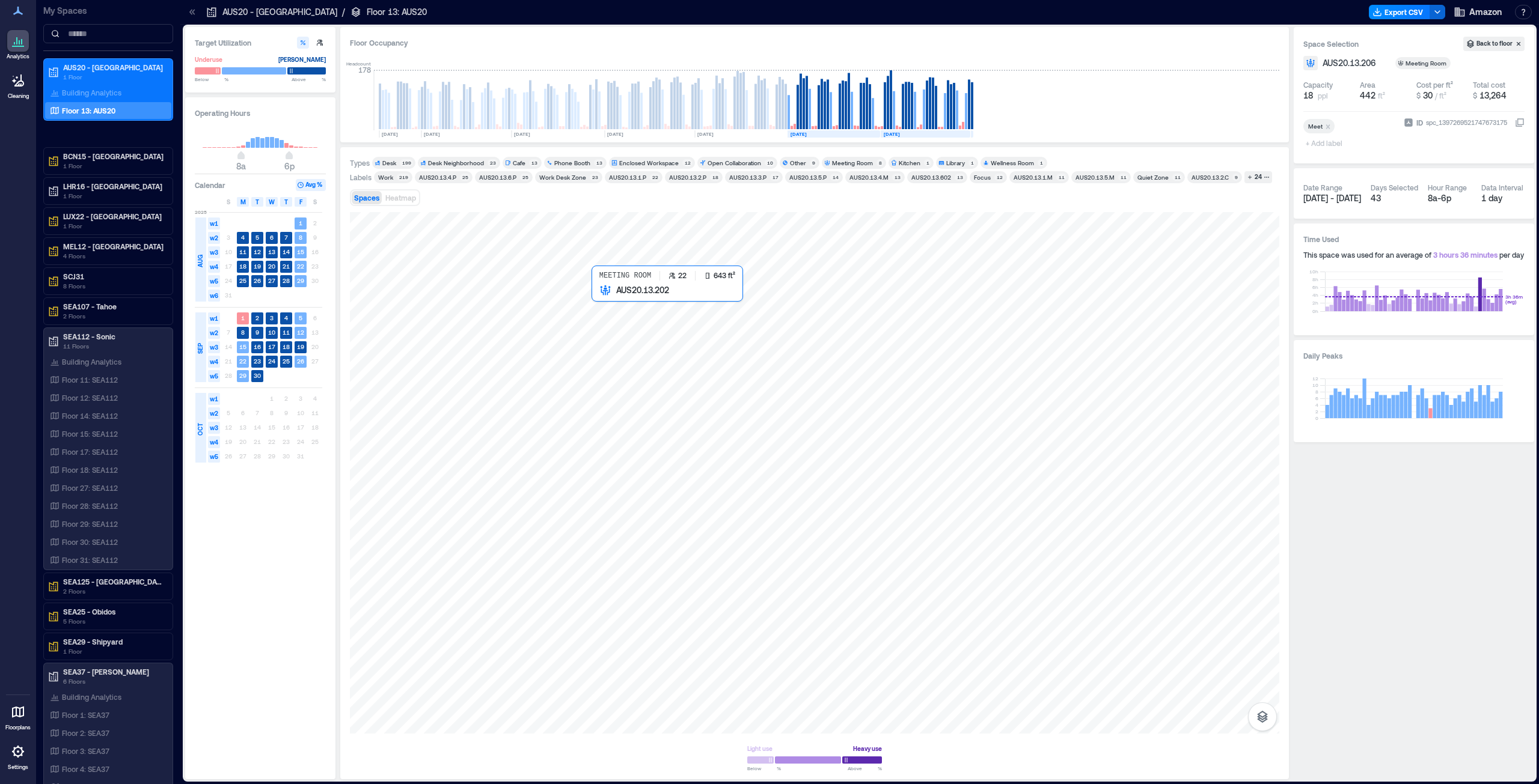
click at [637, 322] on div at bounding box center [814, 473] width 929 height 522
click at [681, 321] on div at bounding box center [814, 473] width 929 height 522
click at [769, 9] on button "Export CSV" at bounding box center [1399, 12] width 61 height 14
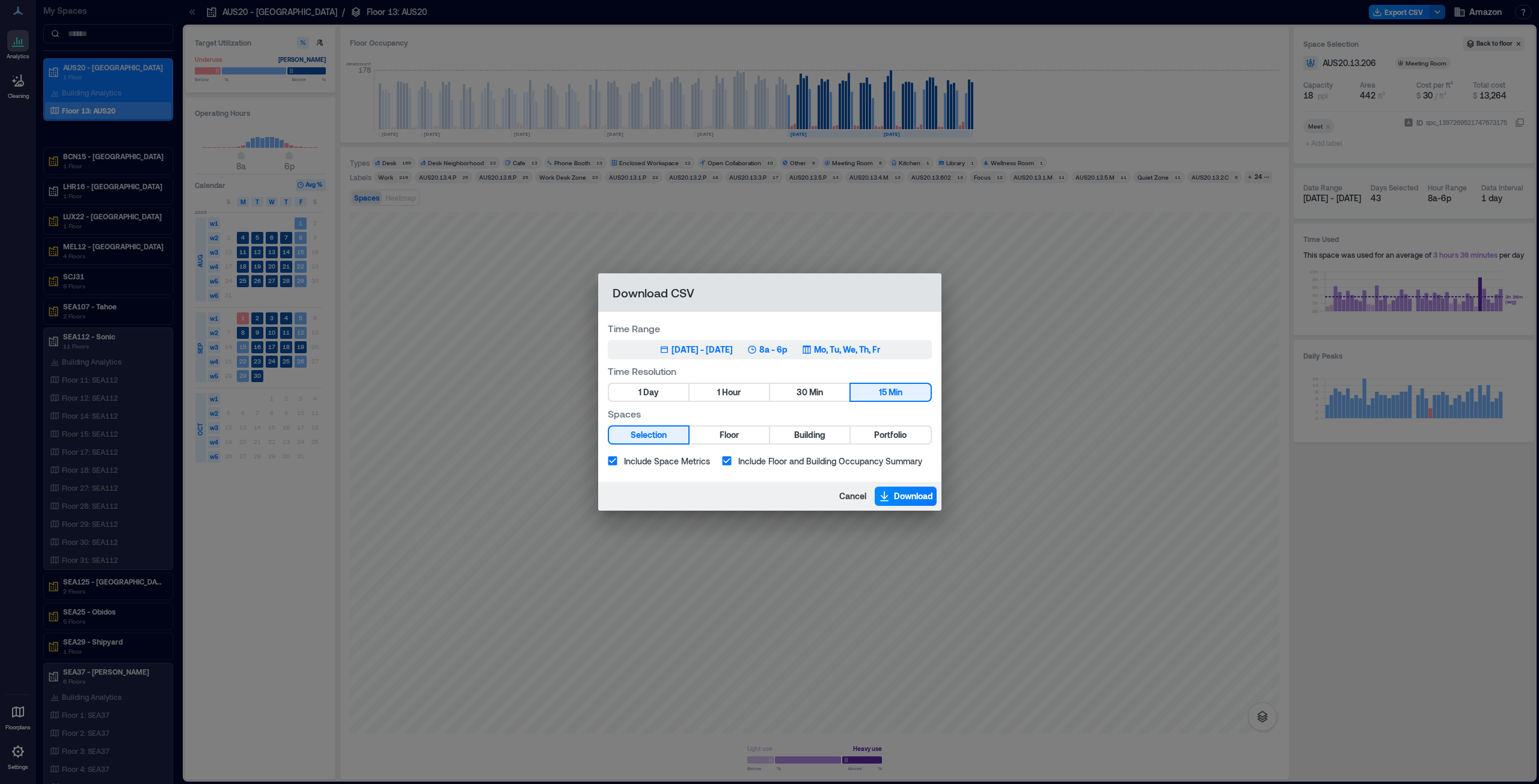
click at [716, 349] on div "[DATE] - [DATE]" at bounding box center [702, 349] width 61 height 12
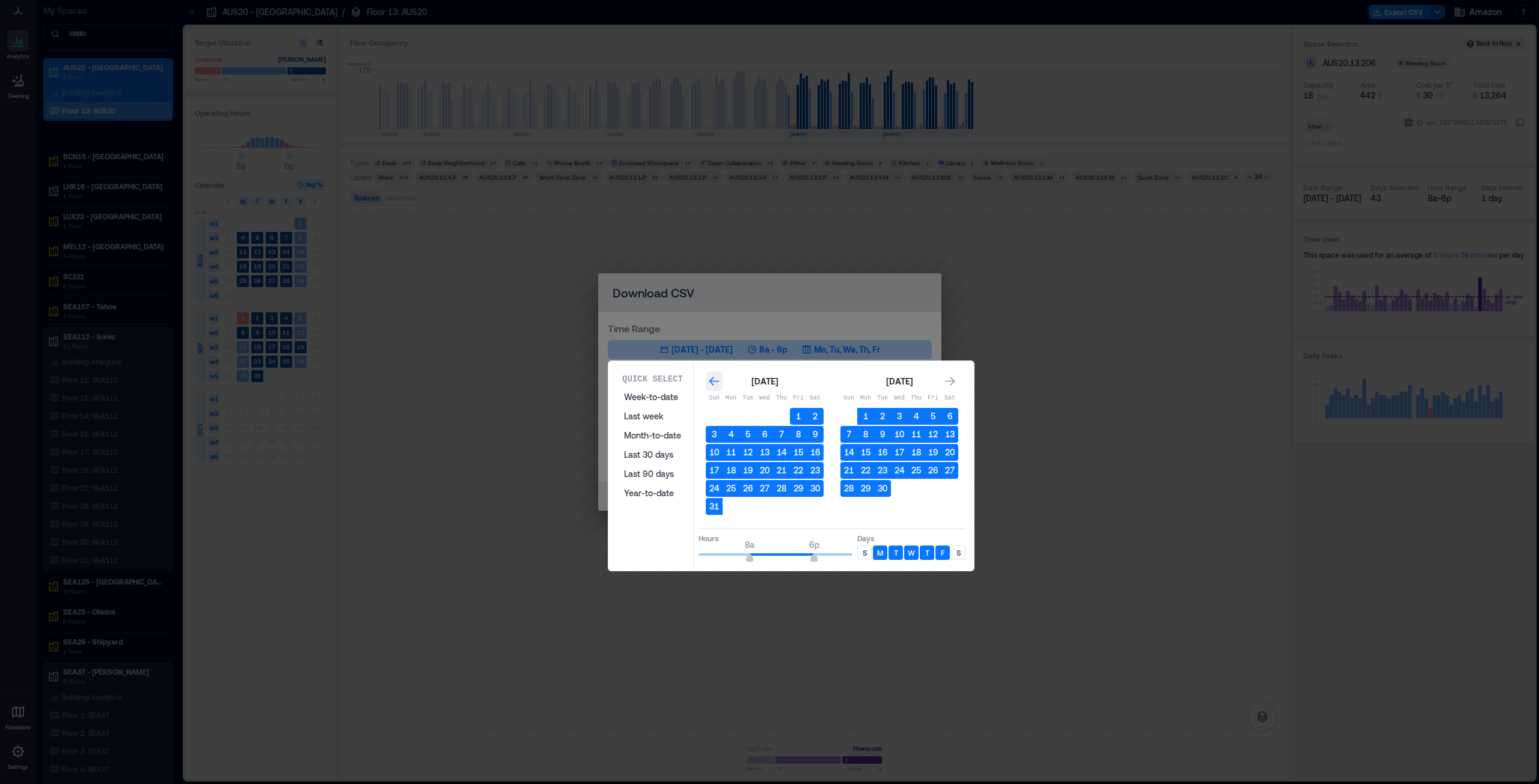
click at [708, 376] on icon "Go to previous month" at bounding box center [713, 381] width 12 height 12
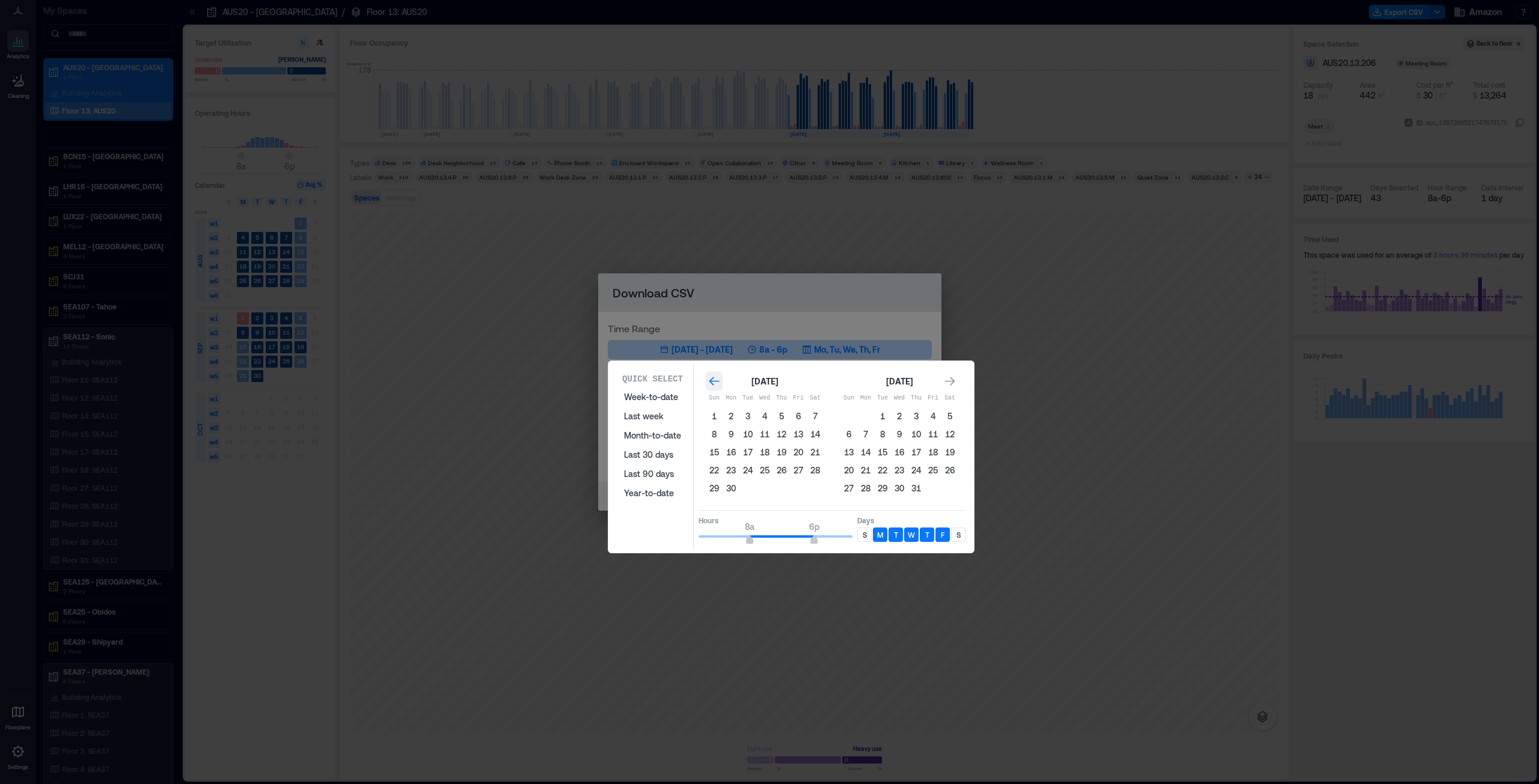
click at [708, 376] on icon "Go to previous month" at bounding box center [713, 381] width 12 height 12
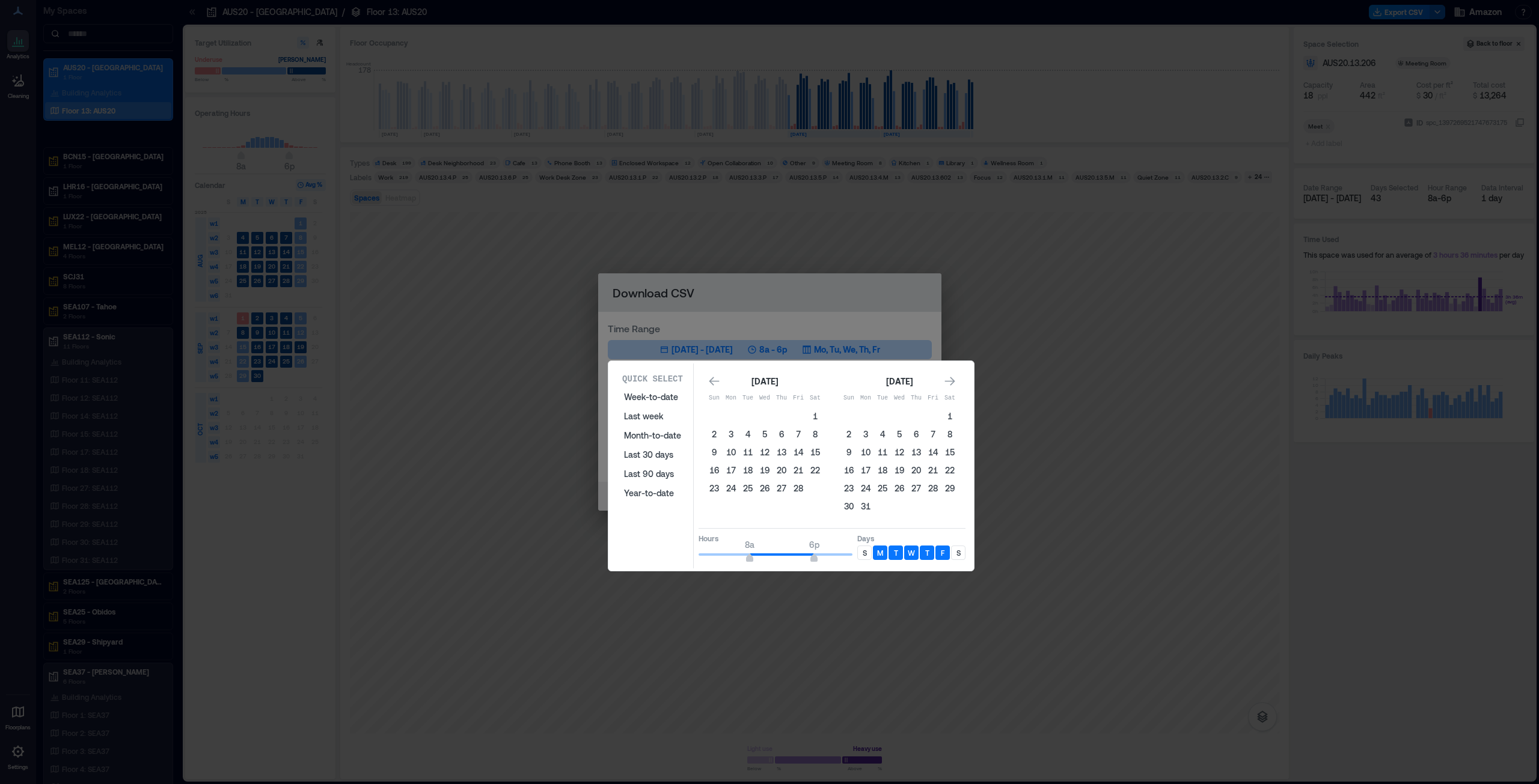
click at [769, 399] on button "1" at bounding box center [949, 416] width 17 height 17
click at [769, 383] on icon "Go to next month" at bounding box center [950, 381] width 10 height 9
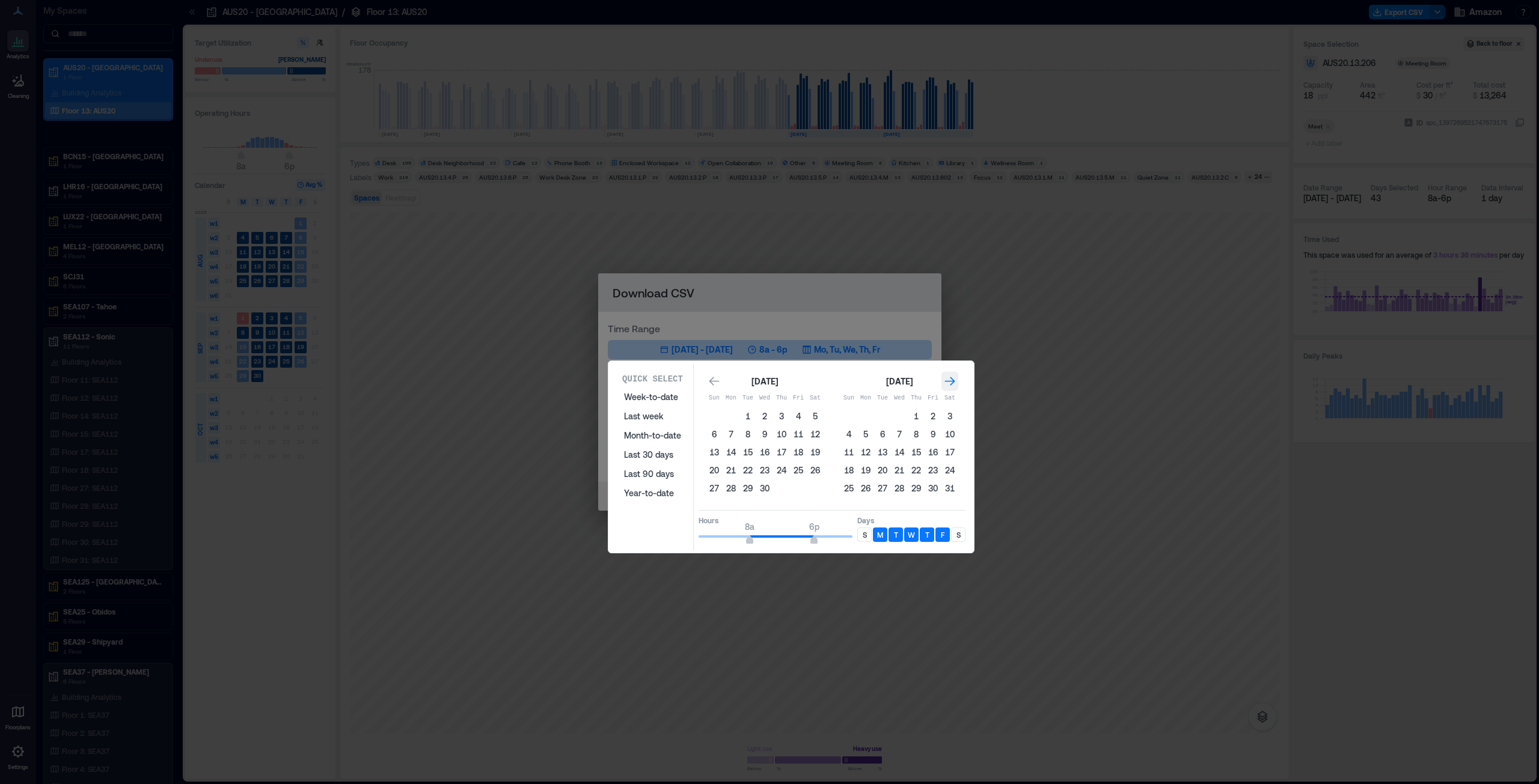
click at [769, 383] on icon "Go to next month" at bounding box center [949, 381] width 12 height 12
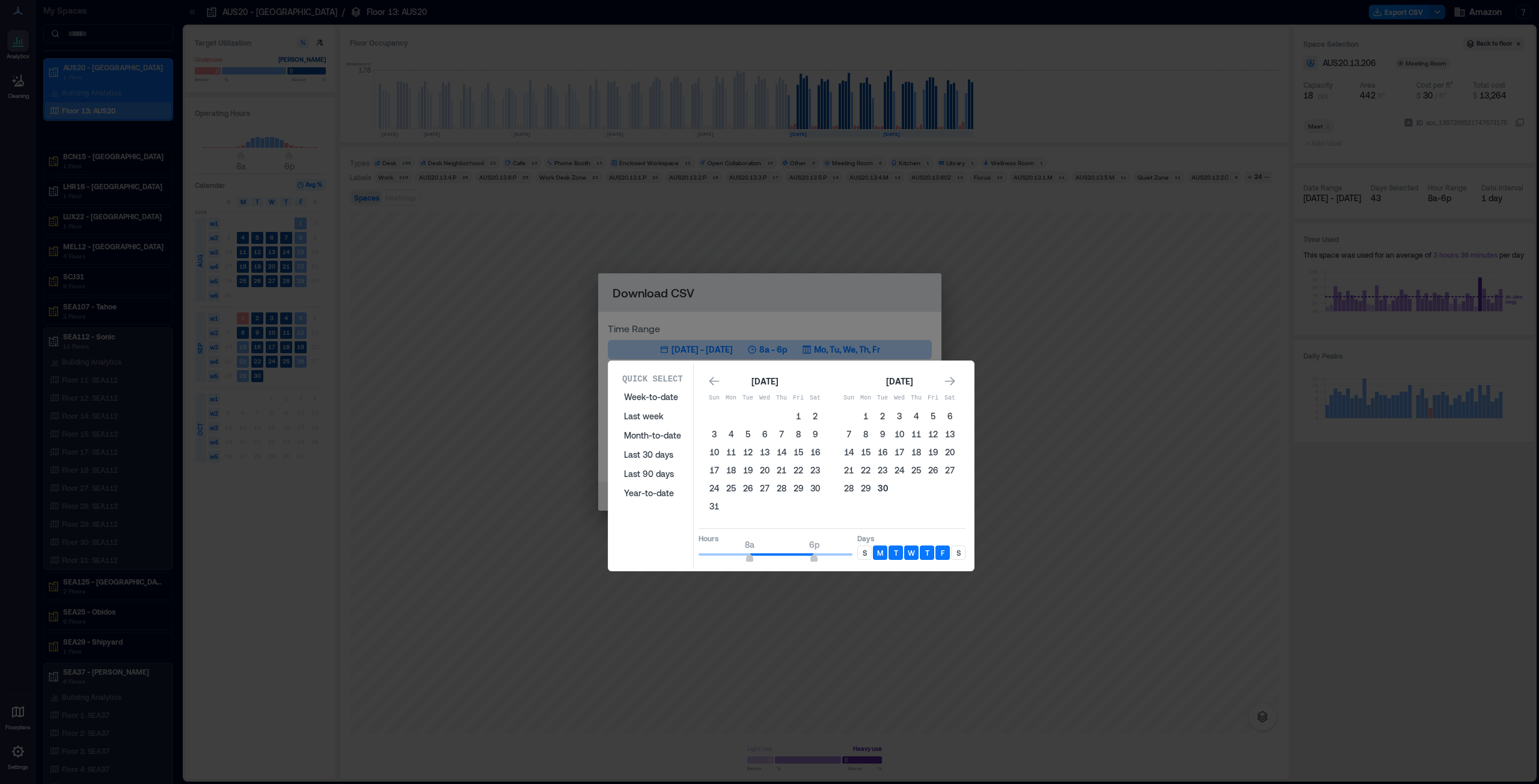
click at [769, 399] on button "30" at bounding box center [882, 488] width 17 height 17
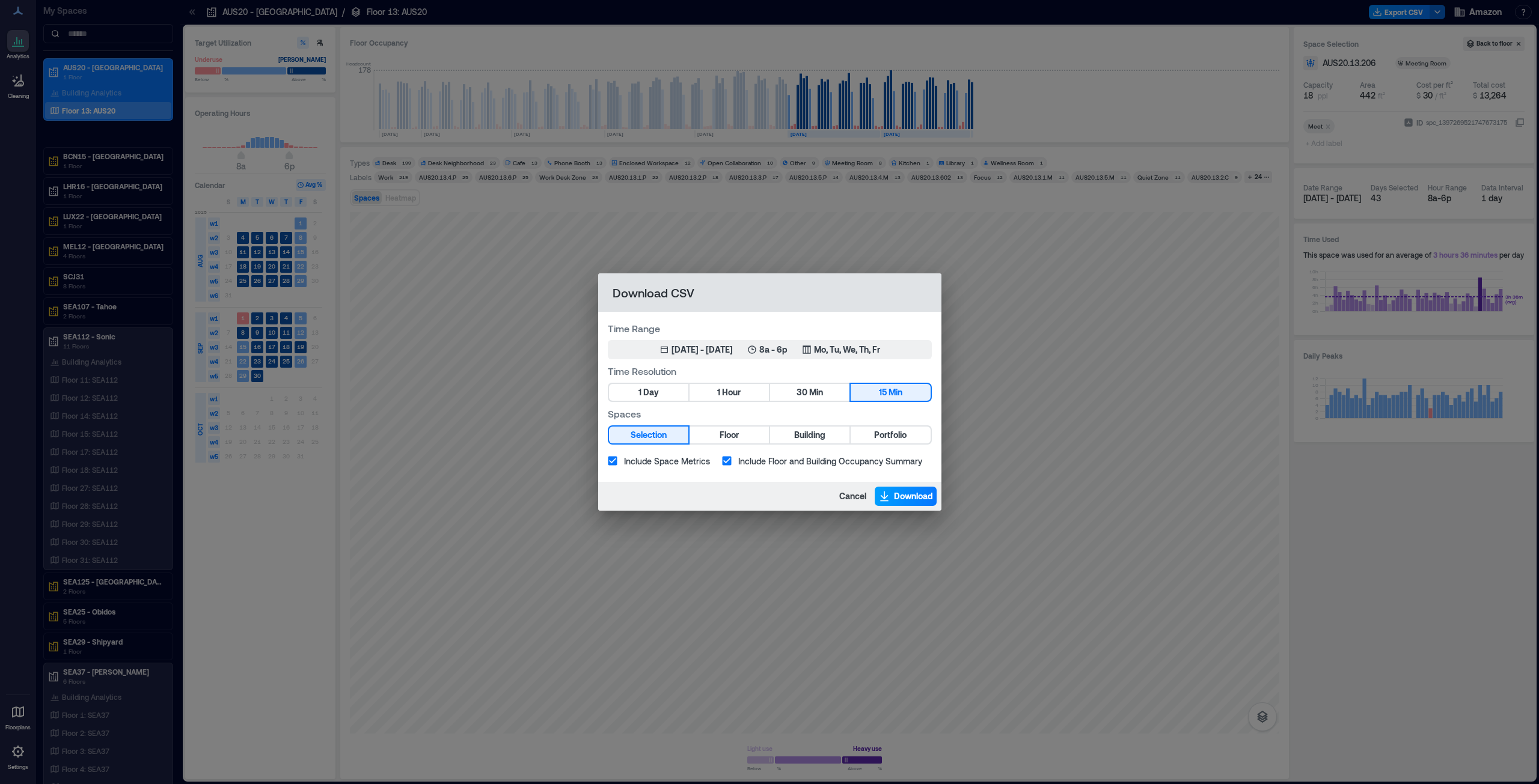
click at [769, 399] on span "Download" at bounding box center [913, 496] width 39 height 12
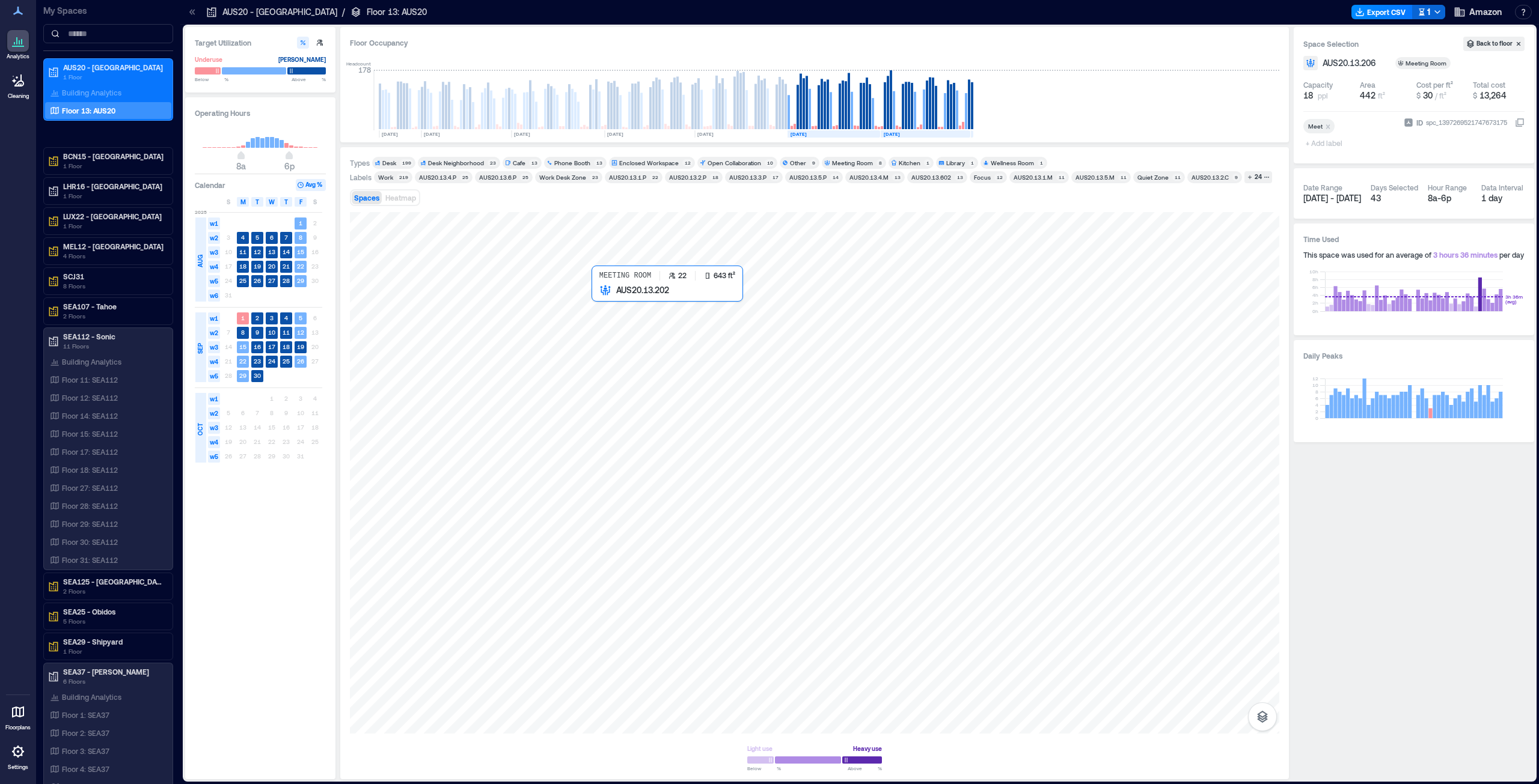
click at [641, 321] on div at bounding box center [814, 473] width 929 height 522
click at [769, 43] on div "Floor Occupancy" at bounding box center [814, 42] width 929 height 12
click at [769, 15] on button "Export CSV" at bounding box center [1399, 12] width 61 height 14
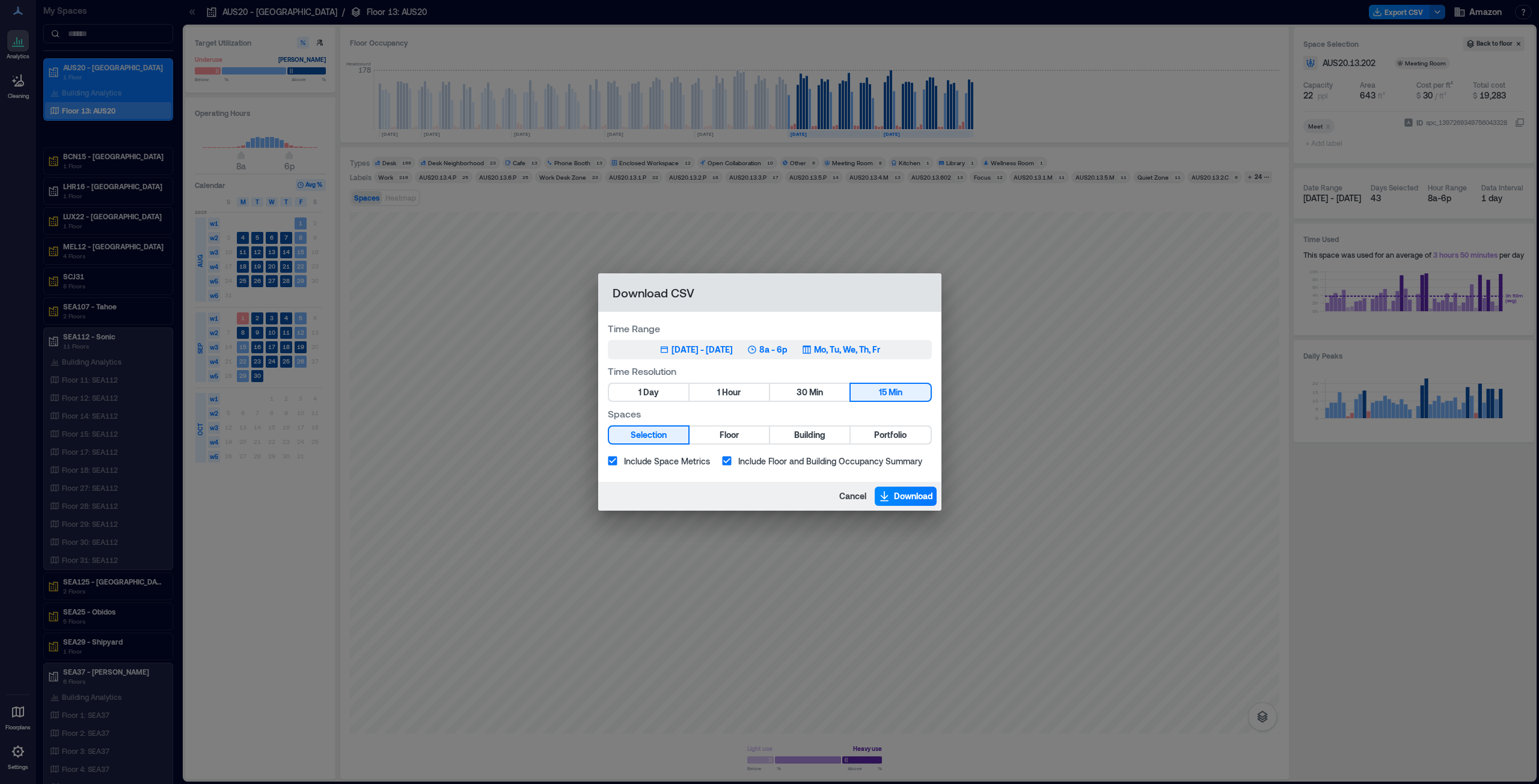
click at [707, 346] on div "[DATE] - [DATE]" at bounding box center [702, 349] width 61 height 12
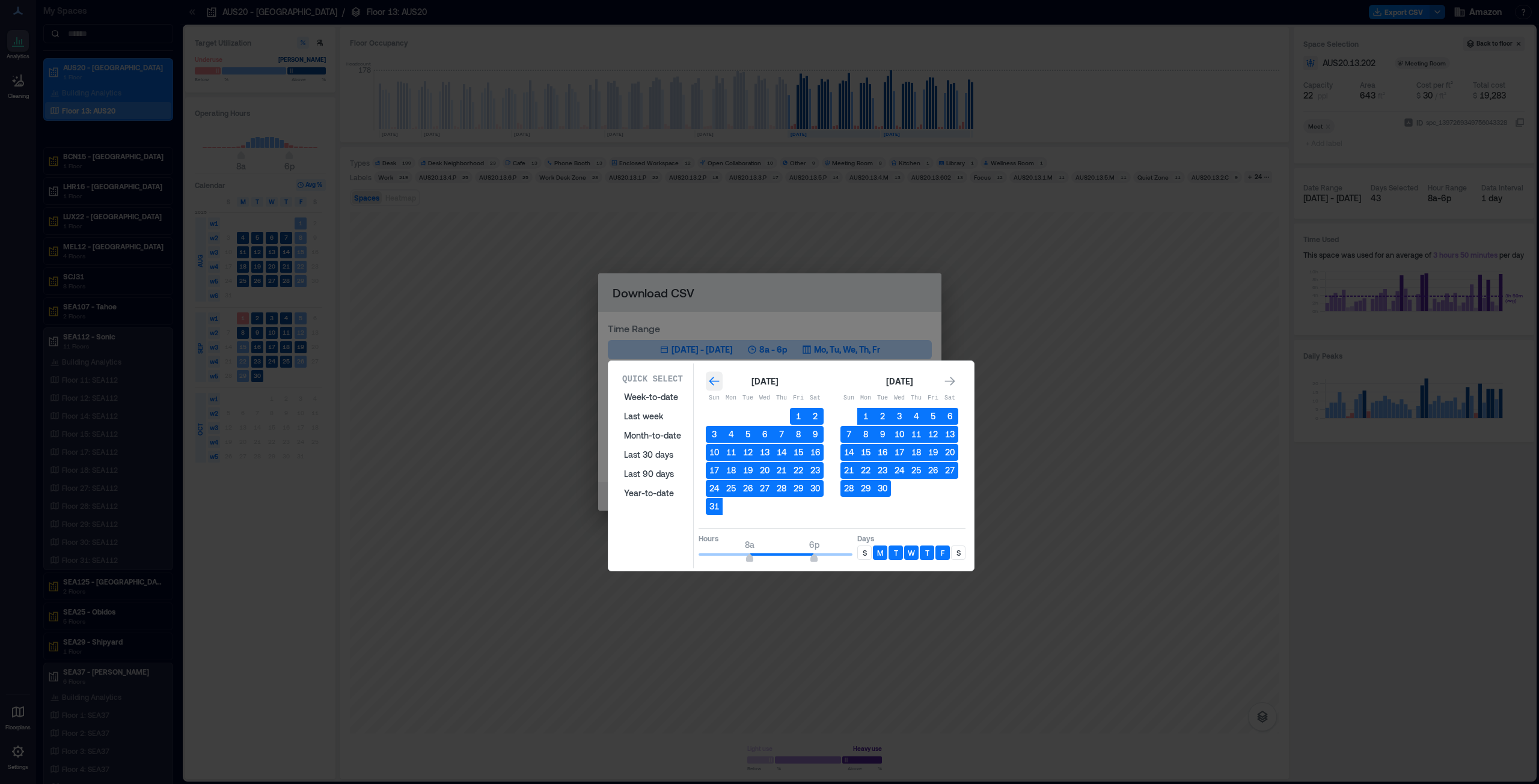
click at [713, 388] on div "Go to previous month" at bounding box center [714, 381] width 17 height 19
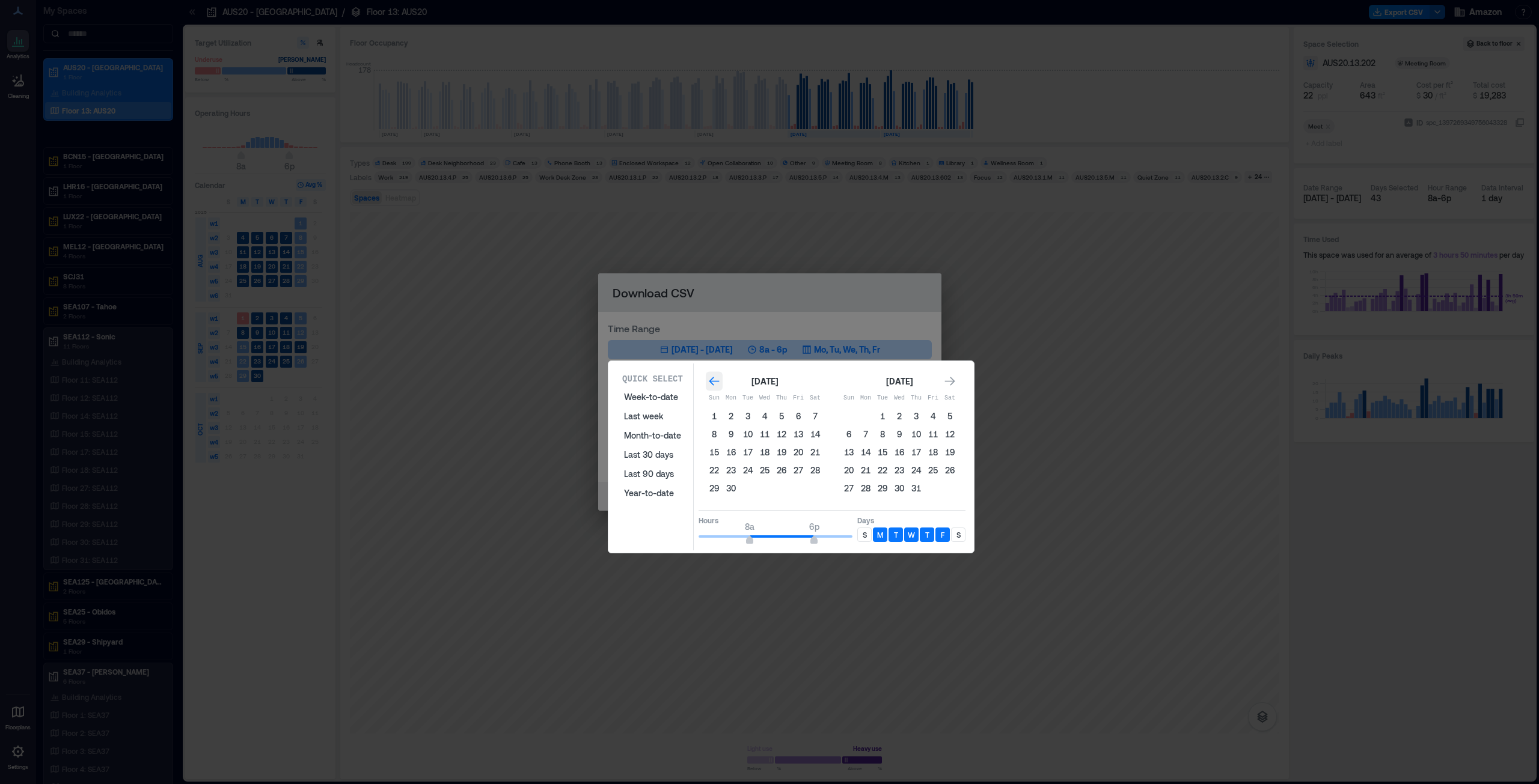
click at [713, 388] on div "Go to previous month" at bounding box center [714, 381] width 17 height 19
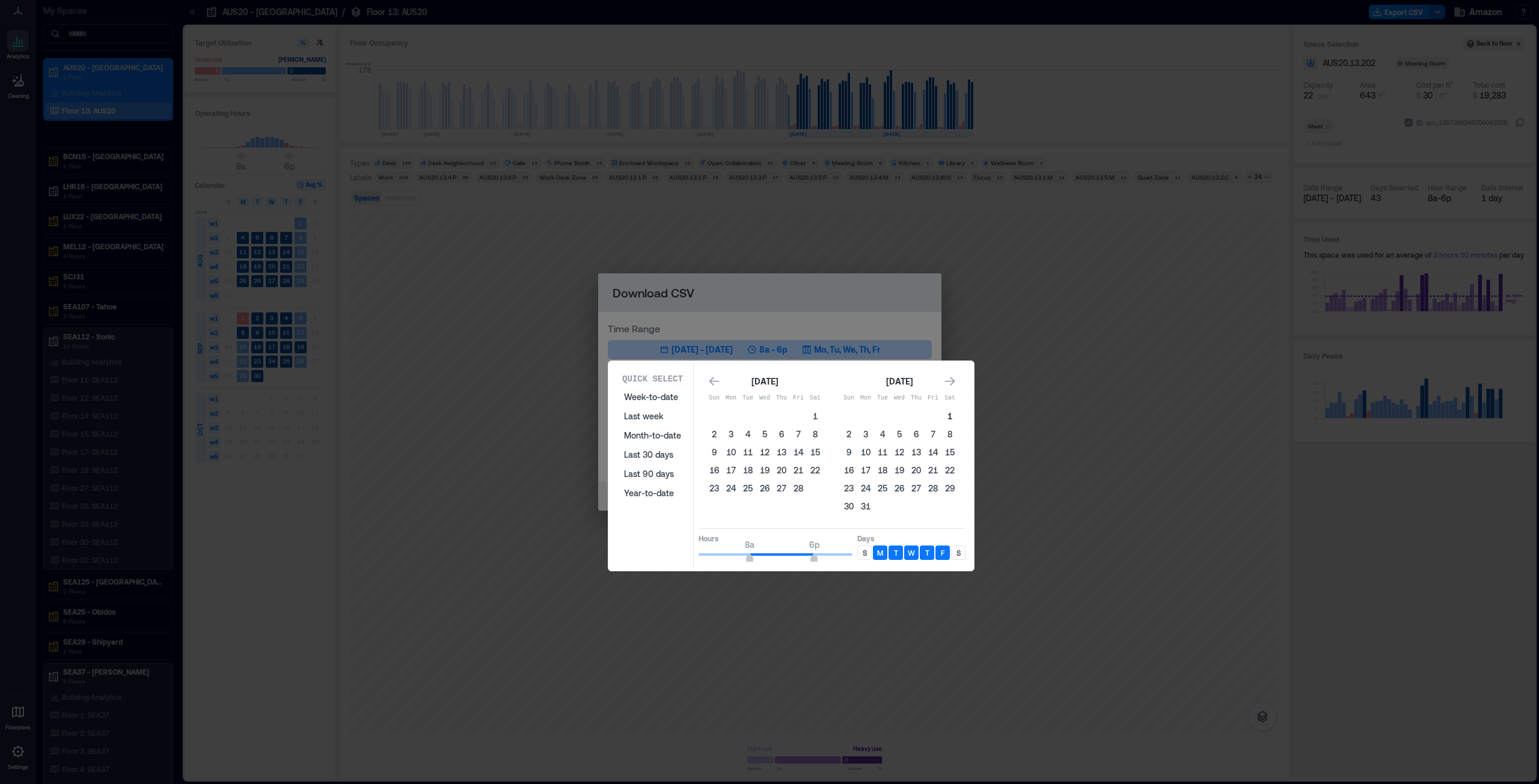
click at [769, 399] on button "1" at bounding box center [949, 416] width 17 height 17
click at [769, 373] on div "Go to next month" at bounding box center [949, 381] width 17 height 19
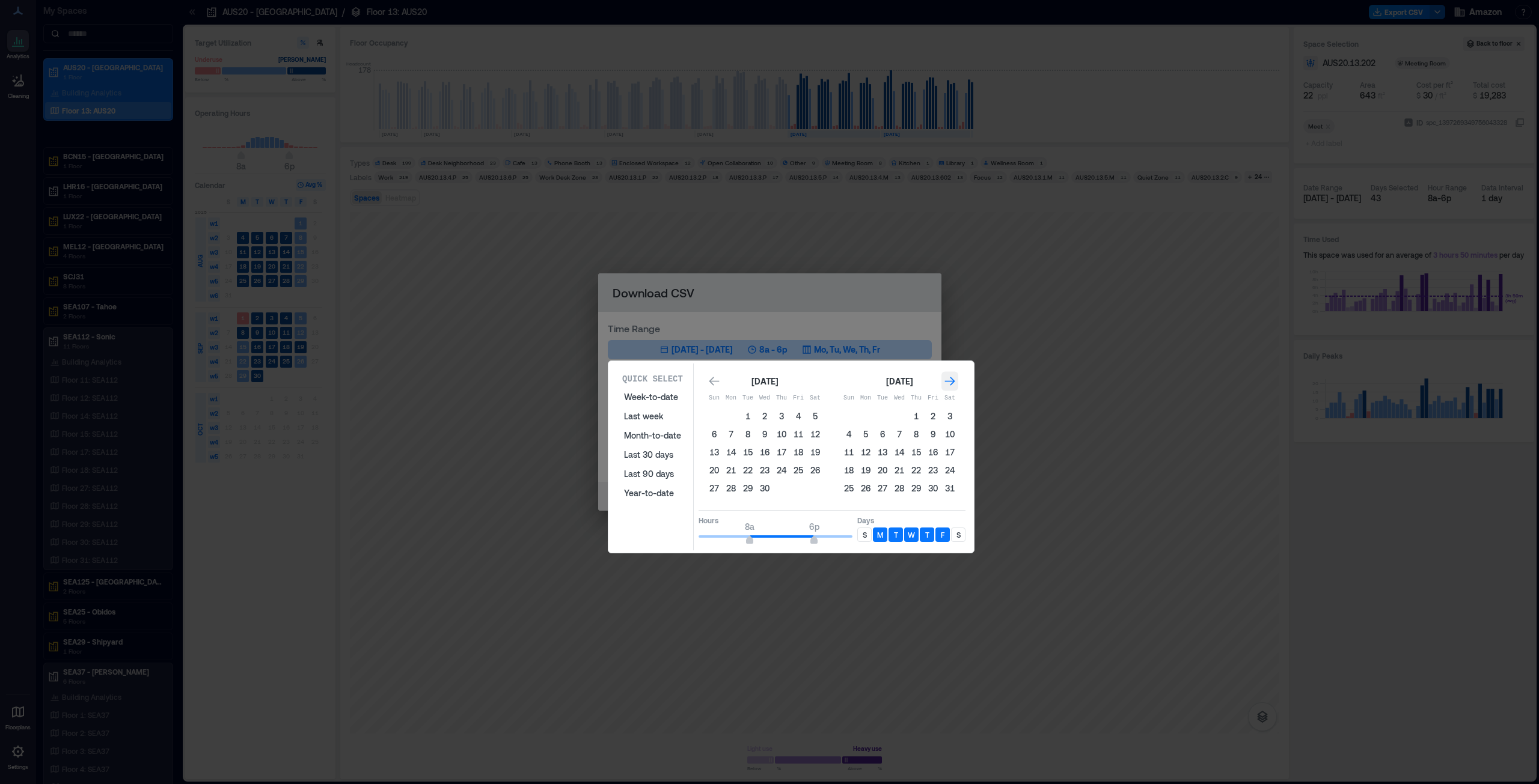
click at [769, 373] on div "Go to next month" at bounding box center [949, 381] width 17 height 19
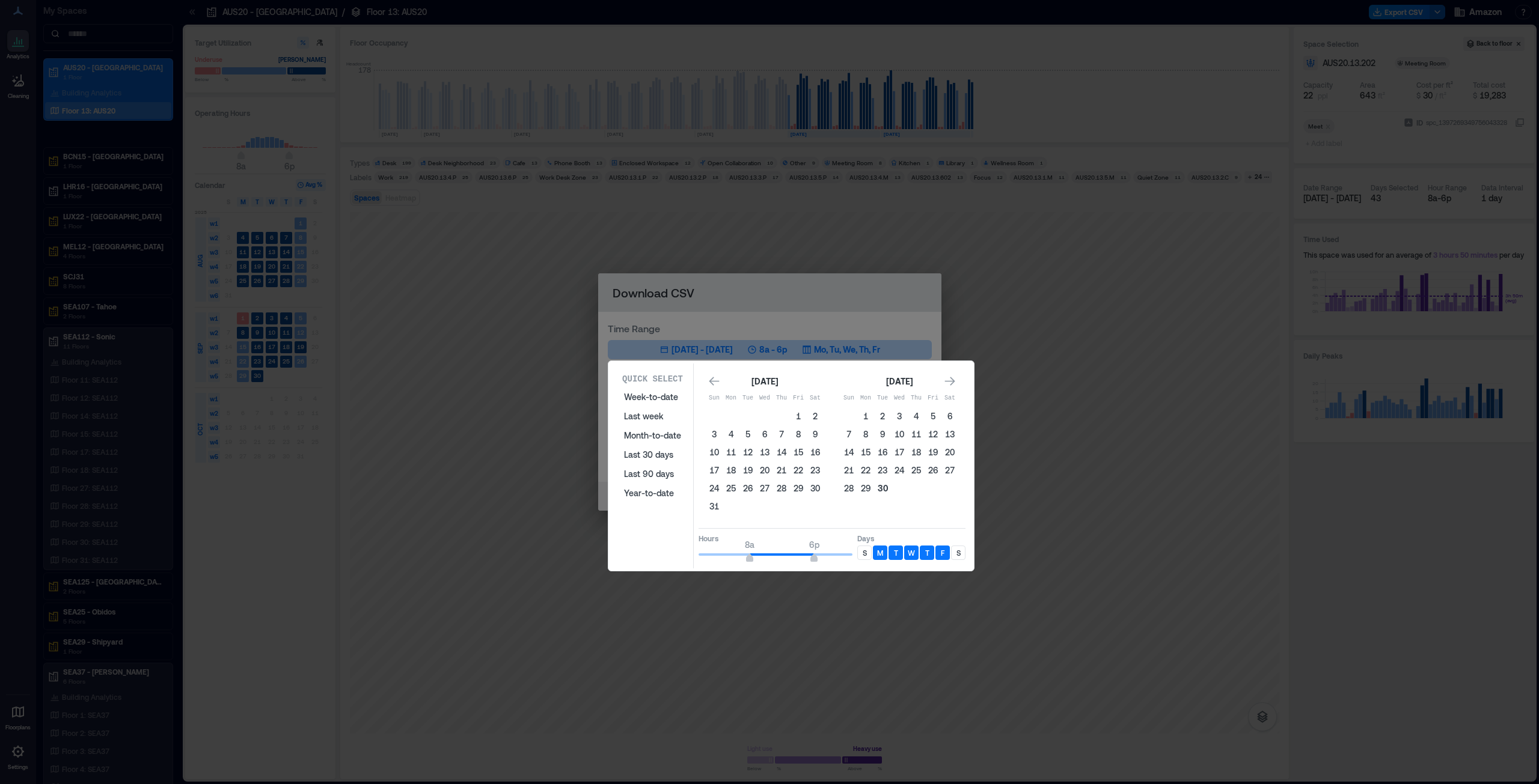
click at [769, 399] on button "30" at bounding box center [882, 488] width 17 height 17
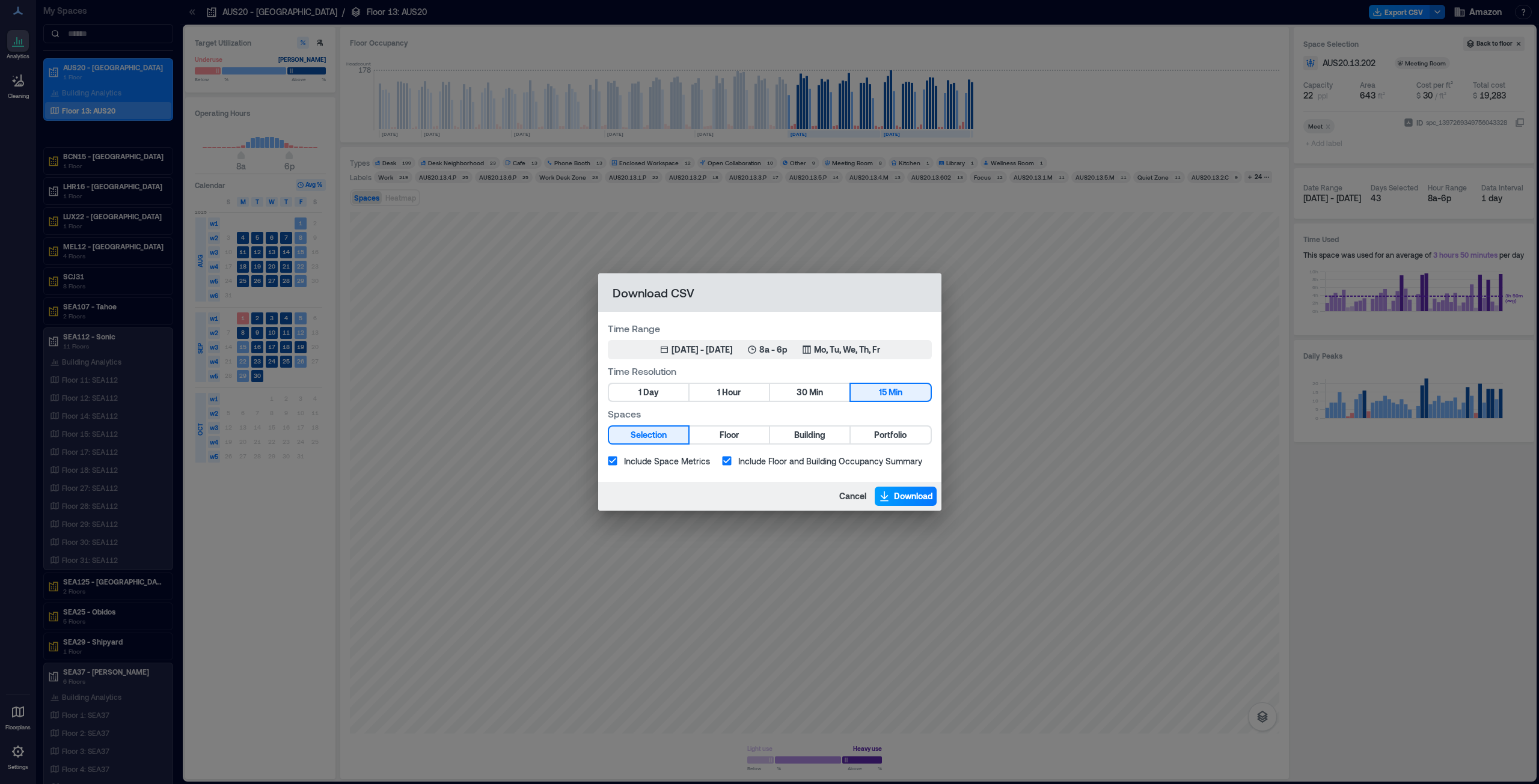
click at [769, 399] on span "Download" at bounding box center [913, 496] width 39 height 12
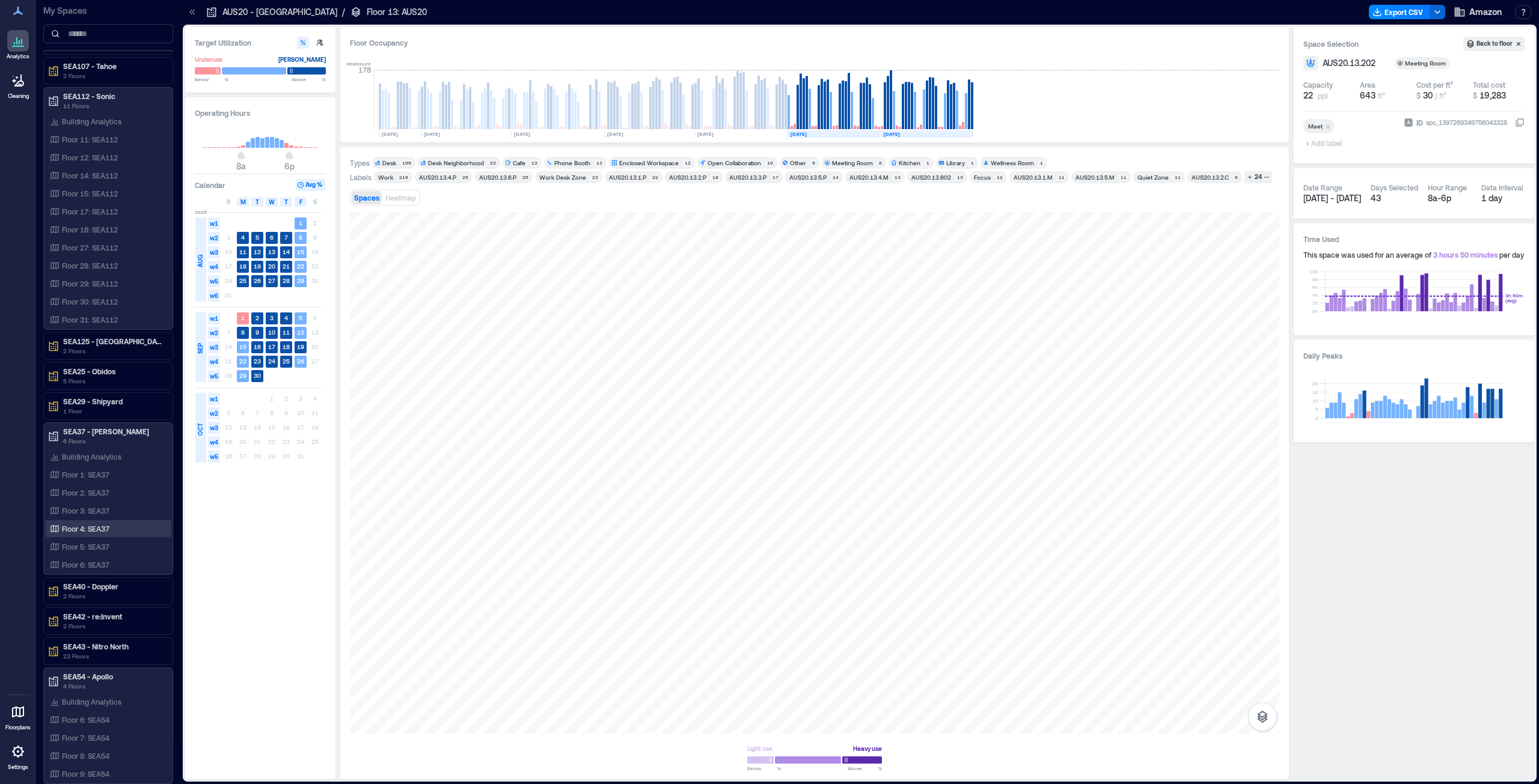
scroll to position [512, 0]
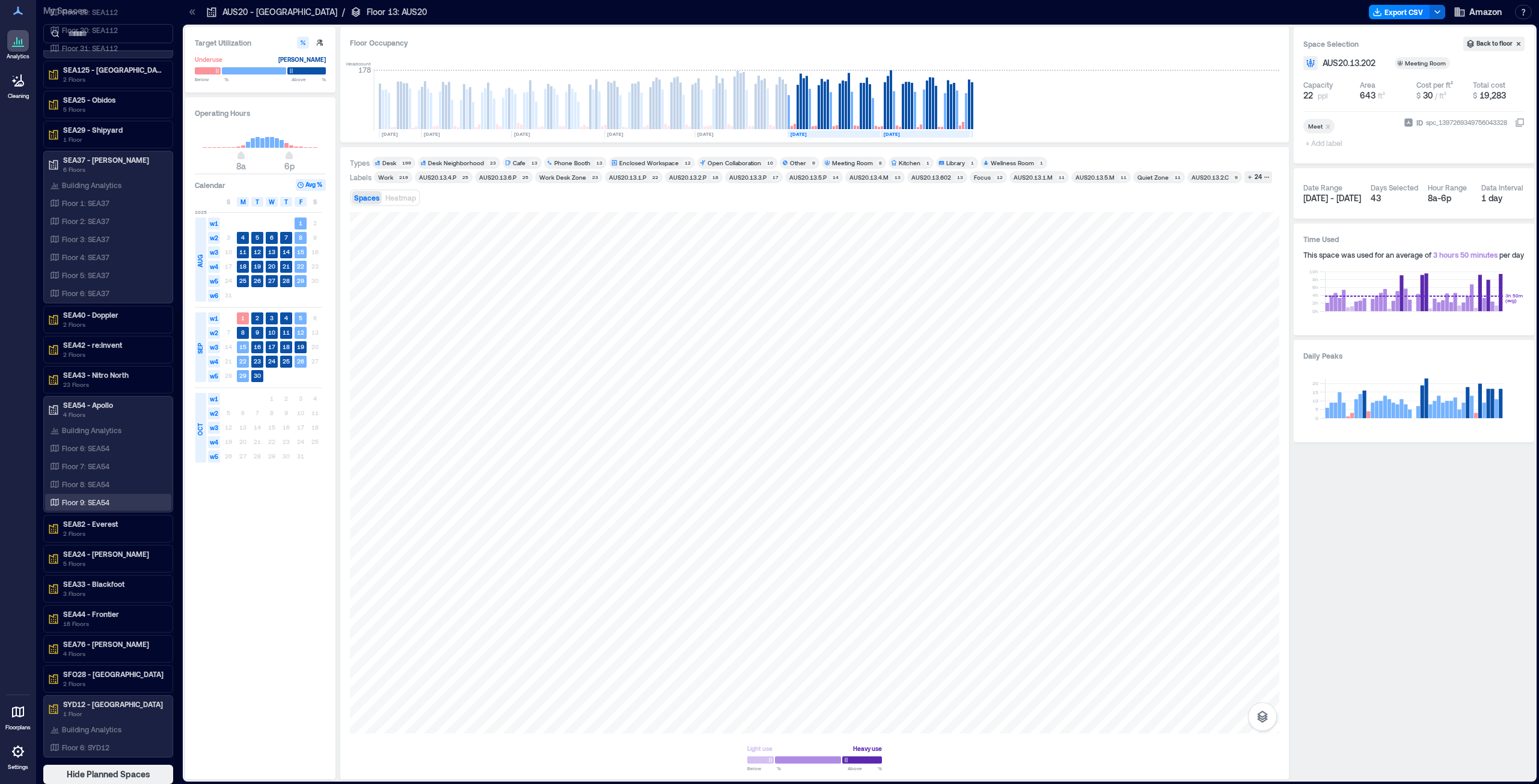
drag, startPoint x: 97, startPoint y: 503, endPoint x: 143, endPoint y: 507, distance: 46.2
click at [97, 399] on p "Floor 9: SEA54" at bounding box center [86, 502] width 48 height 10
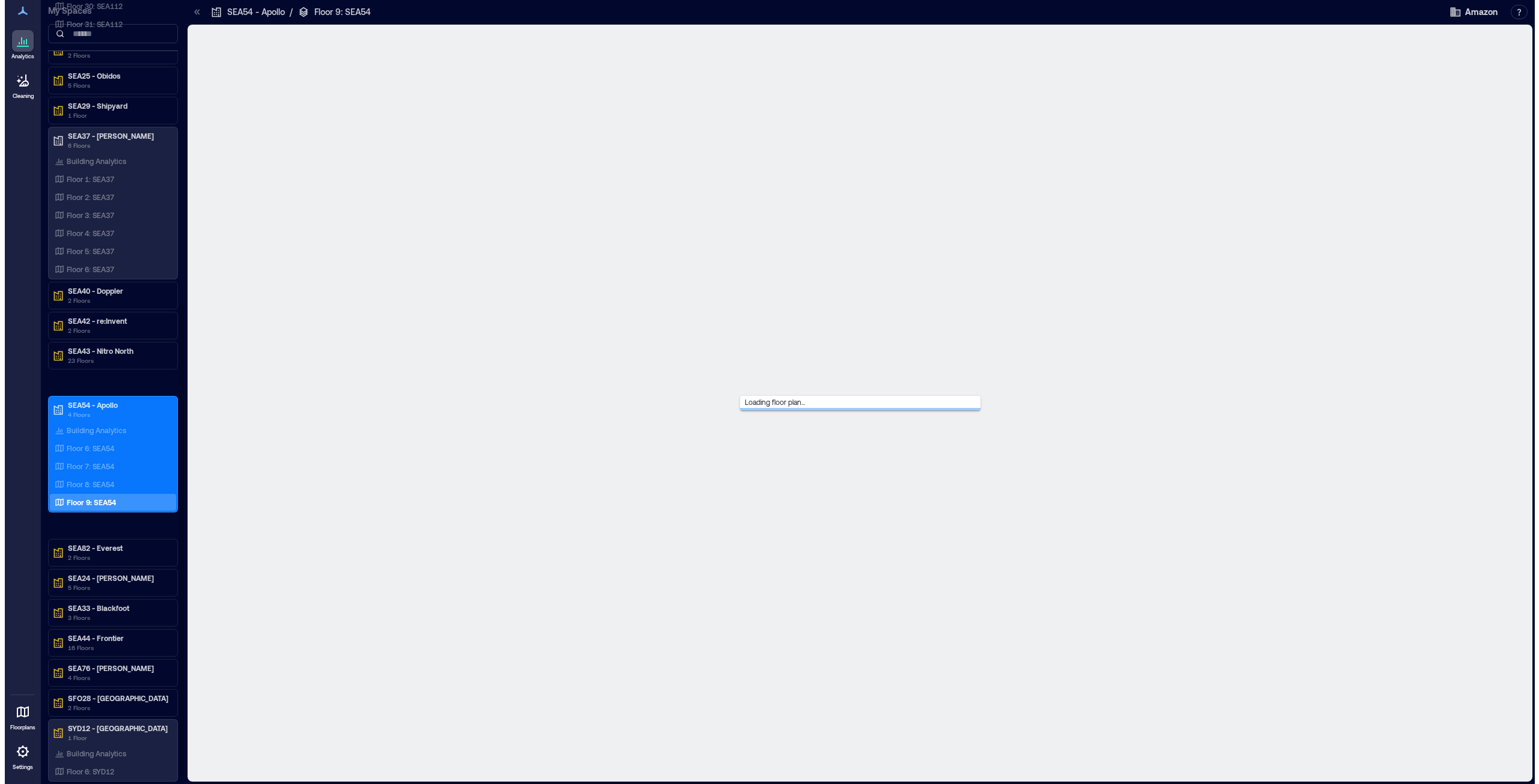
scroll to position [488, 0]
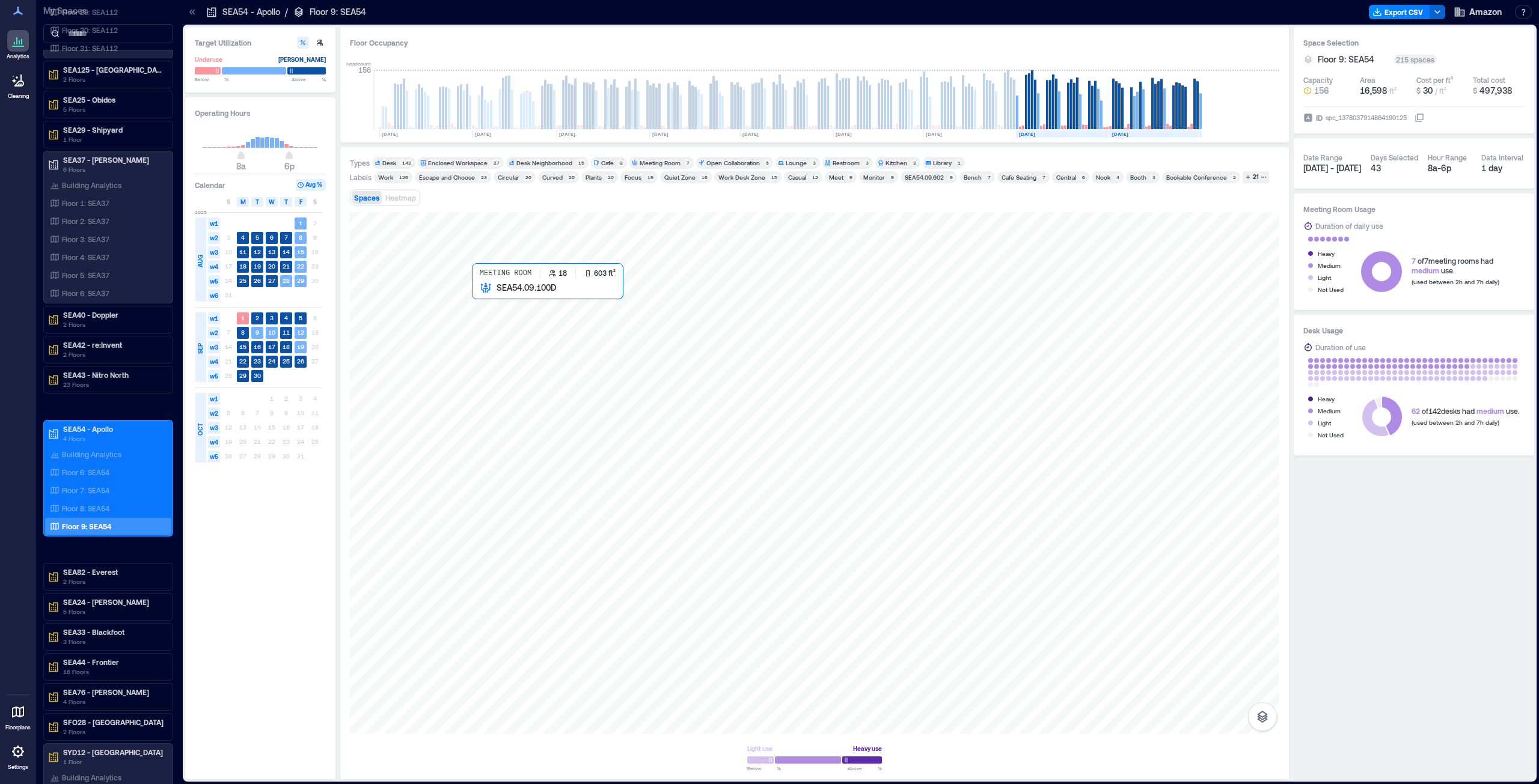
click at [536, 306] on div at bounding box center [814, 473] width 929 height 522
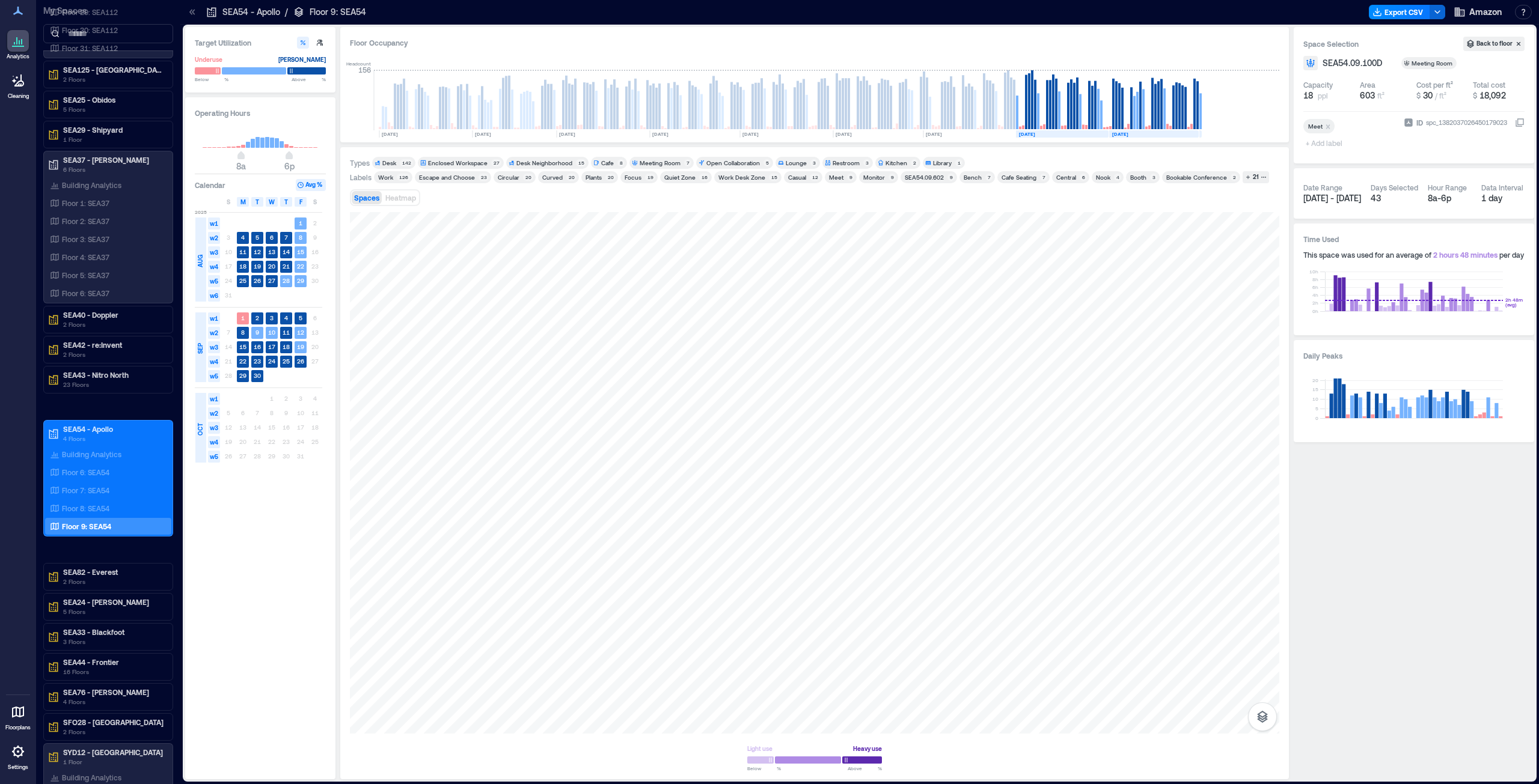
click at [658, 163] on div "Meeting Room" at bounding box center [660, 163] width 41 height 9
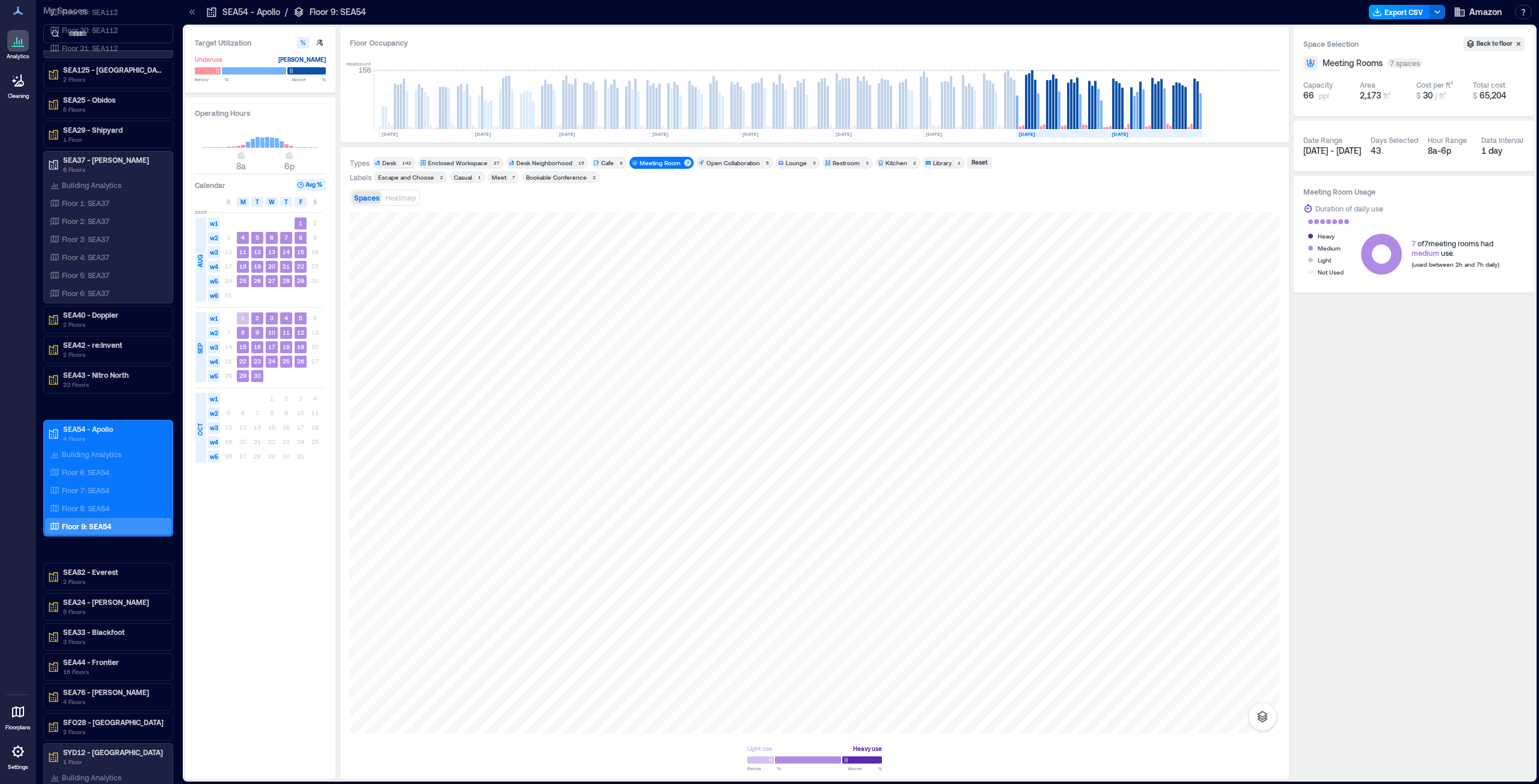
click at [769, 9] on button "Export CSV" at bounding box center [1399, 12] width 61 height 14
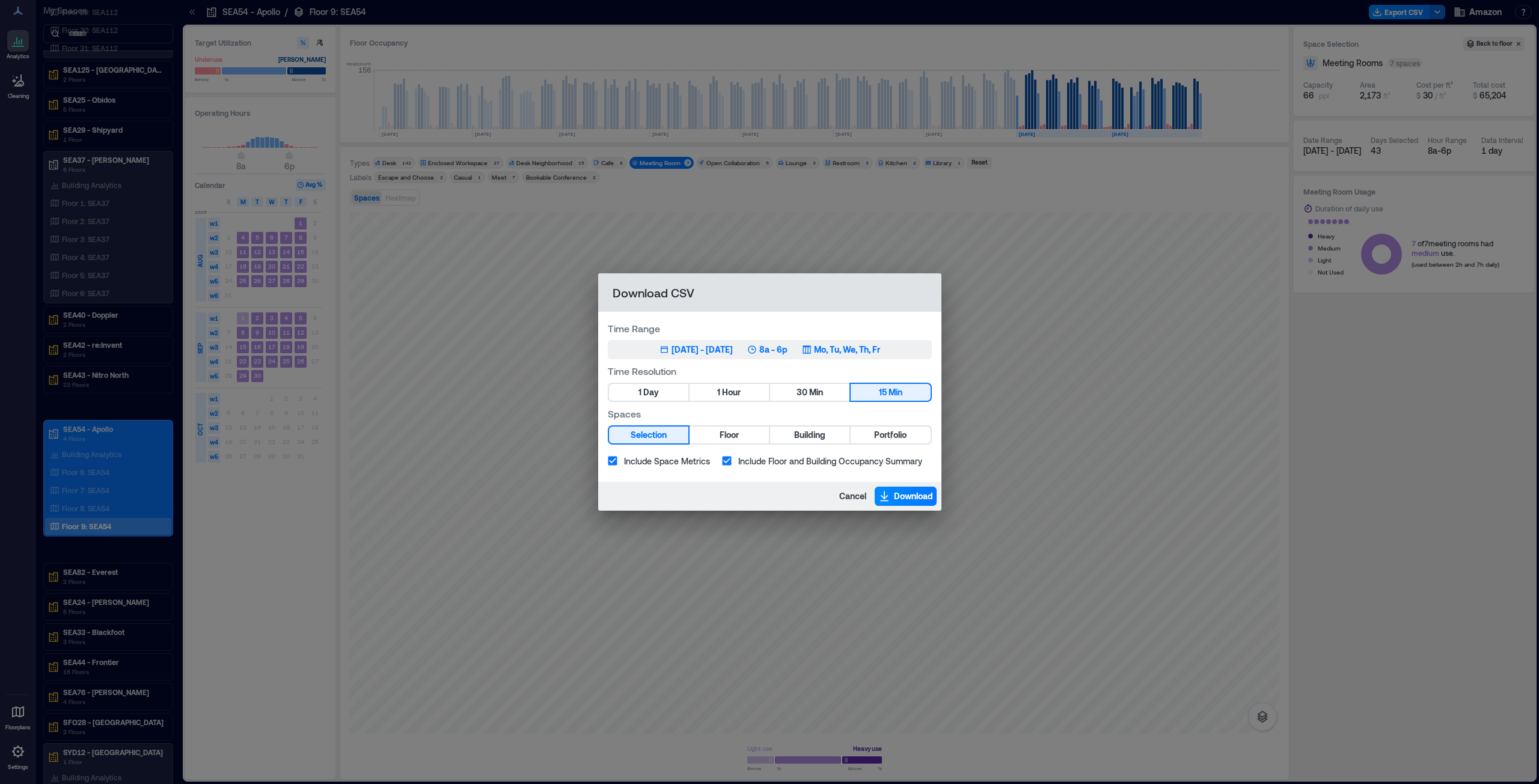
click at [716, 346] on div "[DATE] - [DATE]" at bounding box center [702, 349] width 61 height 12
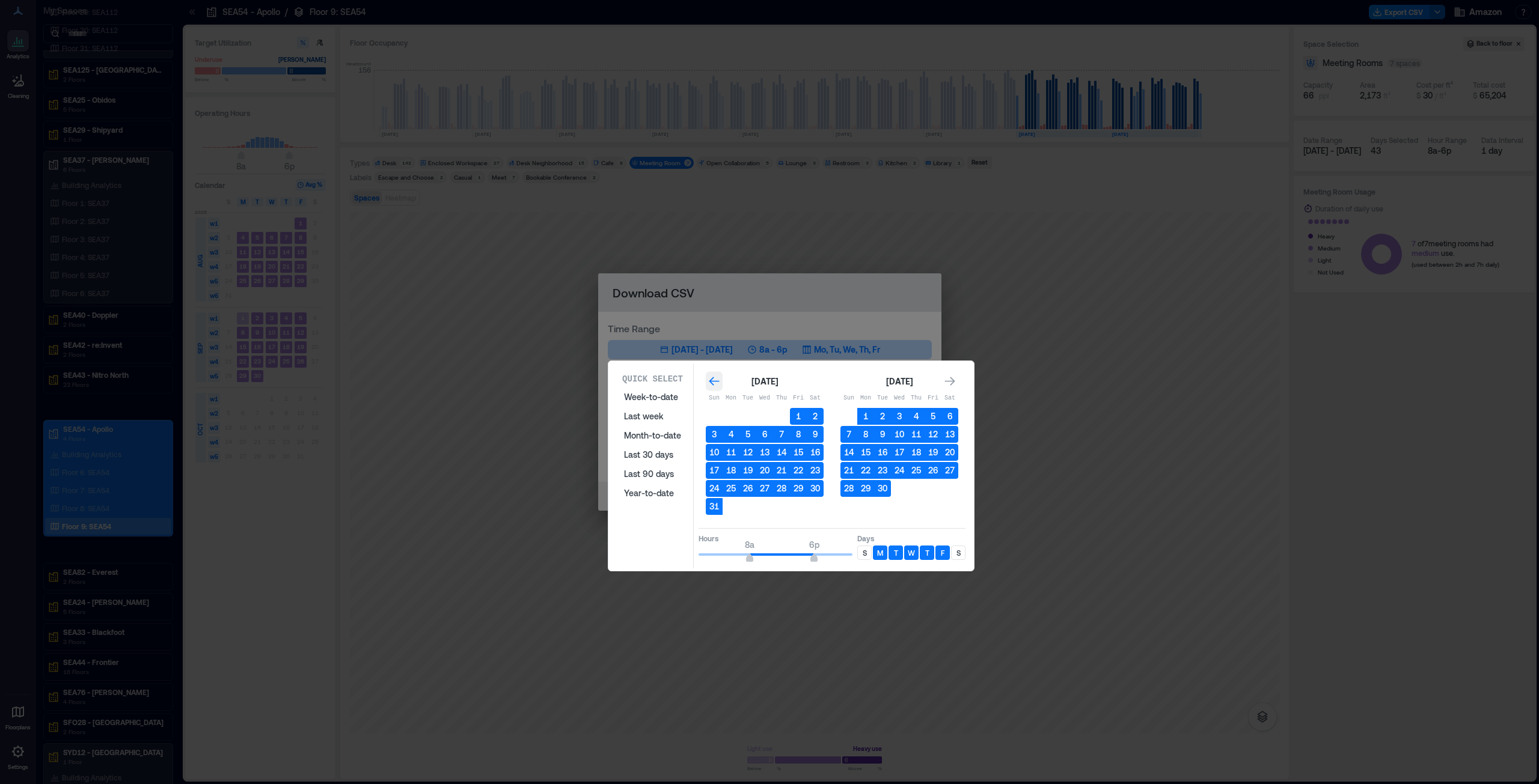
click at [712, 376] on icon "Go to previous month" at bounding box center [713, 381] width 12 height 12
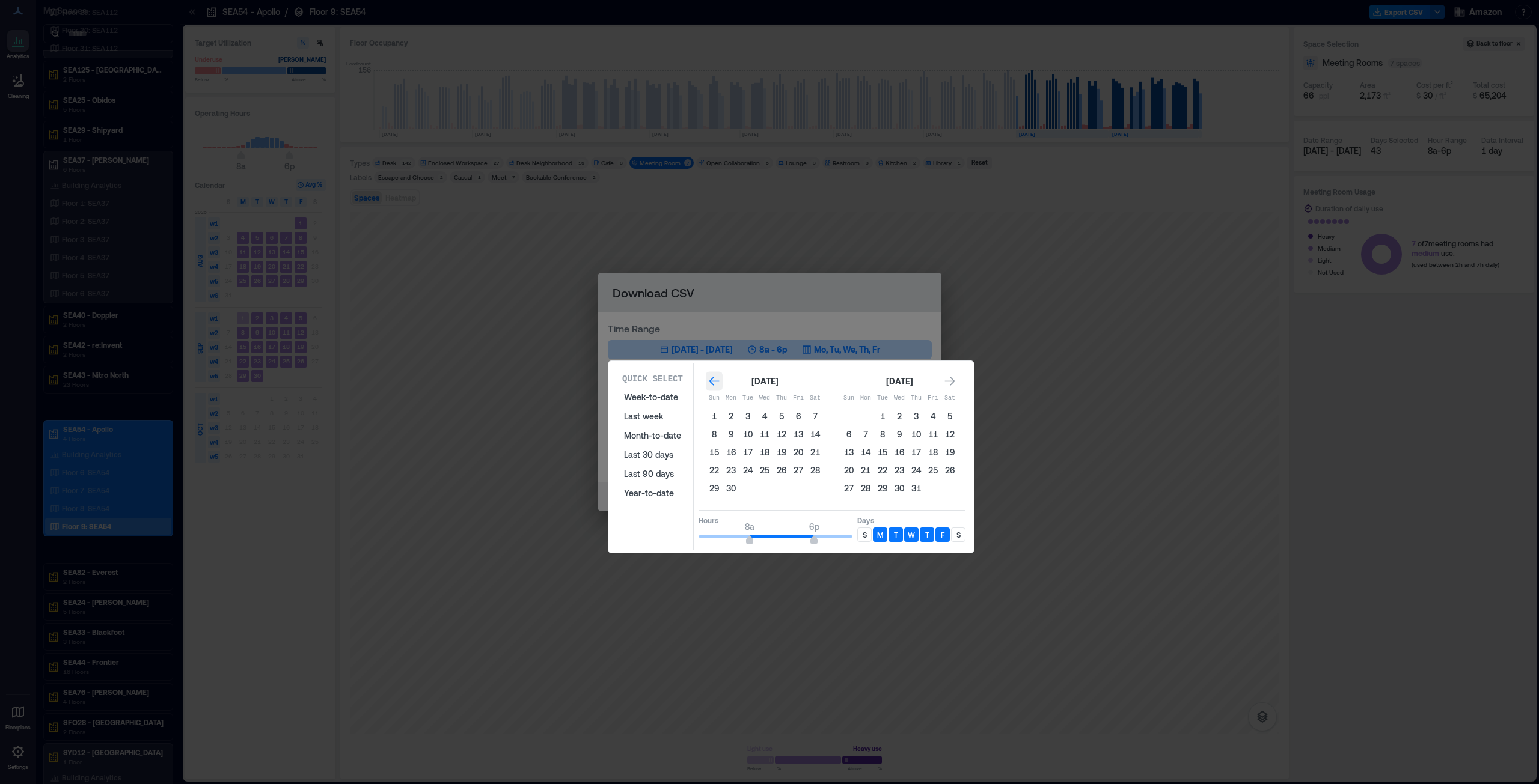
click at [712, 376] on icon "Go to previous month" at bounding box center [713, 381] width 12 height 12
click at [746, 399] on button "1" at bounding box center [747, 416] width 17 height 17
click at [769, 384] on icon "Go to next month" at bounding box center [949, 381] width 12 height 12
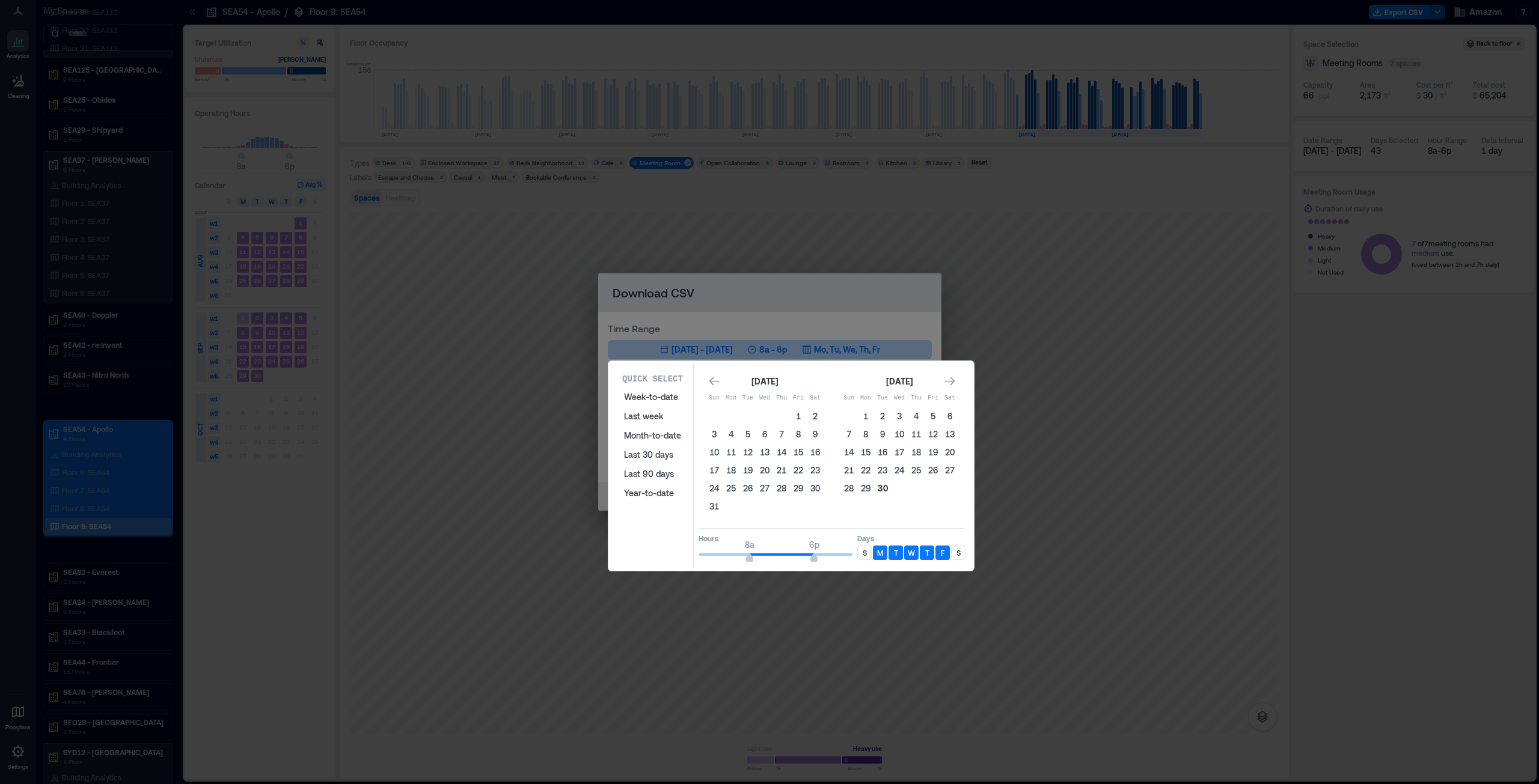
click at [769, 399] on button "30" at bounding box center [882, 488] width 17 height 17
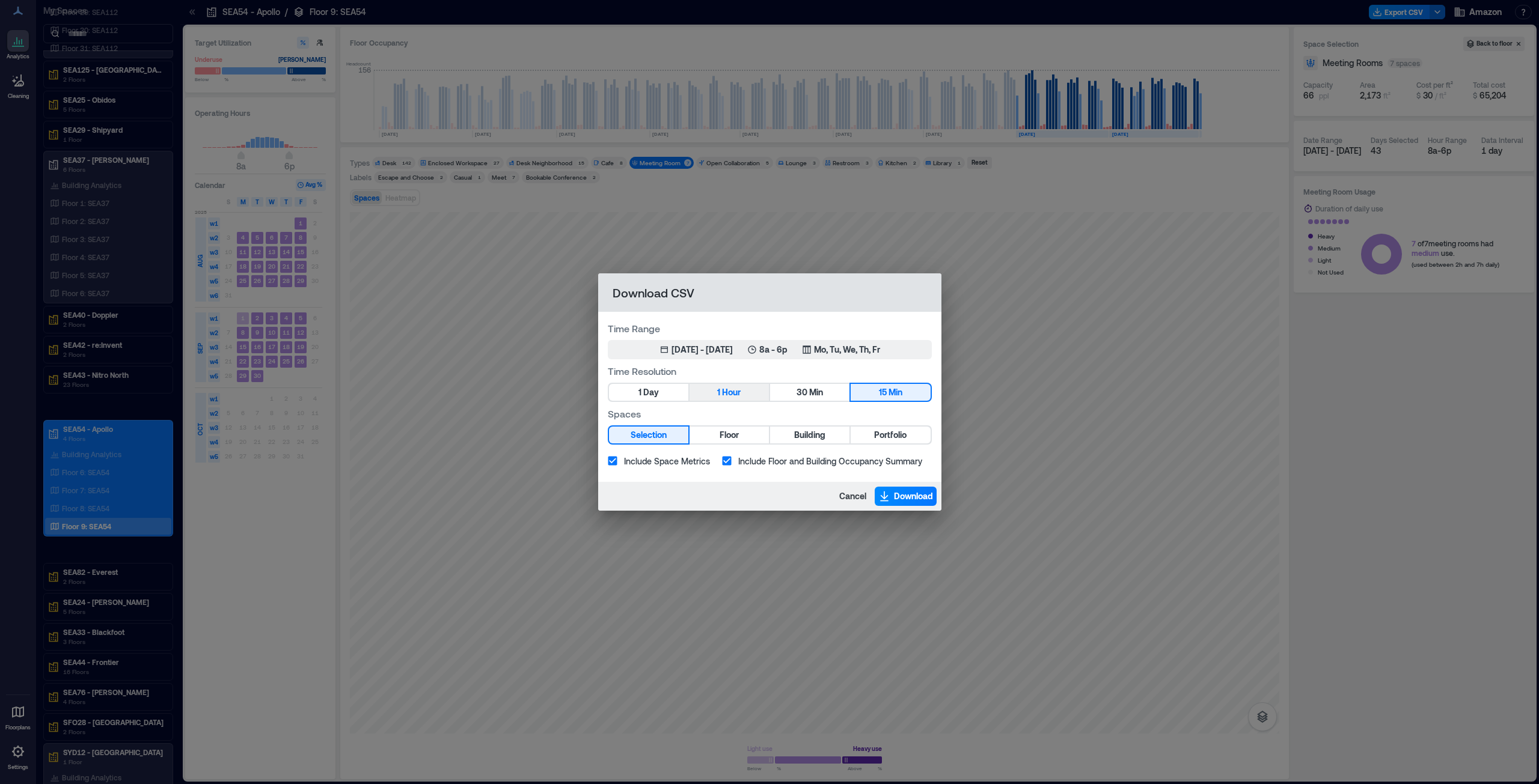
click at [727, 390] on span "Hour" at bounding box center [731, 393] width 19 height 15
click at [769, 399] on span "Download" at bounding box center [913, 496] width 39 height 12
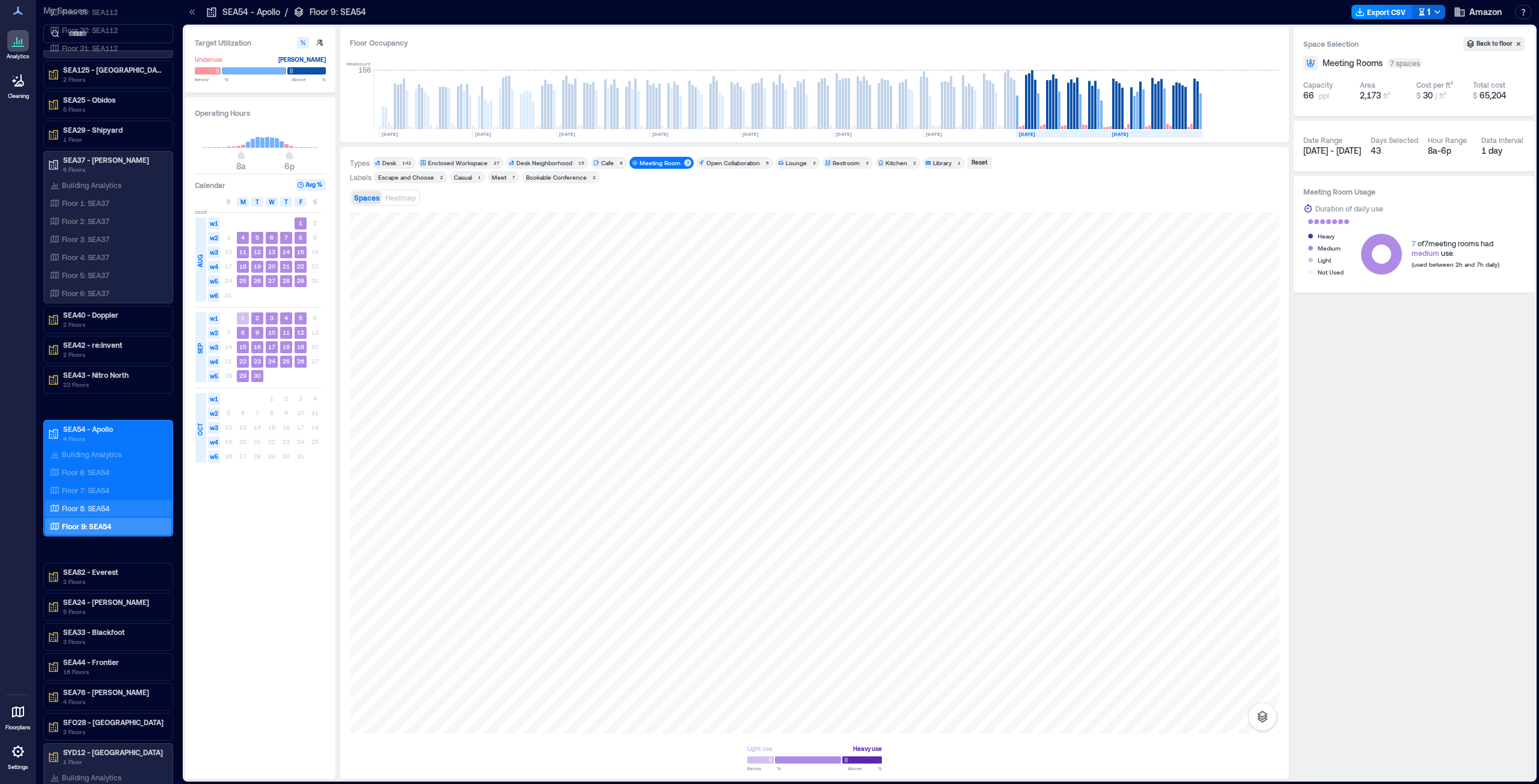
click at [91, 399] on p "Floor 8: SEA54" at bounding box center [86, 509] width 48 height 10
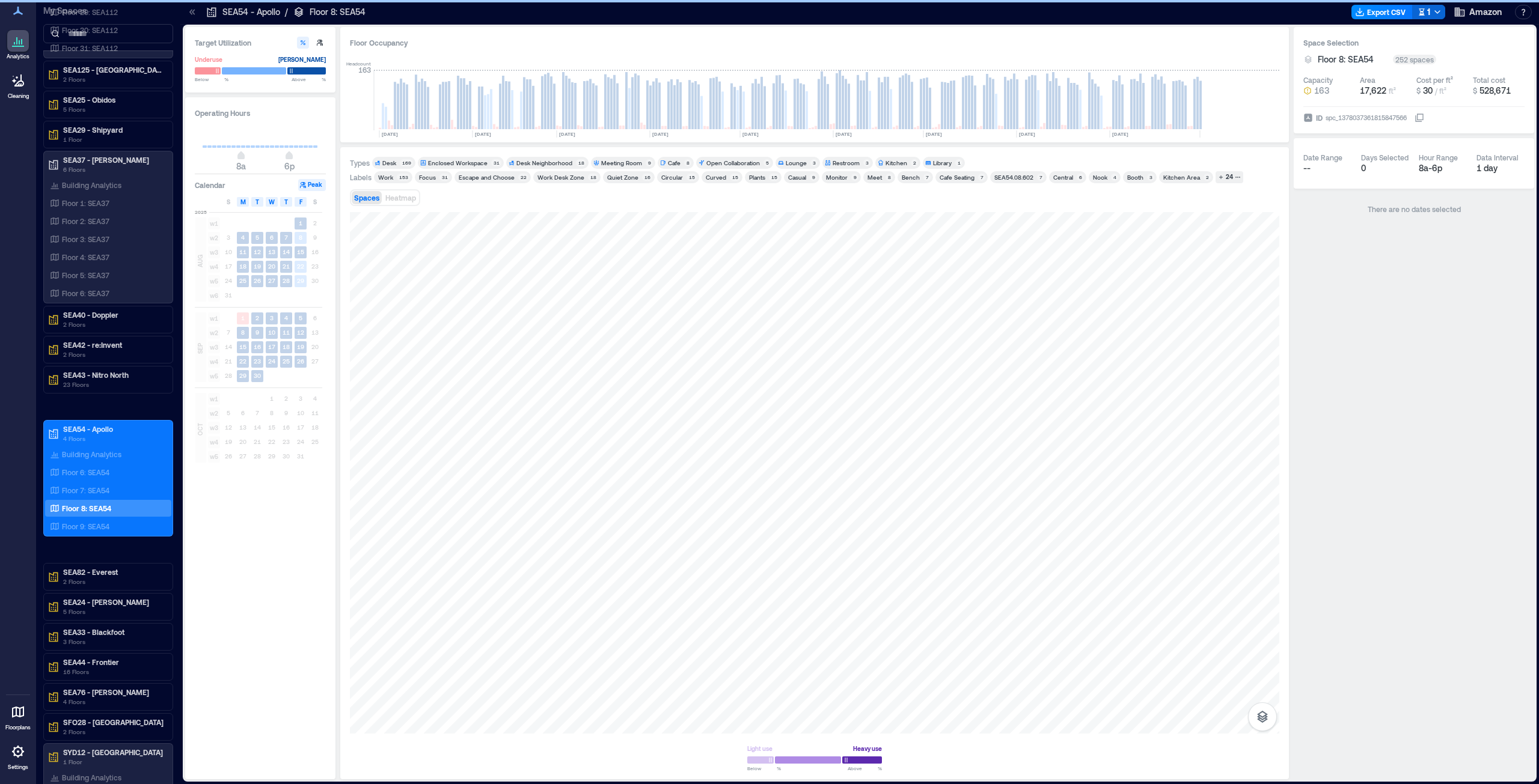
click at [613, 162] on div "Meeting Room" at bounding box center [622, 163] width 41 height 9
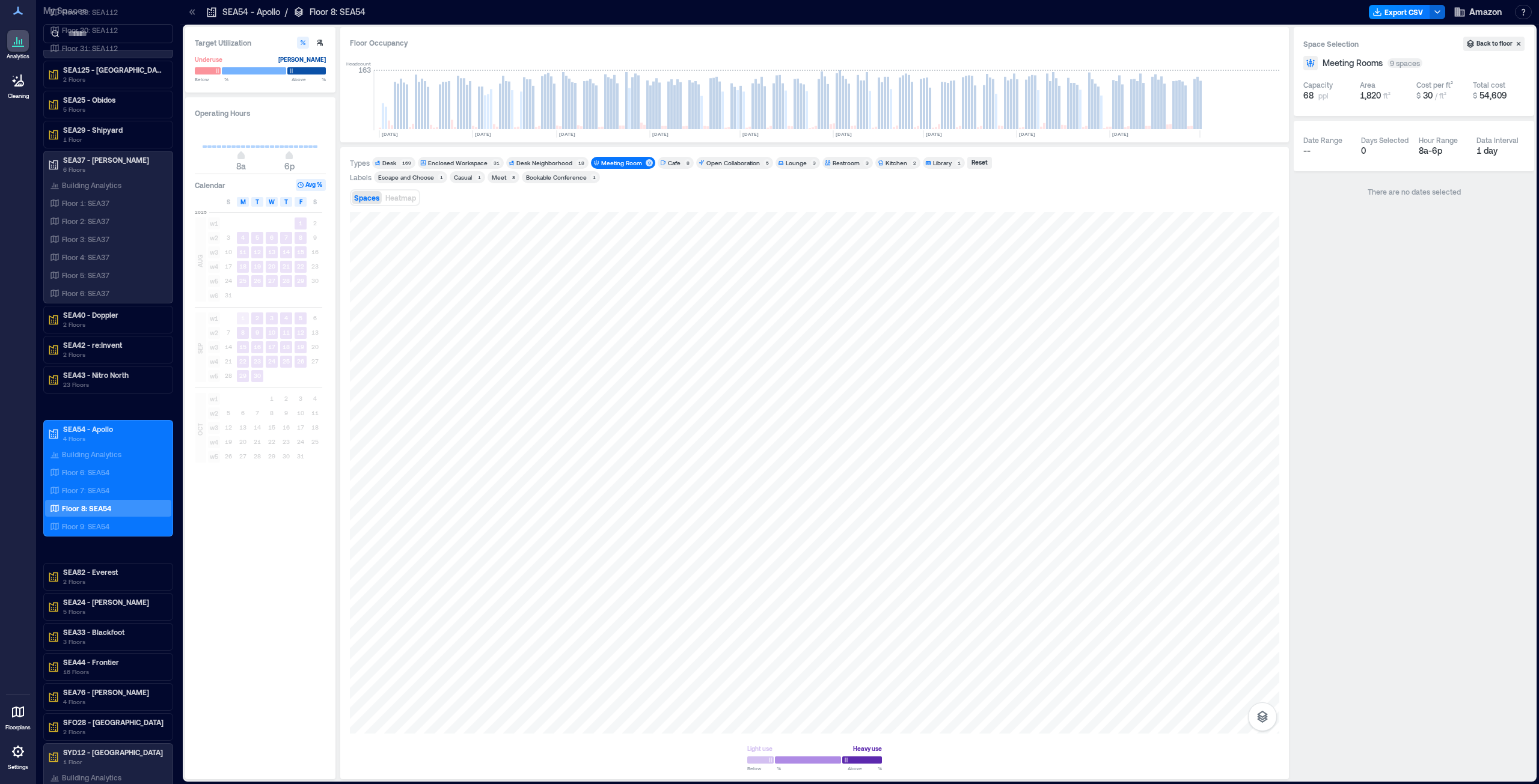
click at [769, 203] on div "Spaces Heatmap" at bounding box center [814, 197] width 929 height 24
click at [769, 11] on button "Export CSV" at bounding box center [1399, 12] width 61 height 14
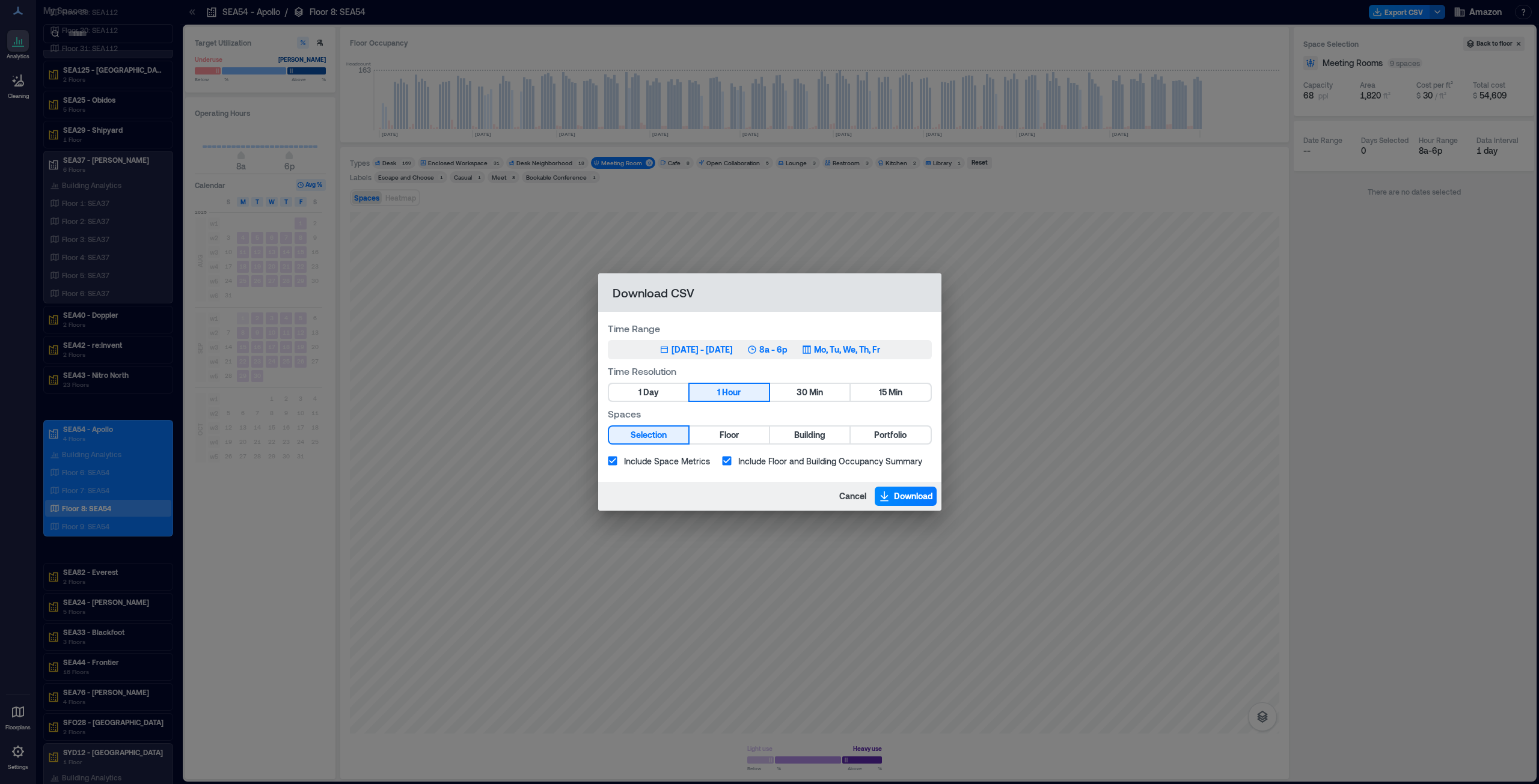
click at [695, 349] on div "[DATE] - [DATE]" at bounding box center [702, 349] width 61 height 12
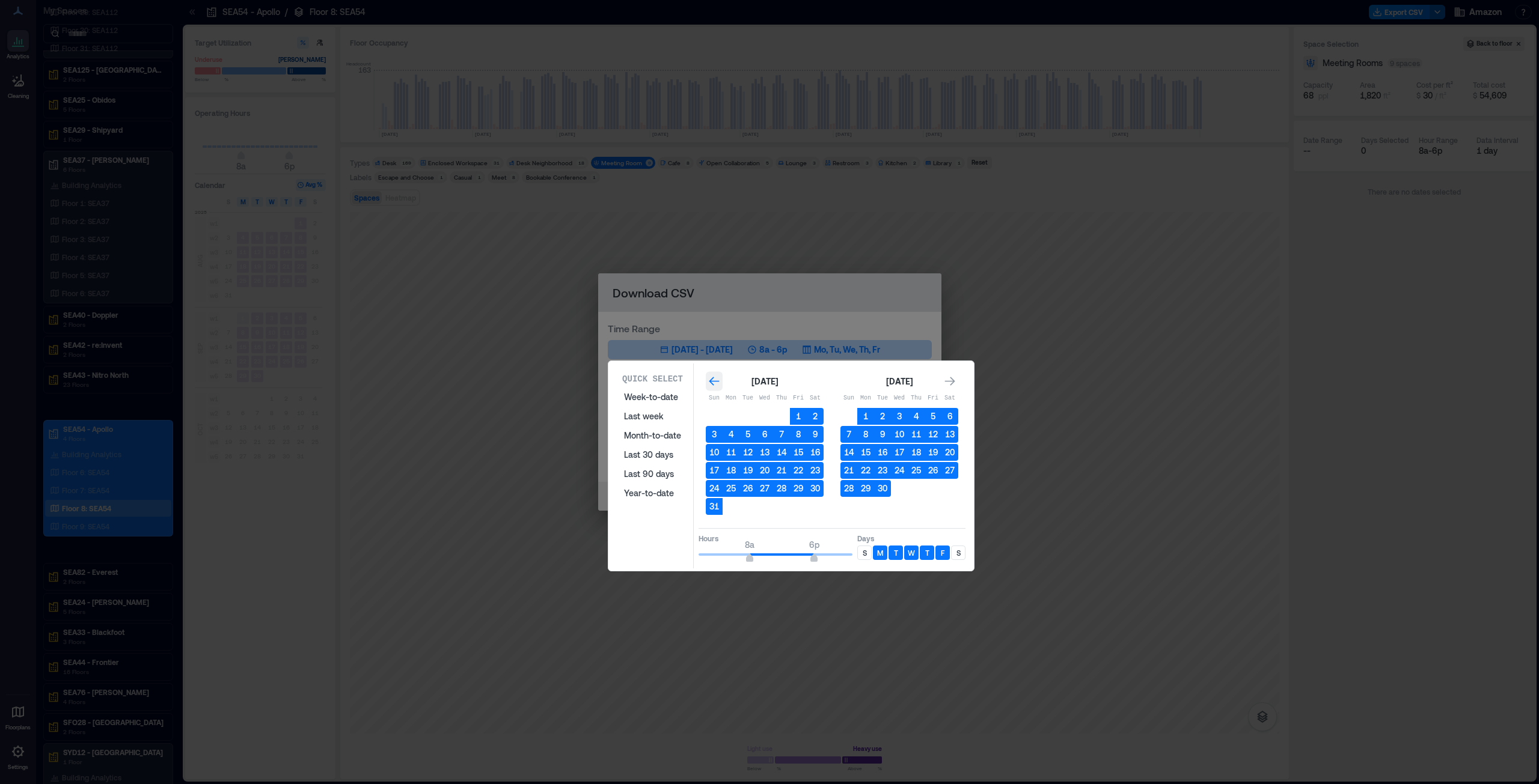
click at [710, 376] on icon "Go to previous month" at bounding box center [713, 381] width 12 height 12
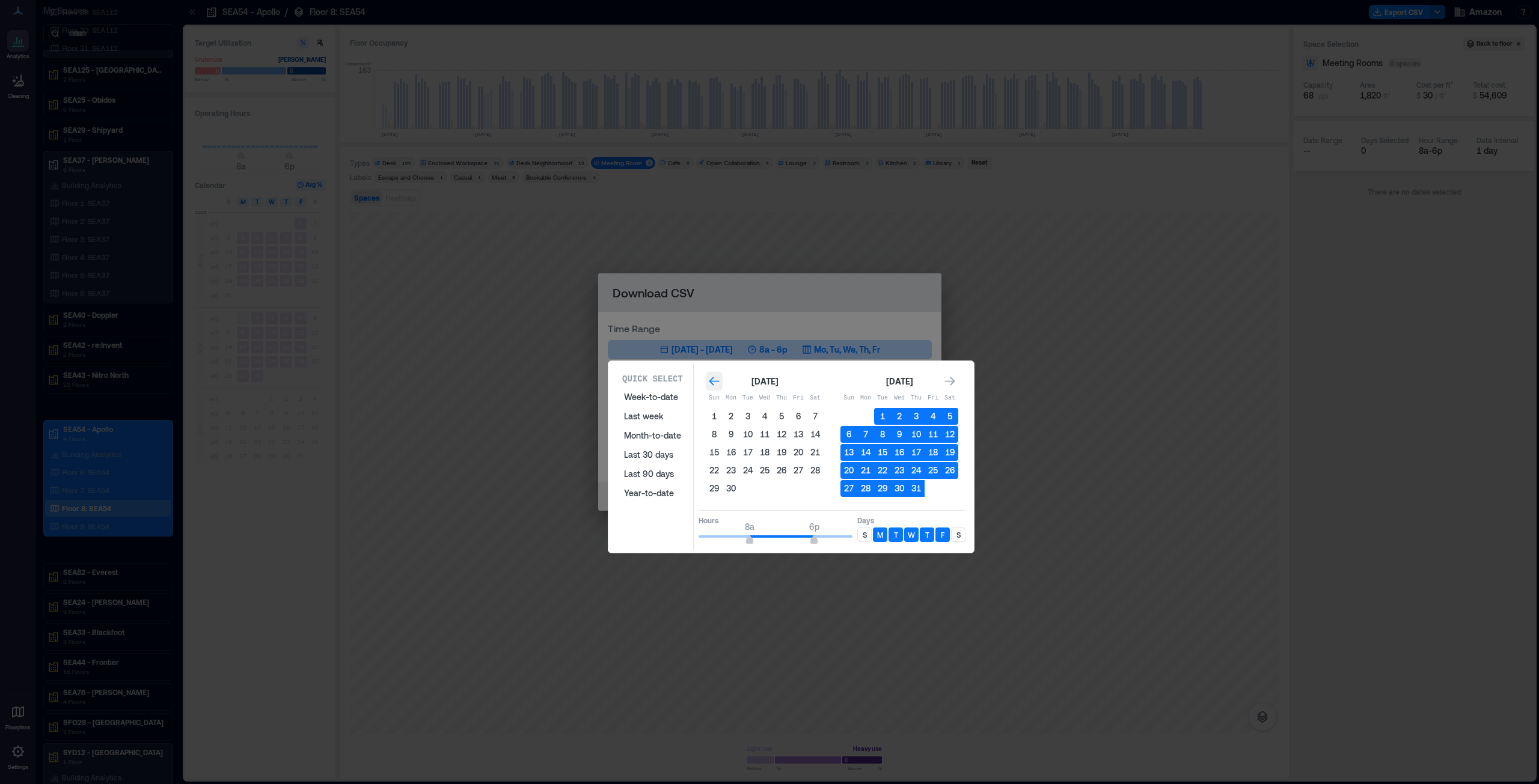
click at [710, 376] on icon "Go to previous month" at bounding box center [713, 381] width 12 height 12
click at [749, 399] on button "1" at bounding box center [747, 416] width 17 height 17
click at [769, 380] on icon "Go to next month" at bounding box center [949, 381] width 12 height 12
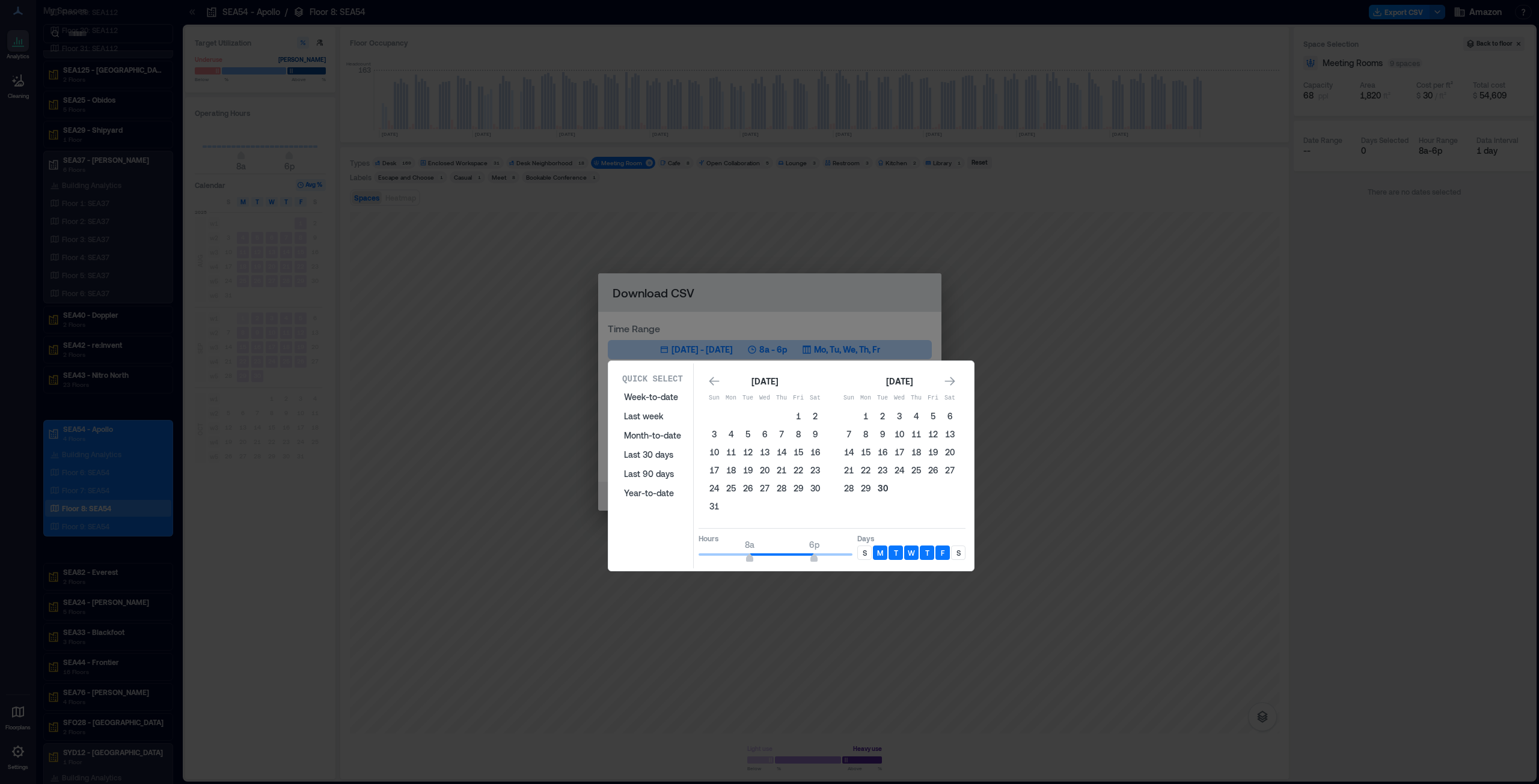
click at [769, 399] on button "30" at bounding box center [882, 488] width 17 height 17
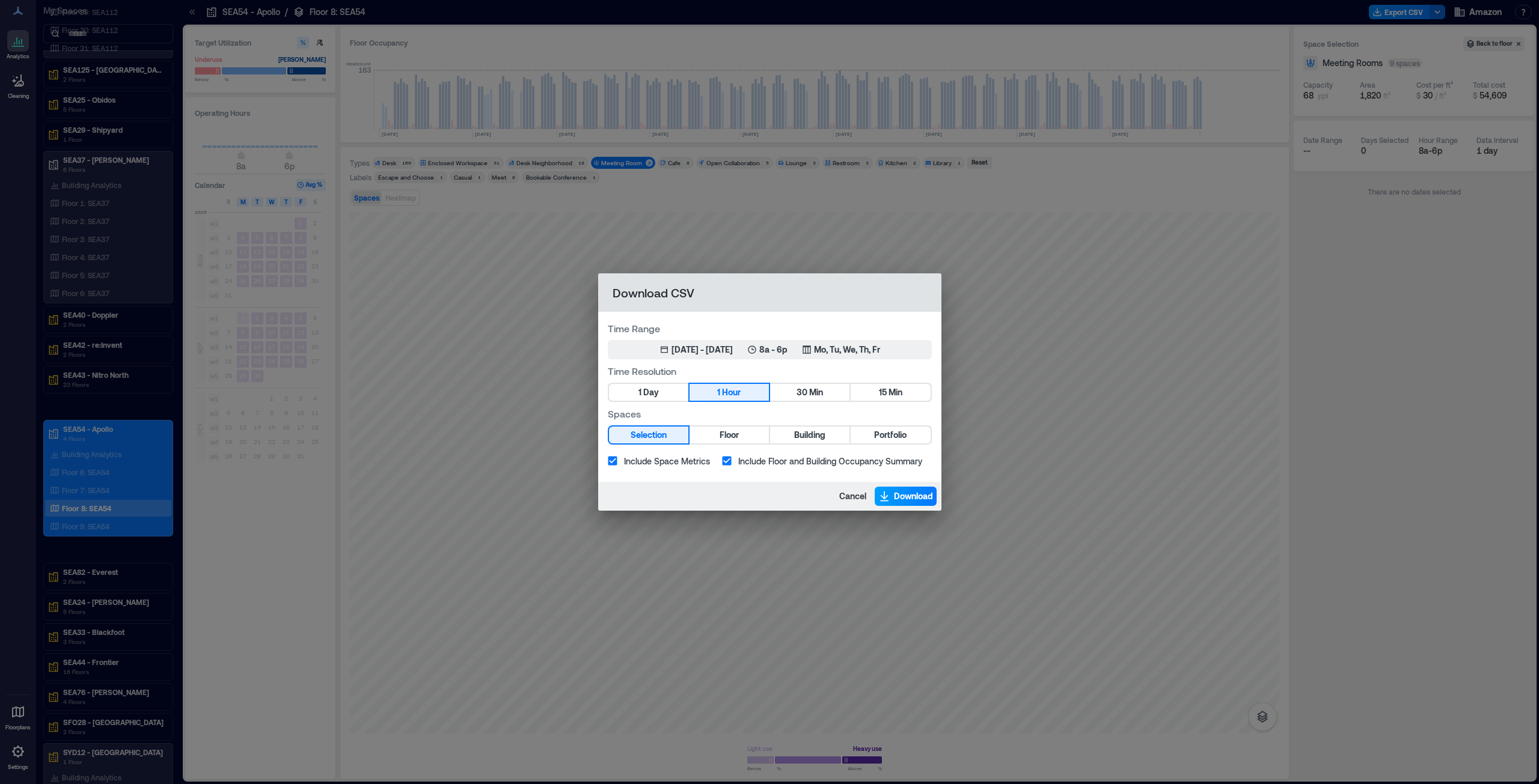
click at [769, 399] on icon "button" at bounding box center [884, 496] width 12 height 12
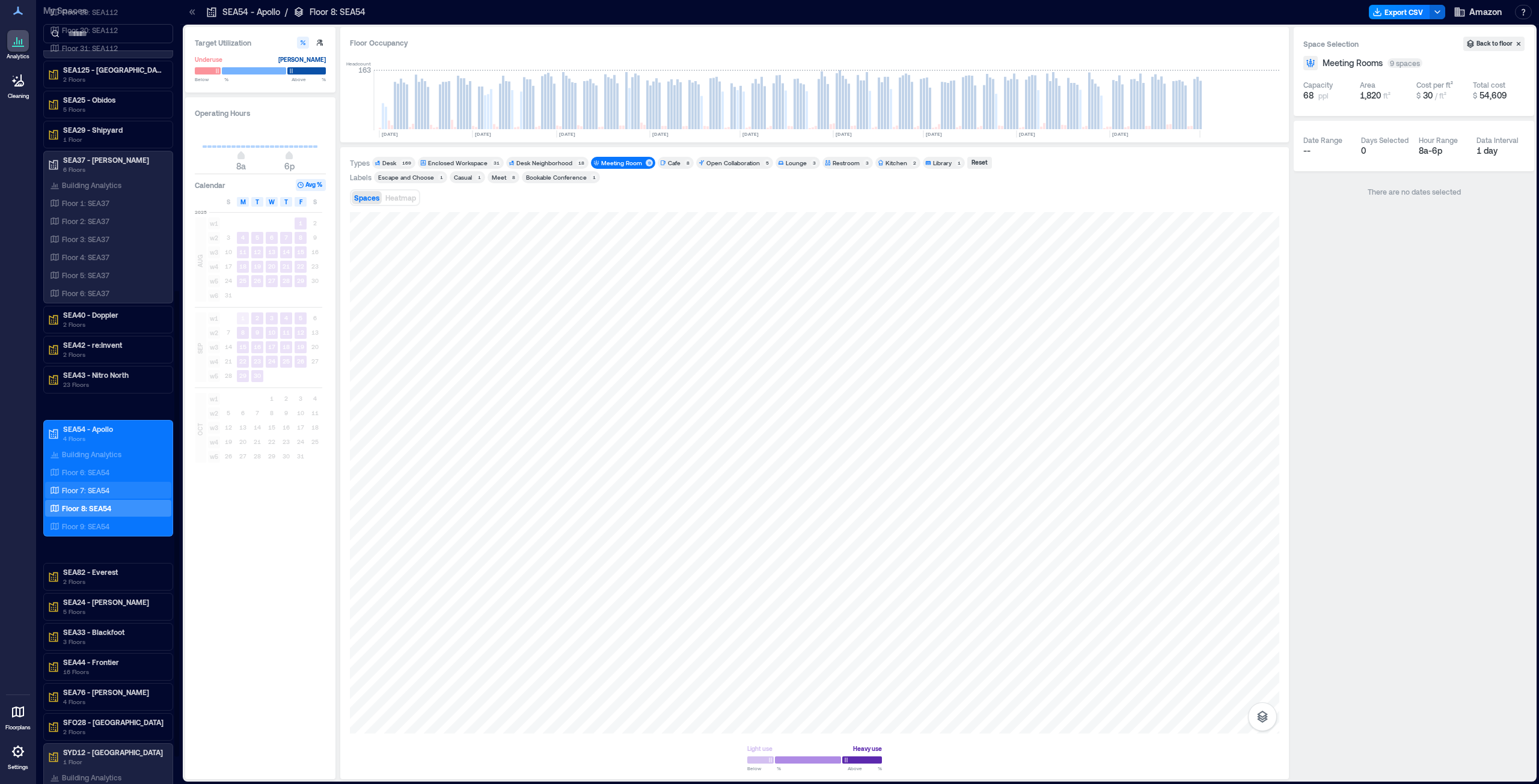
click at [91, 399] on p "Floor 7: SEA54" at bounding box center [86, 491] width 48 height 10
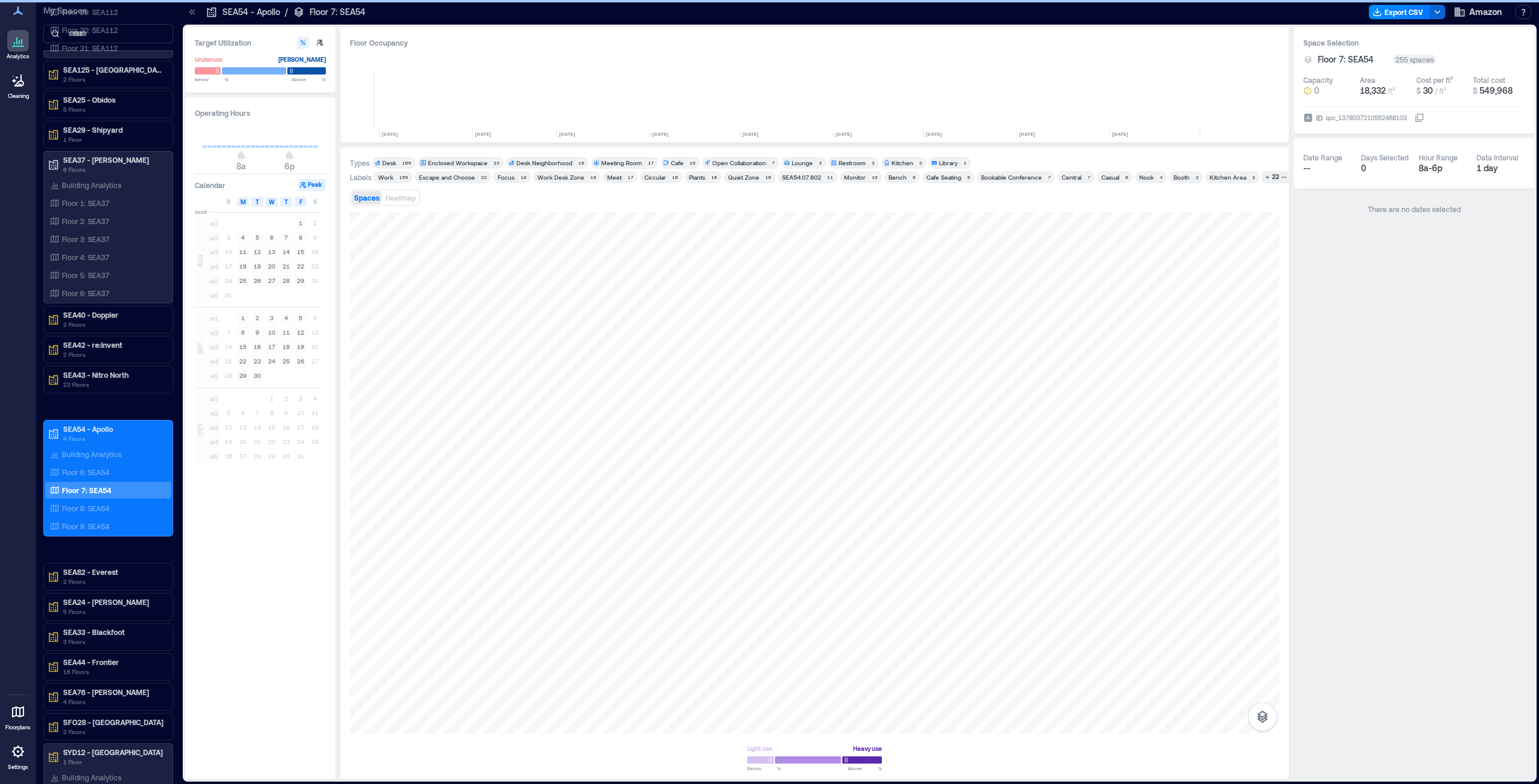
click at [618, 161] on div "Meeting Room" at bounding box center [622, 163] width 41 height 9
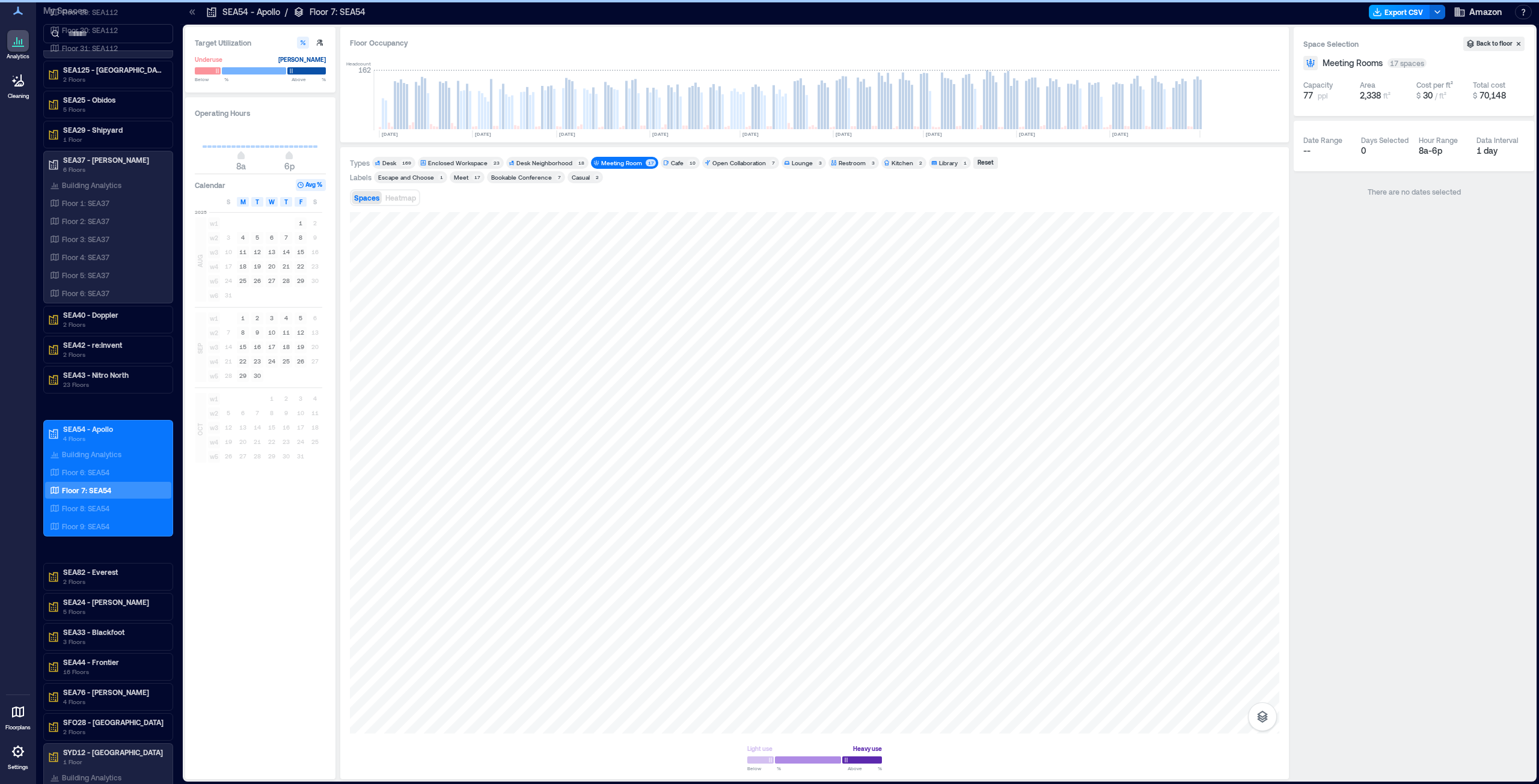
click at [769, 11] on button "Export CSV" at bounding box center [1399, 12] width 61 height 14
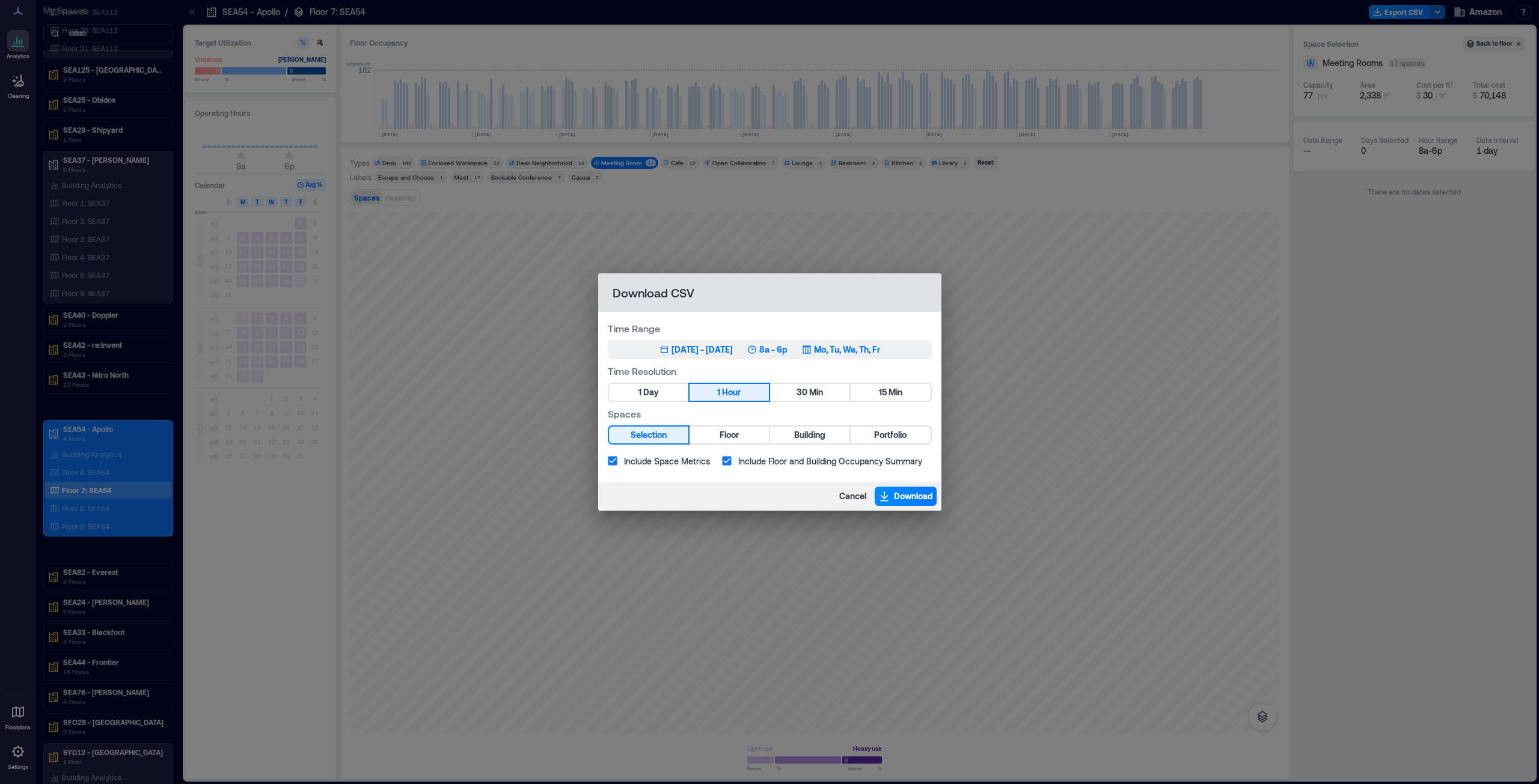
click at [704, 348] on div "[DATE] - [DATE]" at bounding box center [702, 349] width 61 height 12
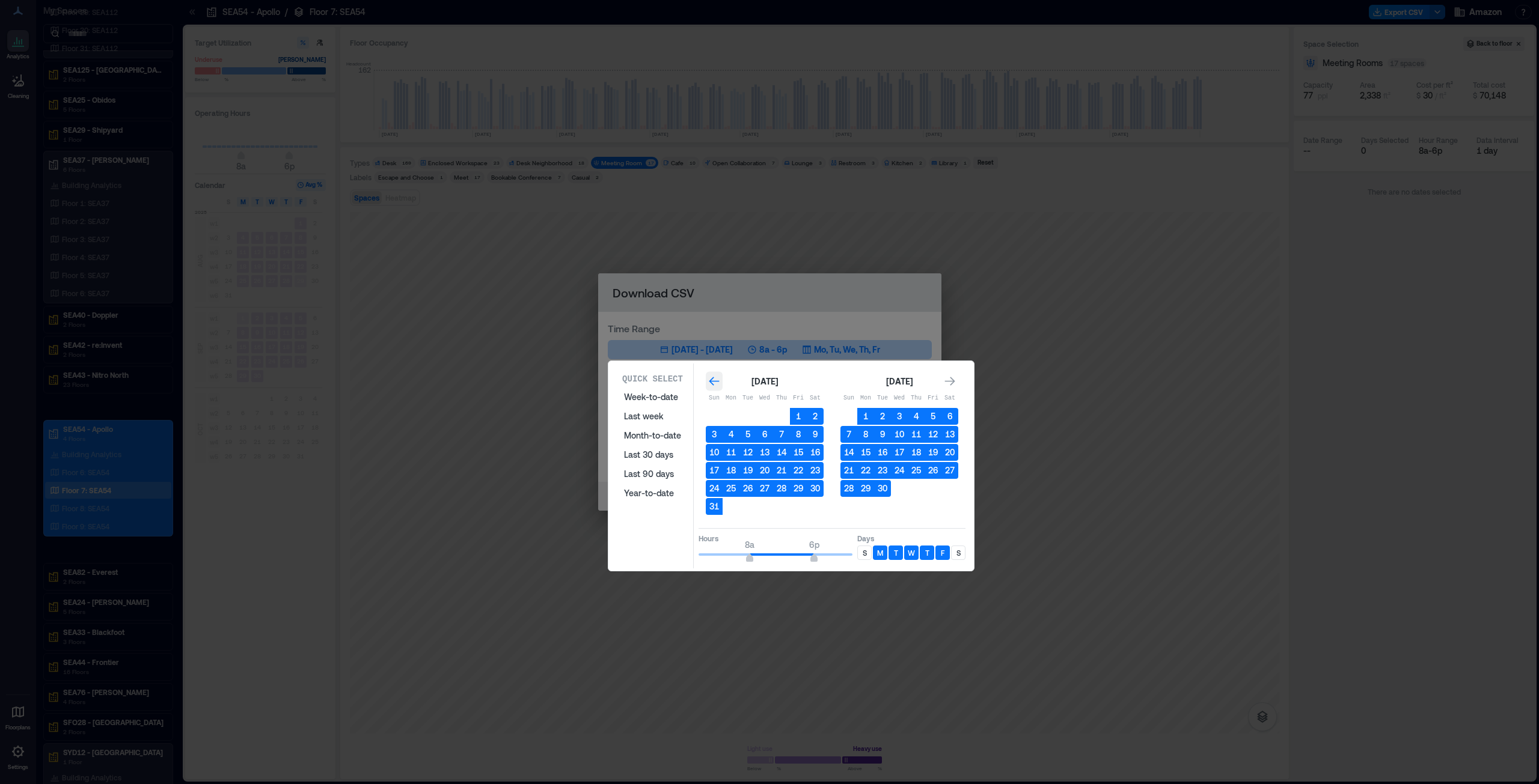
click at [708, 380] on icon "Go to previous month" at bounding box center [713, 381] width 12 height 12
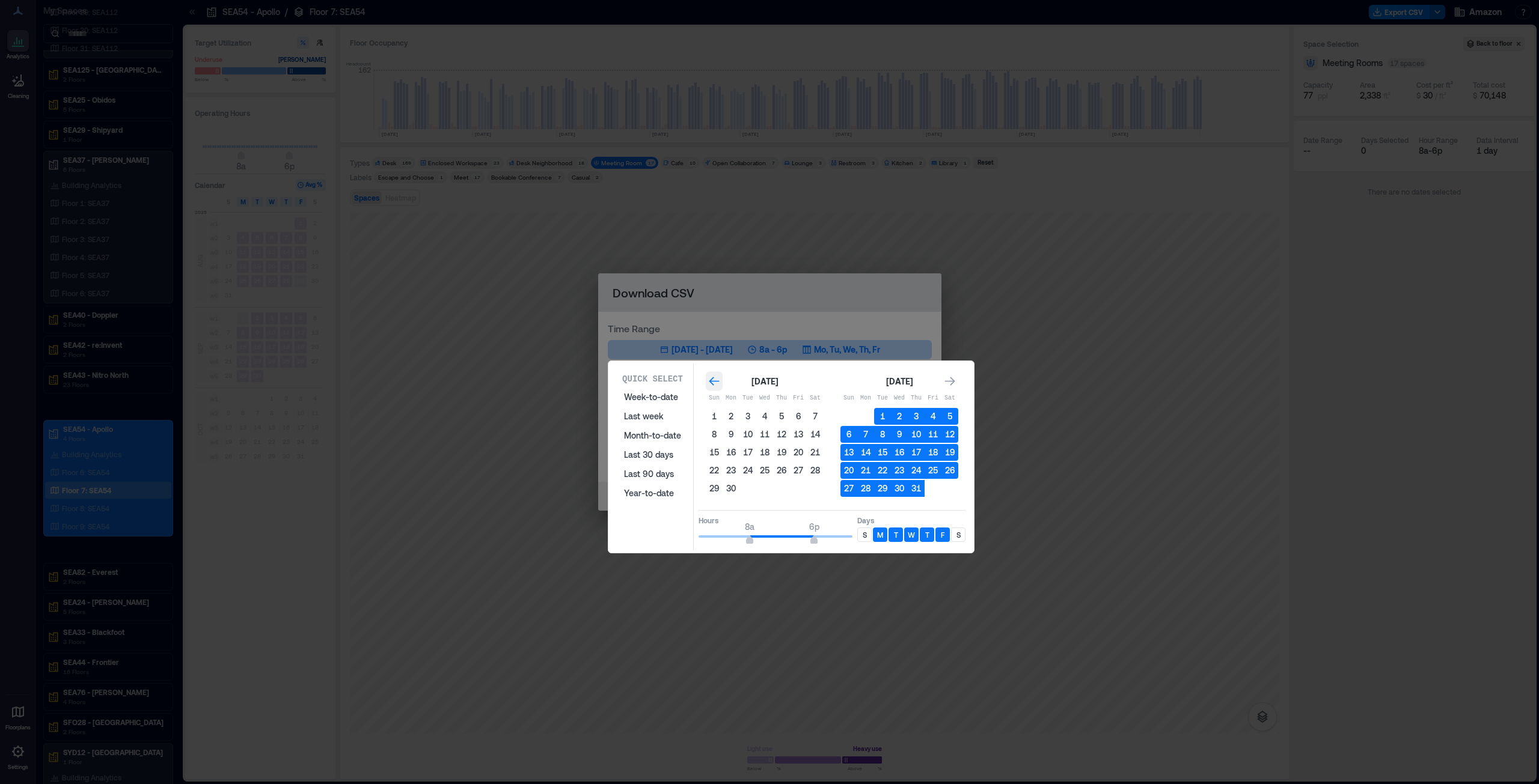
click at [708, 380] on icon "Go to previous month" at bounding box center [713, 381] width 12 height 12
click at [745, 399] on button "1" at bounding box center [747, 416] width 17 height 17
